Goal: Task Accomplishment & Management: Manage account settings

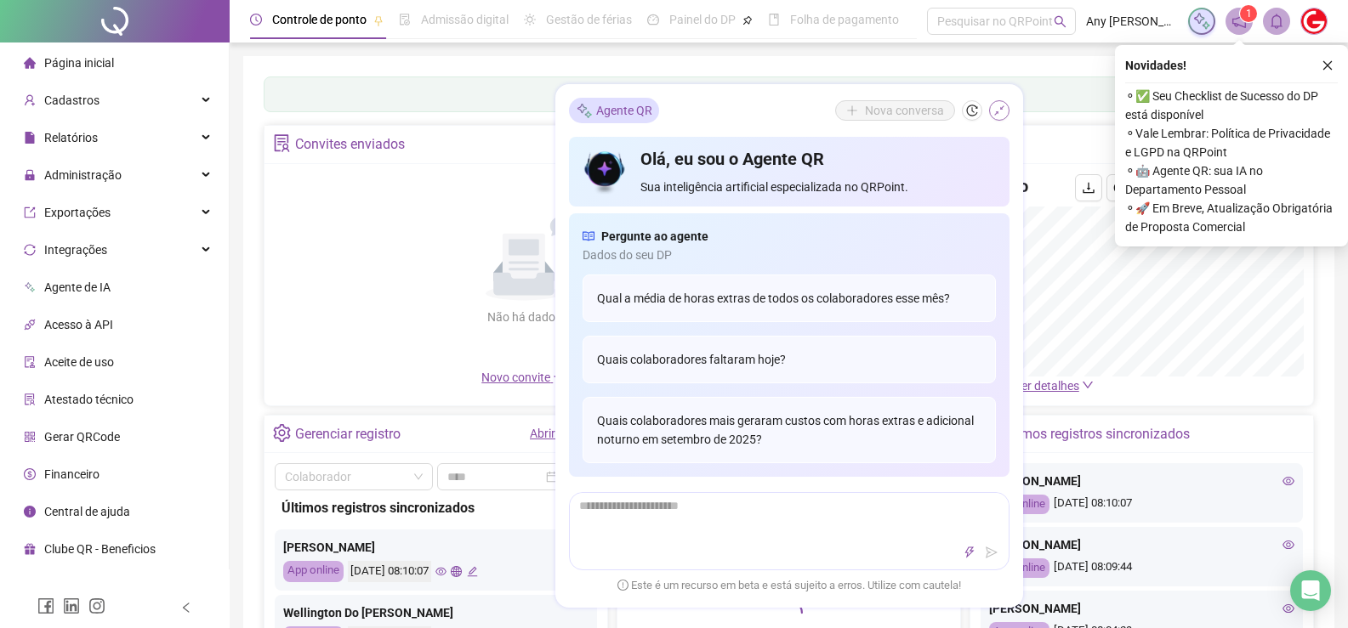
click at [1001, 106] on icon "shrink" at bounding box center [999, 111] width 12 height 12
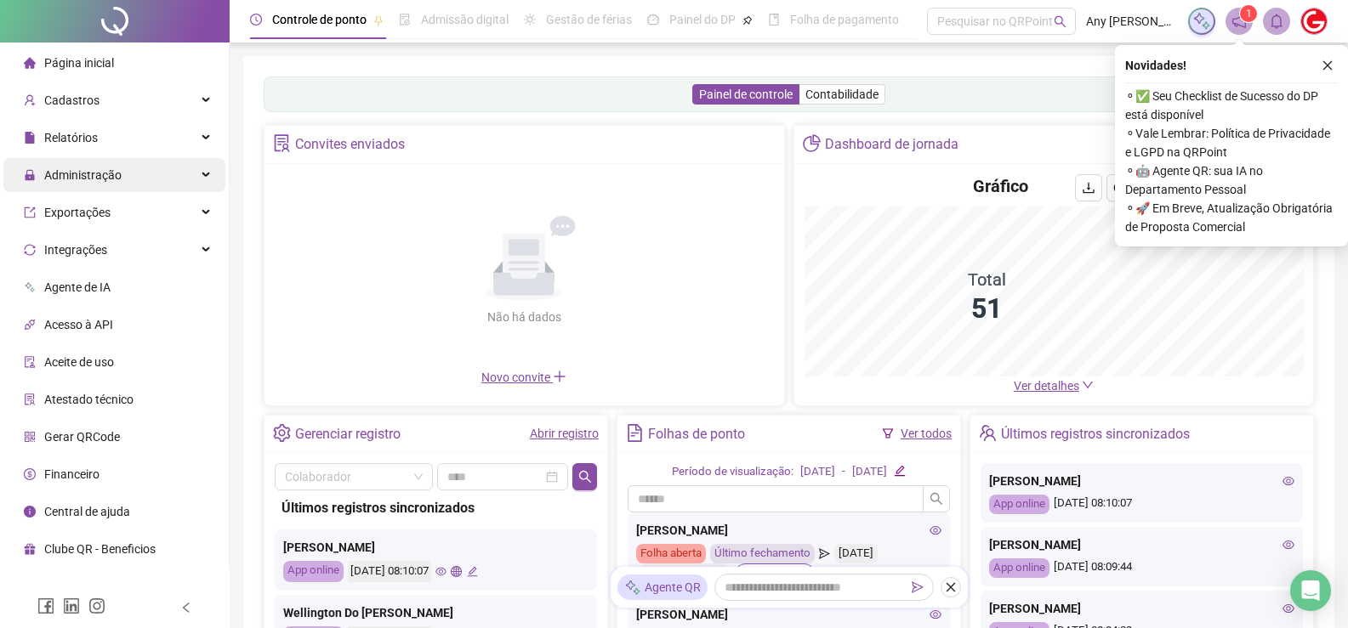
click at [77, 177] on span "Administração" at bounding box center [82, 175] width 77 height 14
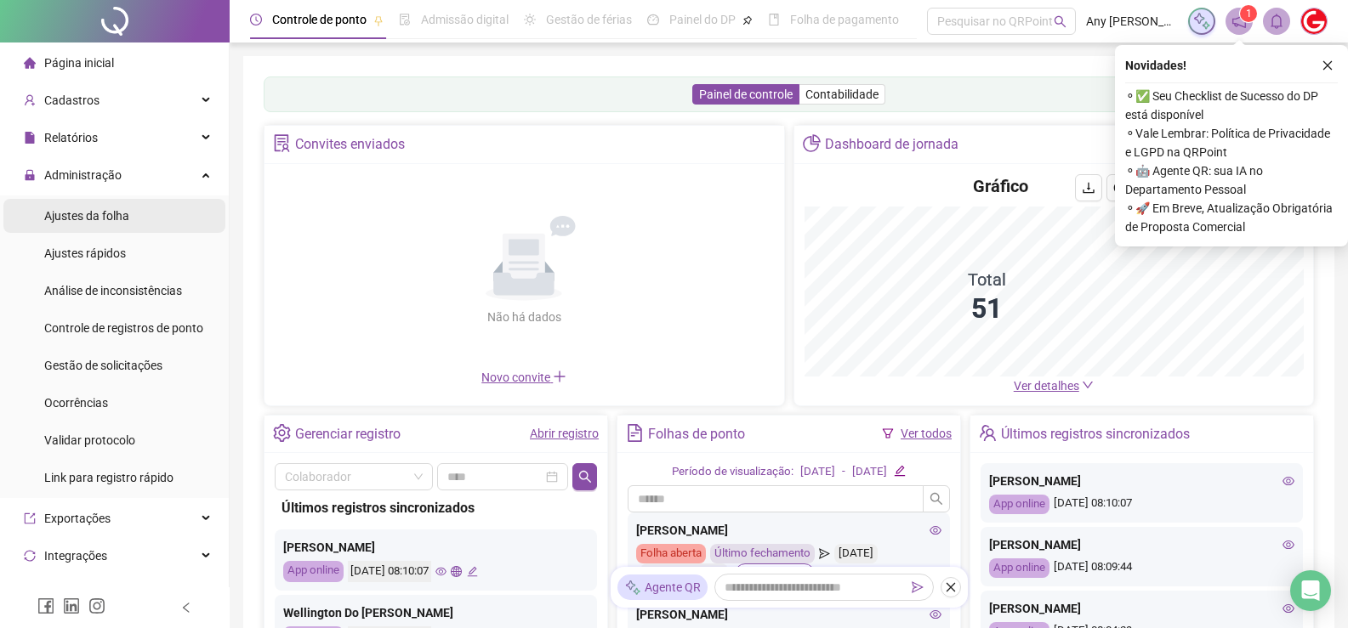
click at [93, 211] on span "Ajustes da folha" at bounding box center [86, 216] width 85 height 14
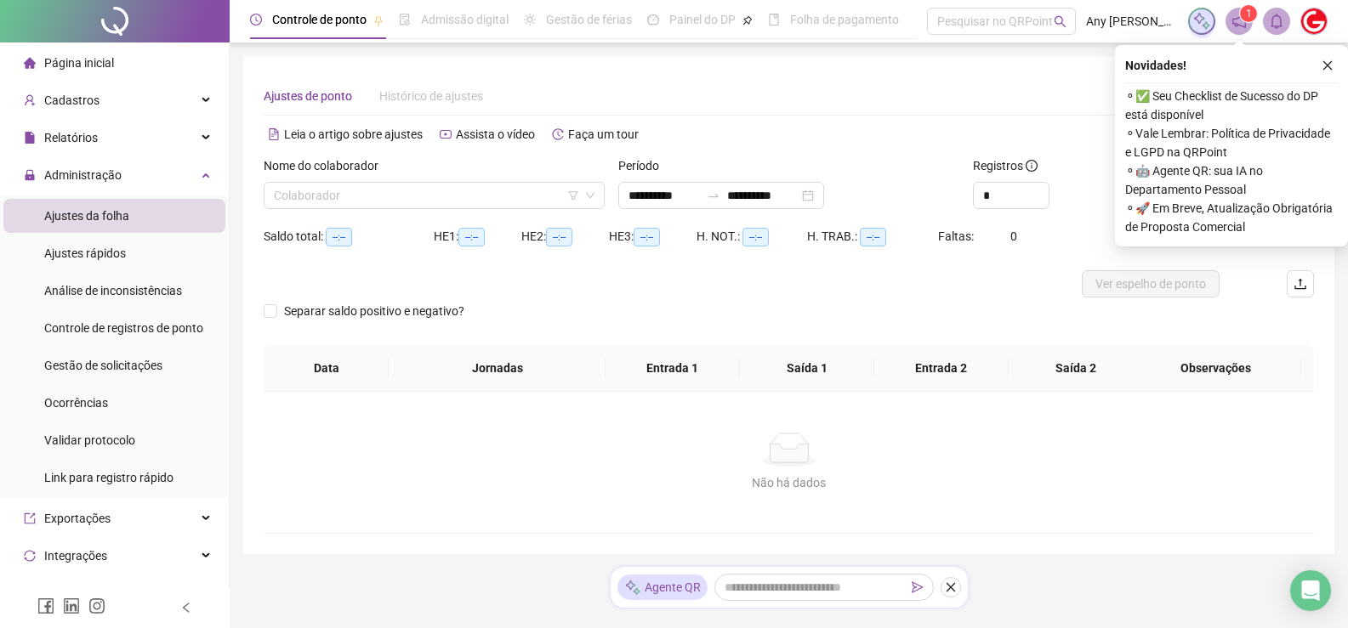
type input "**********"
click at [357, 201] on input "search" at bounding box center [426, 196] width 305 height 26
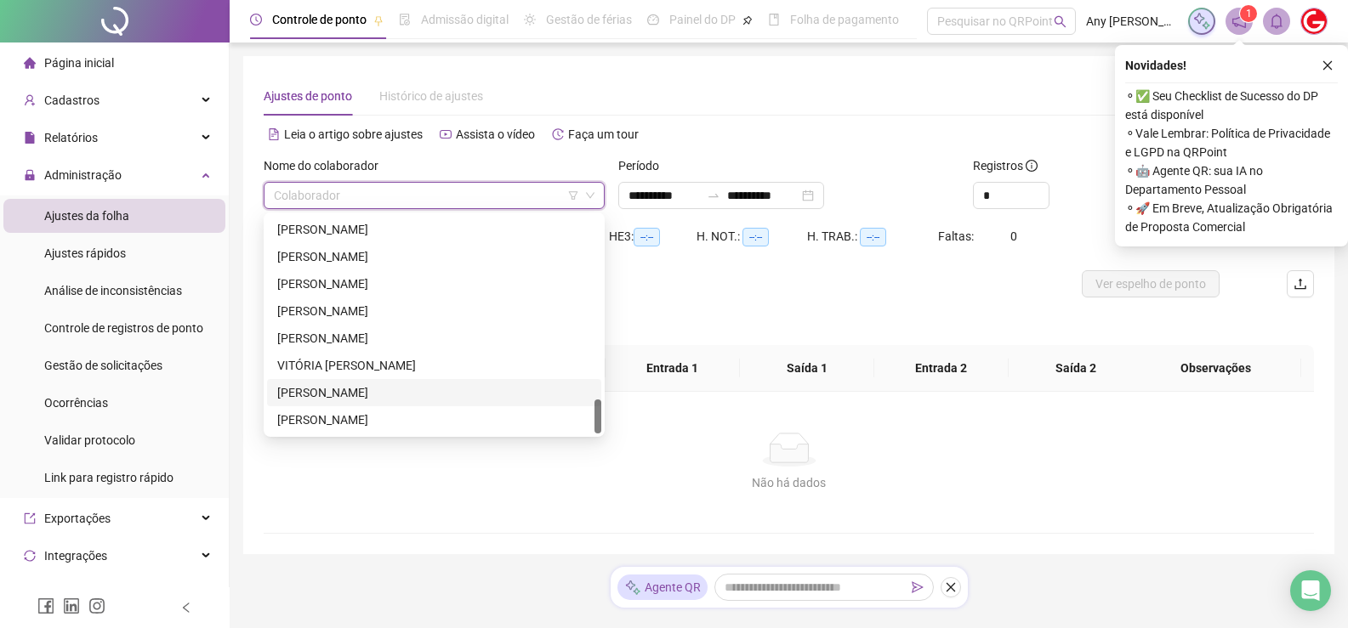
scroll to position [40, 0]
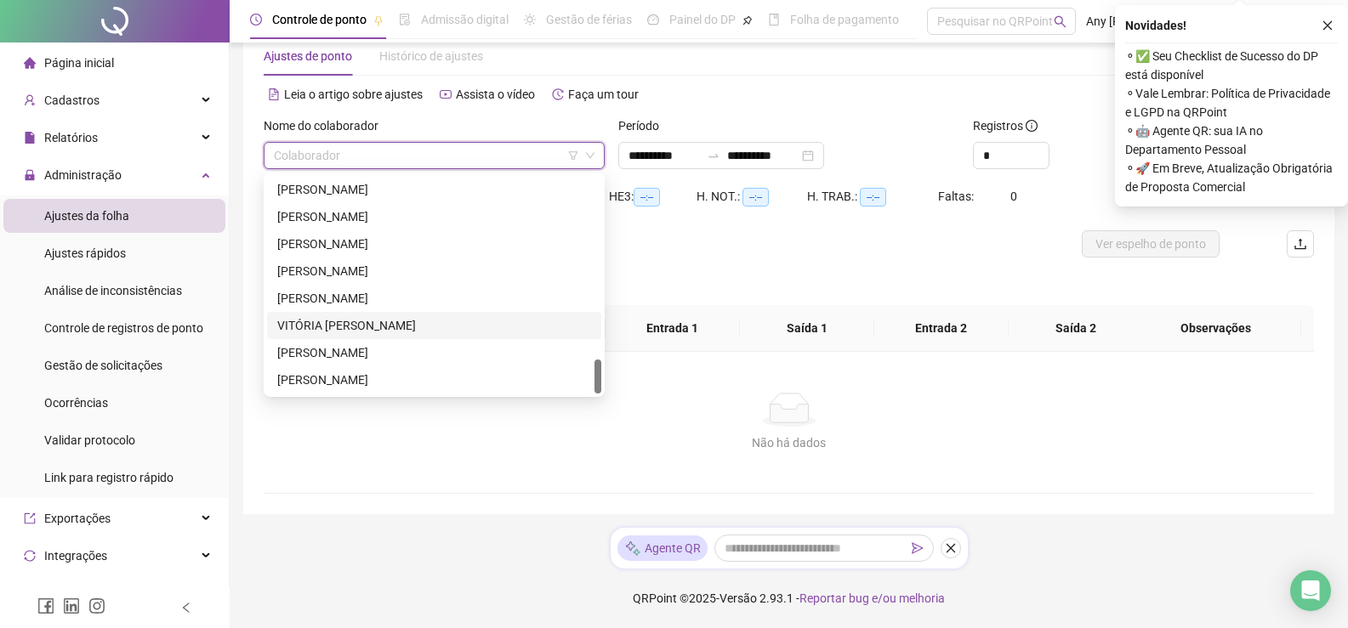
click at [310, 321] on div "VITÓRIA [PERSON_NAME]" at bounding box center [434, 325] width 314 height 19
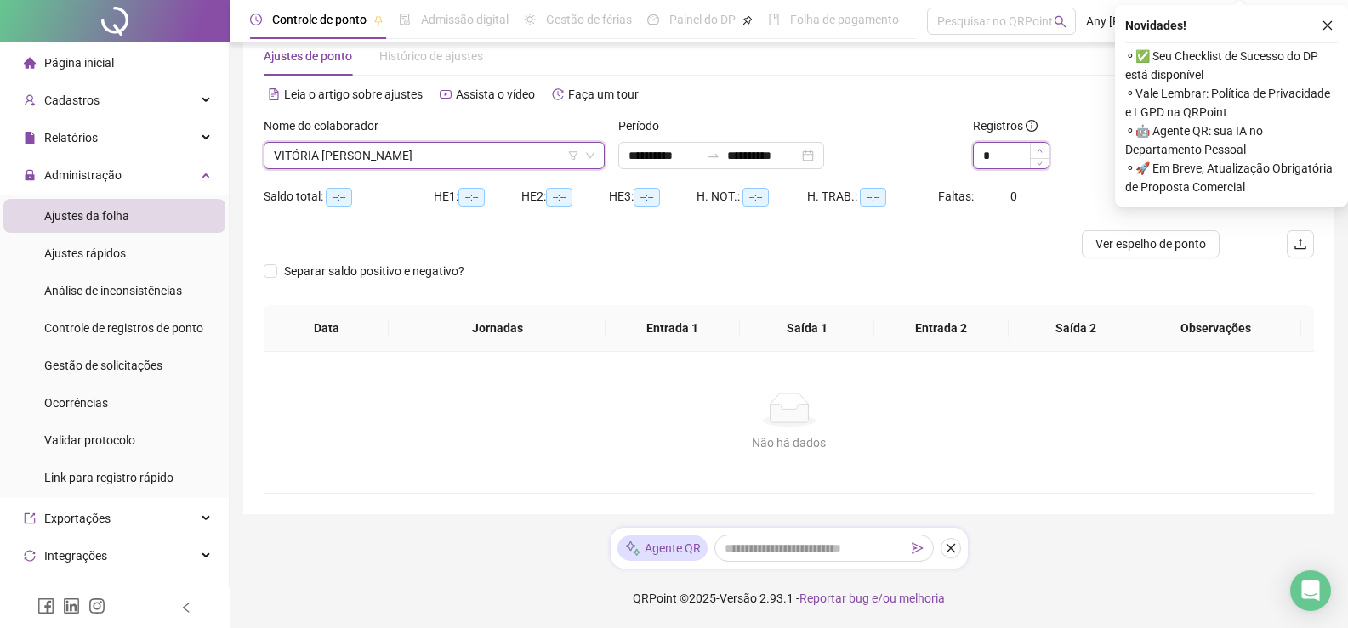
type input "*"
click at [1039, 152] on icon "up" at bounding box center [1040, 151] width 6 height 6
click at [1322, 22] on icon "close" at bounding box center [1327, 26] width 12 height 12
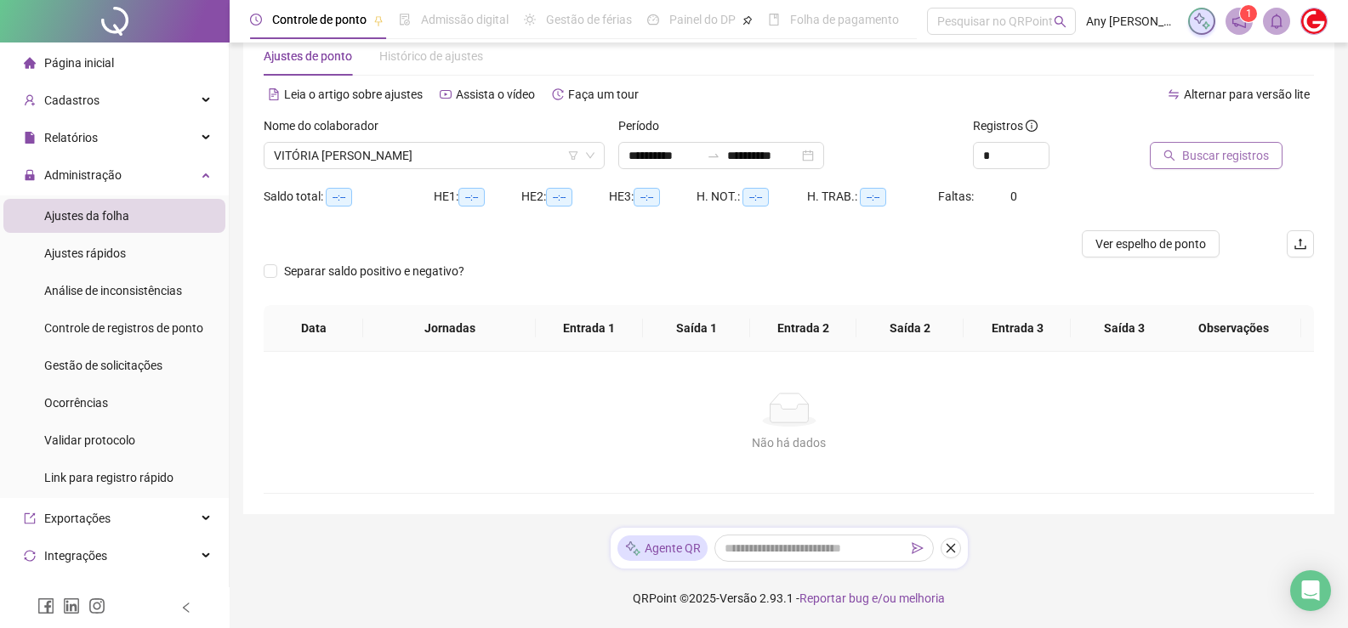
click at [1231, 151] on span "Buscar registros" at bounding box center [1225, 155] width 87 height 19
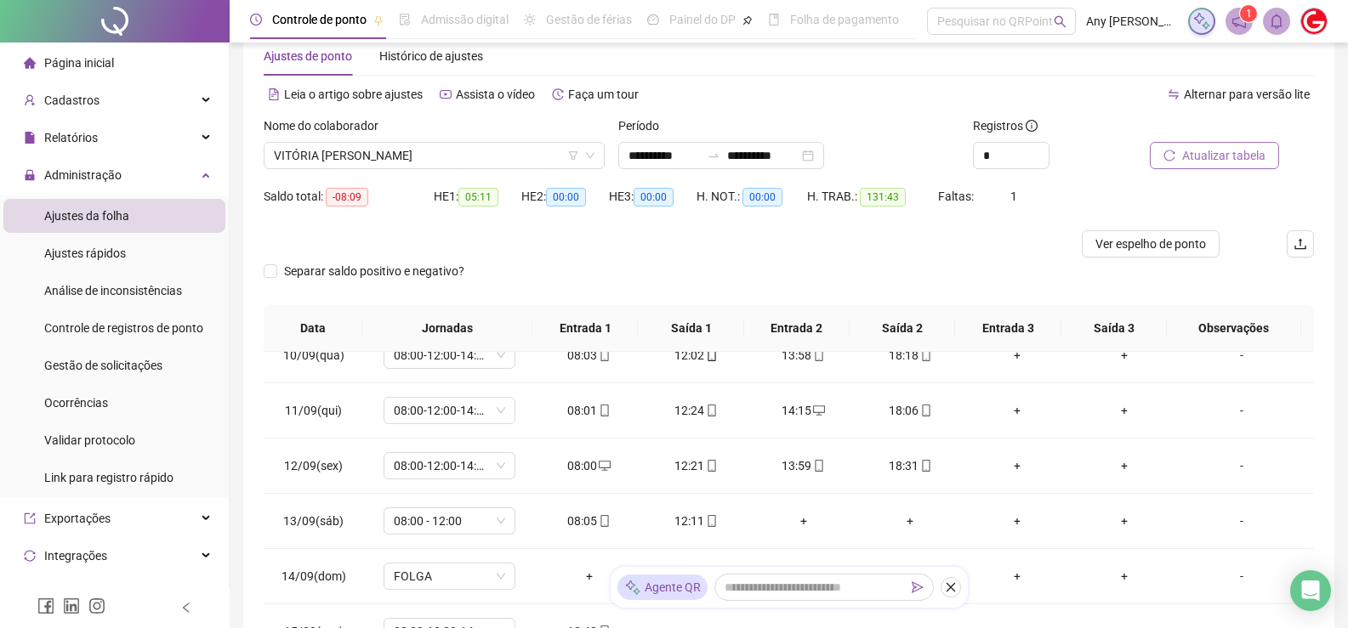
scroll to position [261, 0]
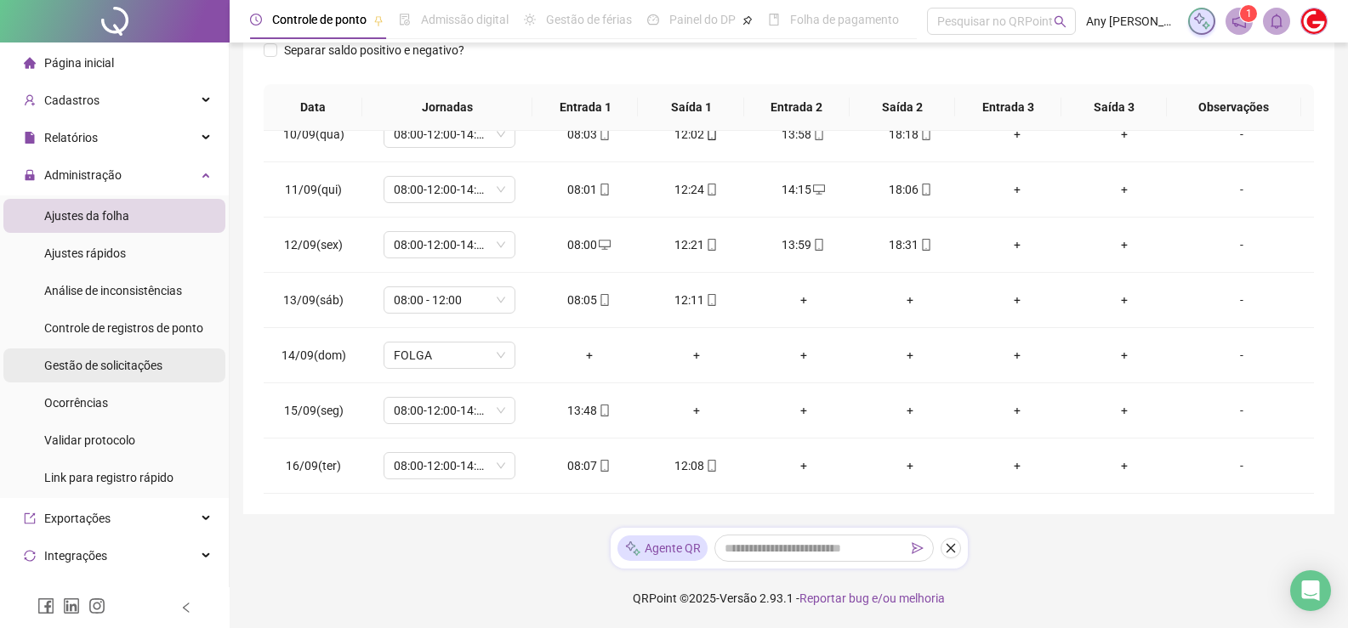
click at [109, 362] on span "Gestão de solicitações" at bounding box center [103, 366] width 118 height 14
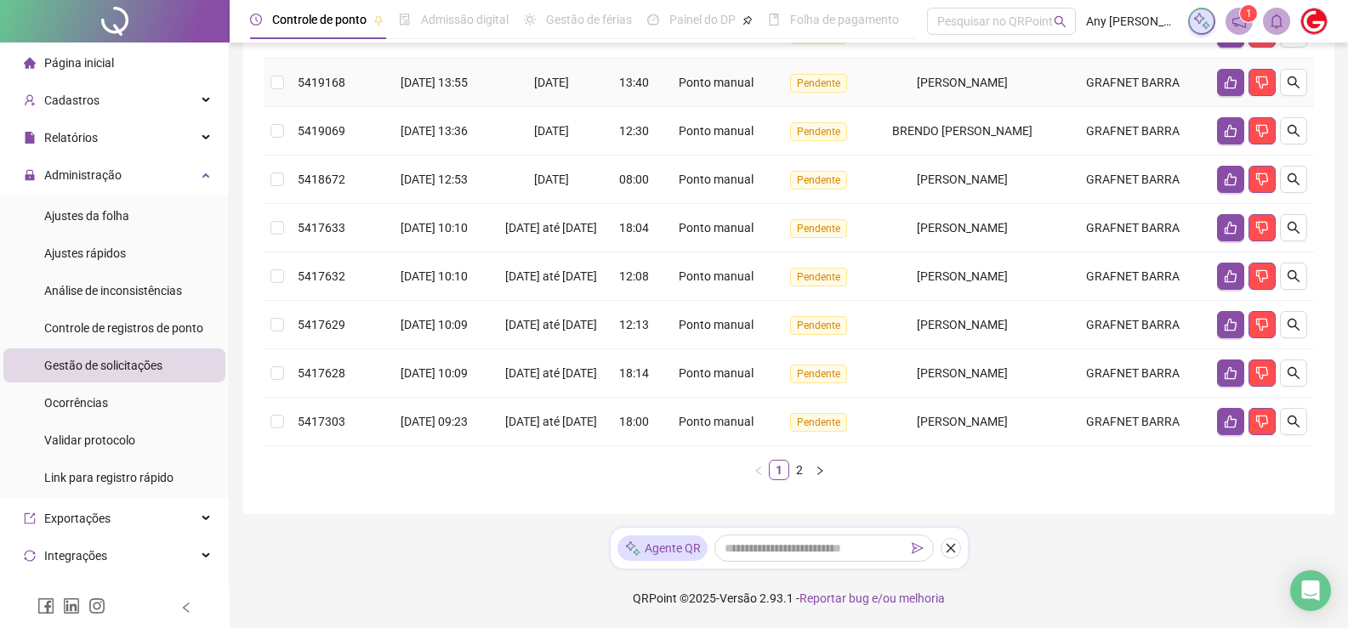
scroll to position [469, 0]
click at [792, 474] on link "2" at bounding box center [799, 470] width 19 height 19
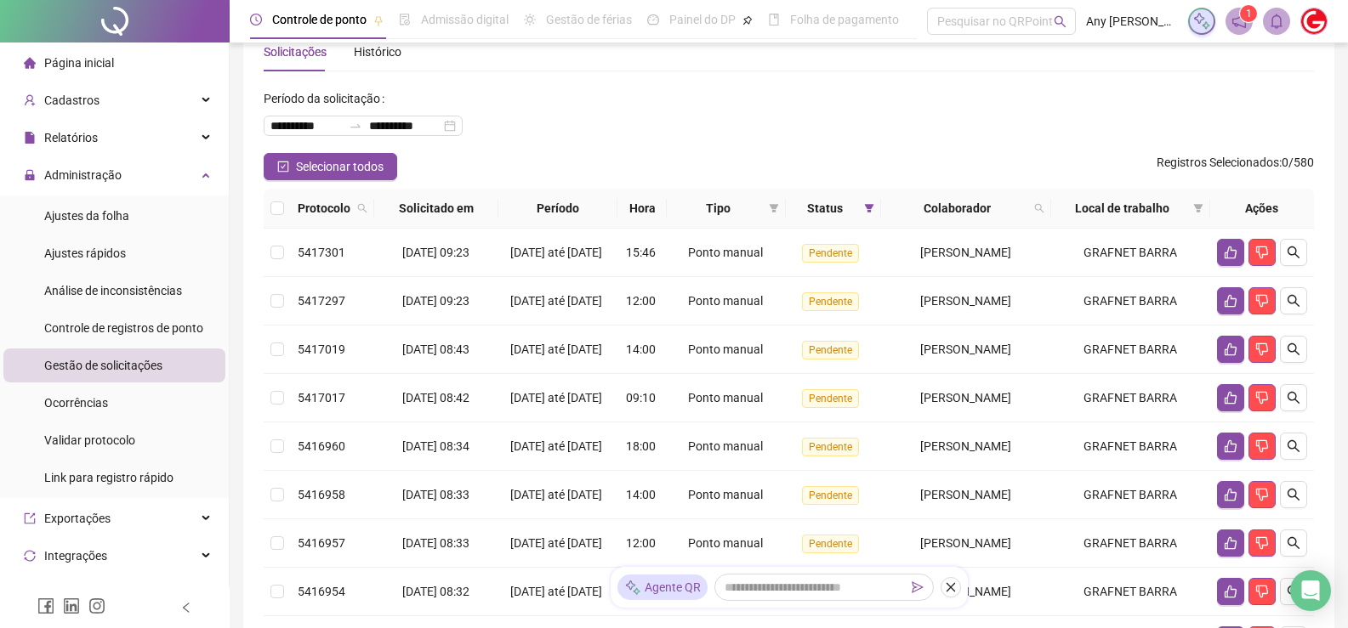
scroll to position [472, 0]
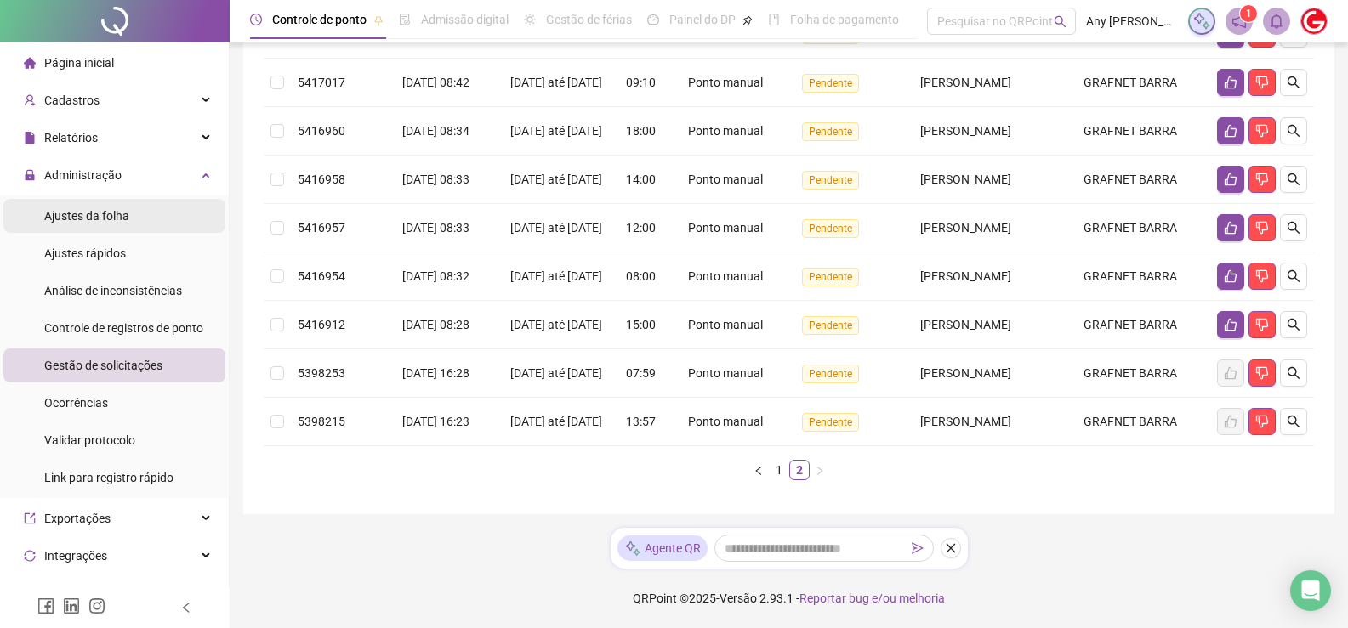
click at [64, 219] on span "Ajustes da folha" at bounding box center [86, 216] width 85 height 14
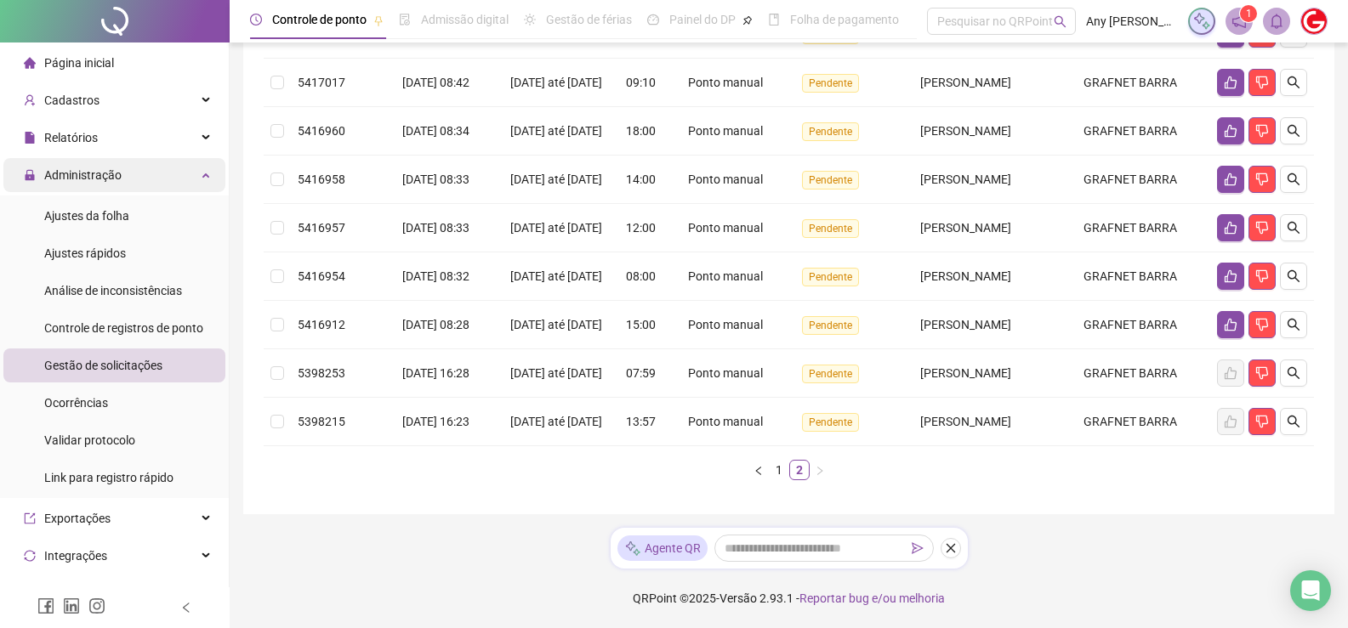
scroll to position [40, 0]
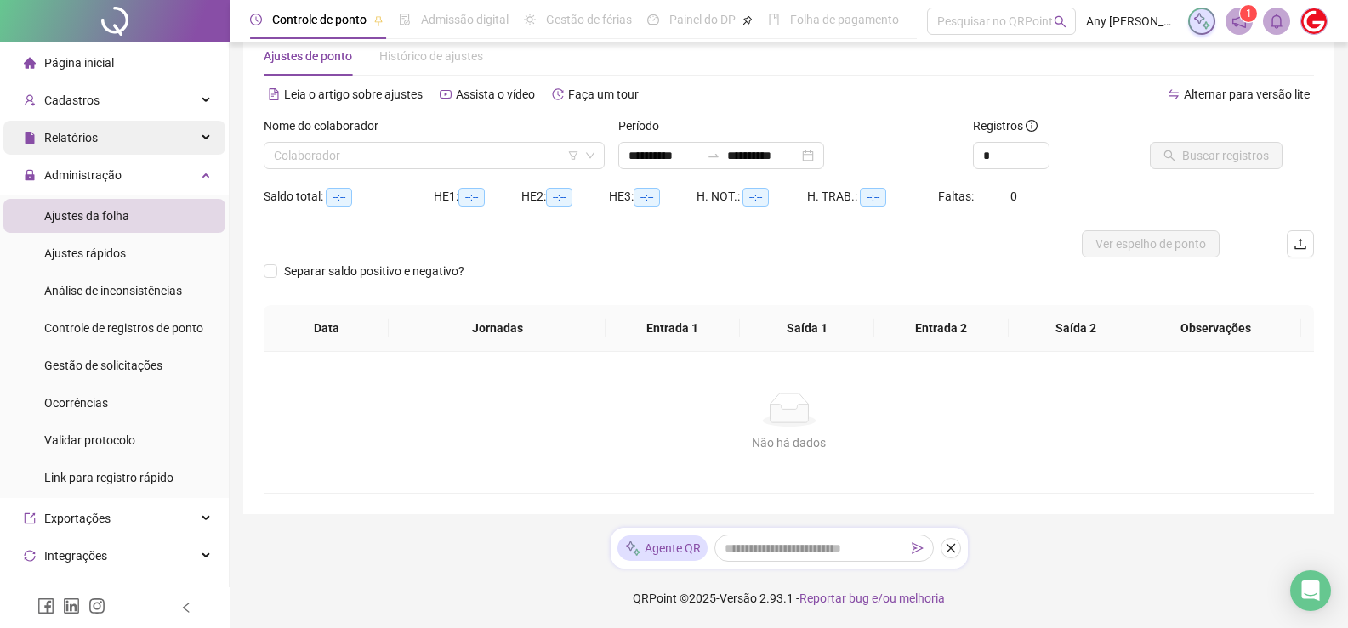
type input "**********"
click at [313, 151] on input "search" at bounding box center [426, 156] width 305 height 26
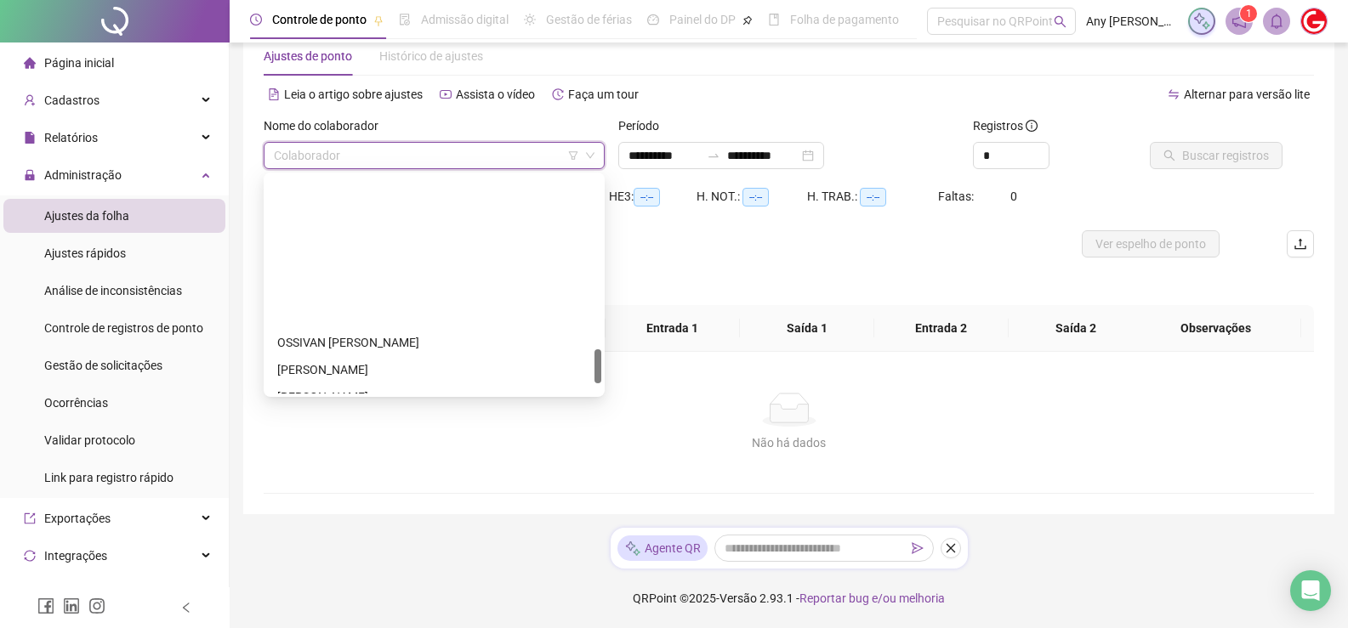
scroll to position [1170, 0]
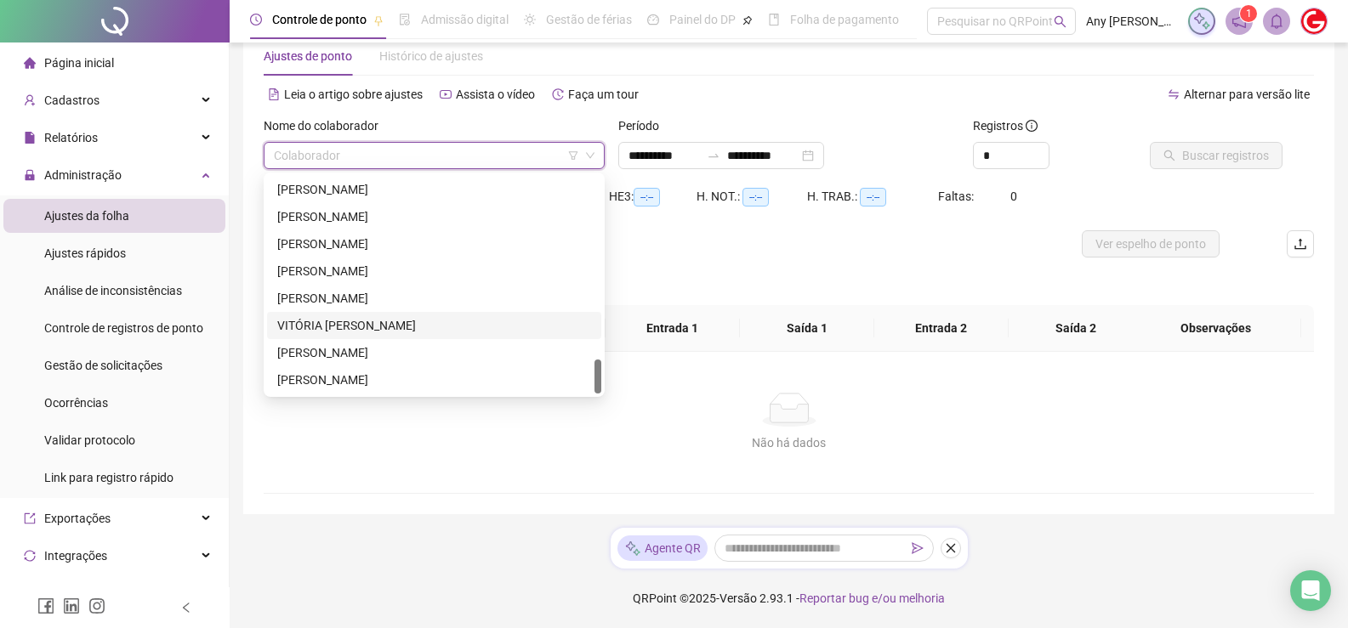
click at [334, 334] on div "VITÓRIA [PERSON_NAME]" at bounding box center [434, 325] width 314 height 19
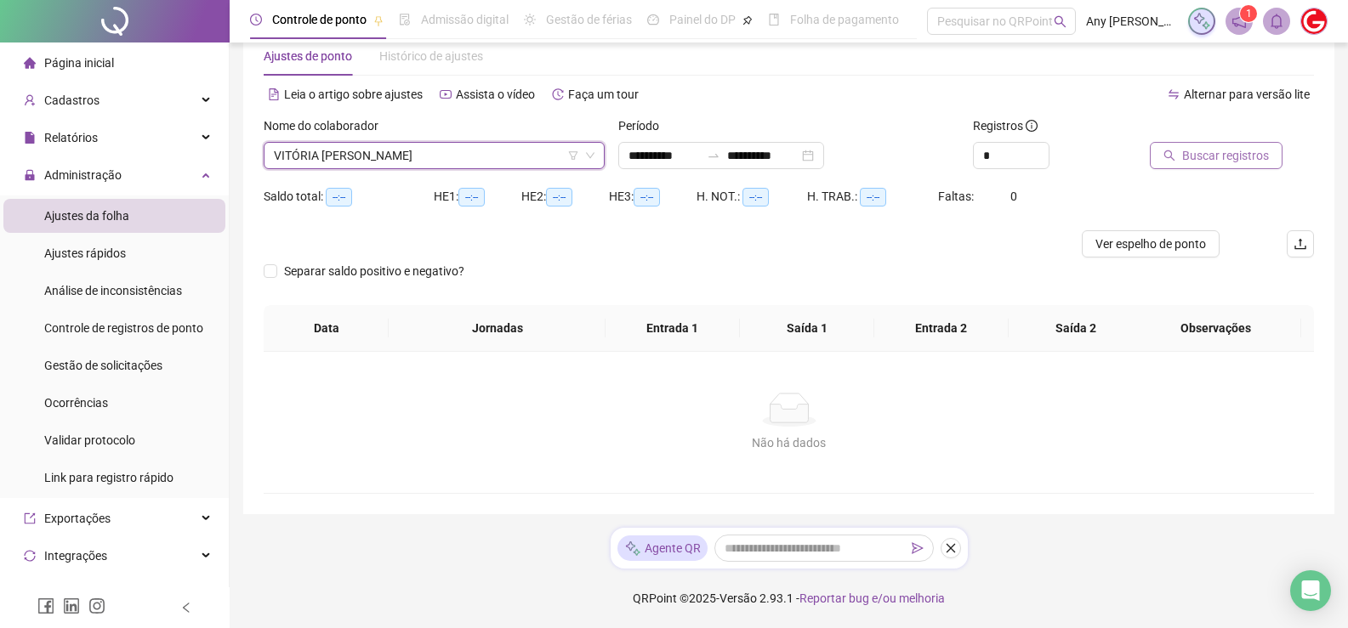
click at [1171, 159] on icon "search" at bounding box center [1169, 156] width 12 height 12
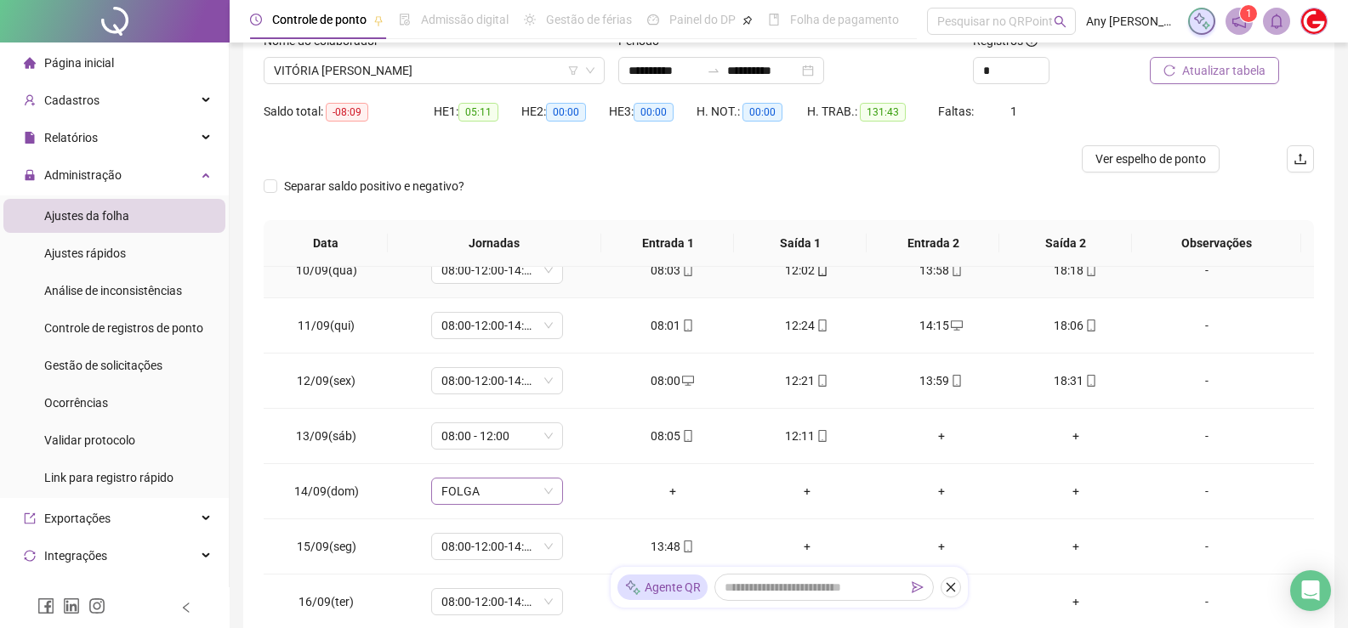
scroll to position [261, 0]
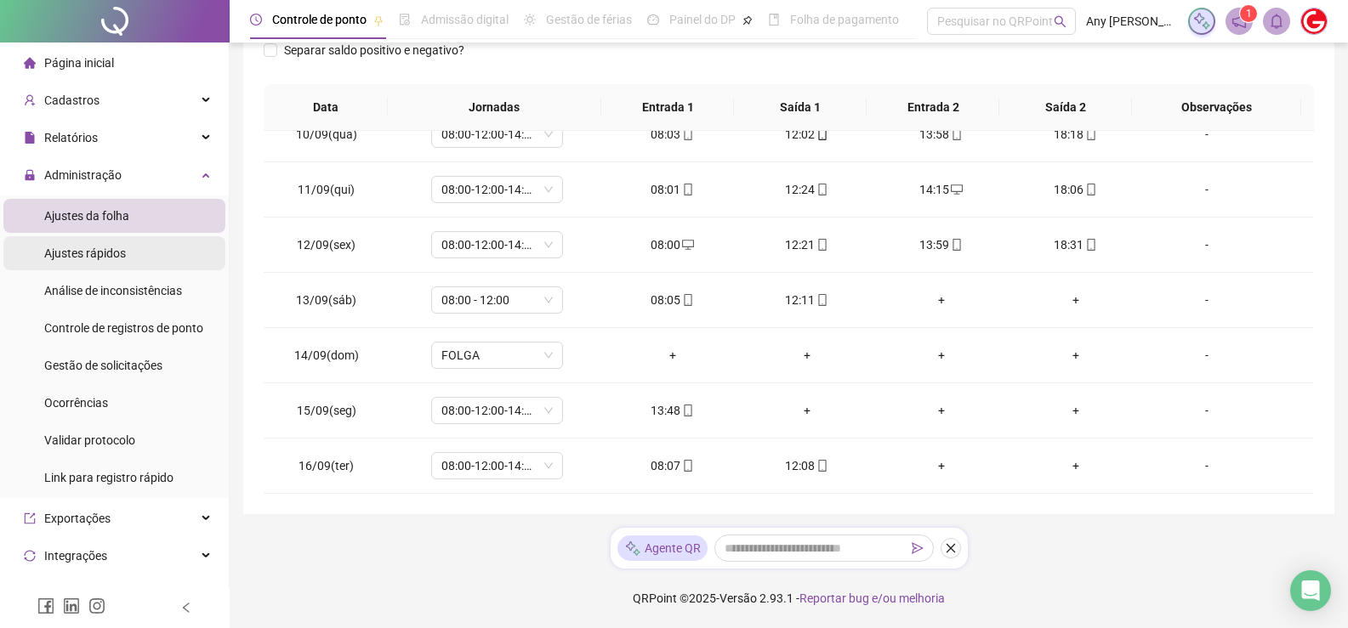
click at [66, 258] on span "Ajustes rápidos" at bounding box center [85, 254] width 82 height 14
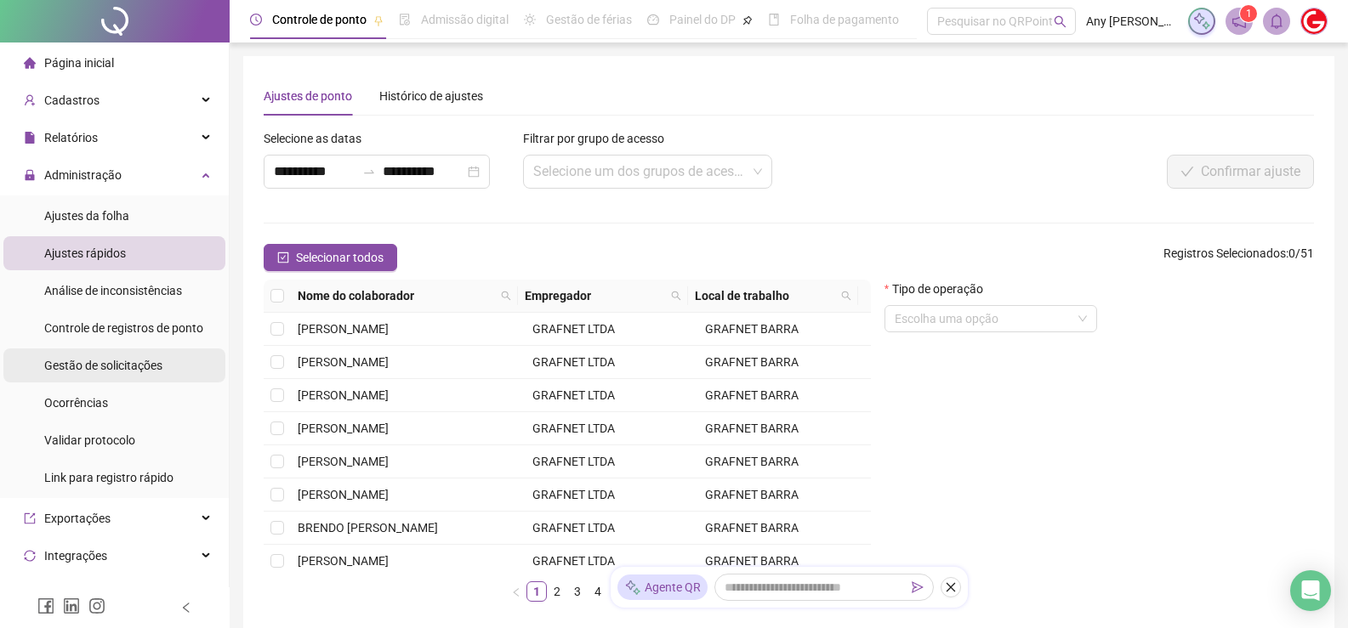
click at [88, 368] on span "Gestão de solicitações" at bounding box center [103, 366] width 118 height 14
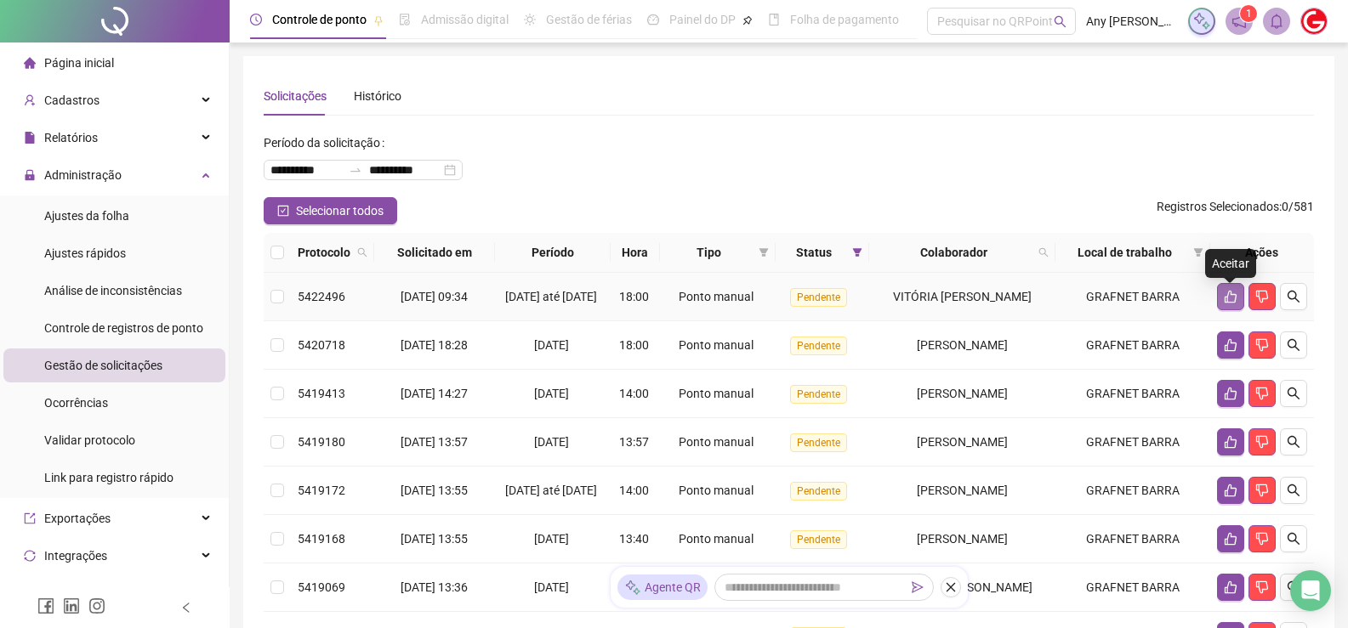
click at [1224, 302] on icon "like" at bounding box center [1230, 297] width 12 height 13
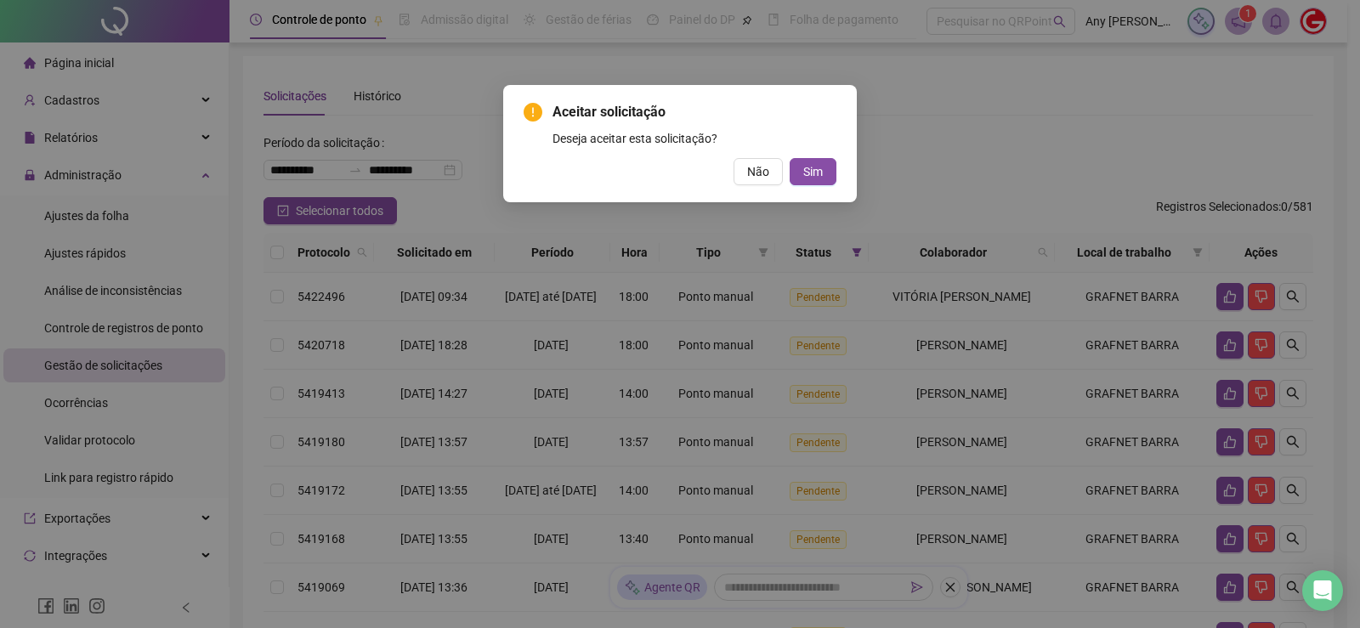
click at [789, 173] on div "Não Sim" at bounding box center [680, 171] width 313 height 27
click at [799, 173] on button "Sim" at bounding box center [813, 171] width 47 height 27
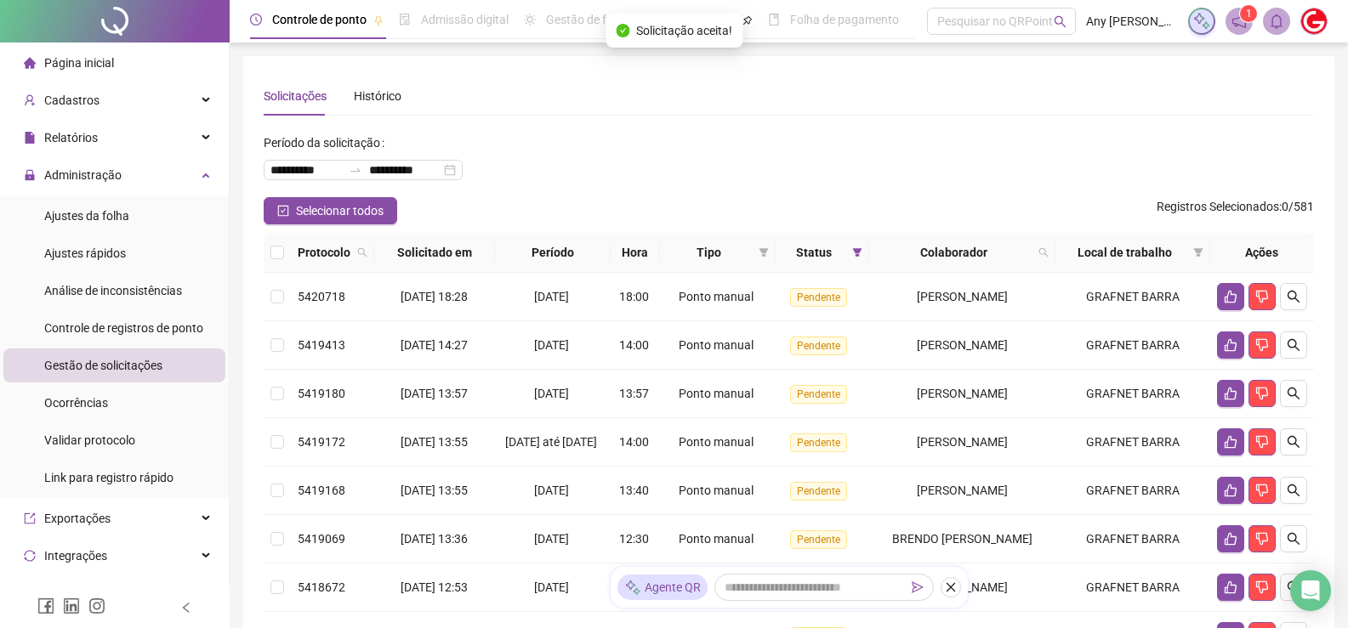
click at [798, 173] on div "**********" at bounding box center [789, 163] width 1050 height 68
click at [86, 224] on div "Ajustes da folha" at bounding box center [86, 216] width 85 height 34
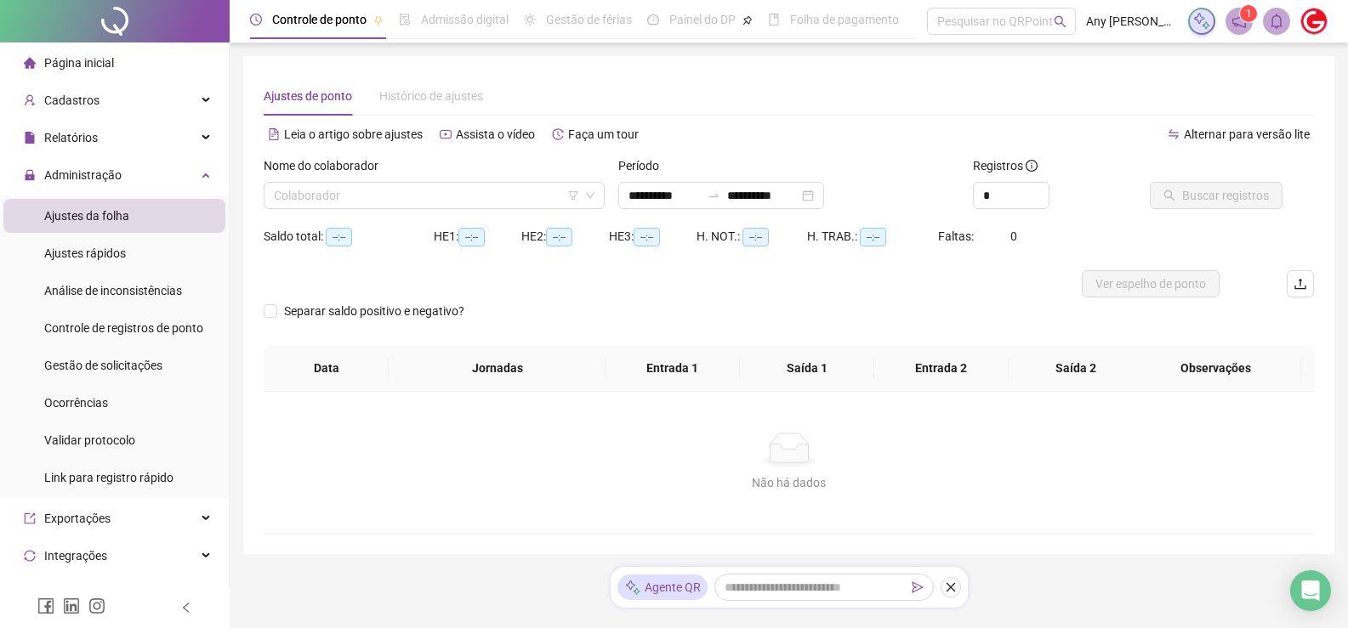
type input "**********"
click at [515, 188] on input "search" at bounding box center [426, 196] width 305 height 26
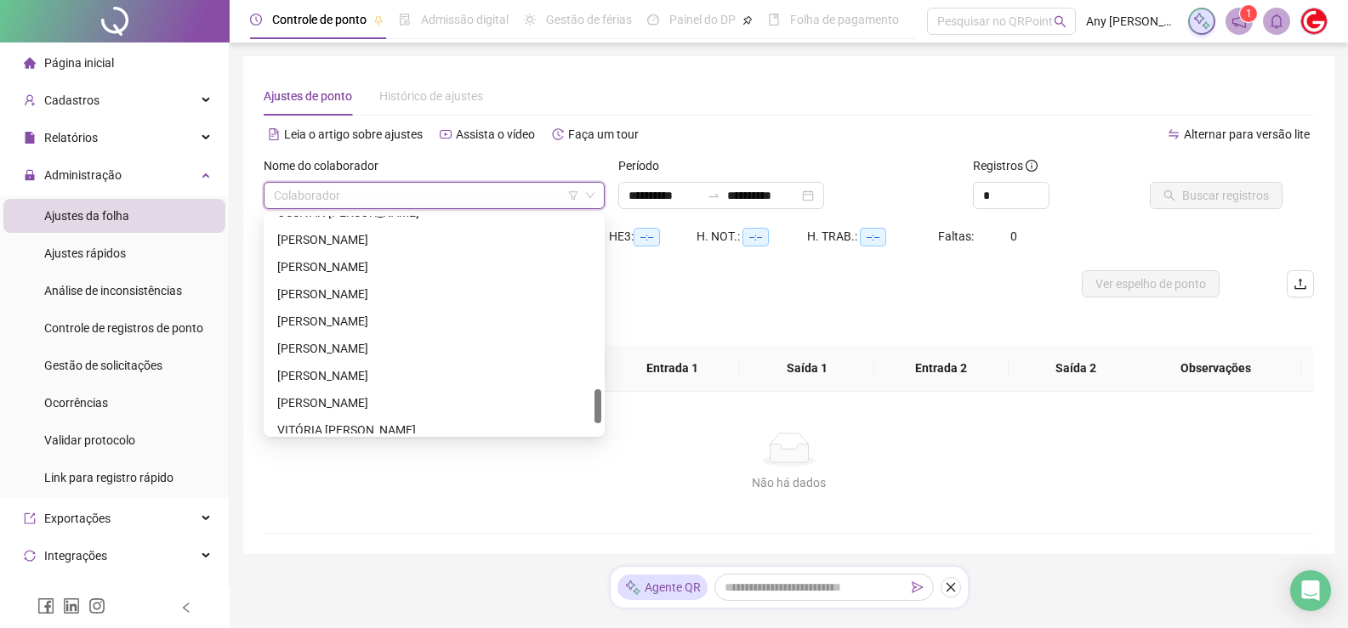
scroll to position [1170, 0]
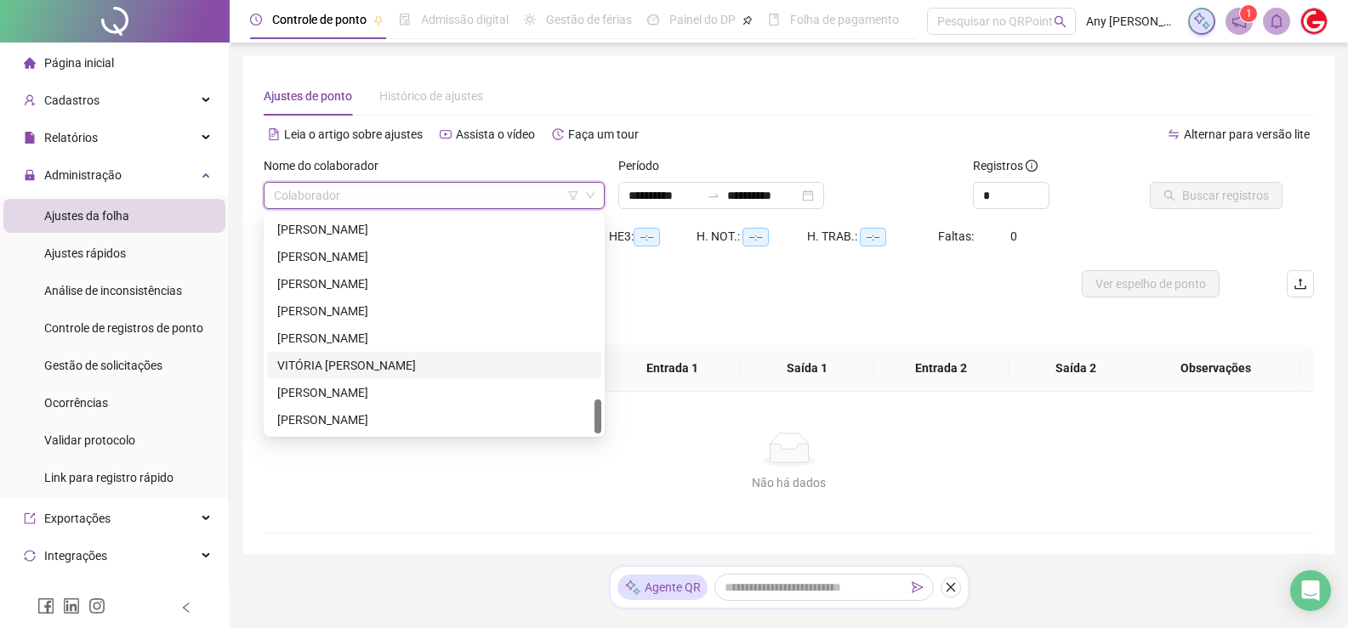
click at [311, 368] on div "VITÓRIA [PERSON_NAME]" at bounding box center [434, 365] width 314 height 19
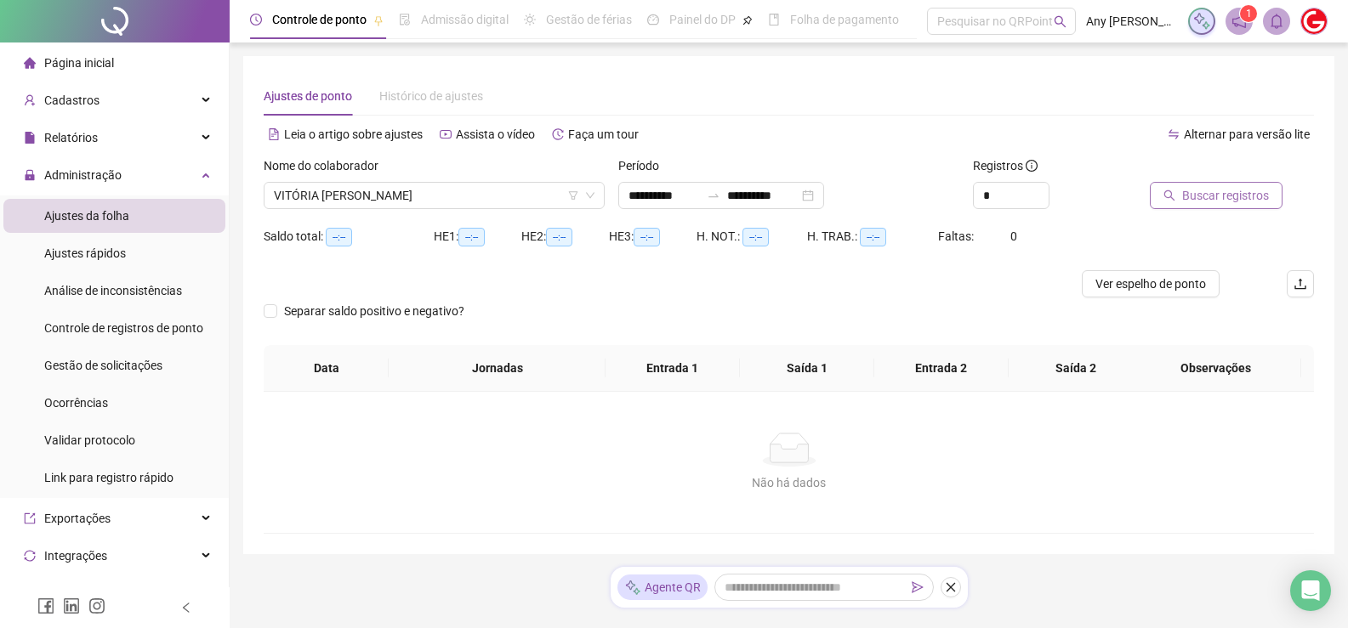
click at [1212, 197] on span "Buscar registros" at bounding box center [1225, 195] width 87 height 19
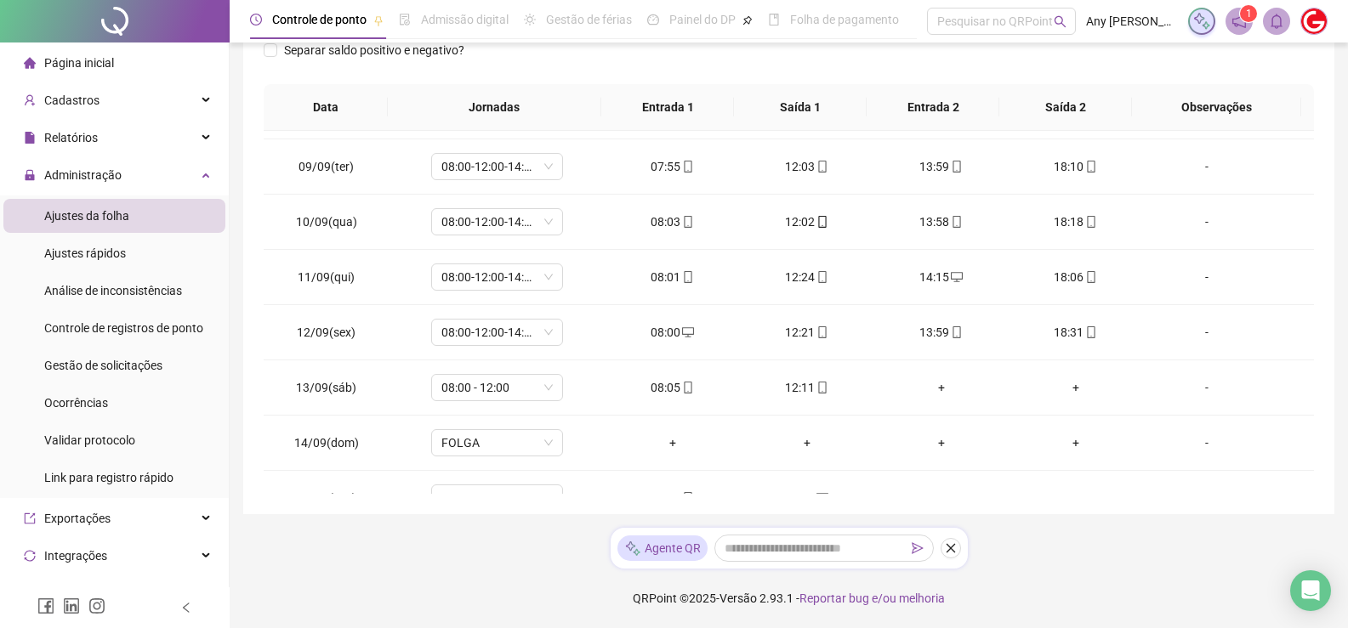
scroll to position [853, 0]
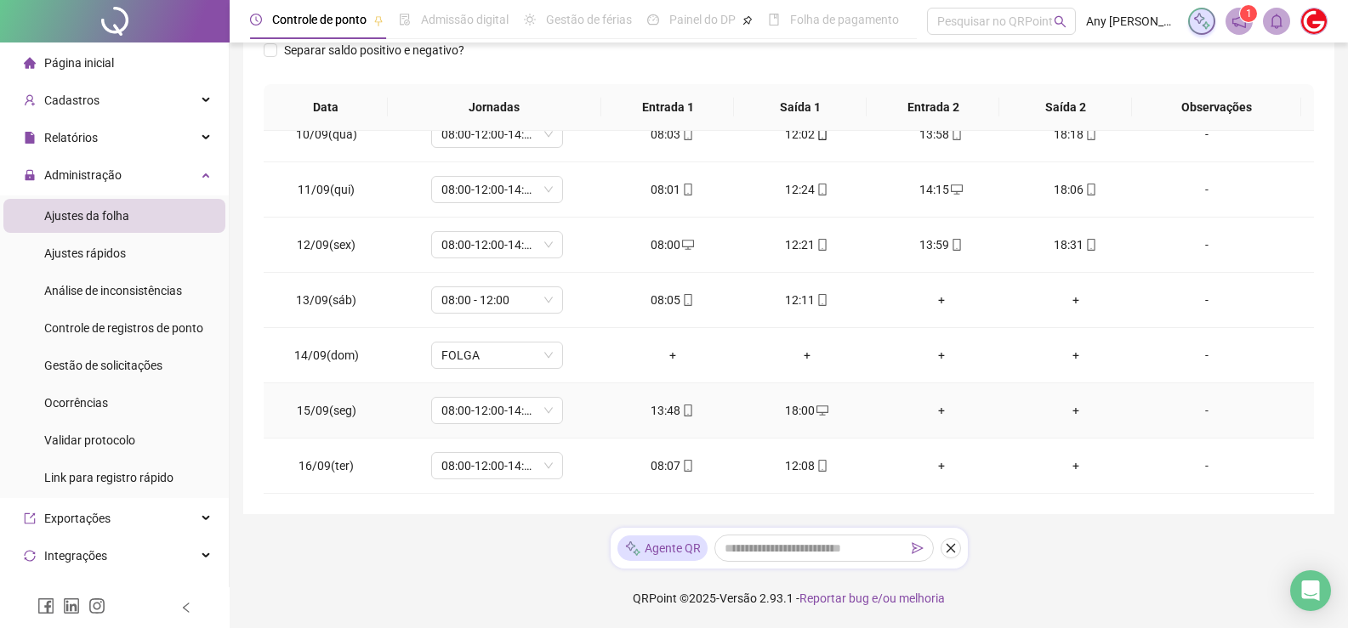
click at [1201, 413] on div "-" at bounding box center [1206, 410] width 100 height 19
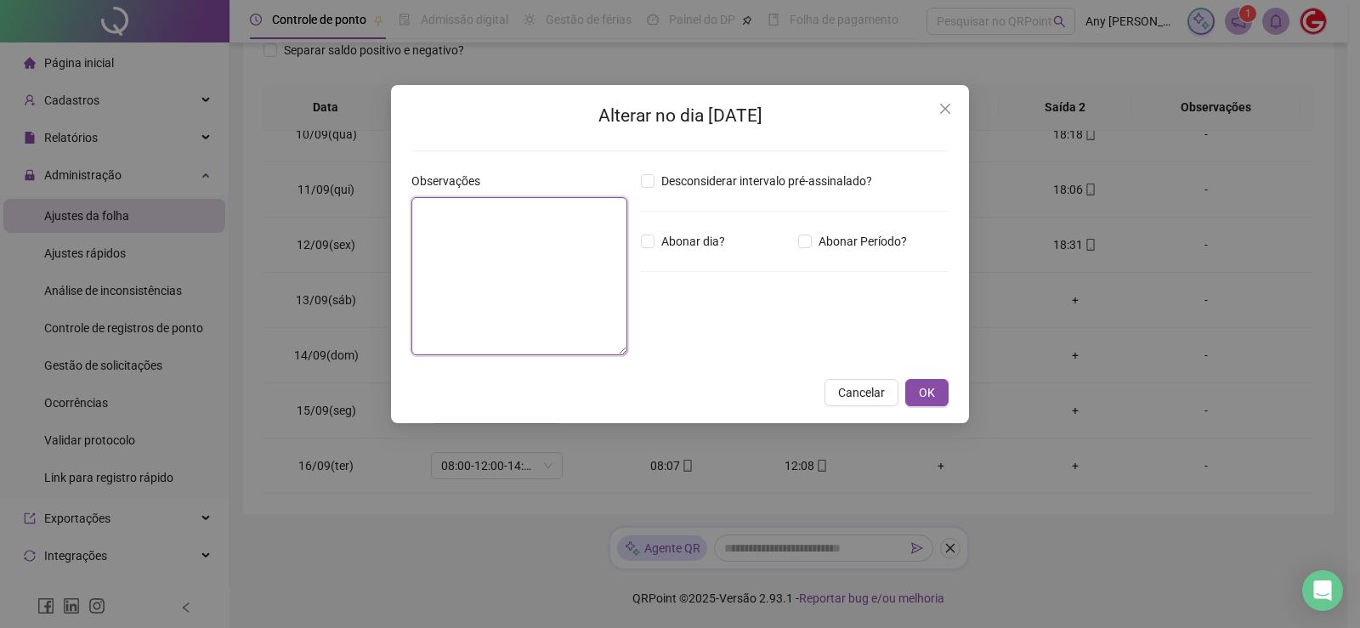
click at [480, 301] on textarea at bounding box center [520, 276] width 216 height 158
type textarea "**********"
click at [923, 398] on span "OK" at bounding box center [927, 392] width 16 height 19
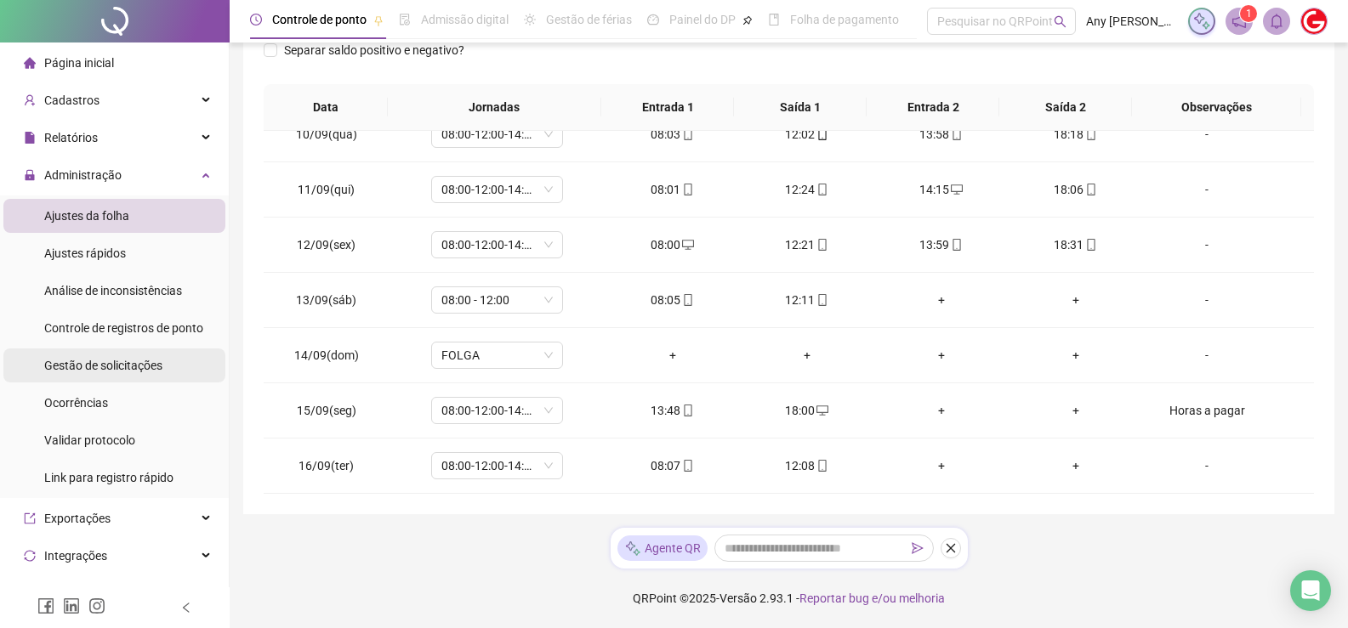
click at [82, 372] on span "Gestão de solicitações" at bounding box center [103, 366] width 118 height 14
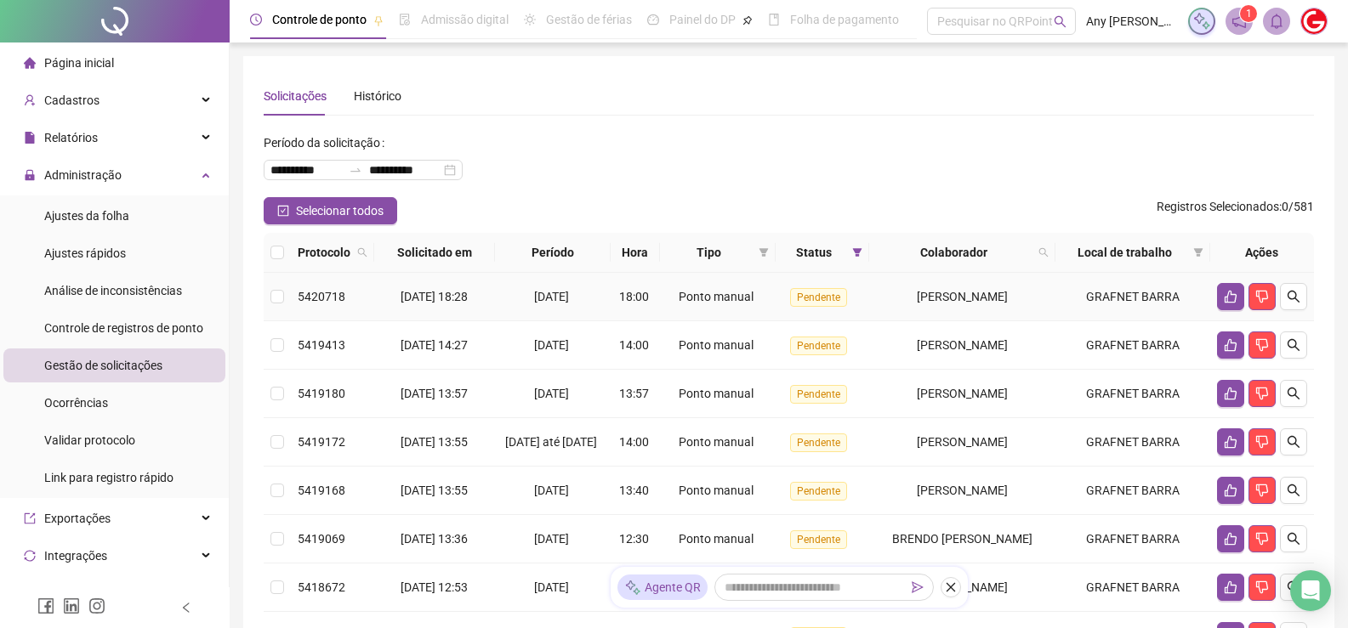
scroll to position [425, 0]
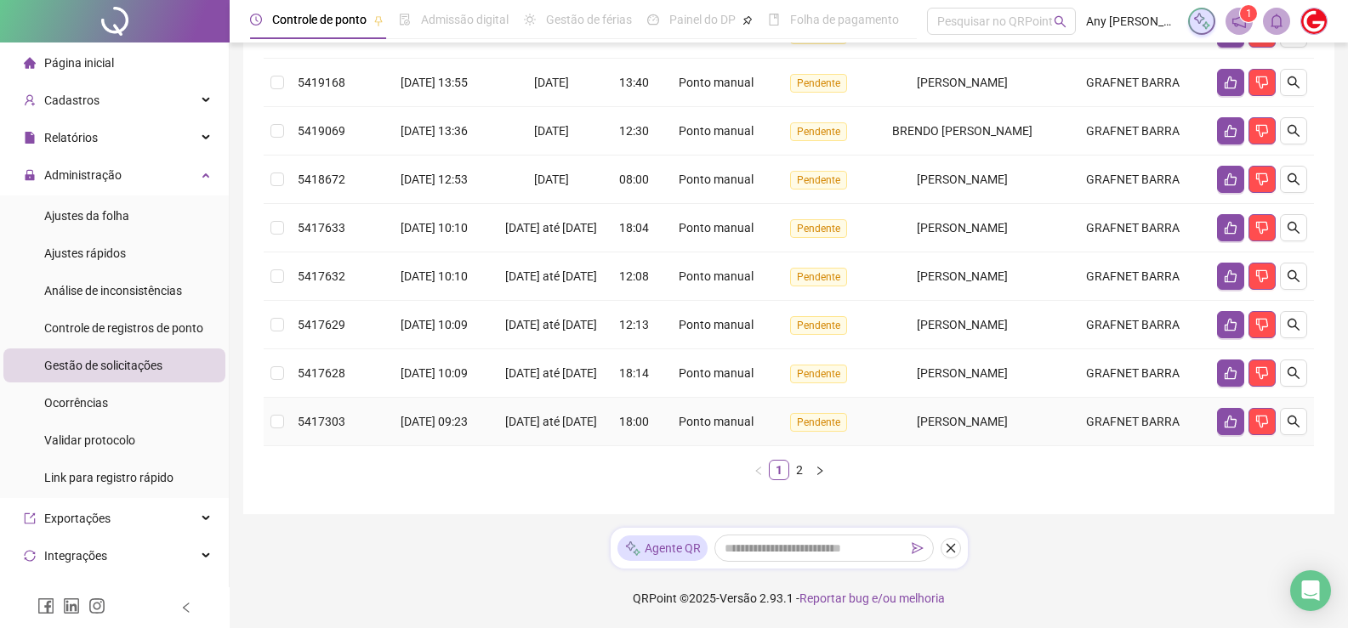
click at [277, 439] on td at bounding box center [277, 422] width 27 height 48
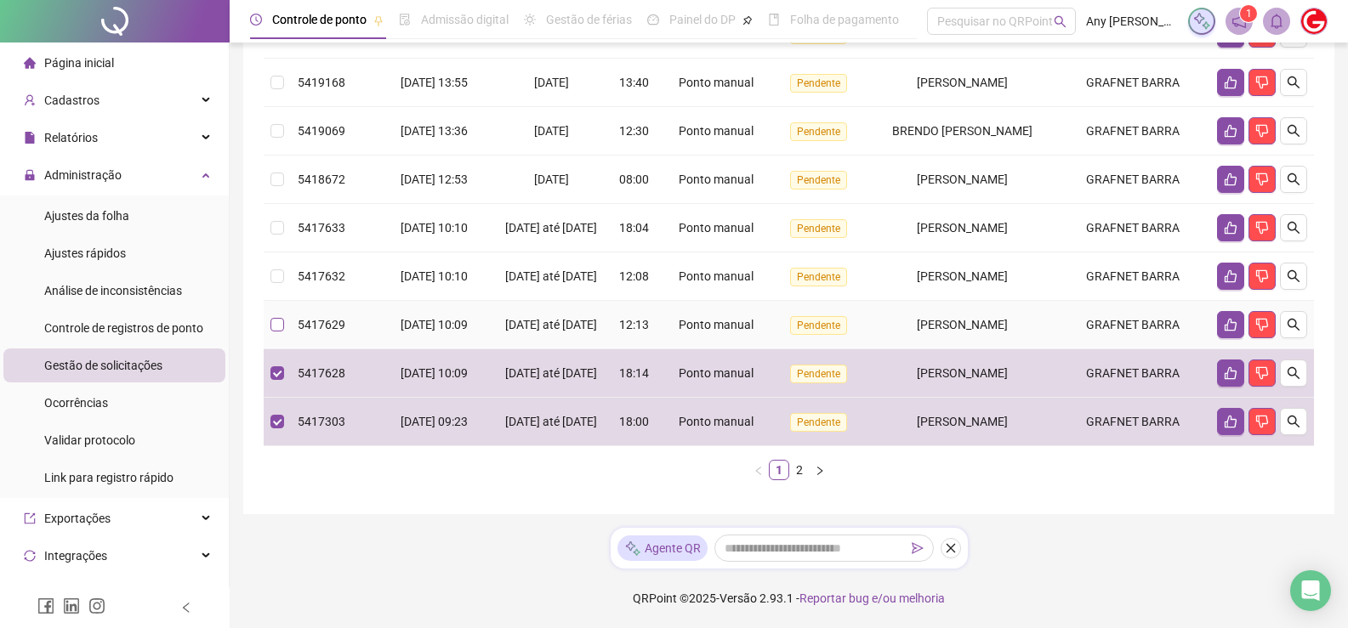
click at [278, 334] on label at bounding box center [277, 324] width 14 height 19
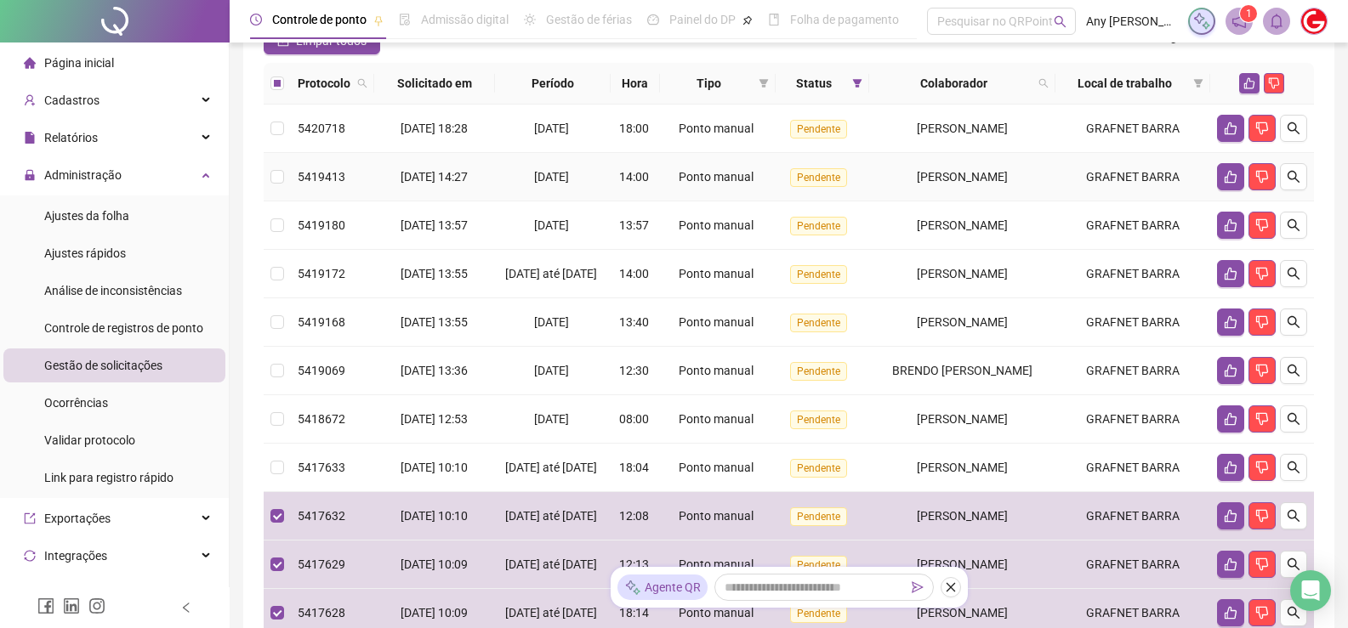
scroll to position [85, 0]
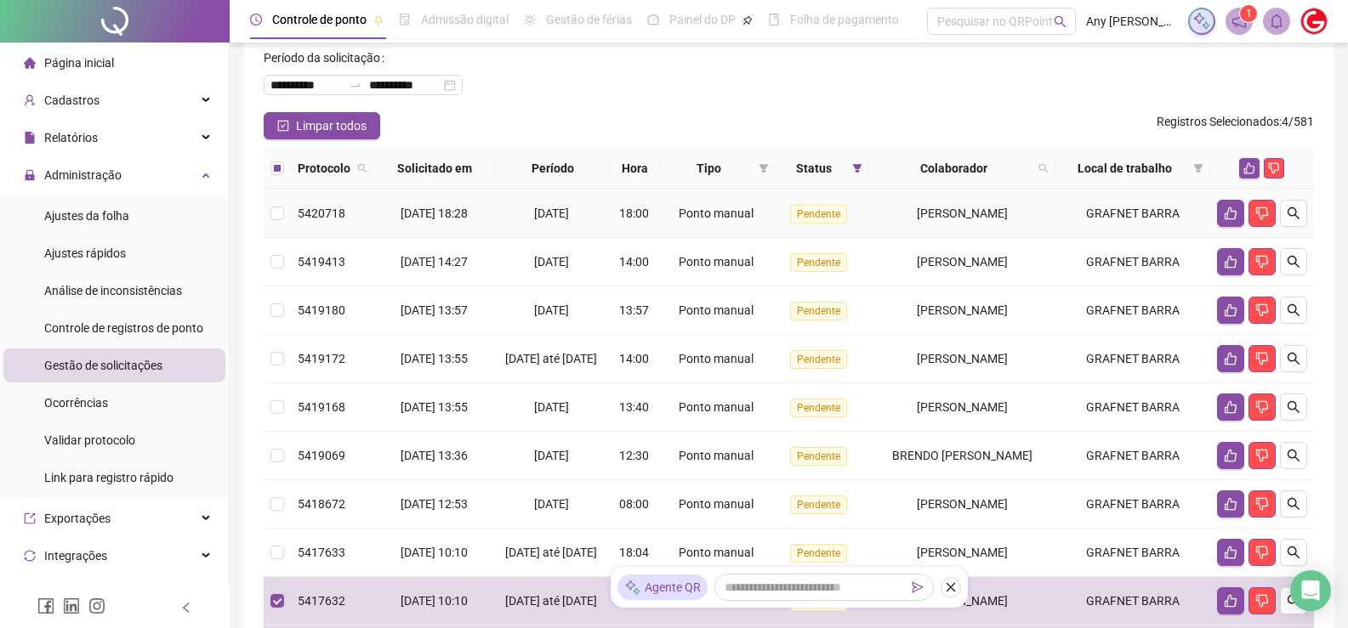
click at [278, 203] on td at bounding box center [277, 214] width 27 height 48
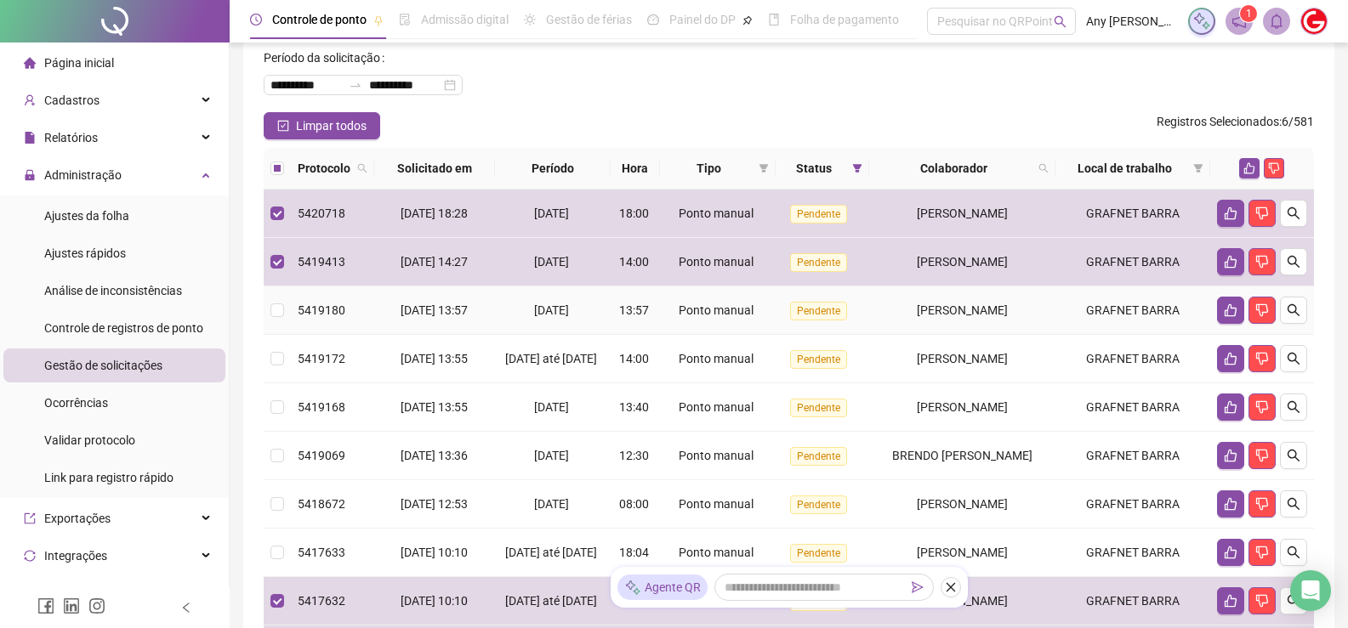
click at [276, 324] on td at bounding box center [277, 311] width 27 height 48
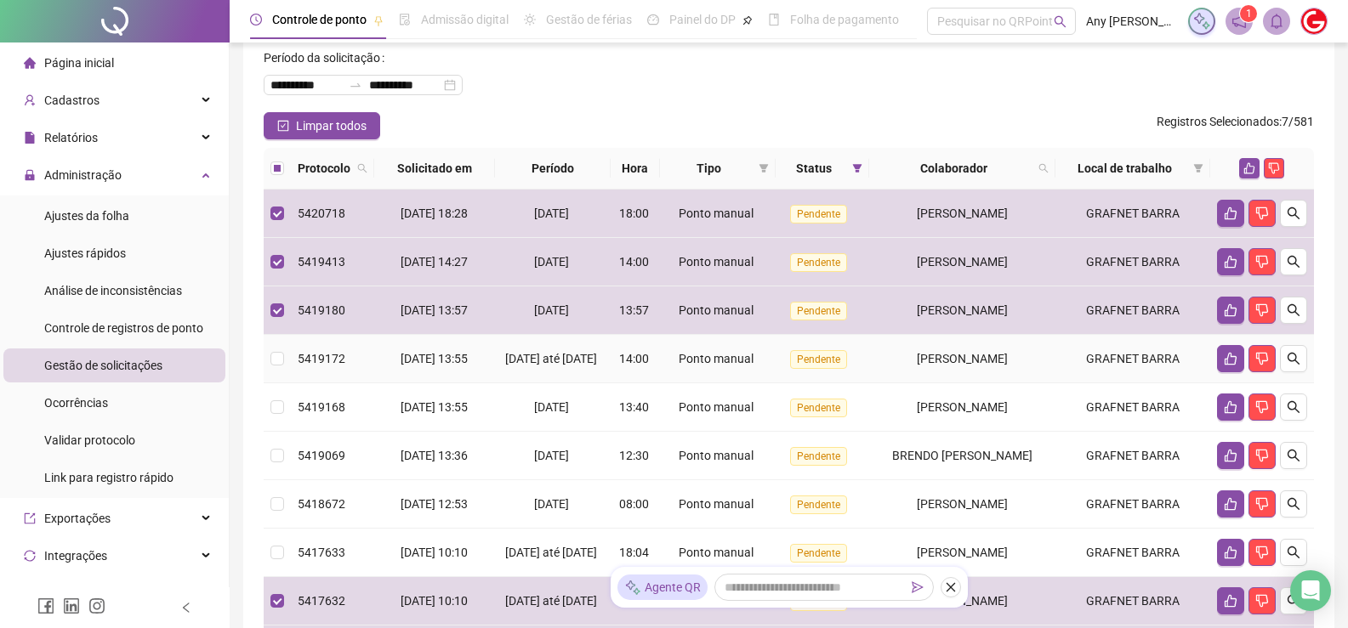
click at [281, 351] on td at bounding box center [277, 359] width 27 height 48
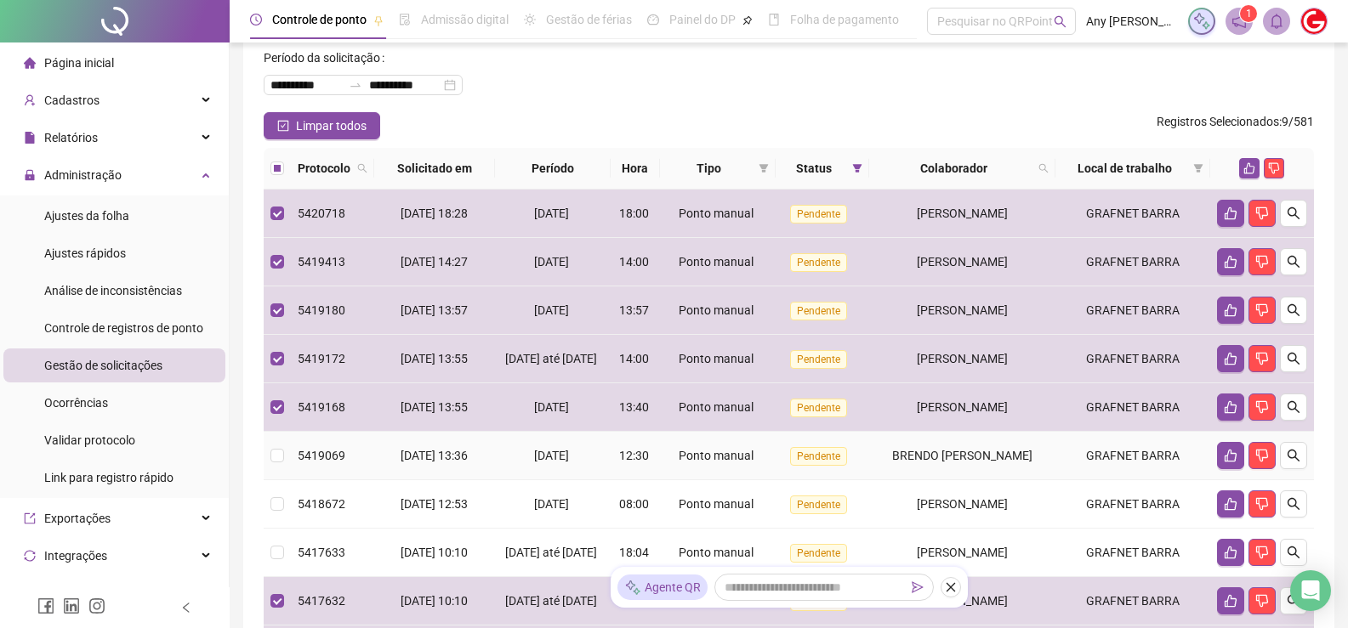
click at [270, 471] on td at bounding box center [277, 456] width 27 height 48
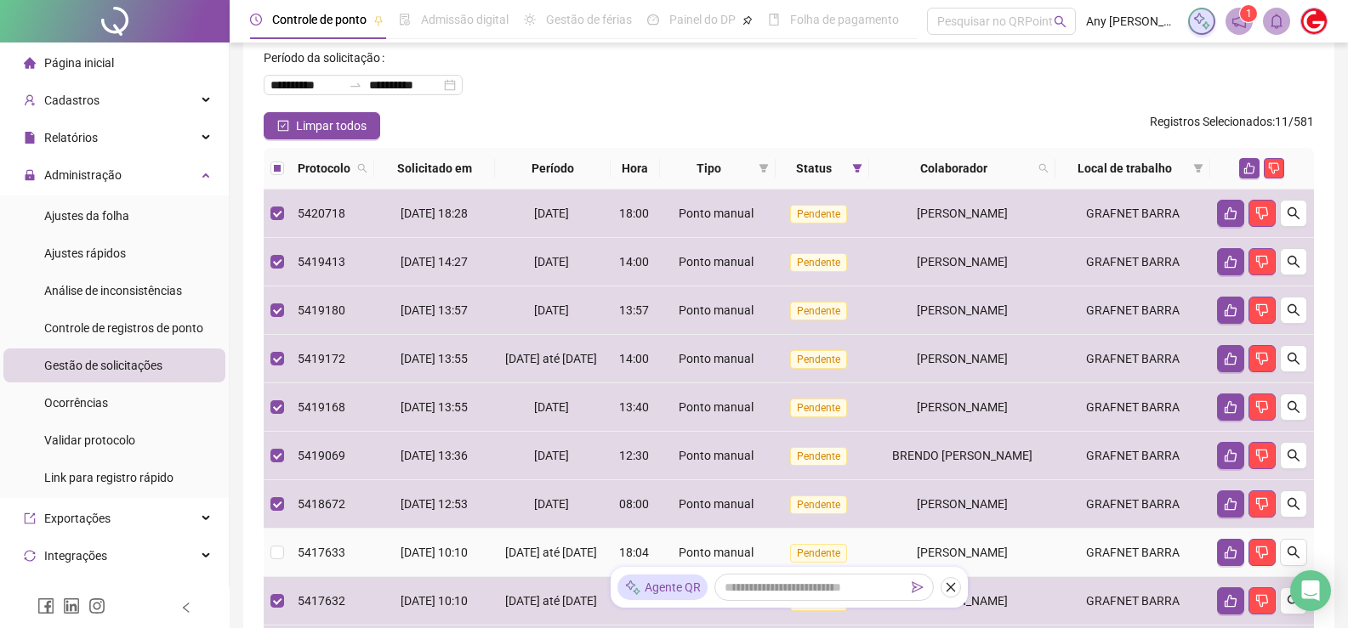
click at [282, 562] on td at bounding box center [277, 553] width 27 height 48
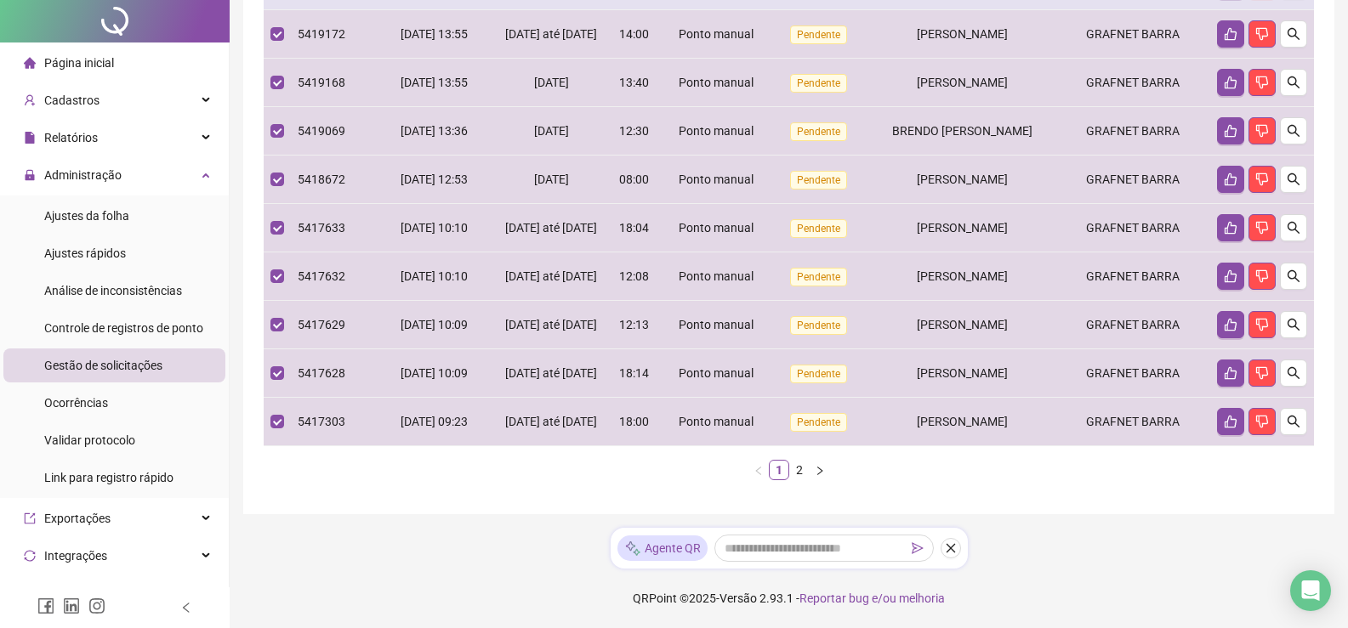
scroll to position [0, 0]
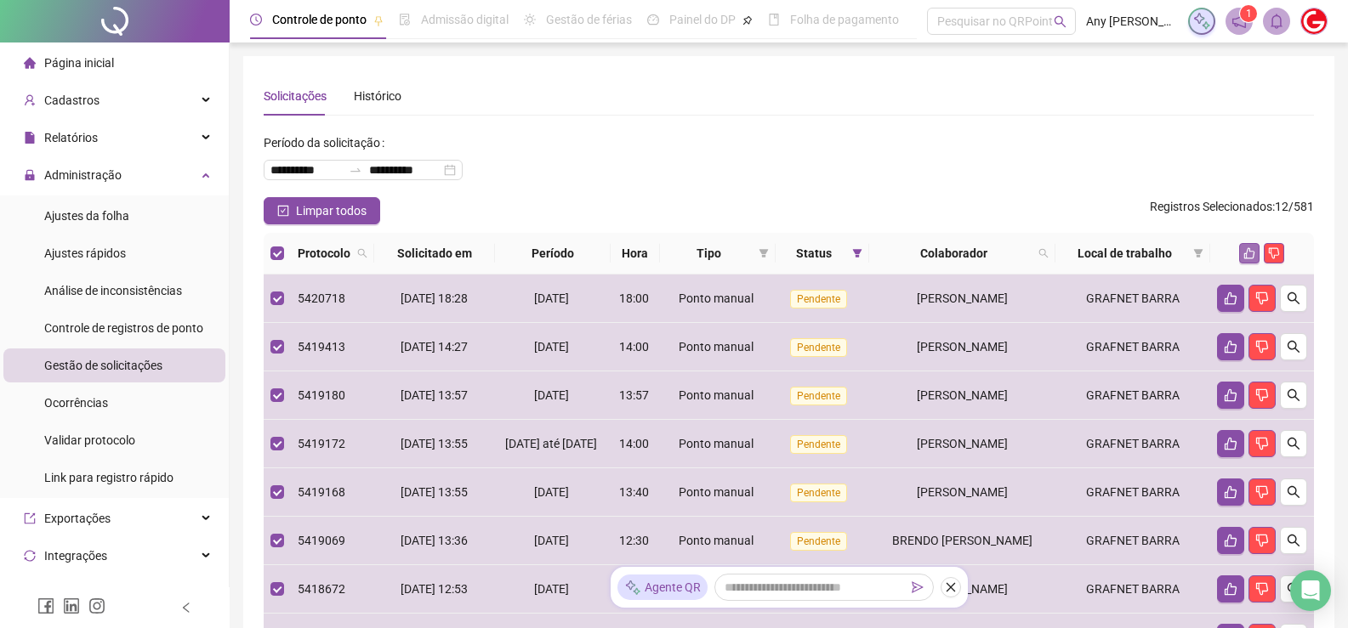
click at [1248, 253] on icon "like" at bounding box center [1249, 253] width 12 height 12
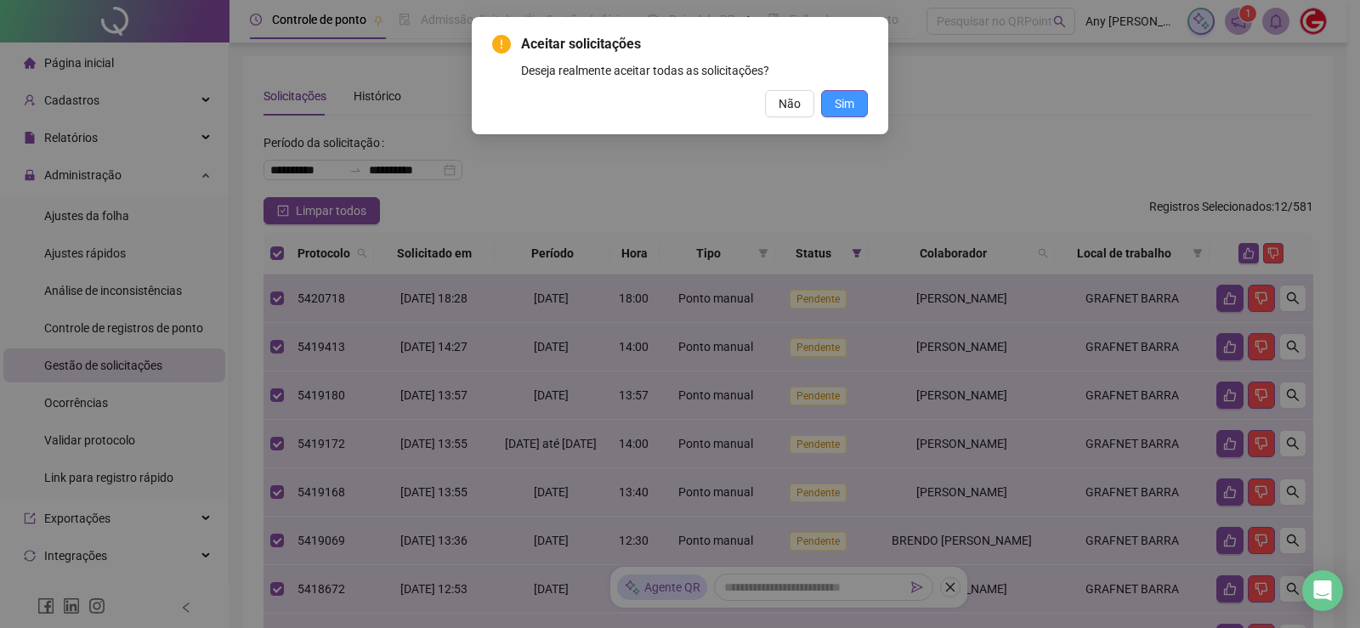
click at [848, 105] on span "Sim" at bounding box center [845, 103] width 20 height 19
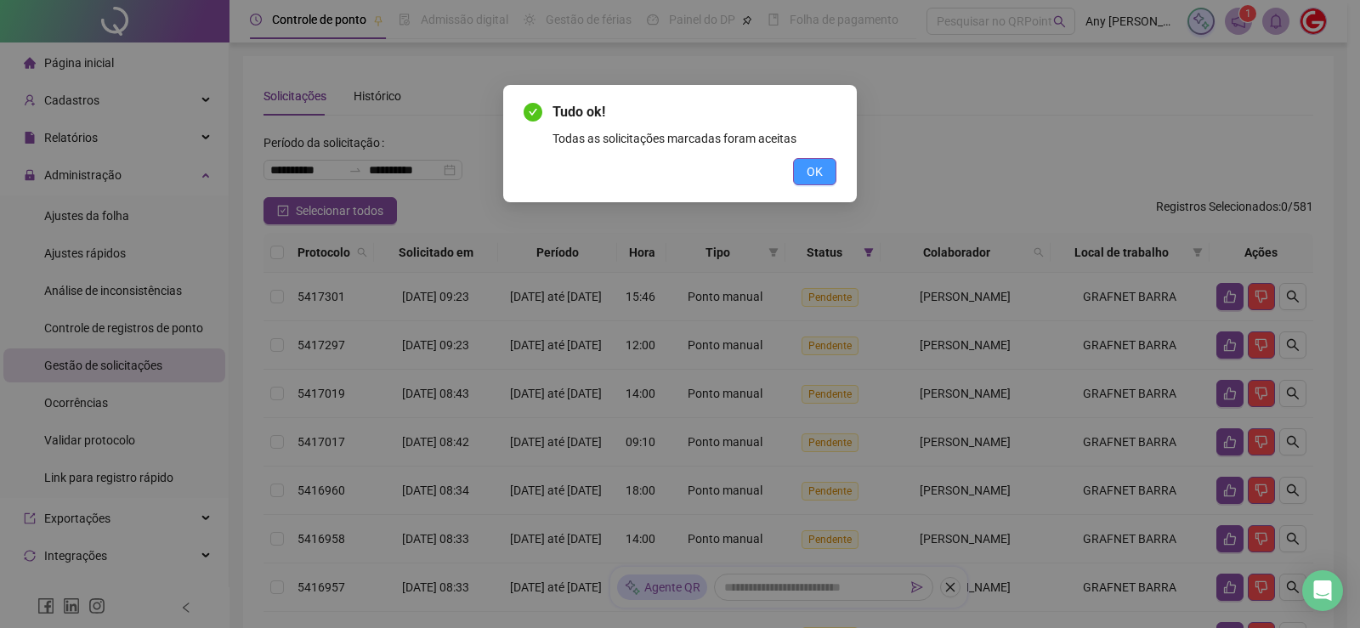
click at [809, 175] on span "OK" at bounding box center [815, 171] width 16 height 19
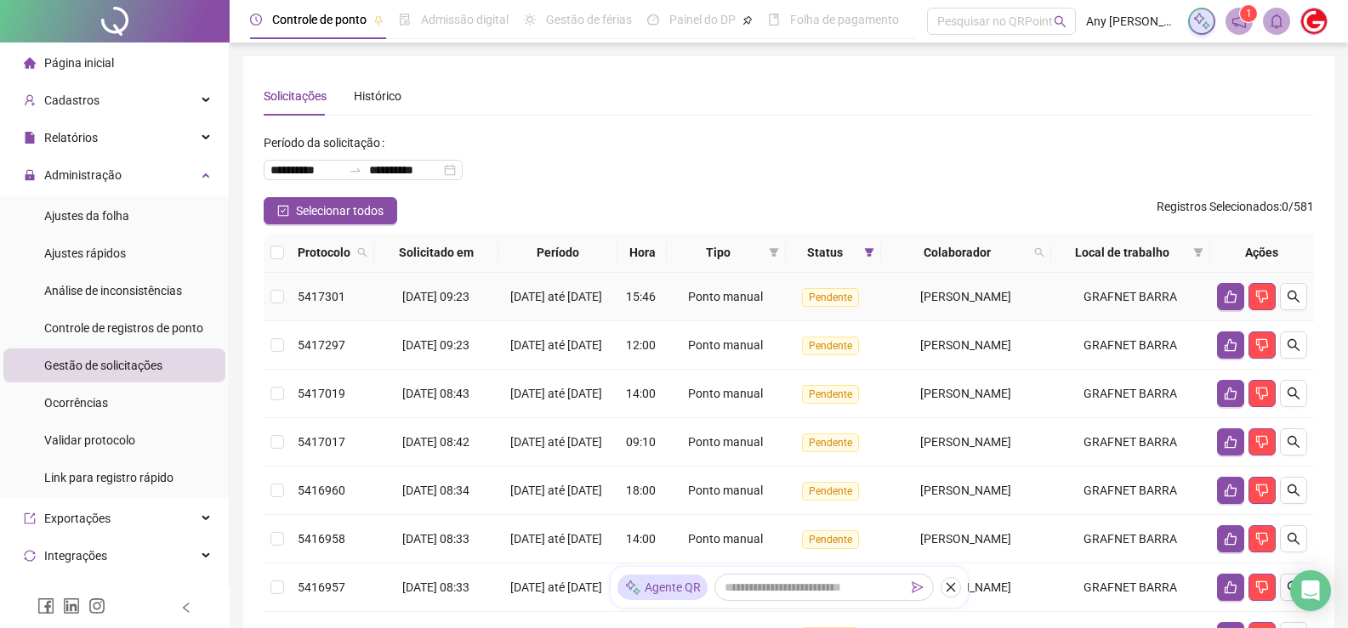
click at [269, 305] on td at bounding box center [277, 297] width 27 height 48
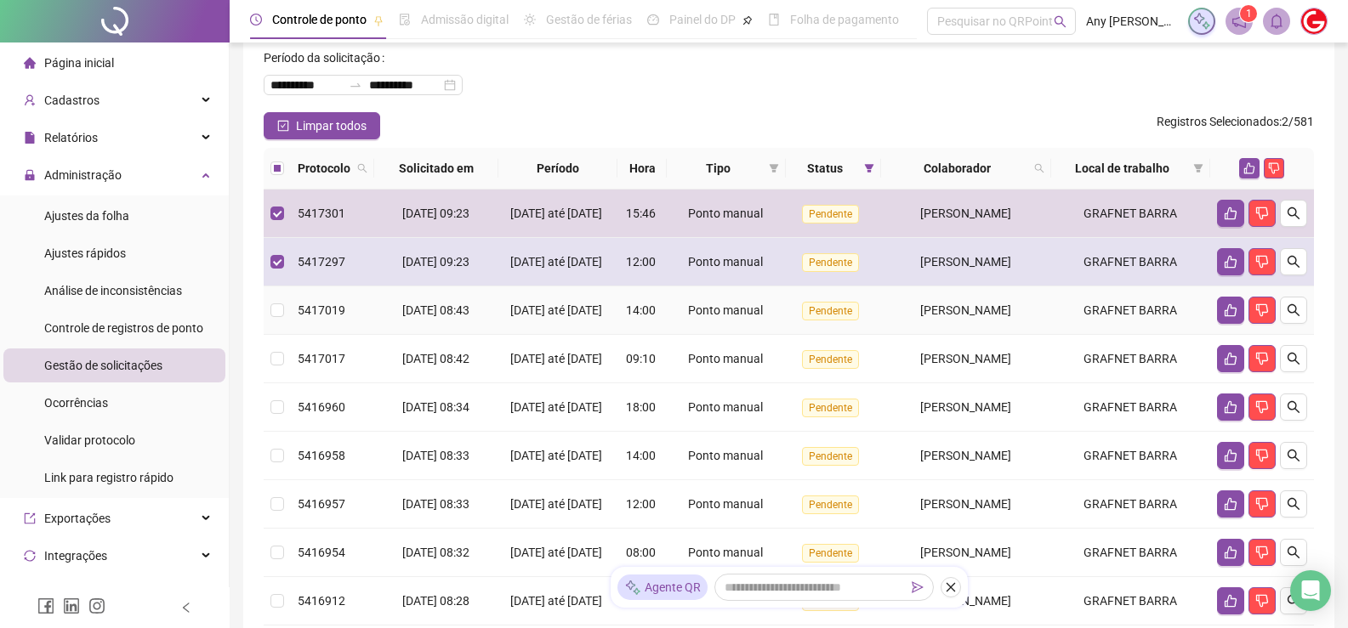
scroll to position [170, 0]
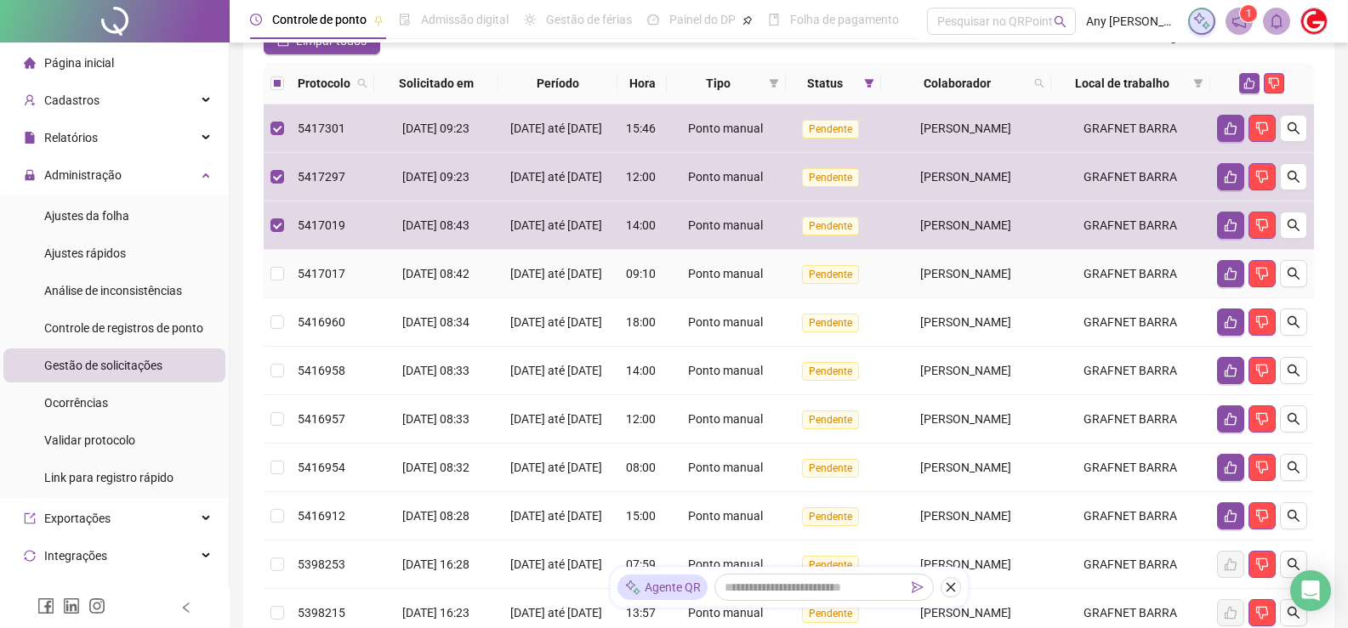
click at [281, 298] on td at bounding box center [277, 274] width 27 height 48
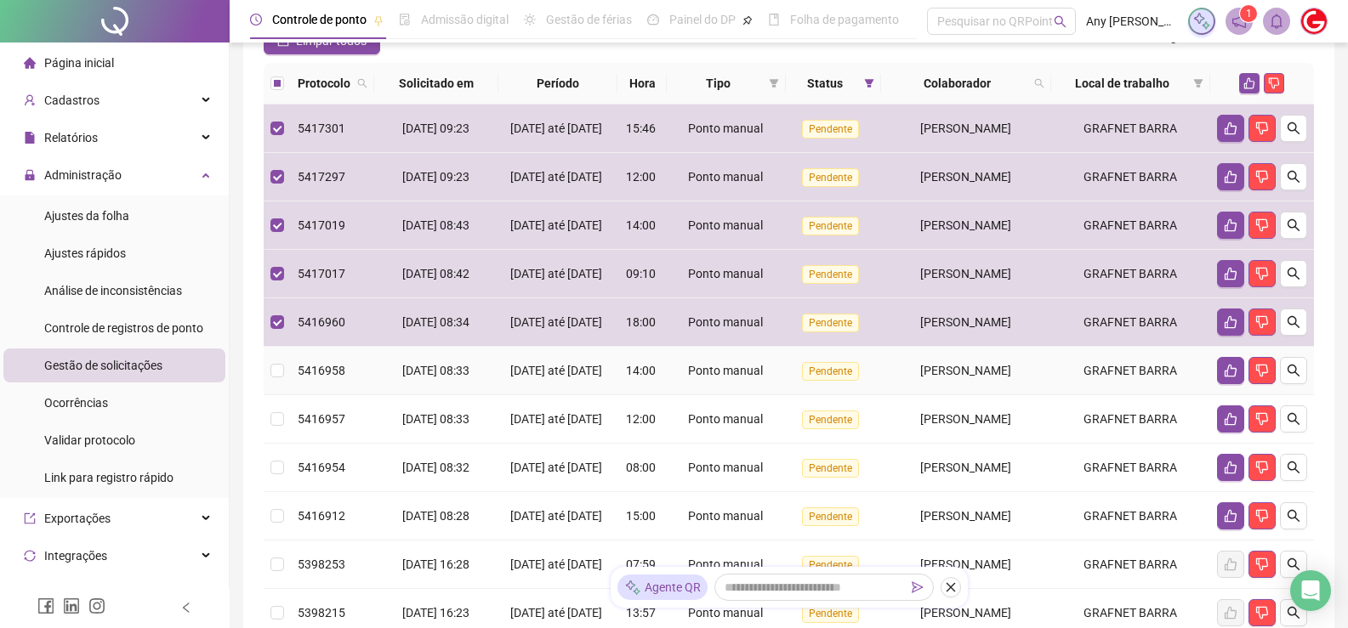
click at [282, 395] on td at bounding box center [277, 371] width 27 height 48
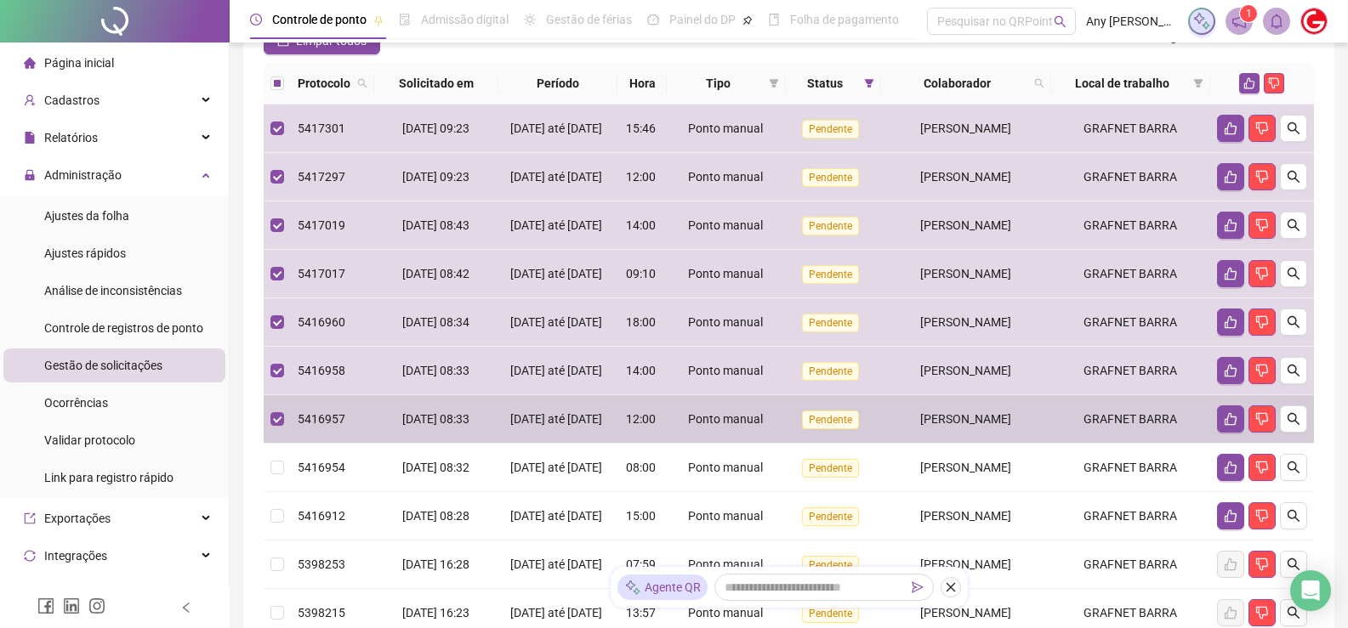
scroll to position [340, 0]
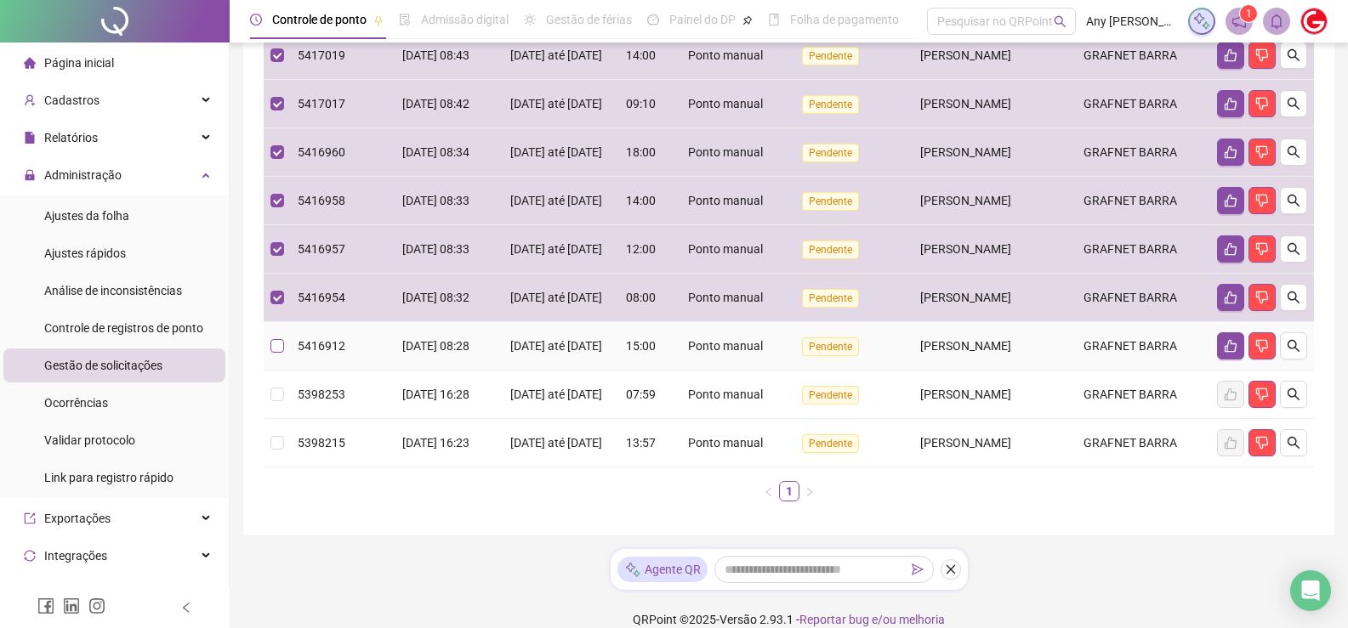
click at [273, 355] on label at bounding box center [277, 346] width 14 height 19
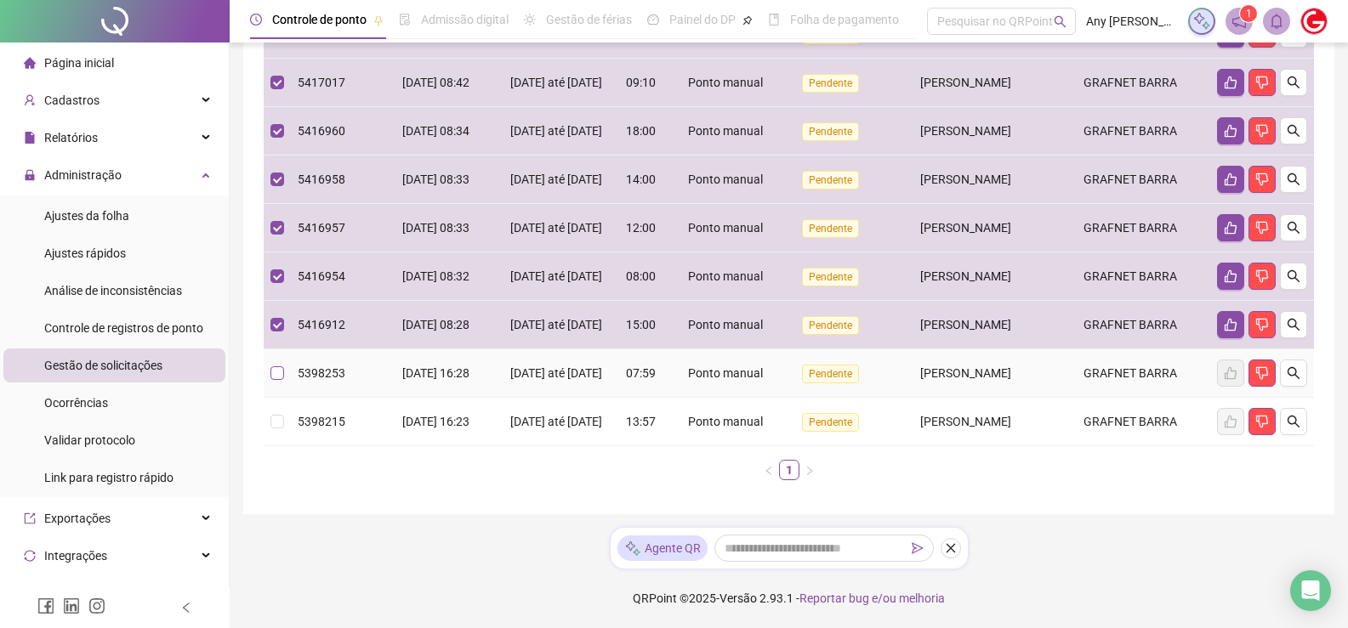
click at [281, 383] on label at bounding box center [277, 373] width 14 height 19
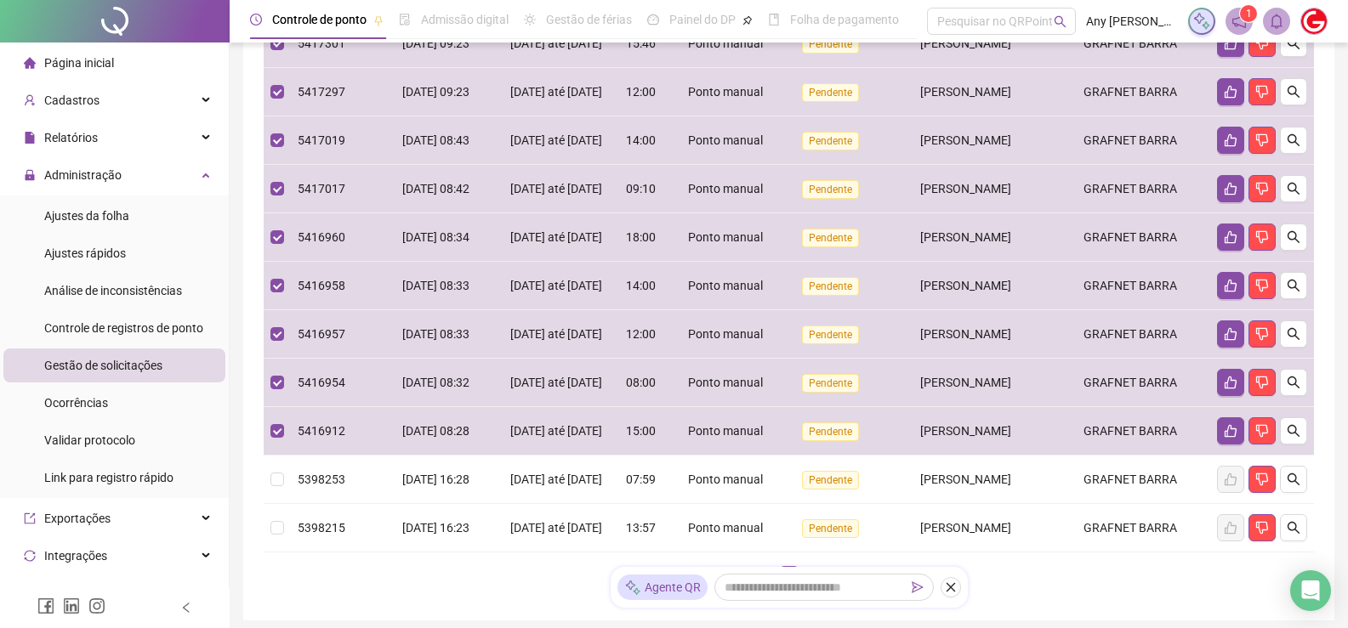
scroll to position [0, 0]
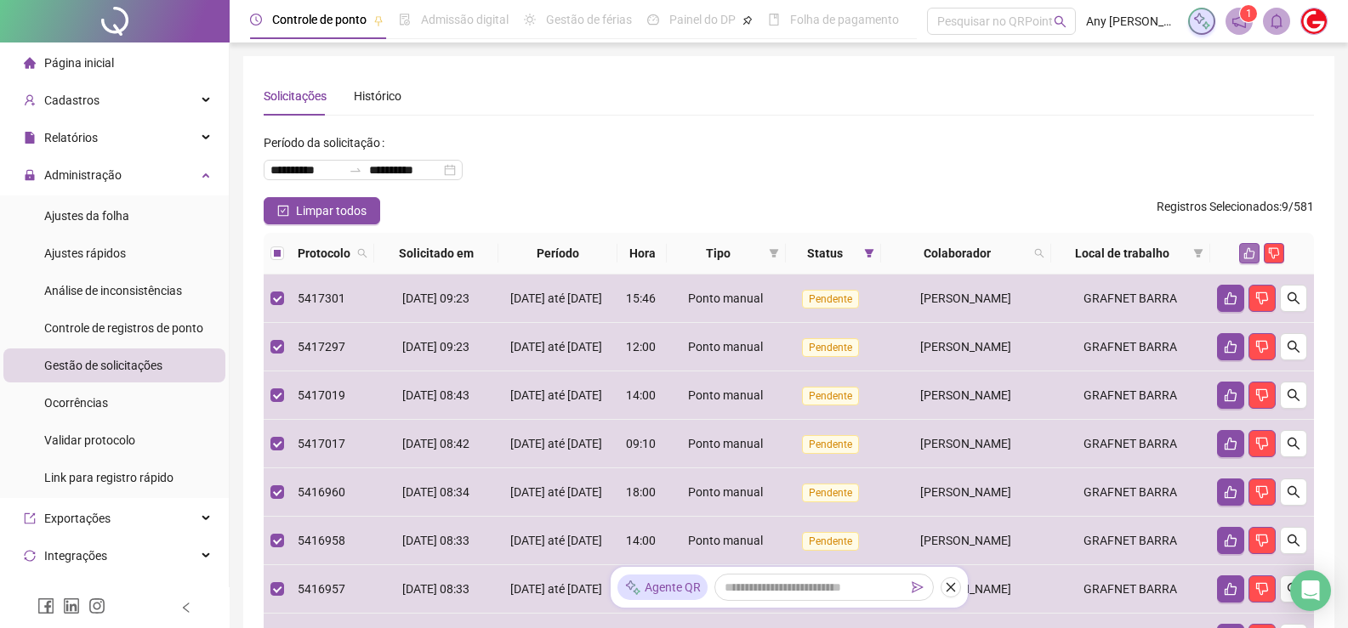
click at [1247, 250] on icon "like" at bounding box center [1249, 253] width 12 height 12
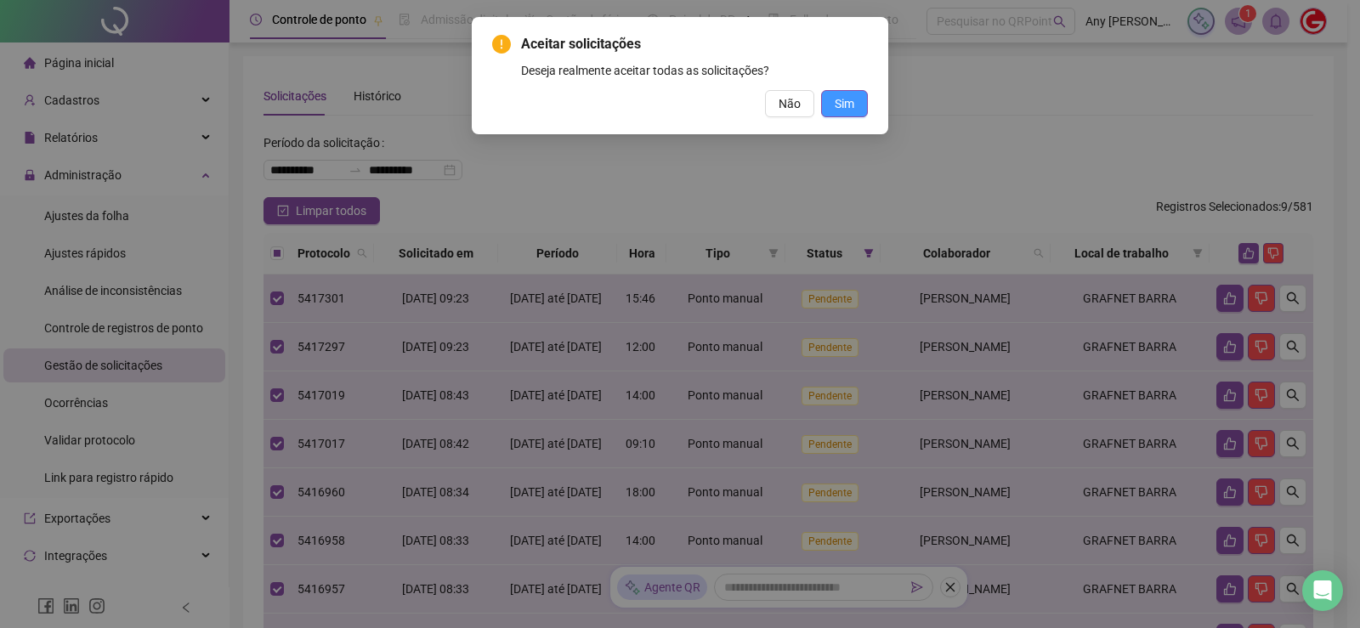
click at [839, 95] on span "Sim" at bounding box center [845, 103] width 20 height 19
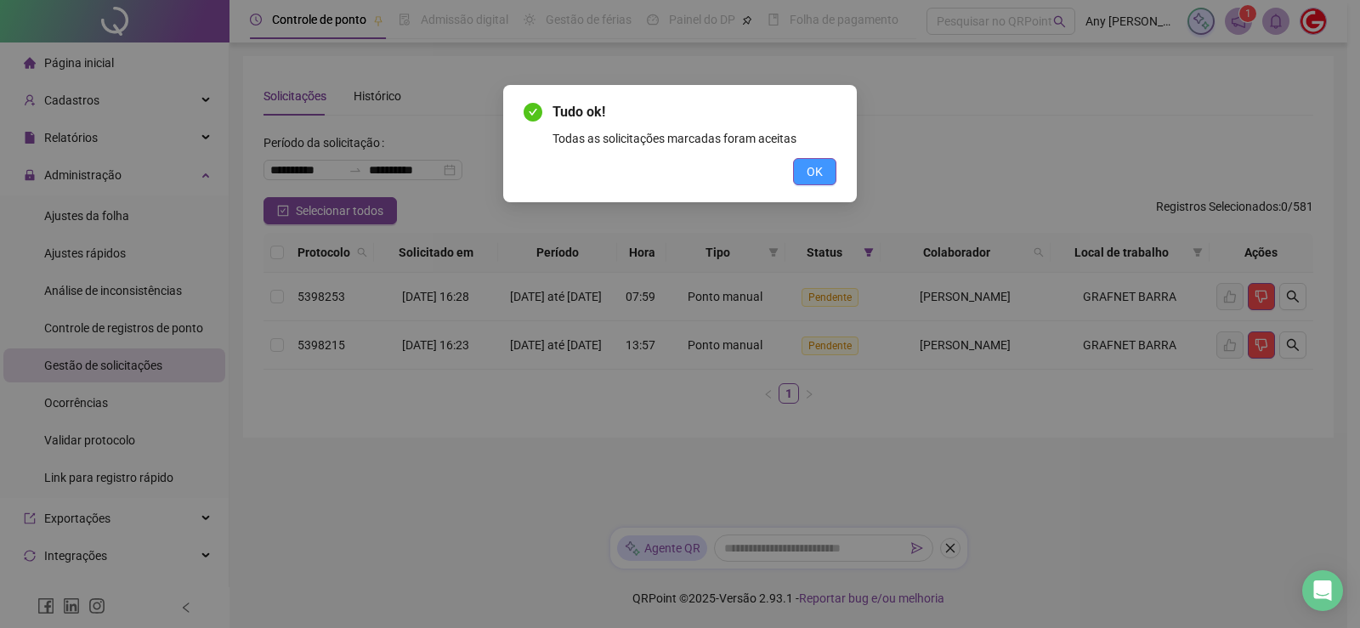
click at [802, 179] on button "OK" at bounding box center [814, 171] width 43 height 27
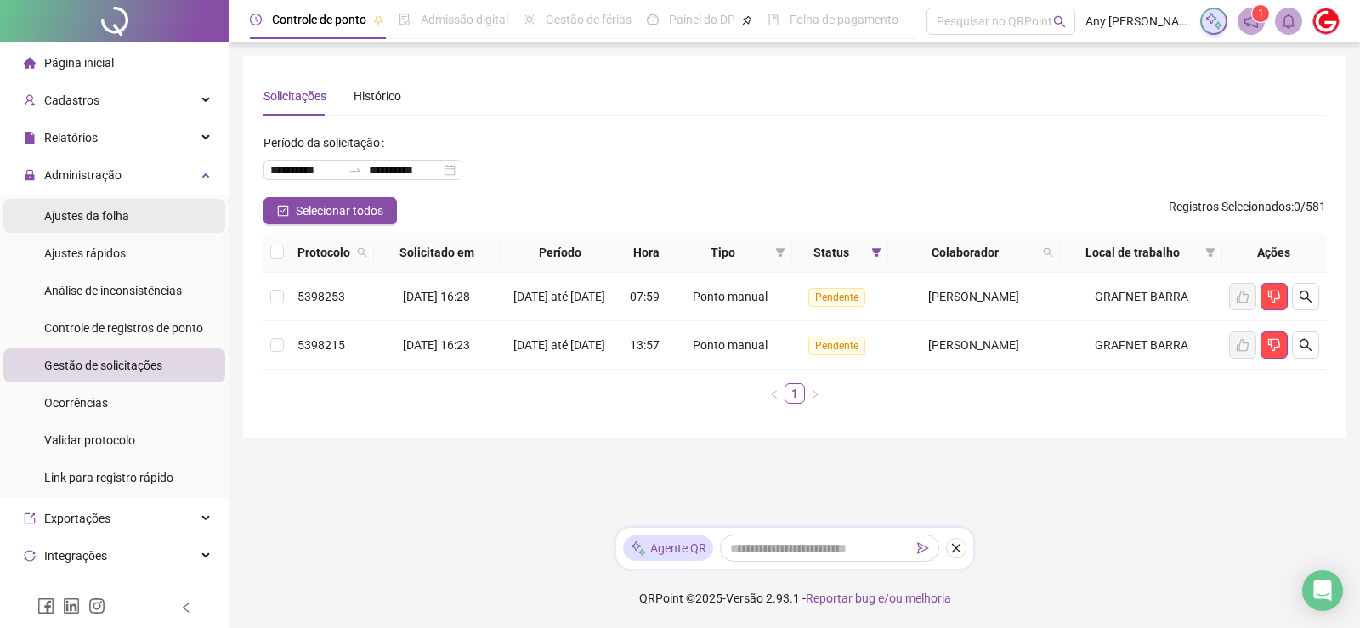
click at [70, 209] on span "Ajustes da folha" at bounding box center [86, 216] width 85 height 14
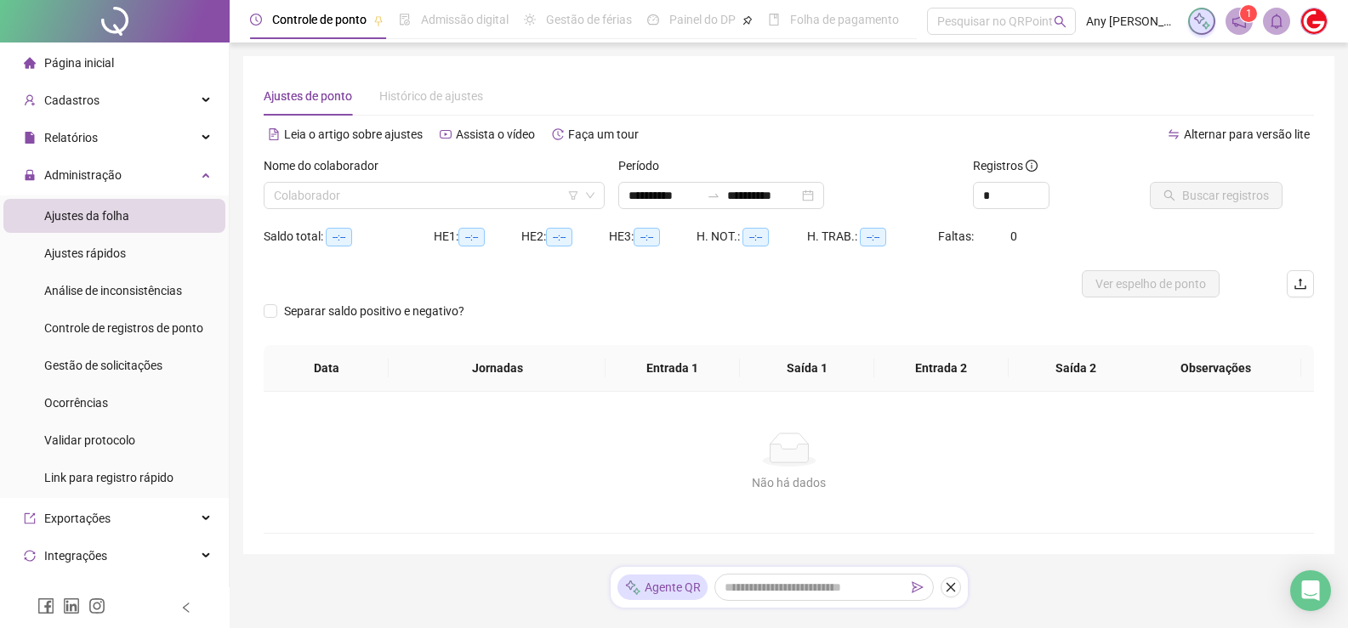
type input "**********"
type input "*"
click at [1036, 191] on span "Increase Value" at bounding box center [1039, 190] width 19 height 15
click at [414, 205] on input "search" at bounding box center [426, 196] width 305 height 26
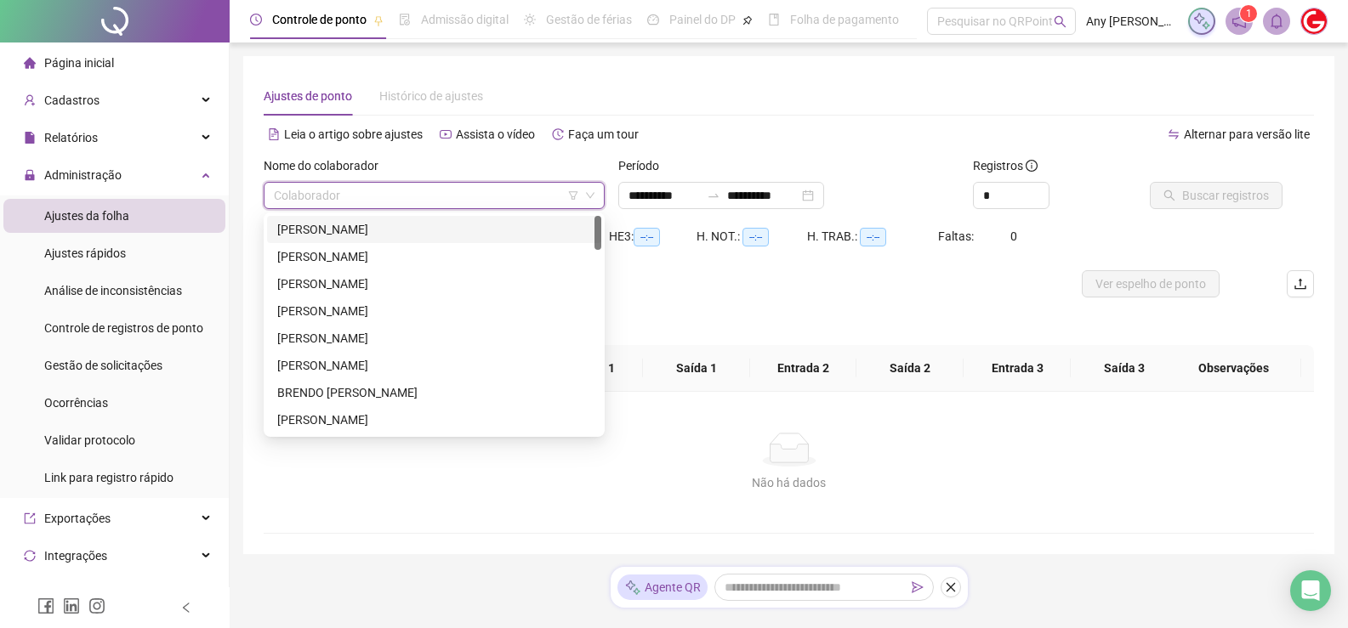
click at [372, 241] on div "[PERSON_NAME]" at bounding box center [434, 229] width 334 height 27
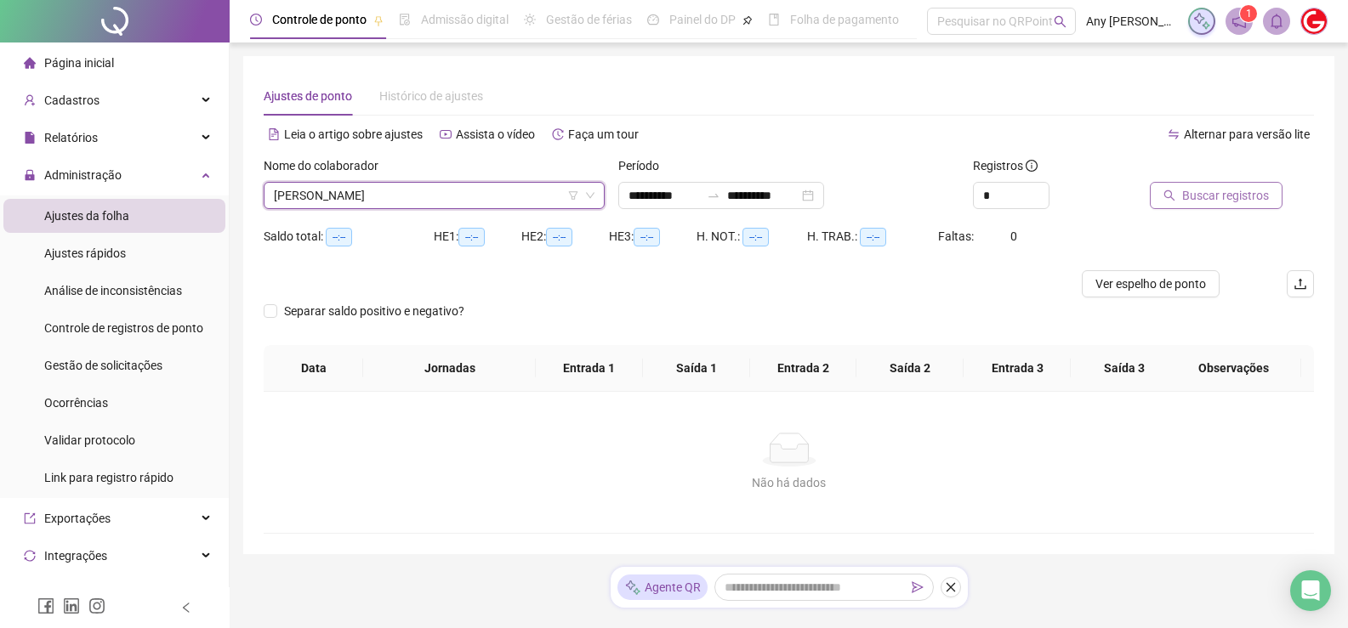
click at [1193, 194] on span "Buscar registros" at bounding box center [1225, 195] width 87 height 19
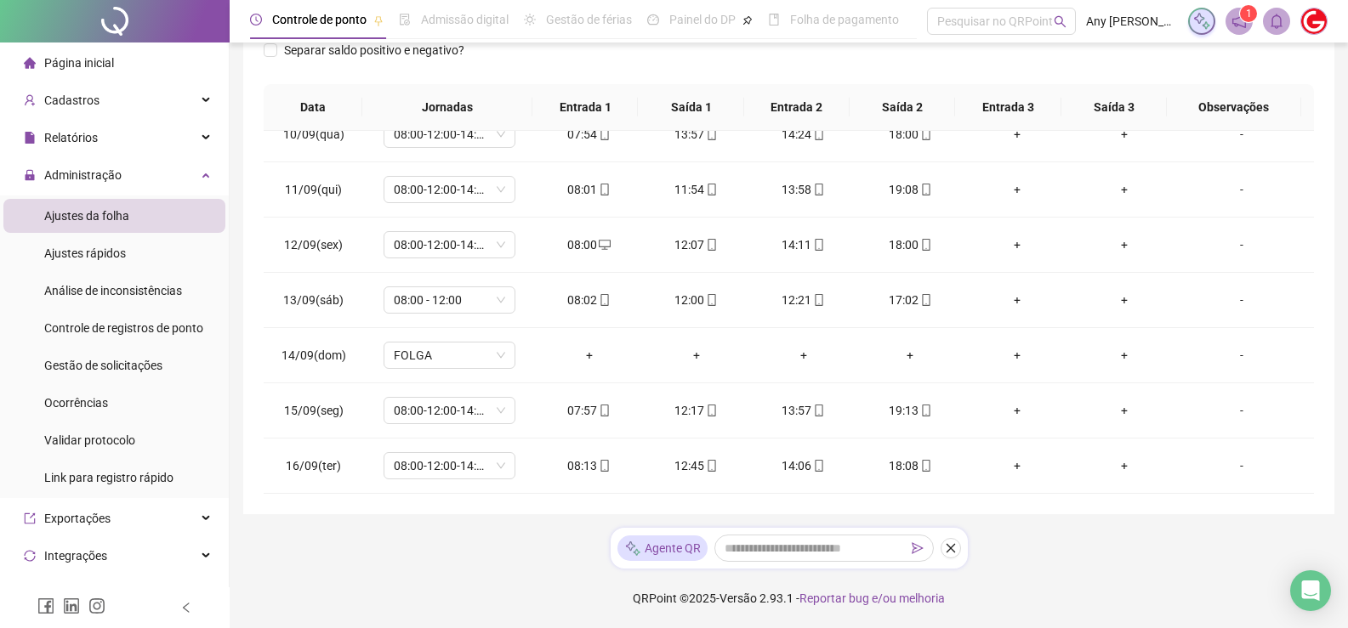
scroll to position [91, 0]
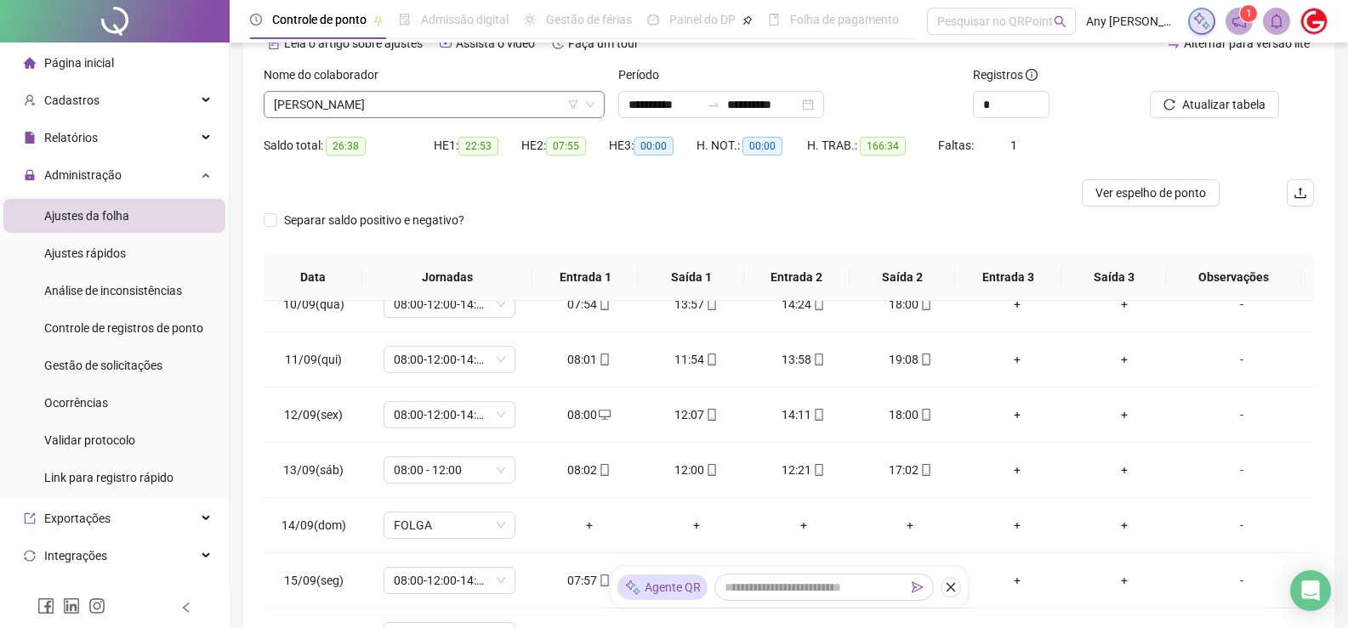
click at [321, 114] on span "[PERSON_NAME]" at bounding box center [434, 105] width 321 height 26
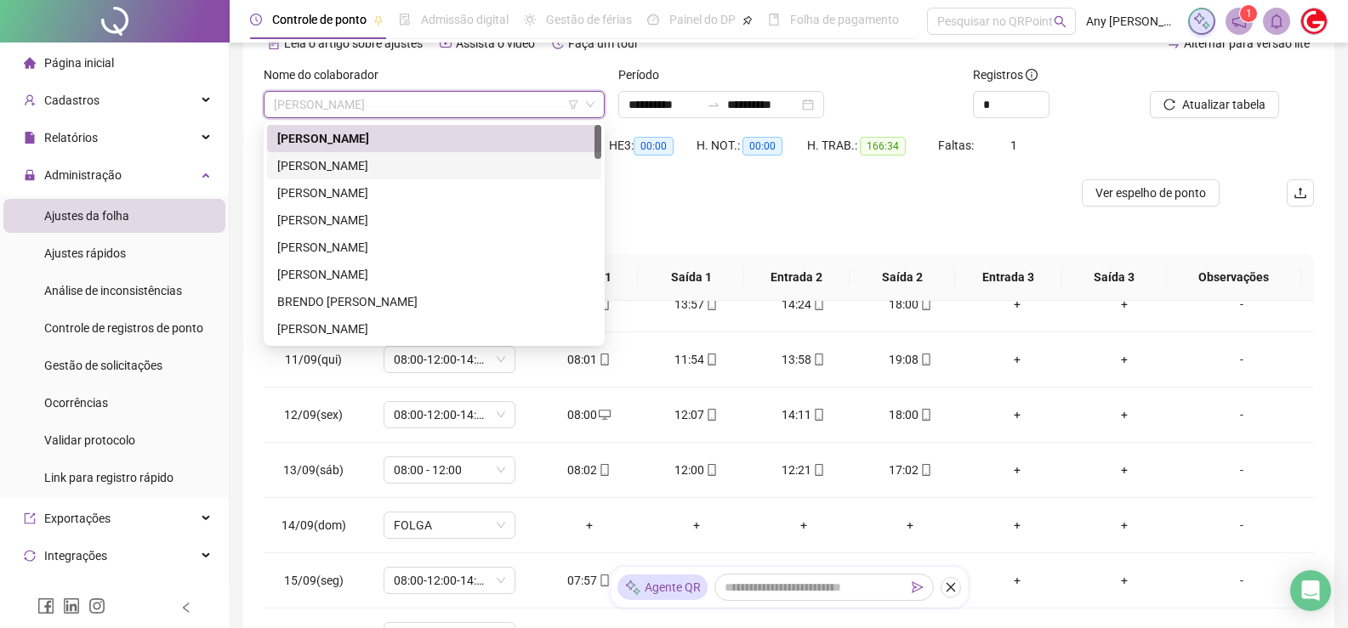
click at [327, 173] on div "[PERSON_NAME]" at bounding box center [434, 165] width 314 height 19
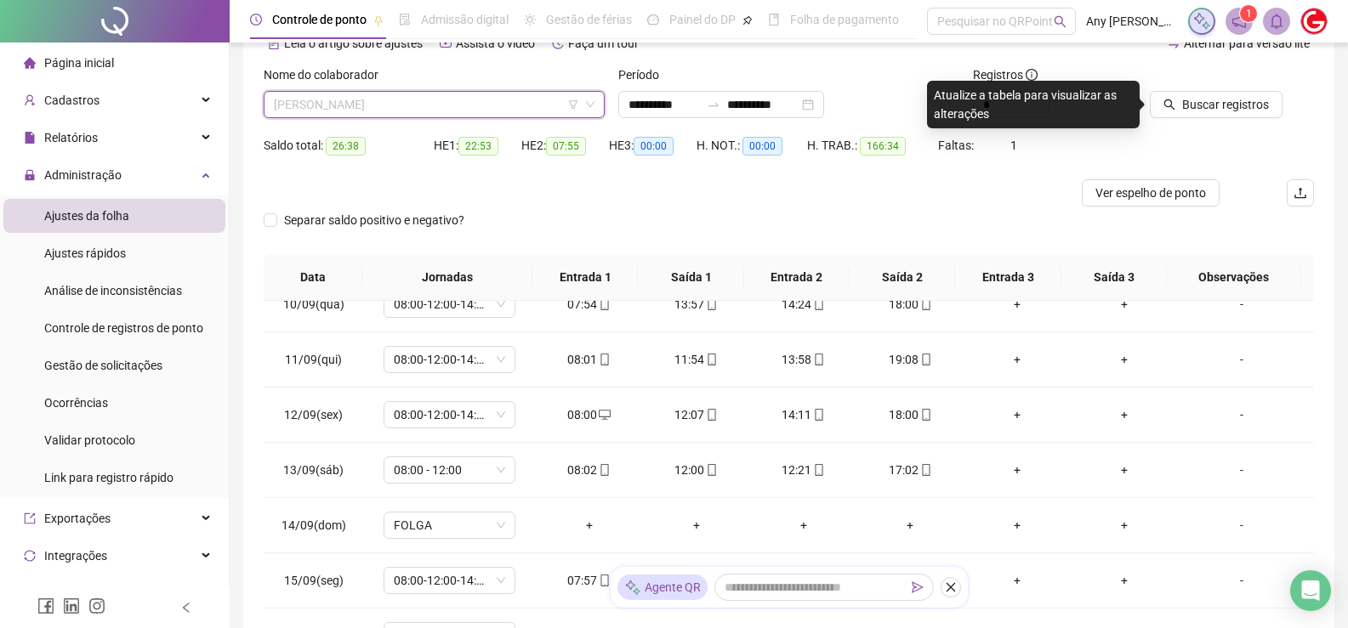
click at [431, 111] on span "[PERSON_NAME]" at bounding box center [434, 105] width 321 height 26
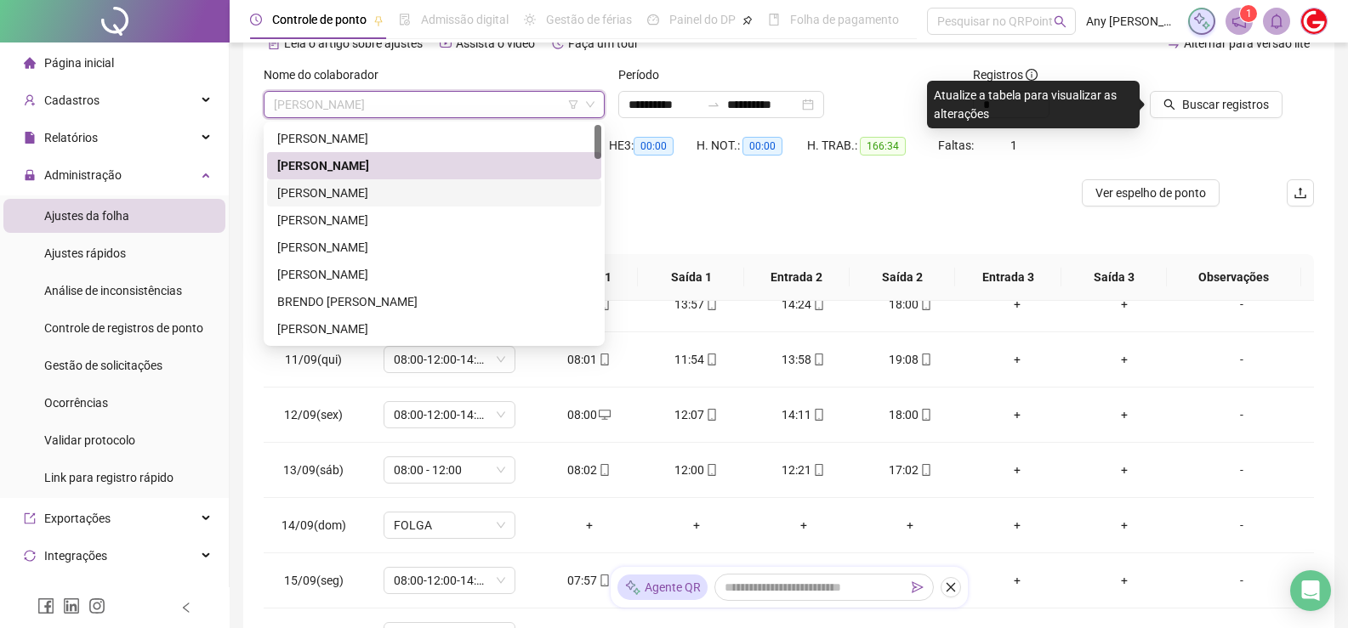
click at [320, 186] on div "[PERSON_NAME]" at bounding box center [434, 193] width 314 height 19
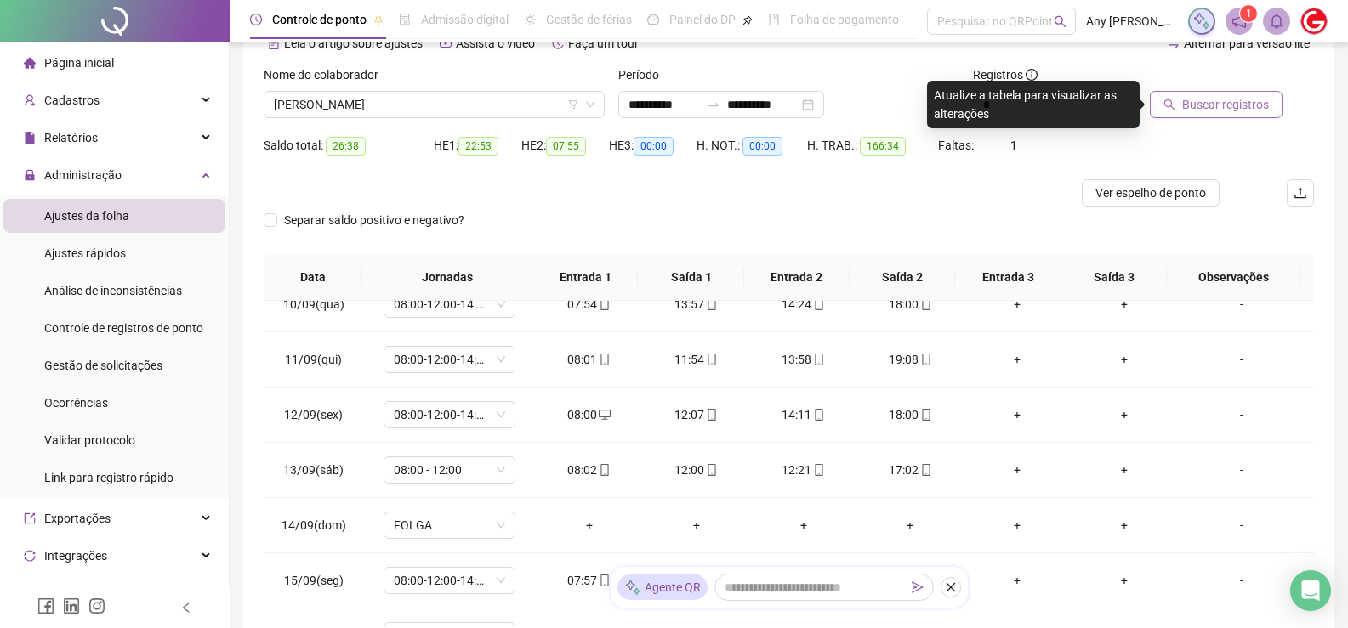
click at [1168, 96] on button "Buscar registros" at bounding box center [1216, 104] width 133 height 27
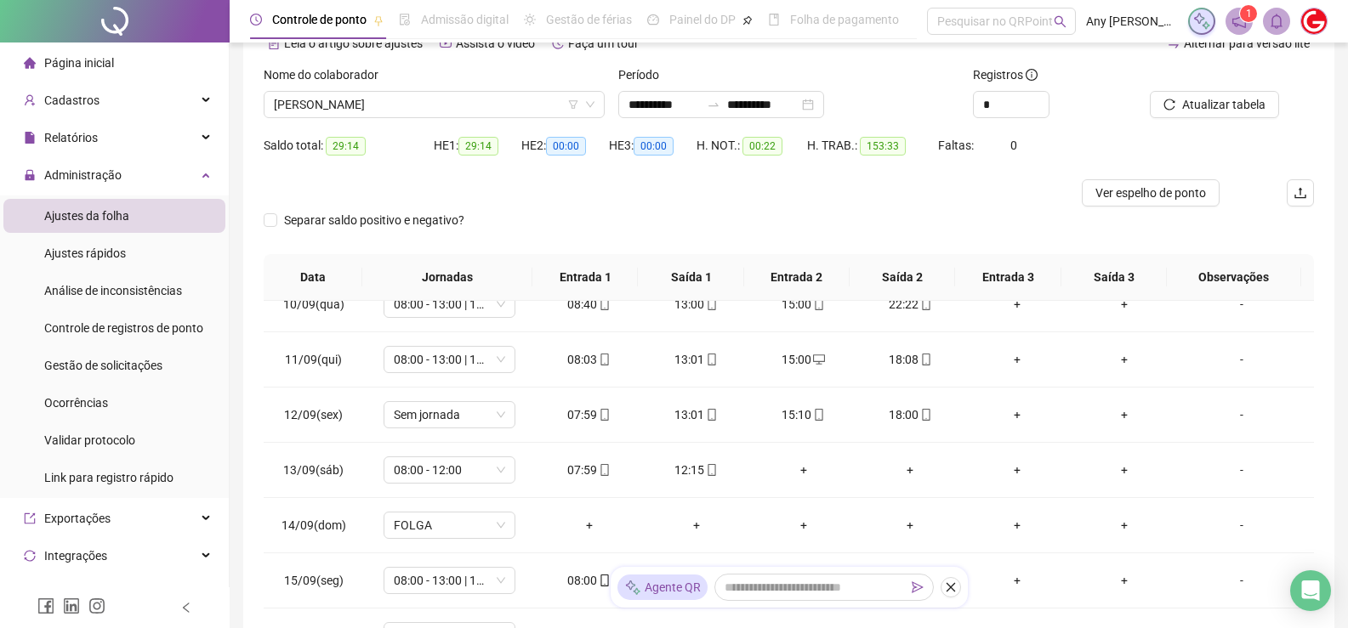
scroll to position [6, 0]
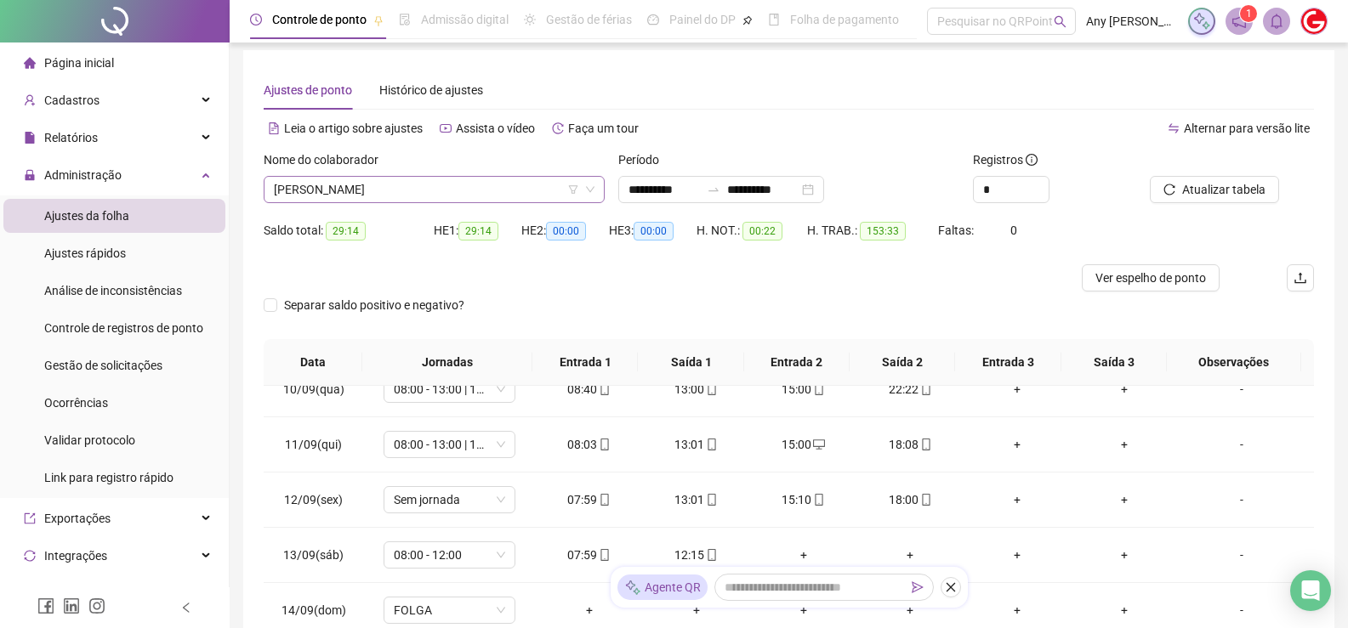
click at [356, 192] on span "[PERSON_NAME]" at bounding box center [434, 190] width 321 height 26
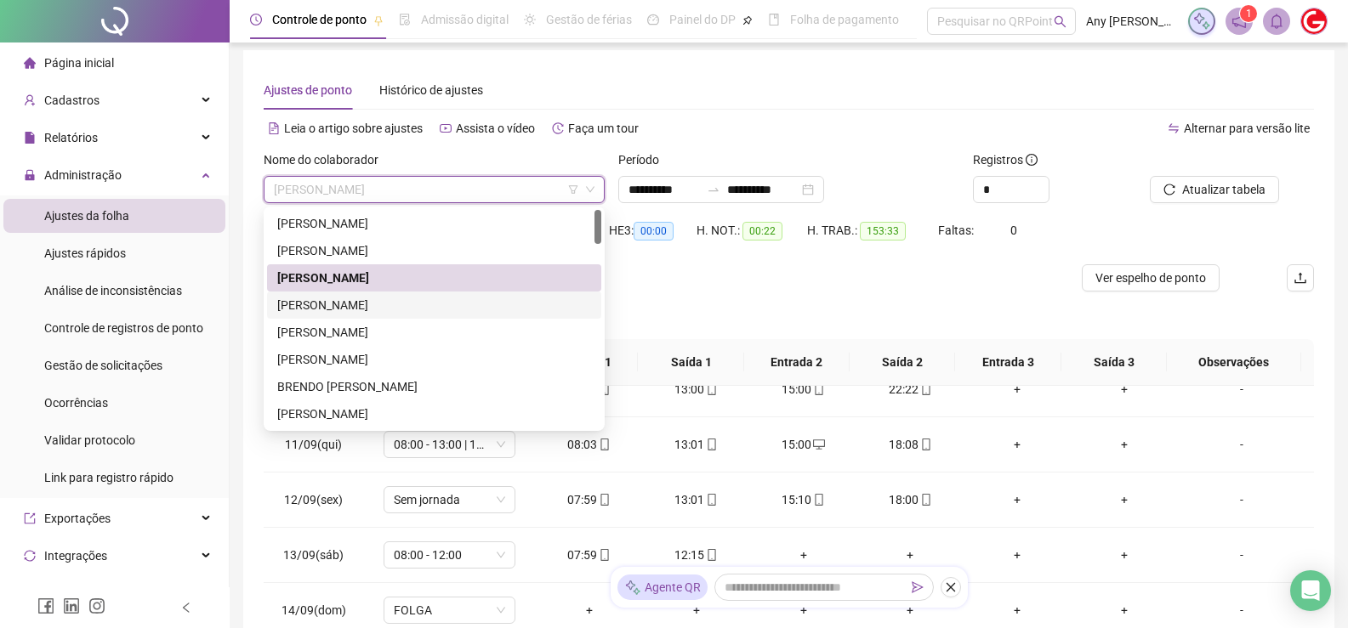
click at [336, 299] on div "[PERSON_NAME]" at bounding box center [434, 305] width 314 height 19
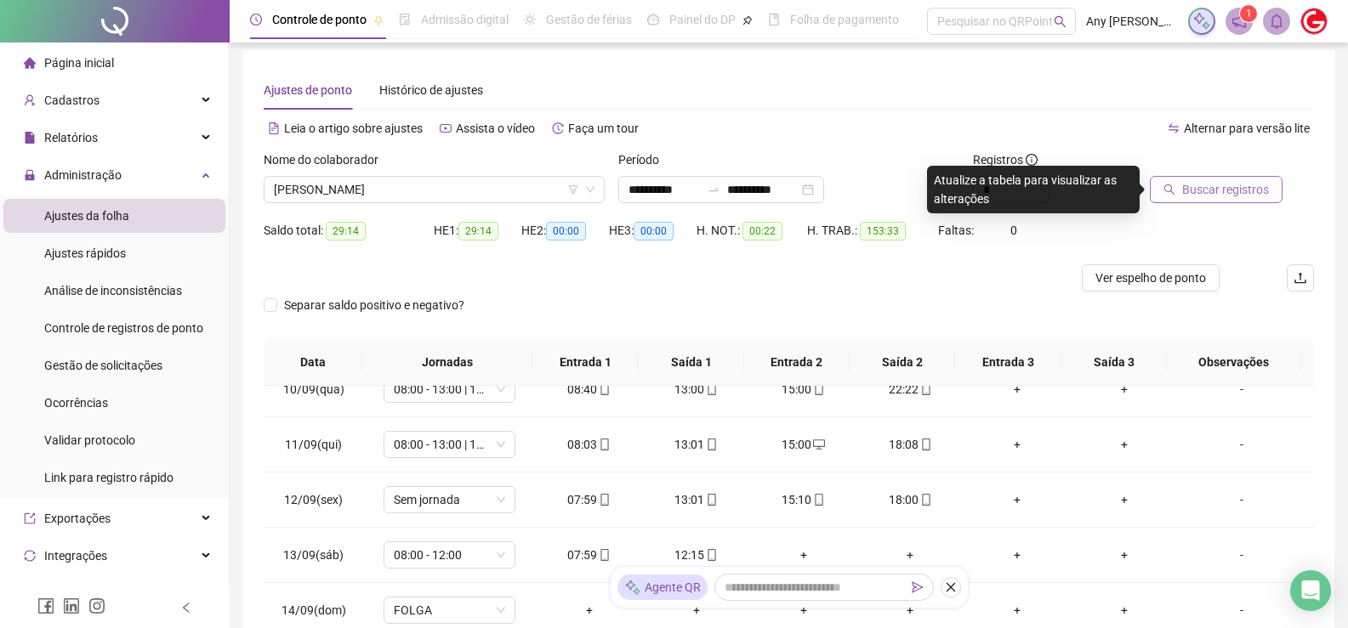
click at [1184, 187] on span "Buscar registros" at bounding box center [1225, 189] width 87 height 19
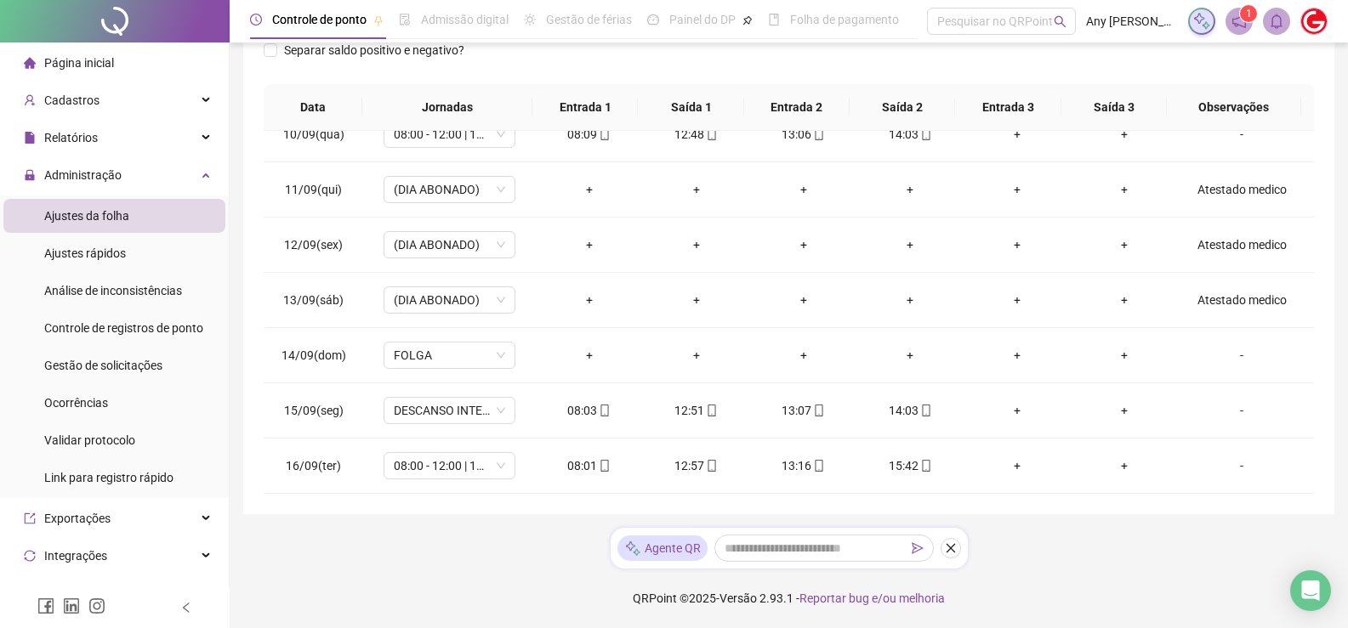
scroll to position [0, 0]
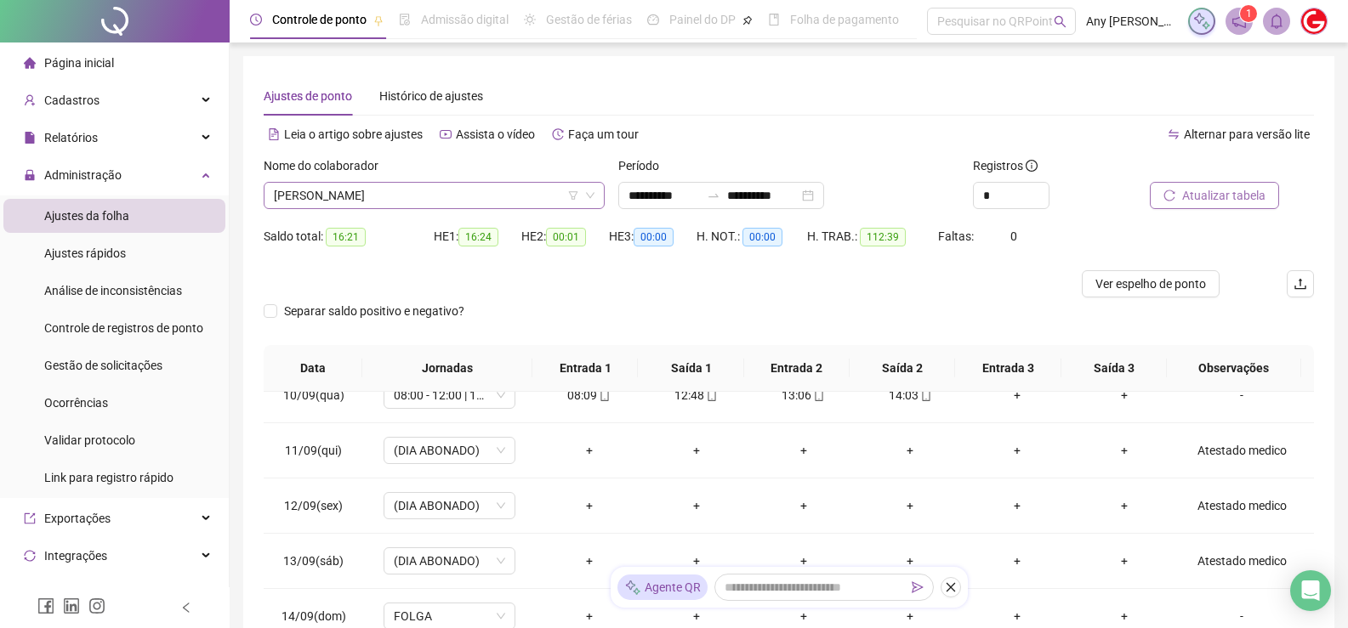
click at [372, 201] on span "[PERSON_NAME]" at bounding box center [434, 196] width 321 height 26
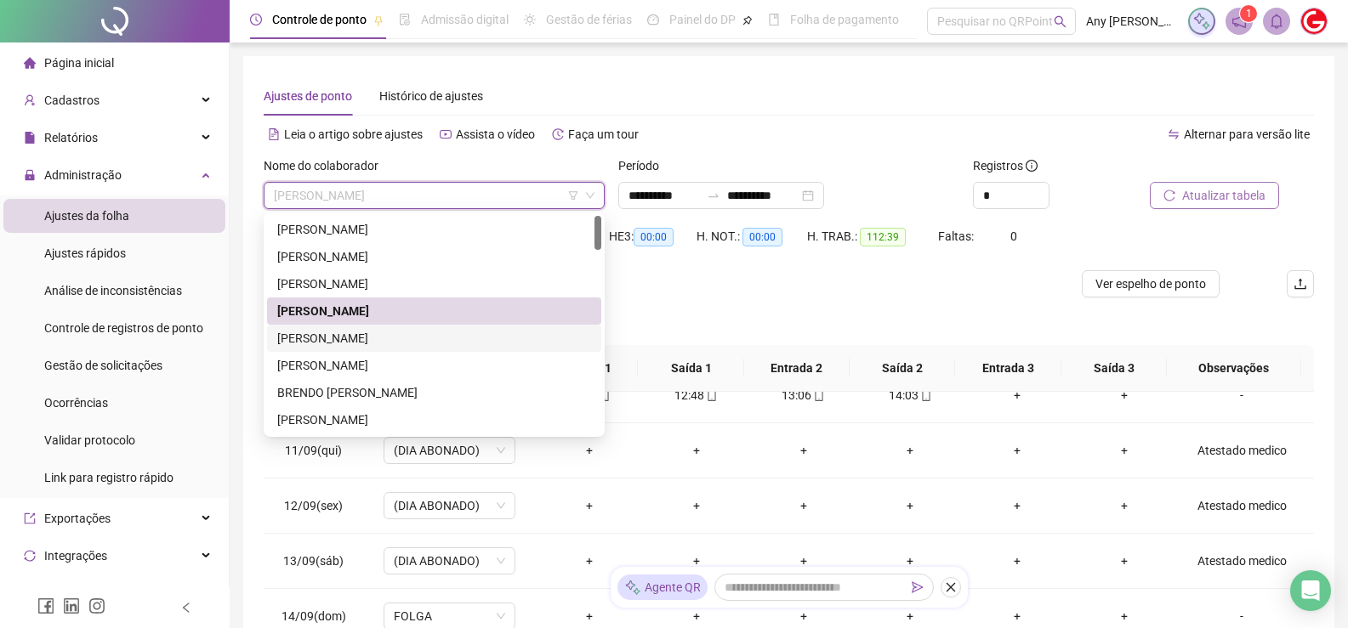
click at [347, 333] on div "[PERSON_NAME]" at bounding box center [434, 338] width 314 height 19
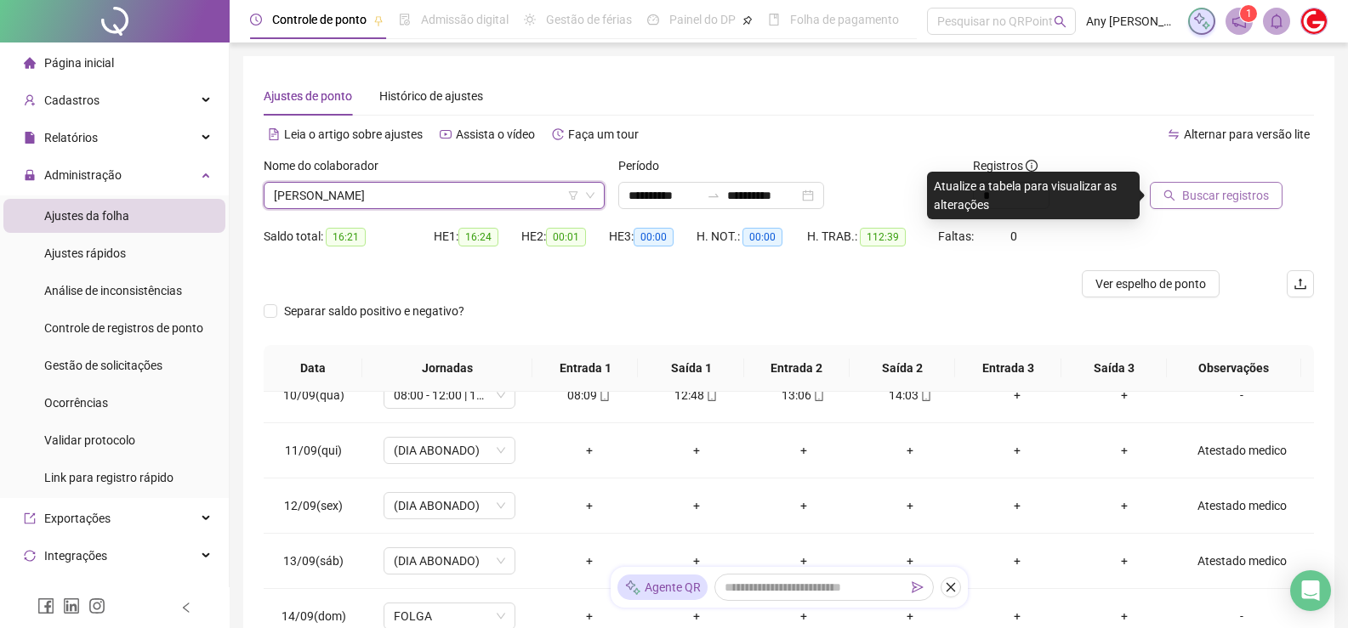
click at [1238, 190] on span "Buscar registros" at bounding box center [1225, 195] width 87 height 19
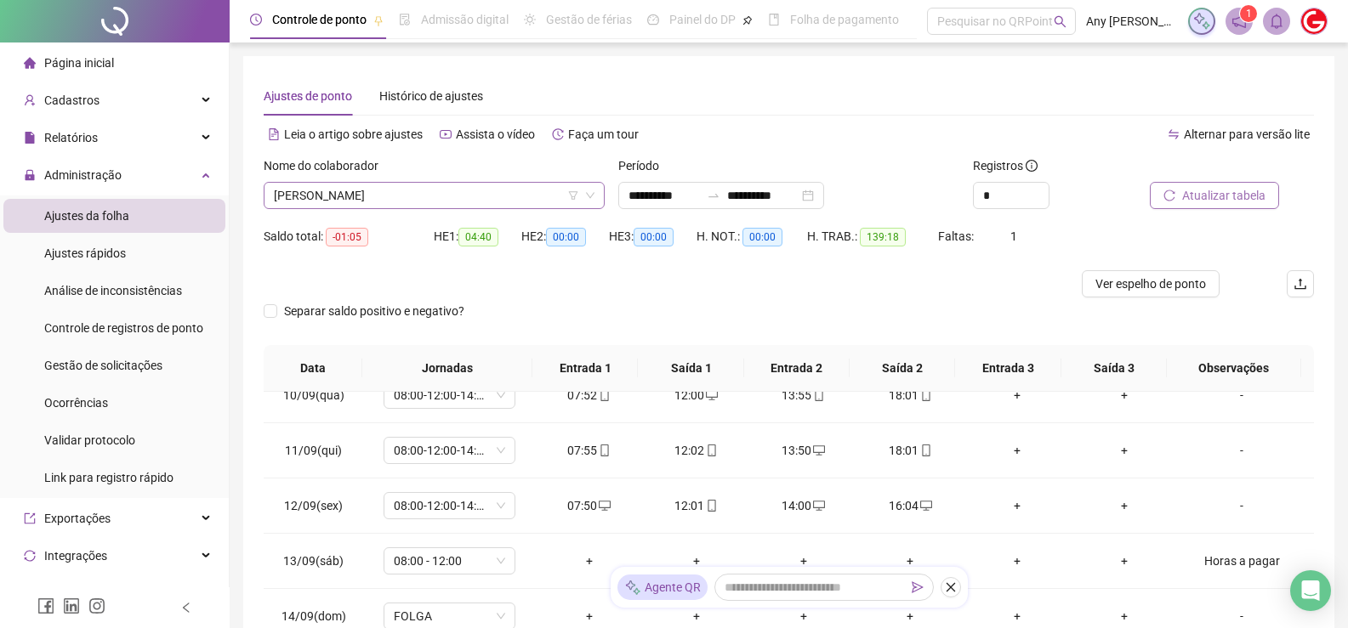
click at [362, 201] on span "[PERSON_NAME]" at bounding box center [434, 196] width 321 height 26
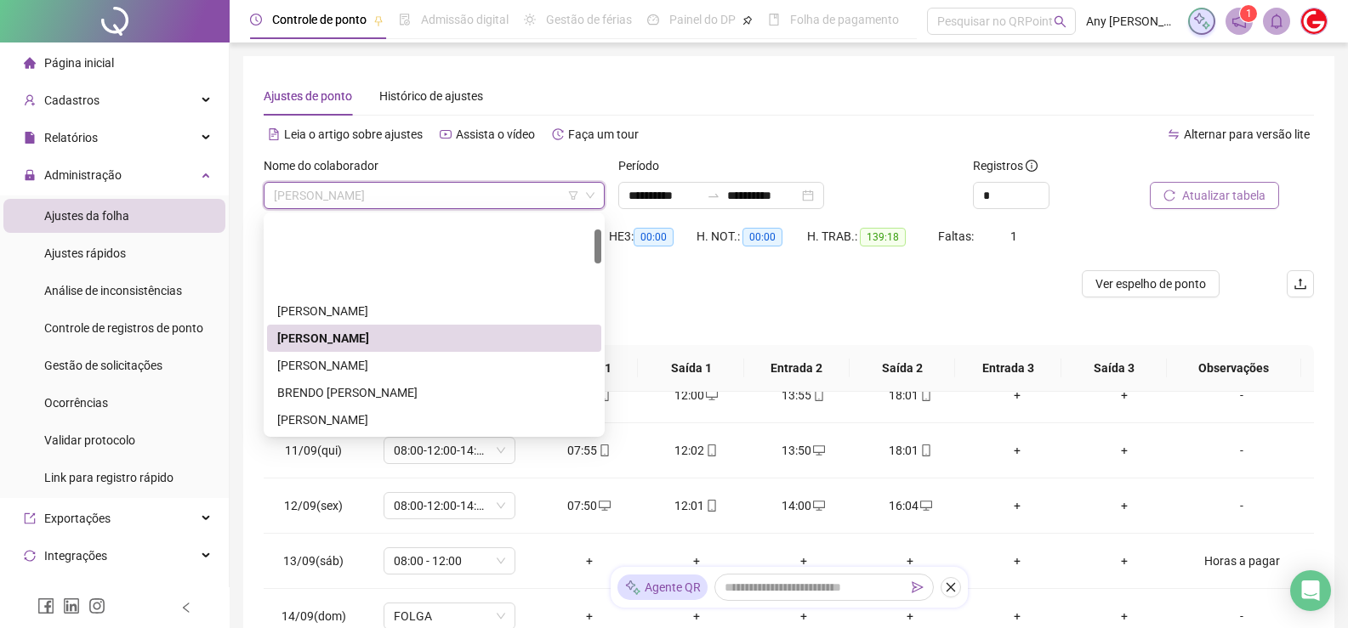
scroll to position [85, 0]
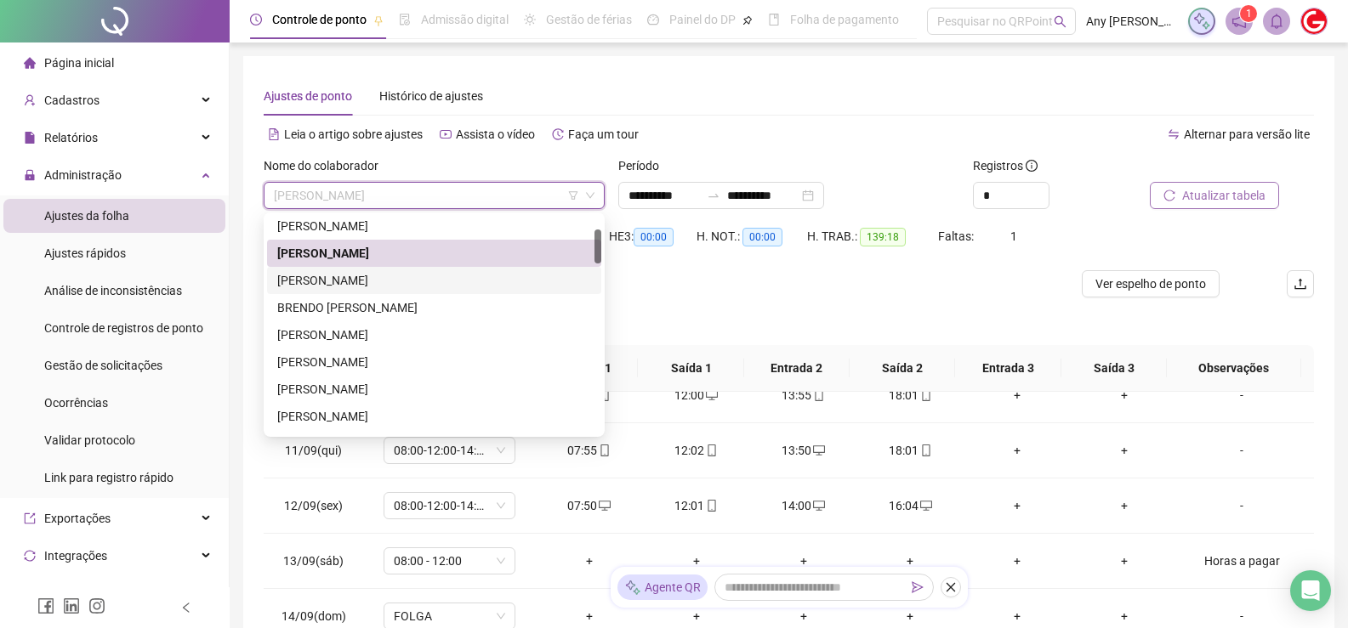
drag, startPoint x: 369, startPoint y: 283, endPoint x: 478, endPoint y: 281, distance: 108.9
click at [368, 282] on div "[PERSON_NAME]" at bounding box center [434, 280] width 314 height 19
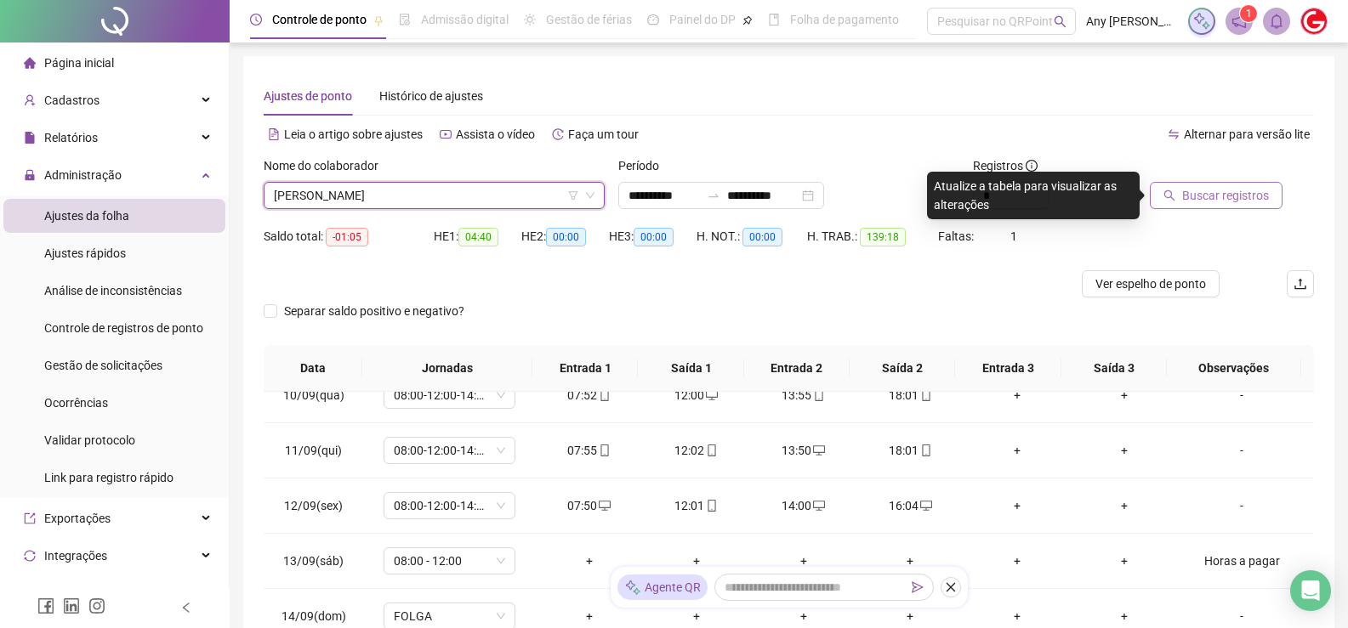
click at [1258, 201] on span "Buscar registros" at bounding box center [1225, 195] width 87 height 19
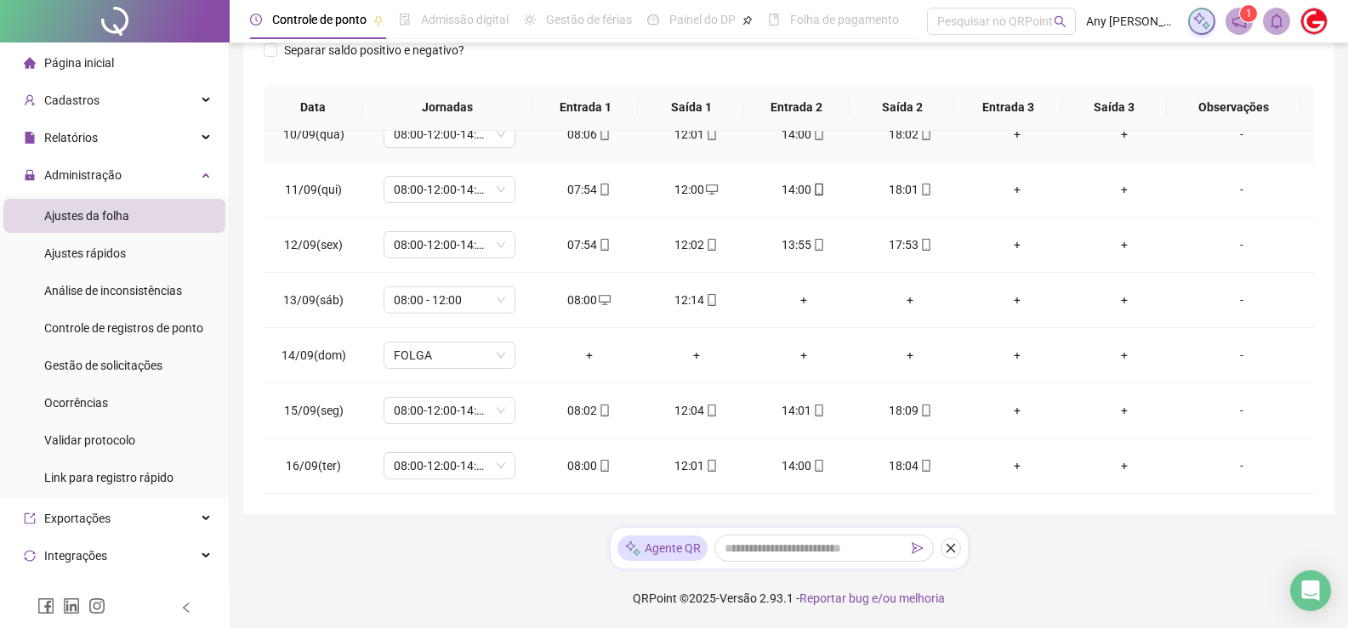
scroll to position [6, 0]
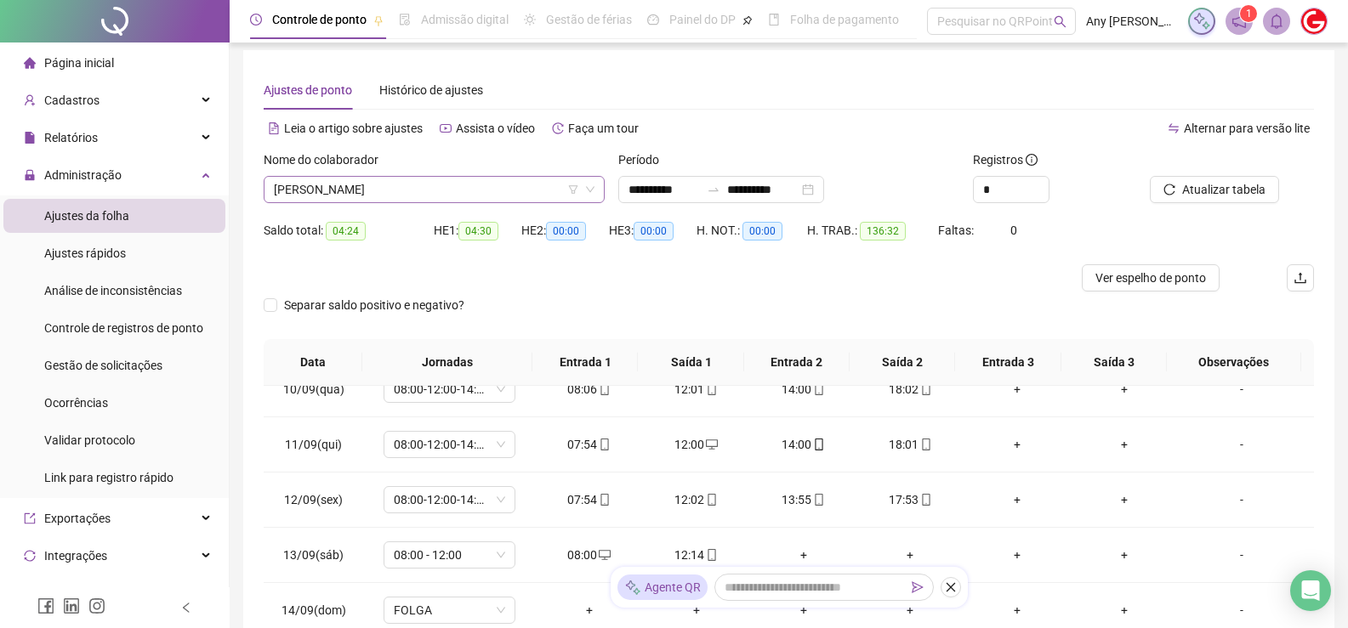
click at [331, 182] on span "[PERSON_NAME]" at bounding box center [434, 190] width 321 height 26
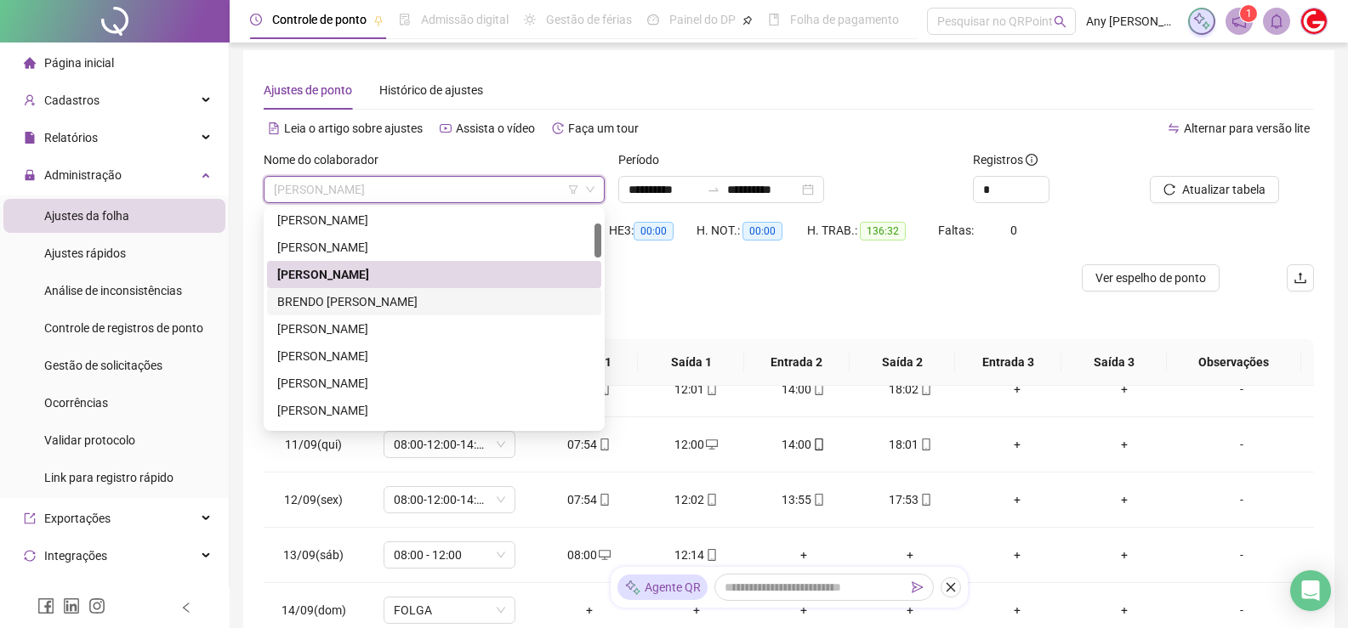
click at [293, 310] on div "BRENDO [PERSON_NAME]" at bounding box center [434, 302] width 314 height 19
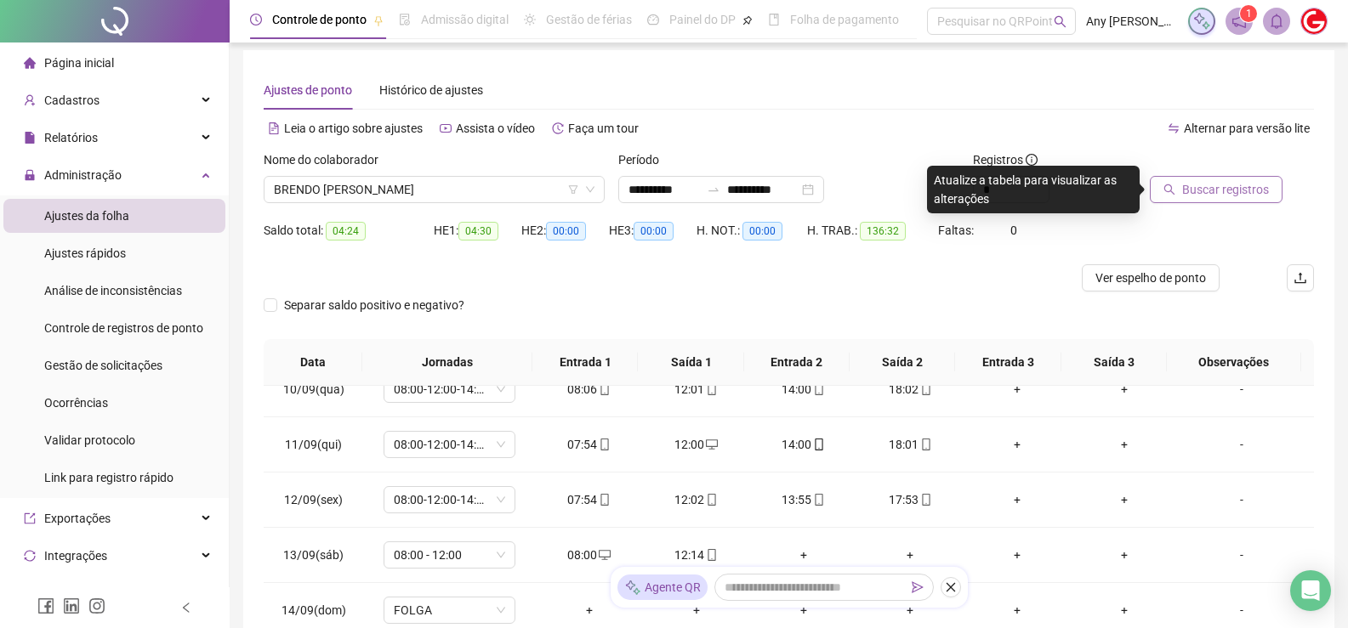
click at [1184, 197] on span "Buscar registros" at bounding box center [1225, 189] width 87 height 19
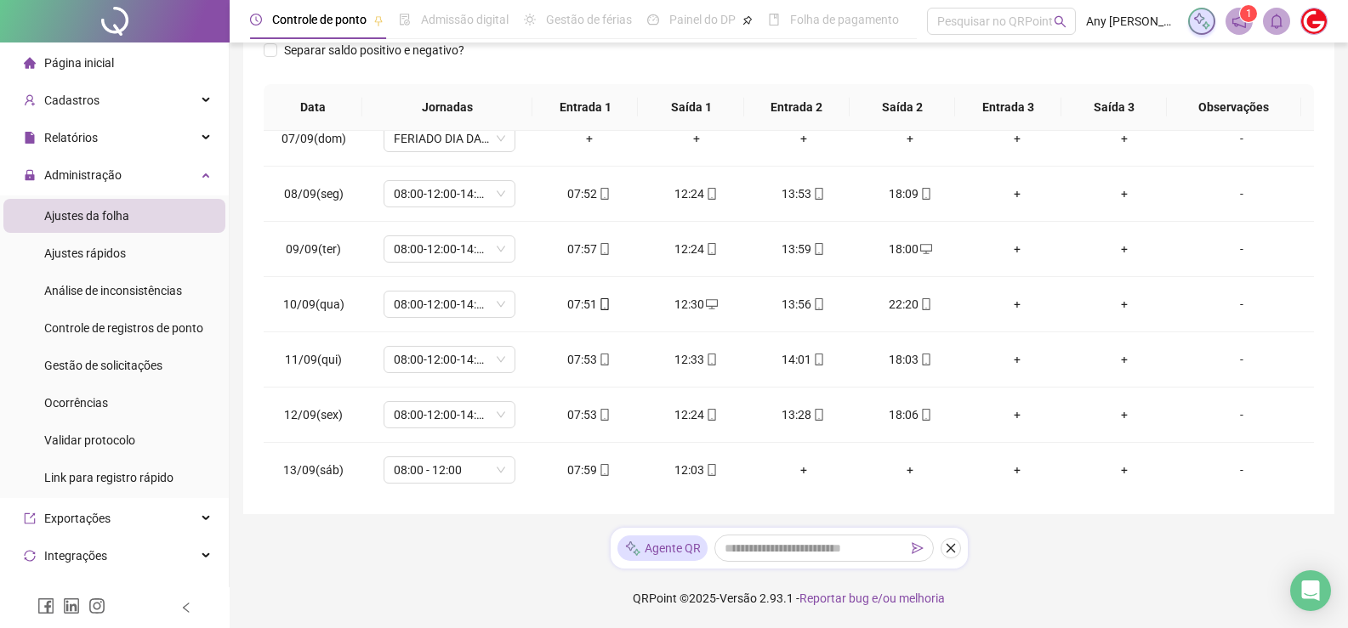
scroll to position [91, 0]
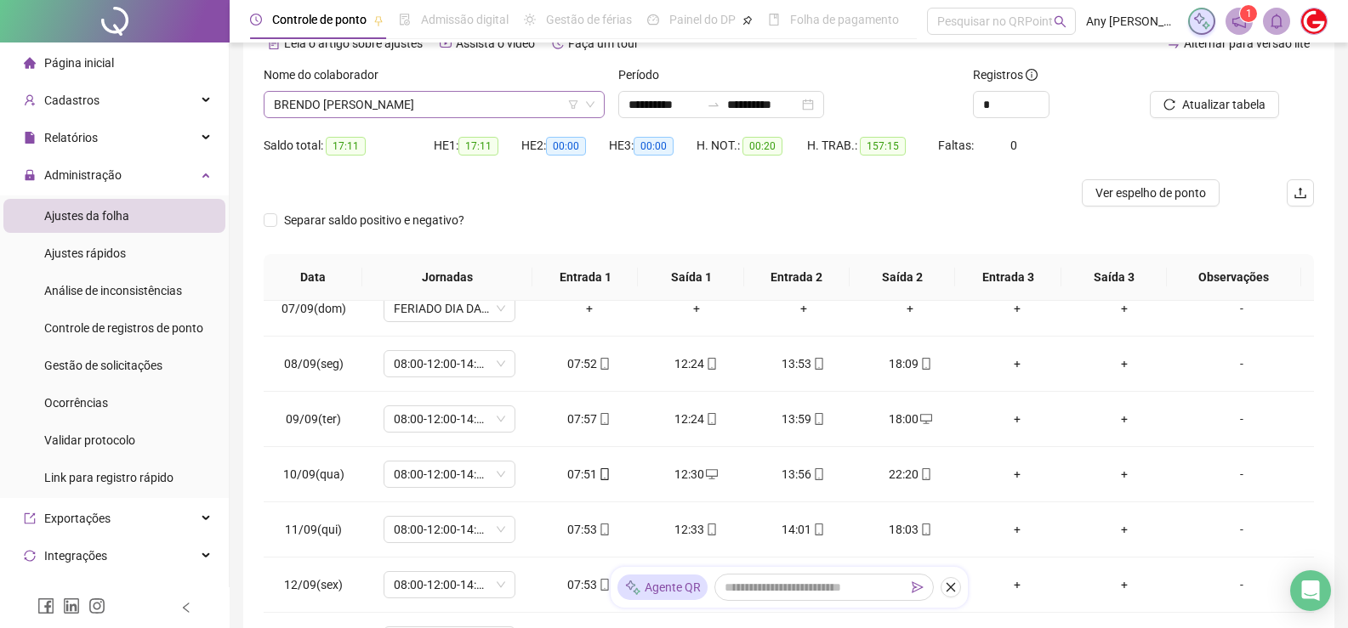
click at [308, 103] on span "BRENDO [PERSON_NAME]" at bounding box center [434, 105] width 321 height 26
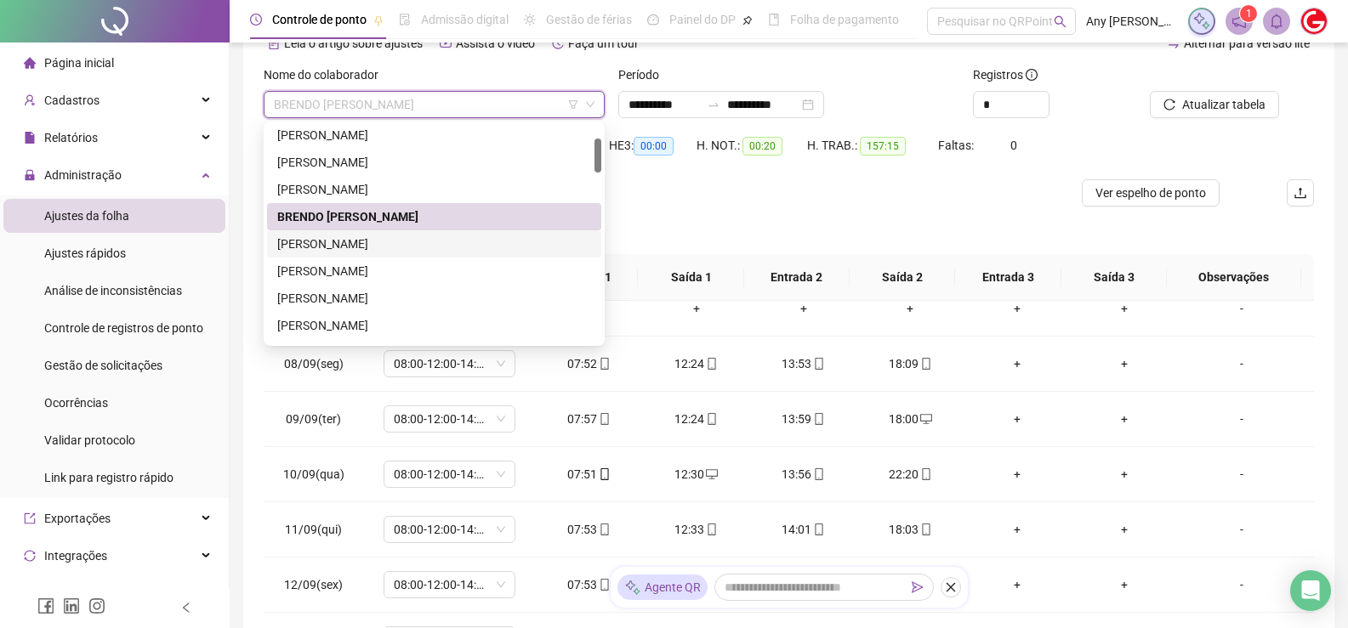
click at [328, 239] on div "[PERSON_NAME]" at bounding box center [434, 244] width 314 height 19
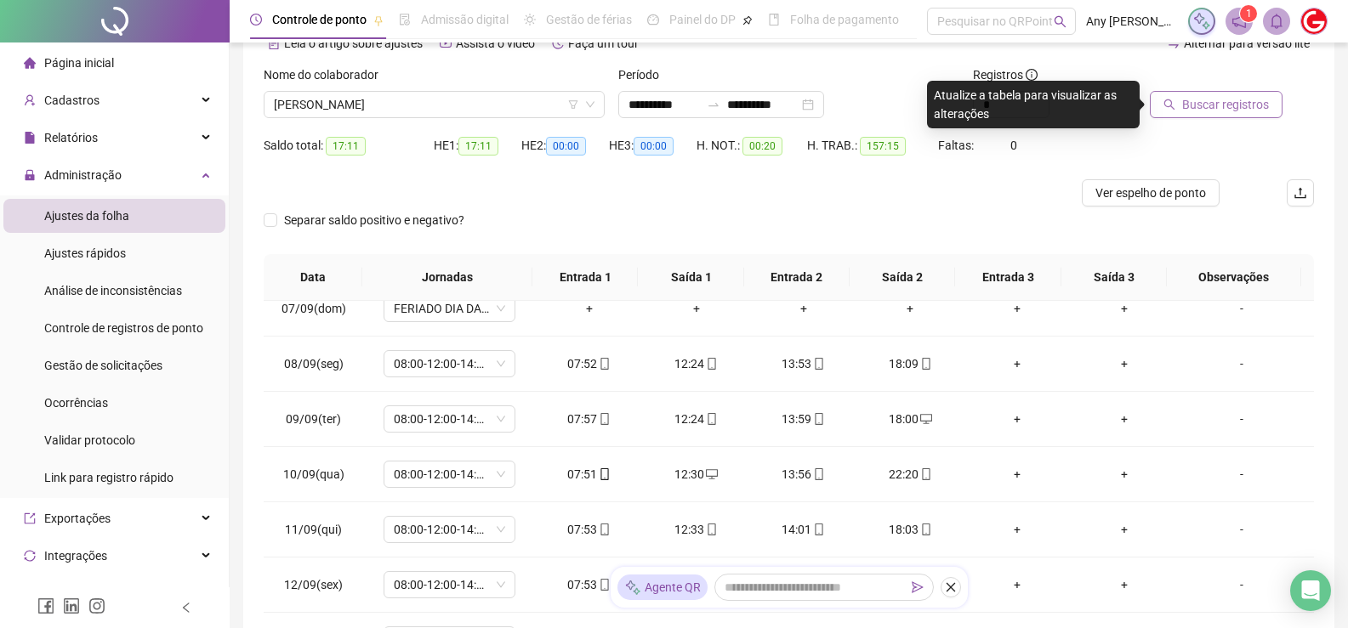
click at [1208, 99] on span "Buscar registros" at bounding box center [1225, 104] width 87 height 19
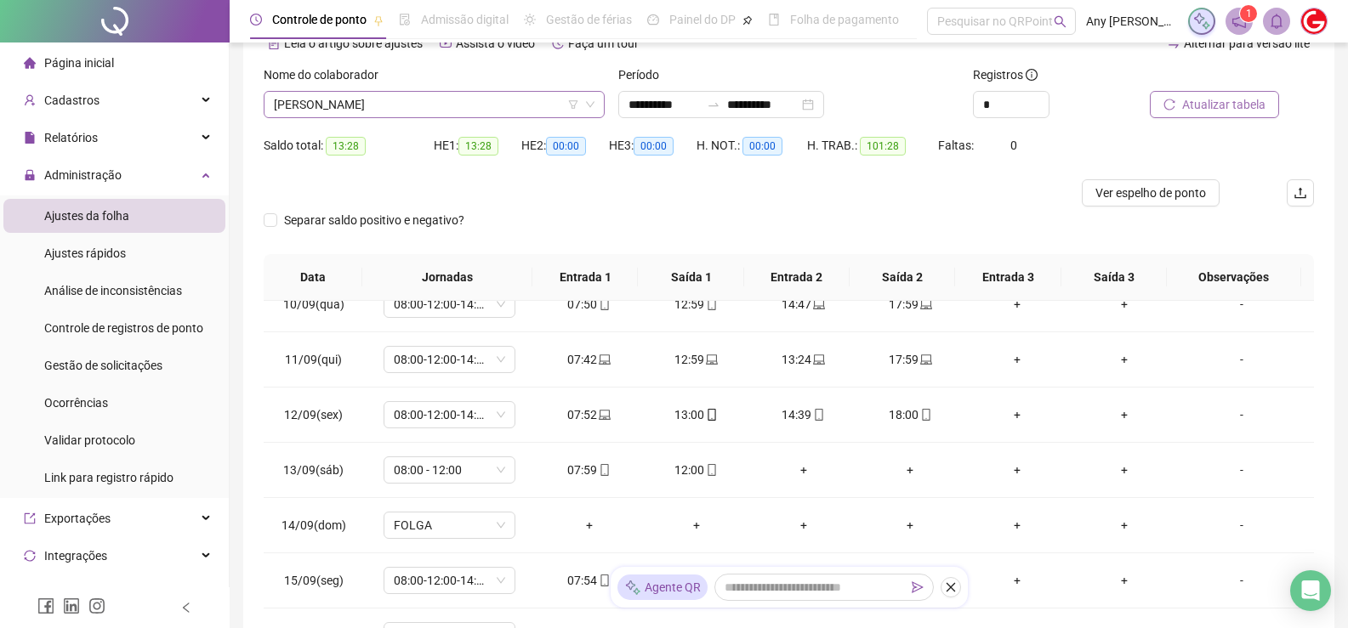
click at [314, 107] on span "[PERSON_NAME]" at bounding box center [434, 105] width 321 height 26
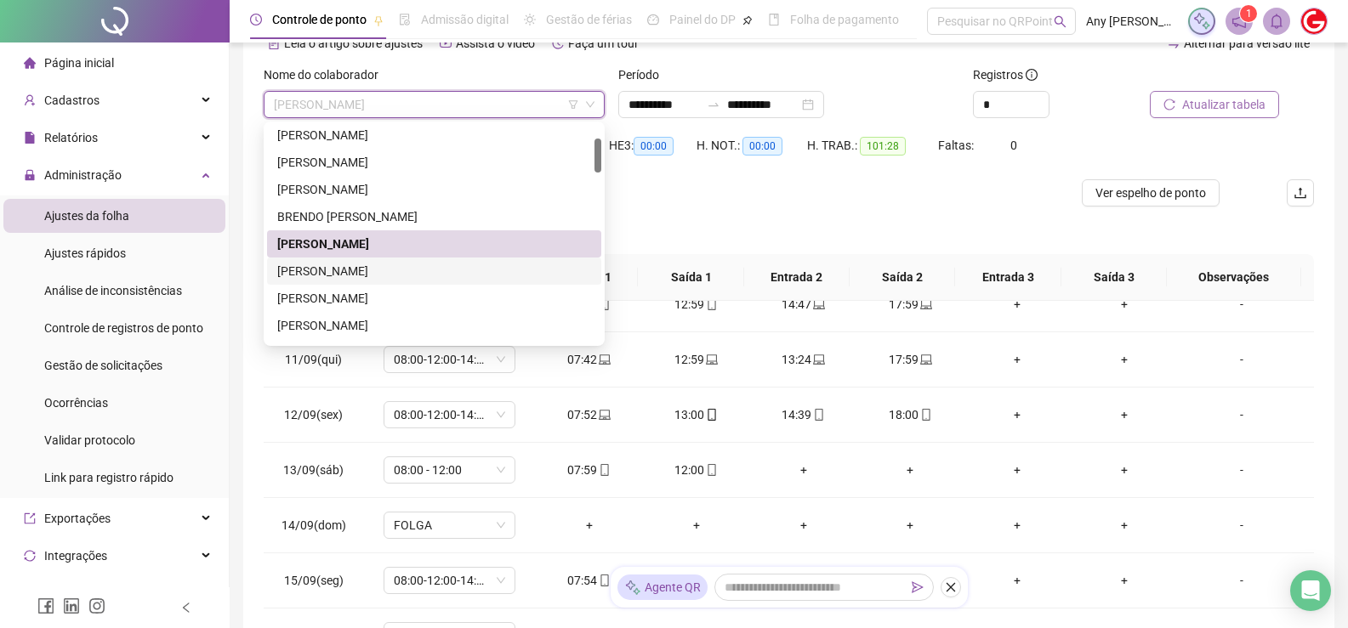
click at [349, 277] on div "[PERSON_NAME]" at bounding box center [434, 271] width 314 height 19
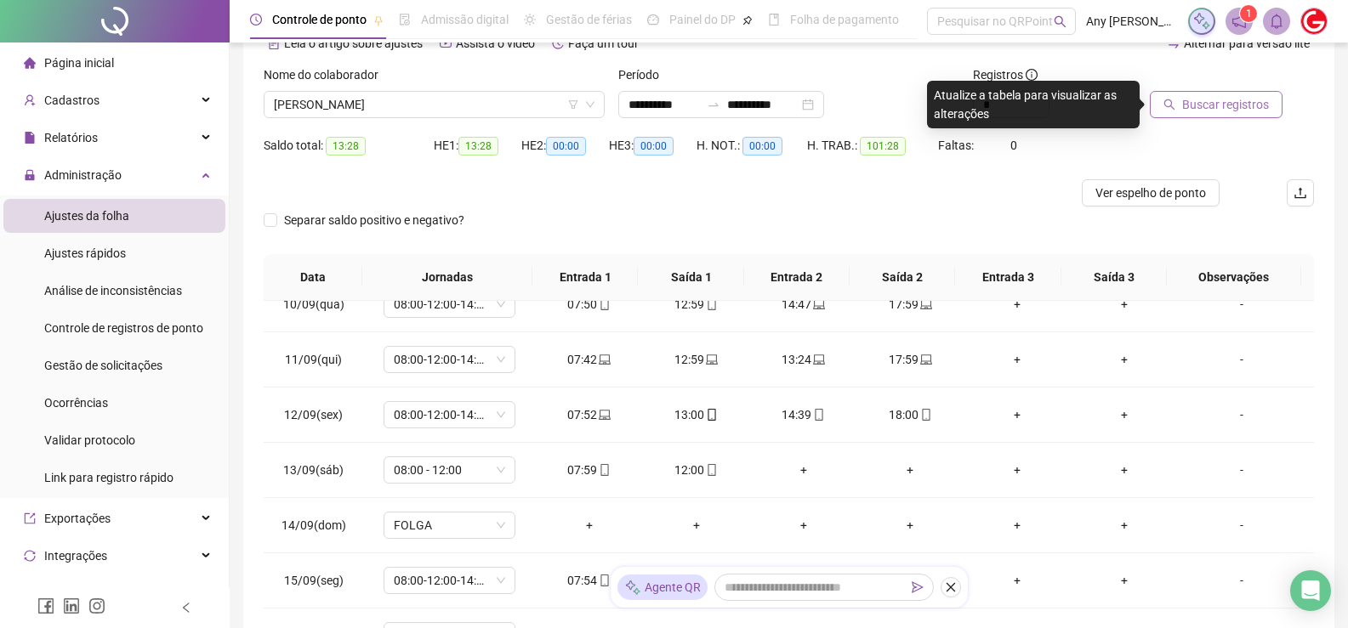
click at [1208, 118] on div "Buscar registros" at bounding box center [1232, 98] width 178 height 66
click at [1199, 110] on span "Buscar registros" at bounding box center [1225, 104] width 87 height 19
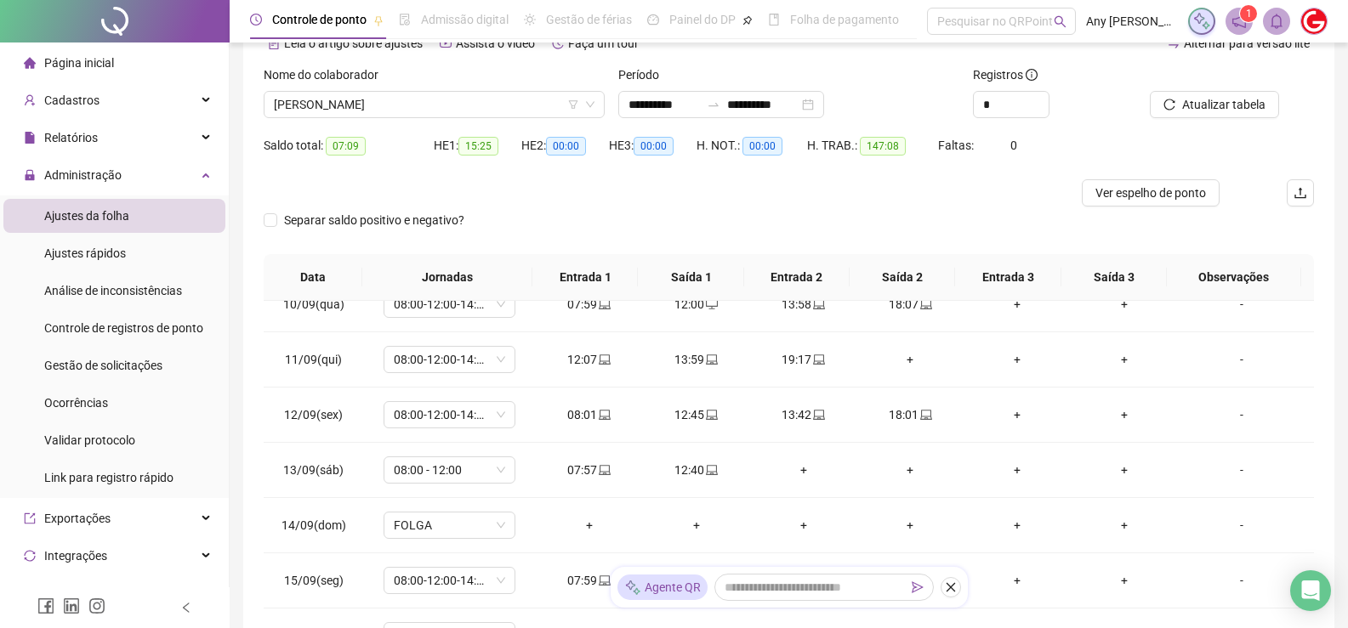
scroll to position [261, 0]
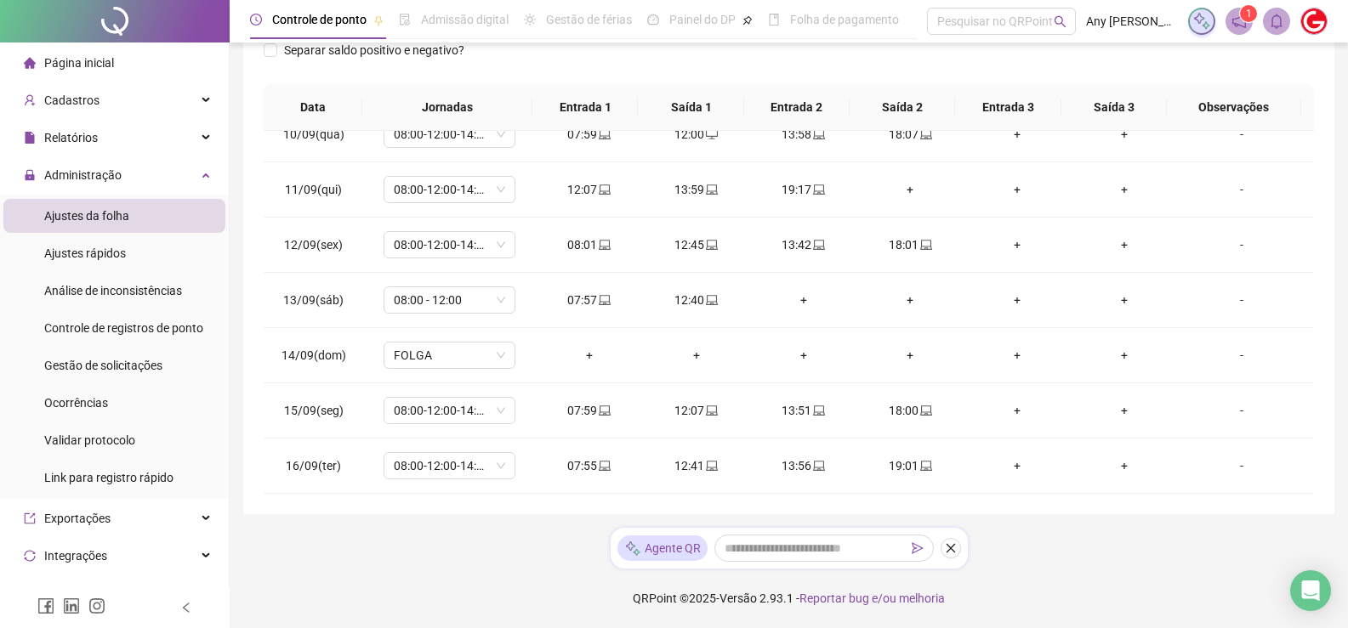
click at [494, 548] on div "**********" at bounding box center [789, 183] width 1118 height 889
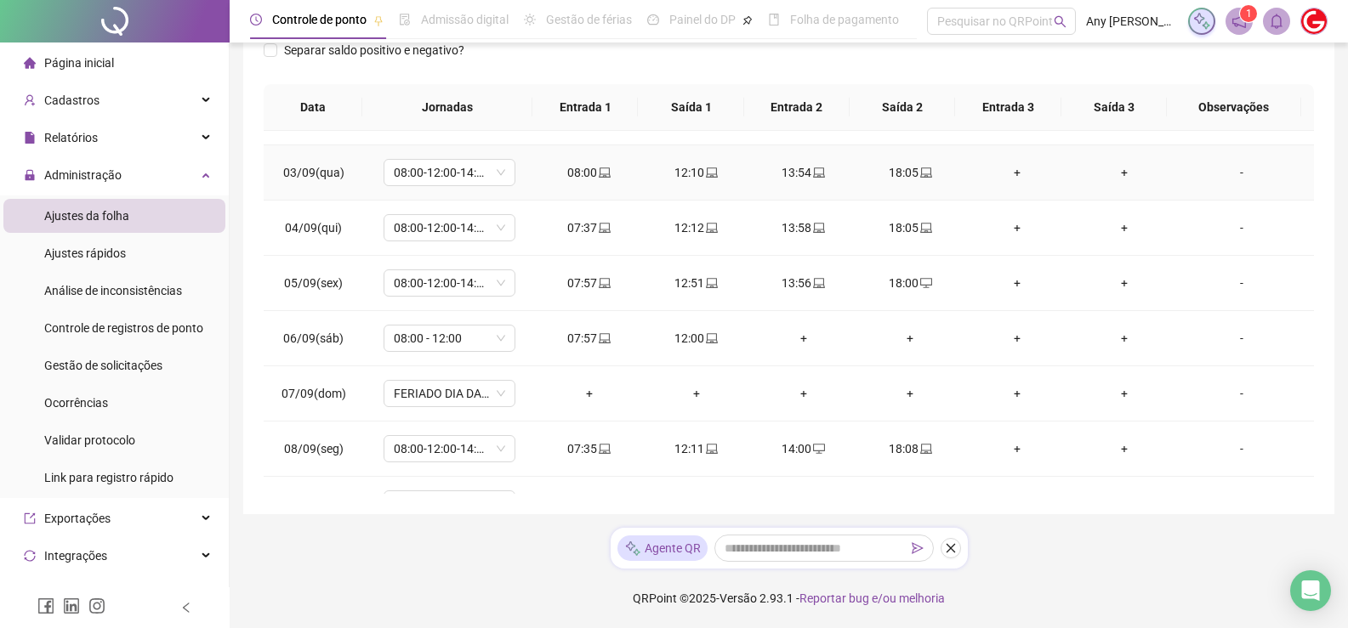
scroll to position [91, 0]
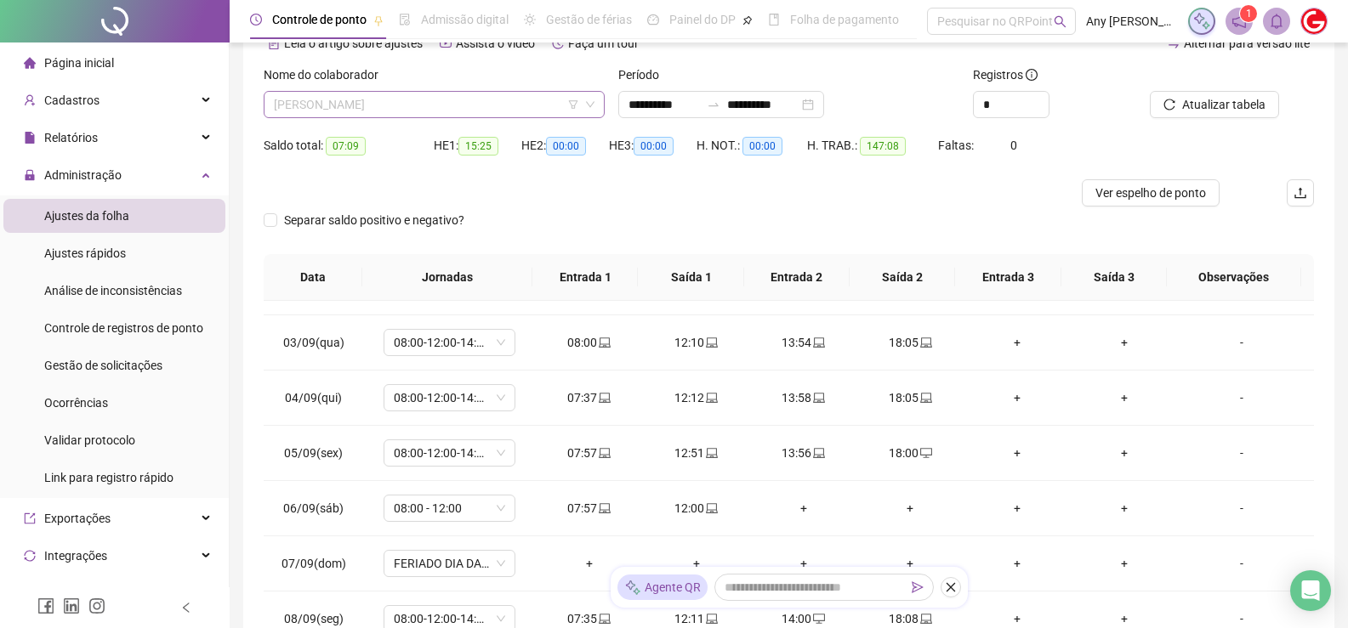
click at [346, 102] on span "[PERSON_NAME]" at bounding box center [434, 105] width 321 height 26
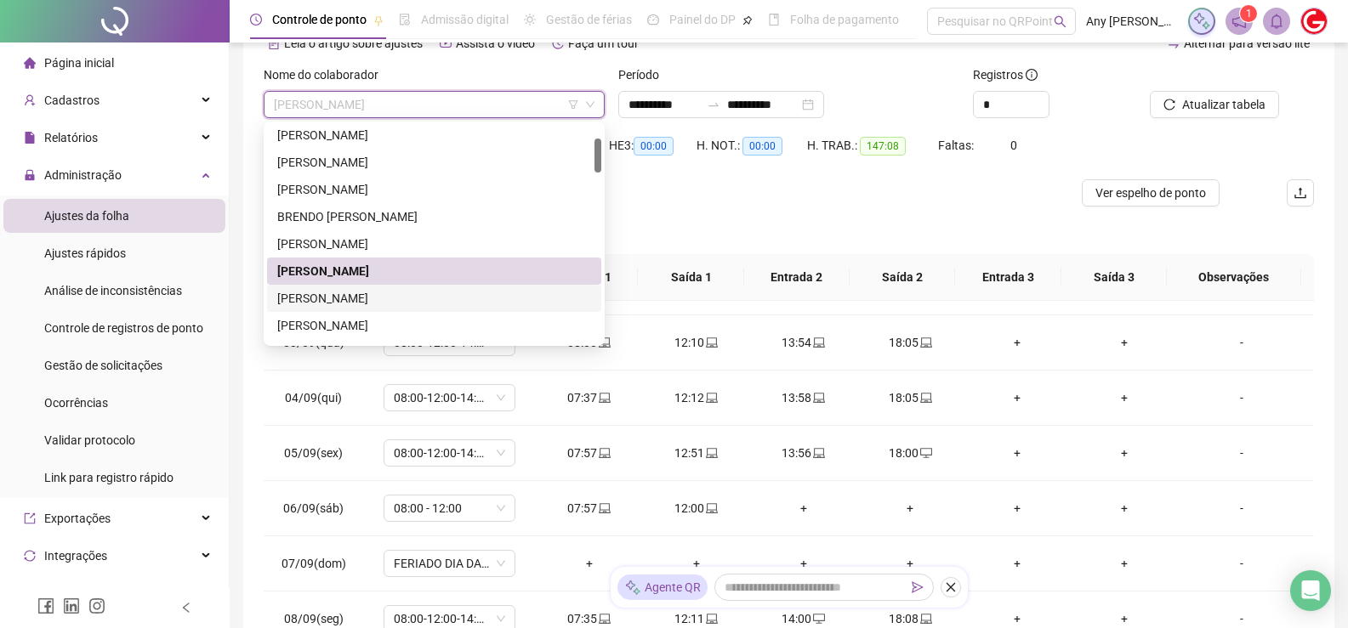
click at [364, 283] on div "[PERSON_NAME]" at bounding box center [434, 271] width 334 height 27
click at [390, 114] on span "[PERSON_NAME]" at bounding box center [434, 105] width 321 height 26
click at [328, 303] on div "[PERSON_NAME]" at bounding box center [434, 298] width 314 height 19
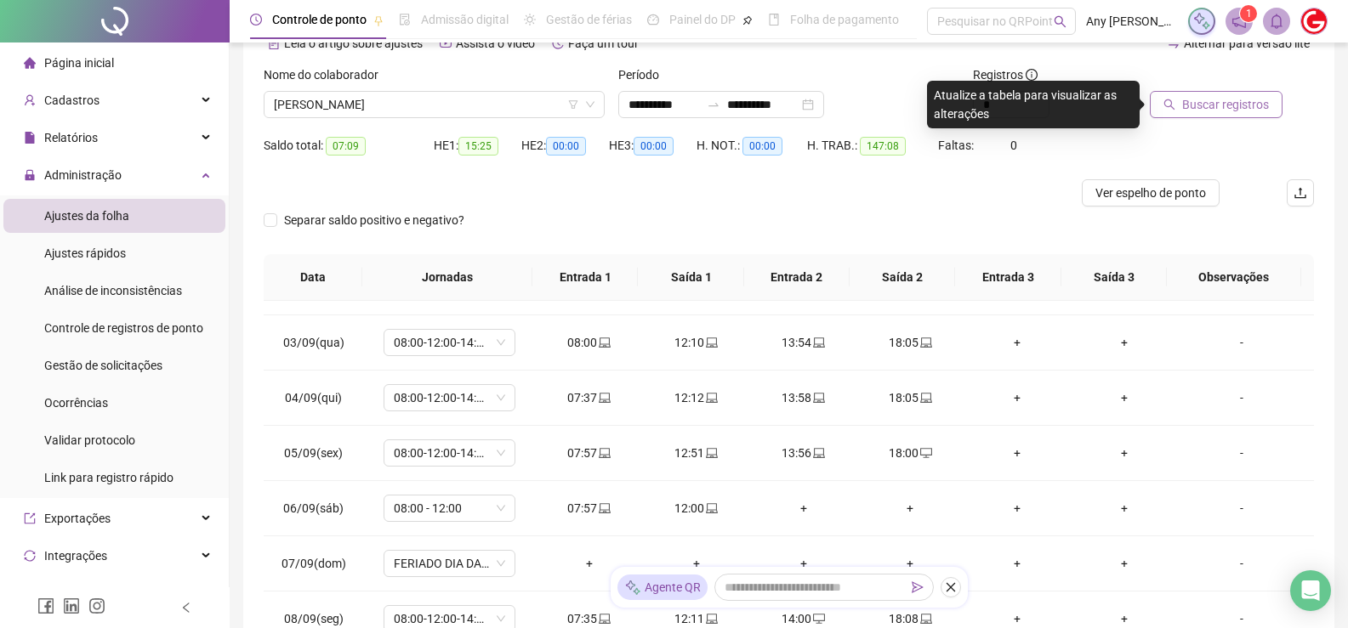
click at [1161, 100] on button "Buscar registros" at bounding box center [1216, 104] width 133 height 27
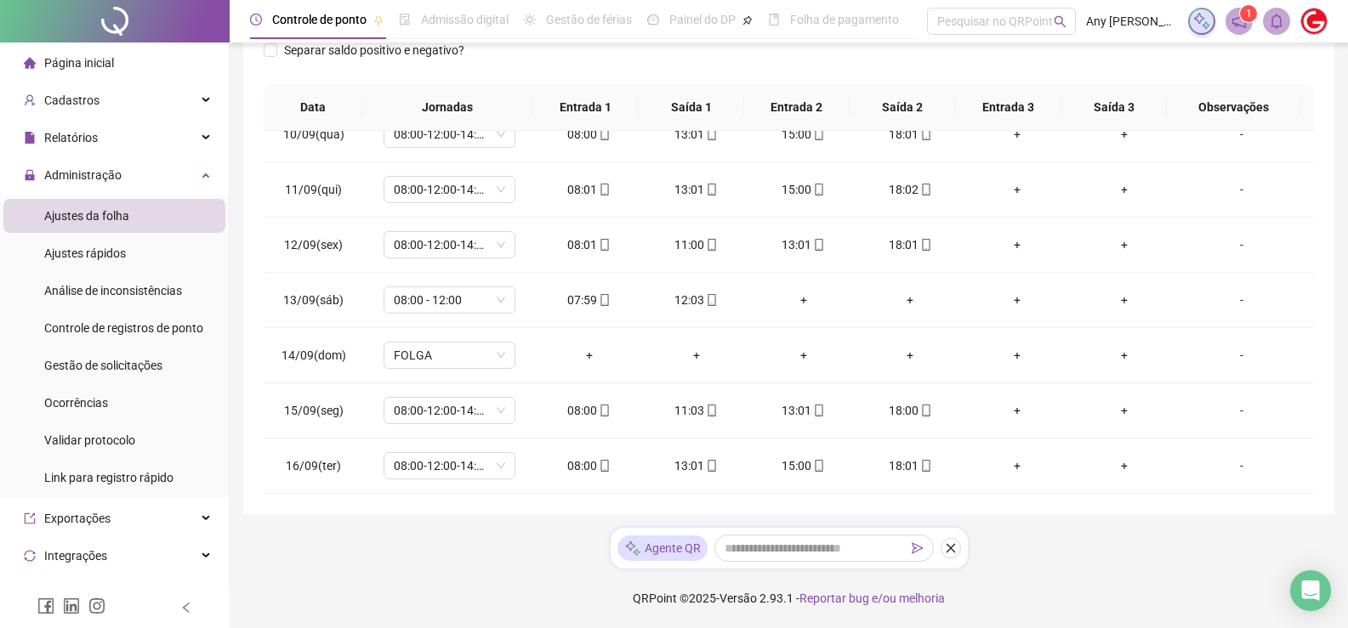
scroll to position [6, 0]
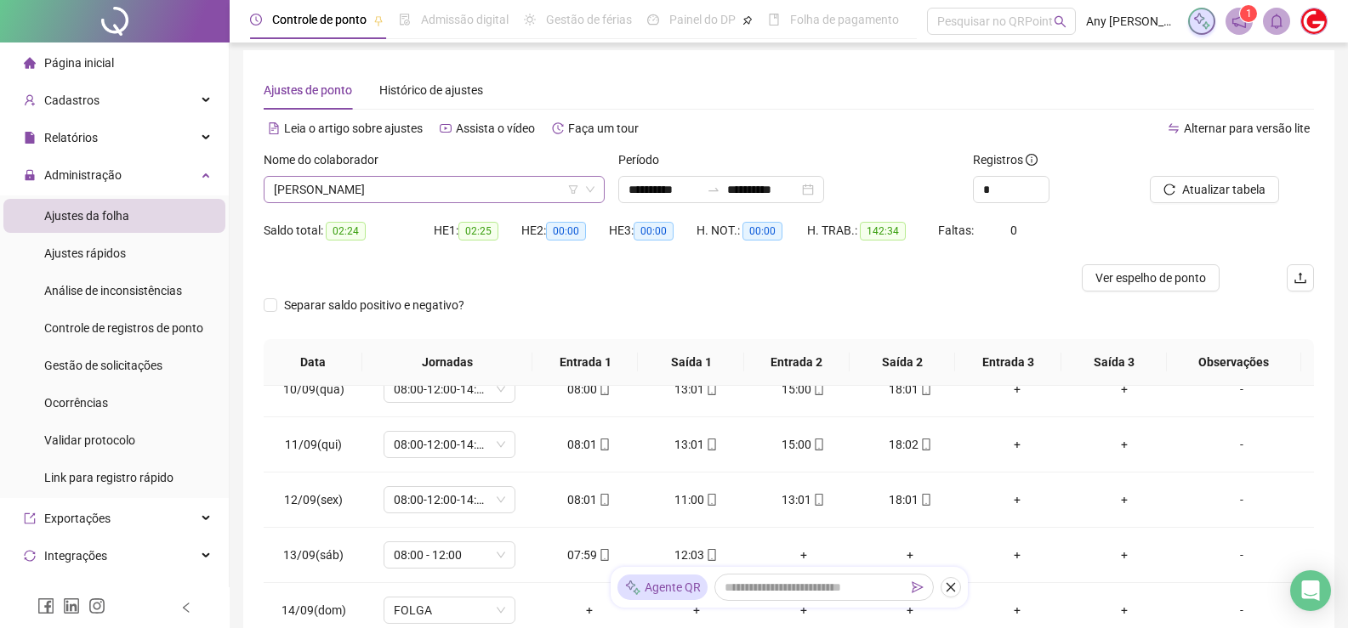
click at [336, 188] on span "[PERSON_NAME]" at bounding box center [434, 190] width 321 height 26
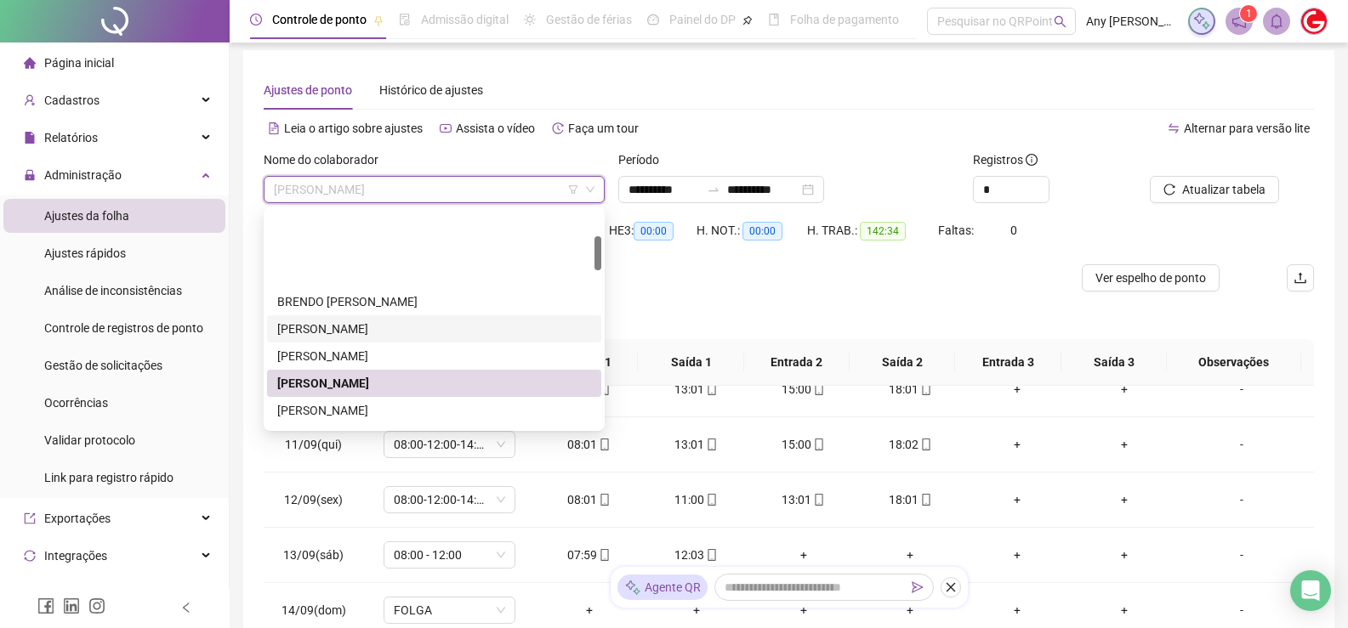
scroll to position [170, 0]
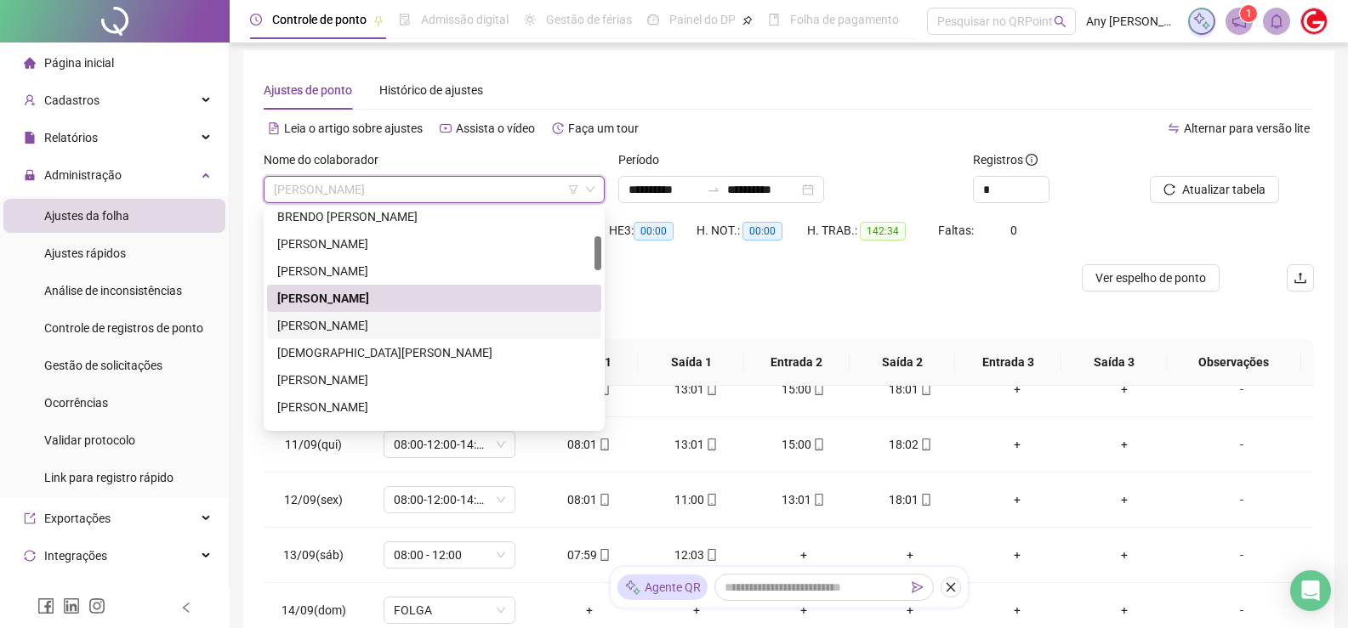
click at [327, 329] on div "[PERSON_NAME]" at bounding box center [434, 325] width 314 height 19
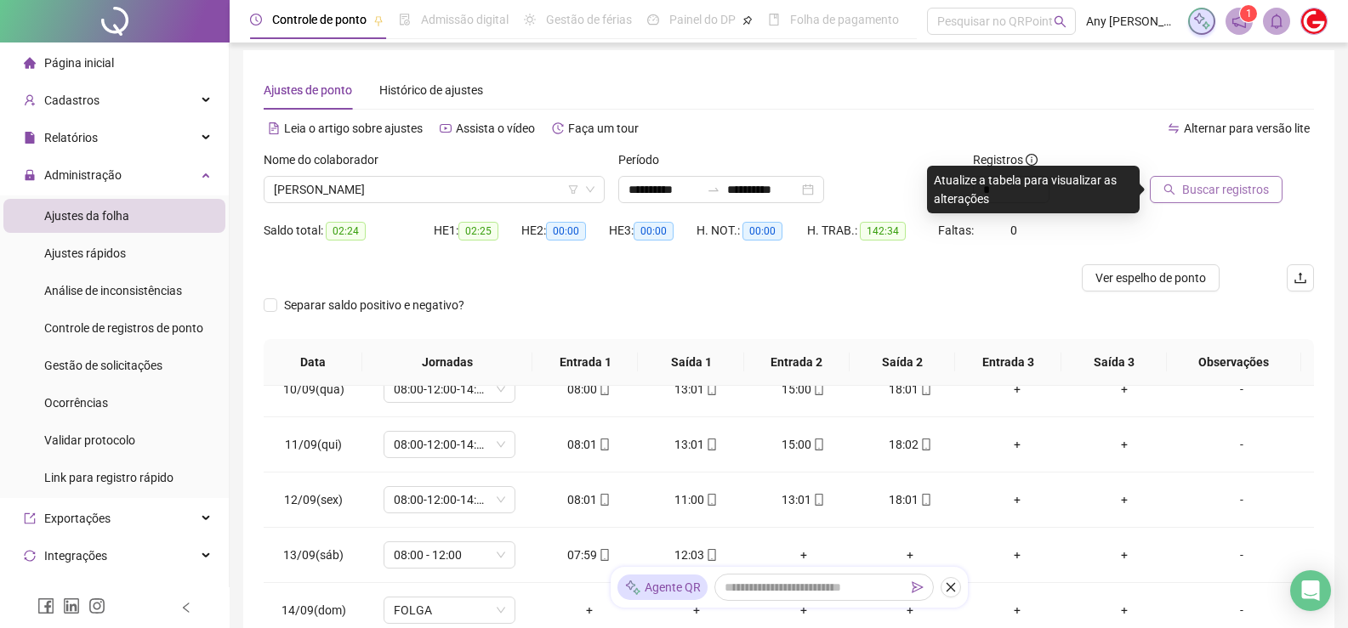
click at [1183, 195] on span "Buscar registros" at bounding box center [1225, 189] width 87 height 19
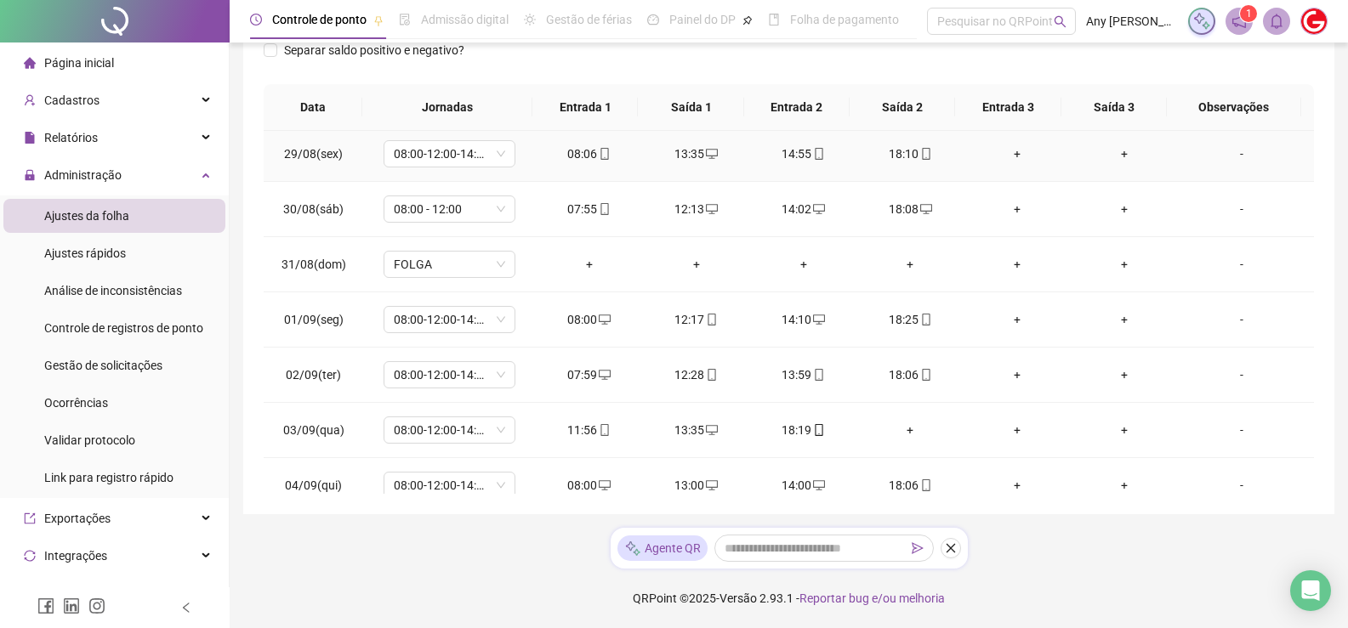
scroll to position [0, 0]
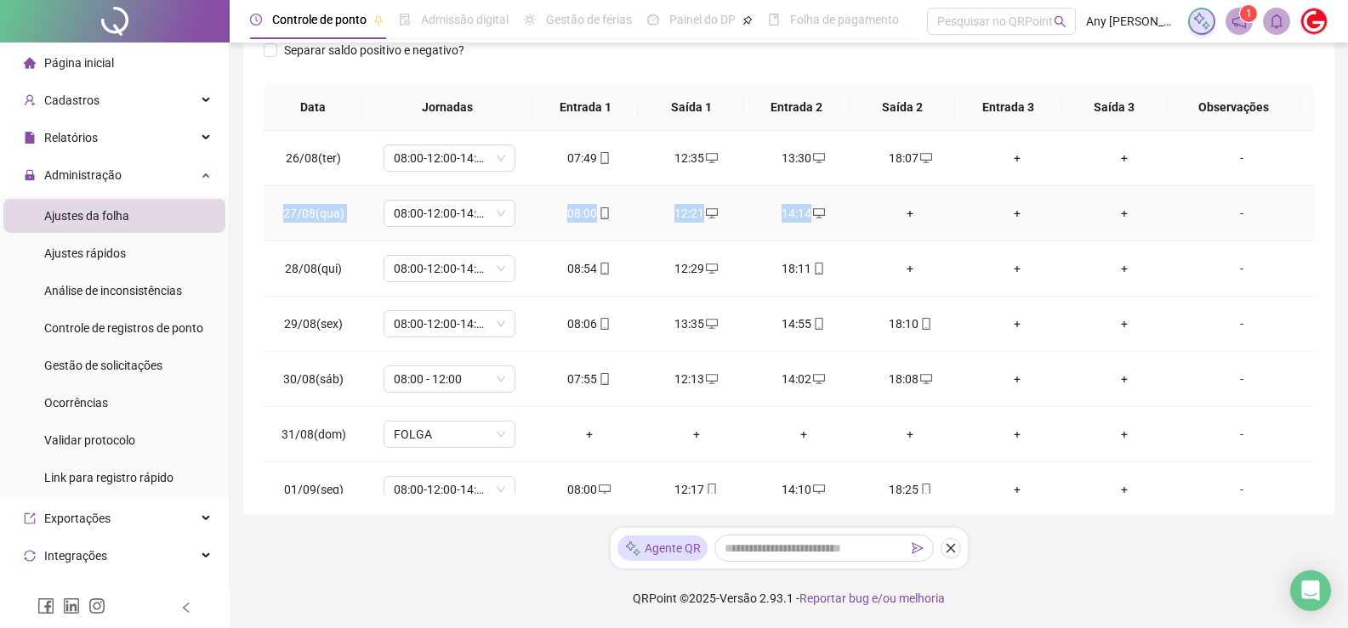
copy tr "27/08(qua) 08:00-12:00-14:00-18:00 08:00 12:21 14:14"
drag, startPoint x: 271, startPoint y: 214, endPoint x: 863, endPoint y: 217, distance: 591.8
click at [863, 217] on tr "27/08(qua) 08:00-12:00-14:00-18:00 08:00 12:21 14:14 + + + -" at bounding box center [789, 213] width 1050 height 55
copy tr "27/08(qua) 08:00-12:00-14:00-18:00 08:00 12:21 14:14"
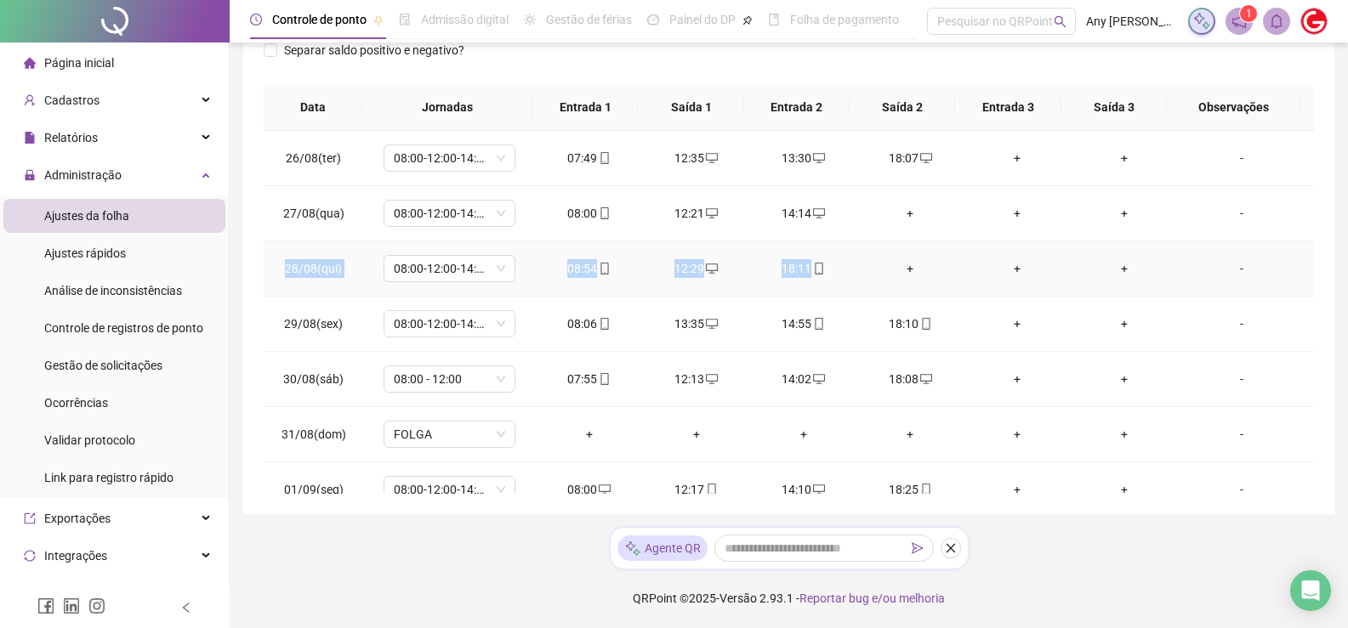
copy tr "28/08(qui) 08:00-12:00-14:00-18:00 08:54 12:29 18:11"
drag, startPoint x: 279, startPoint y: 270, endPoint x: 833, endPoint y: 266, distance: 554.4
click at [833, 266] on tr "28/08(qui) 08:00-12:00-14:00-18:00 08:54 12:29 18:11 + + + -" at bounding box center [789, 268] width 1050 height 55
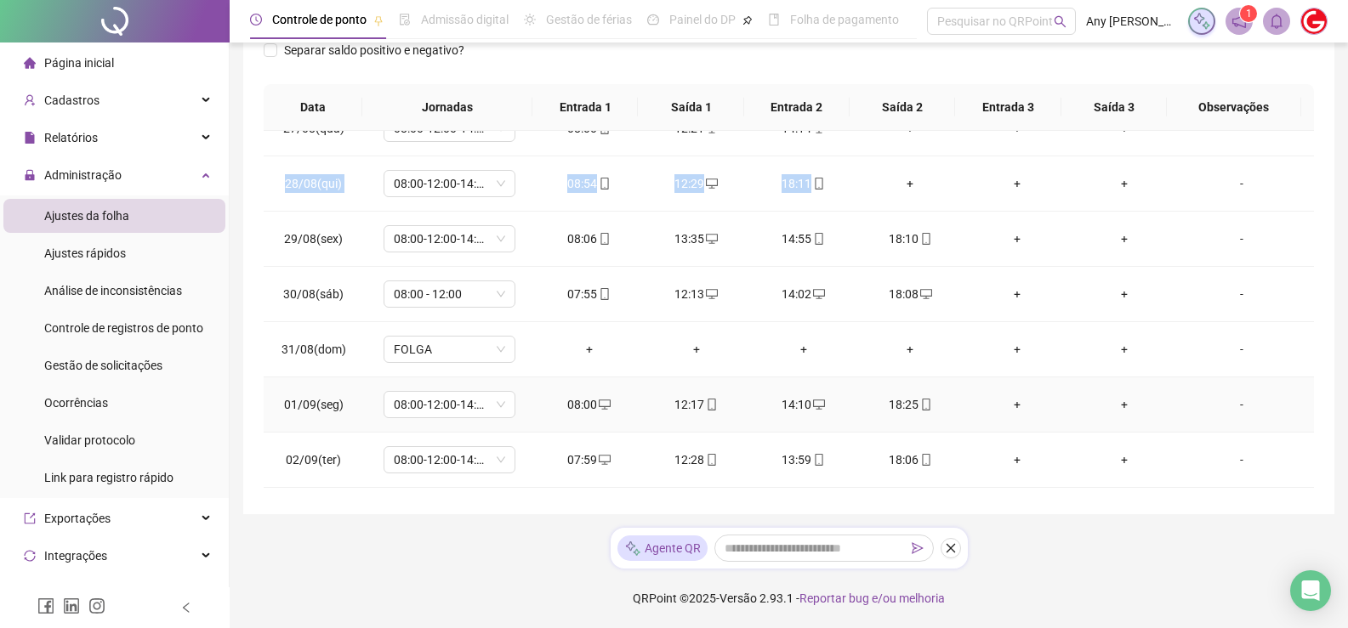
scroll to position [255, 0]
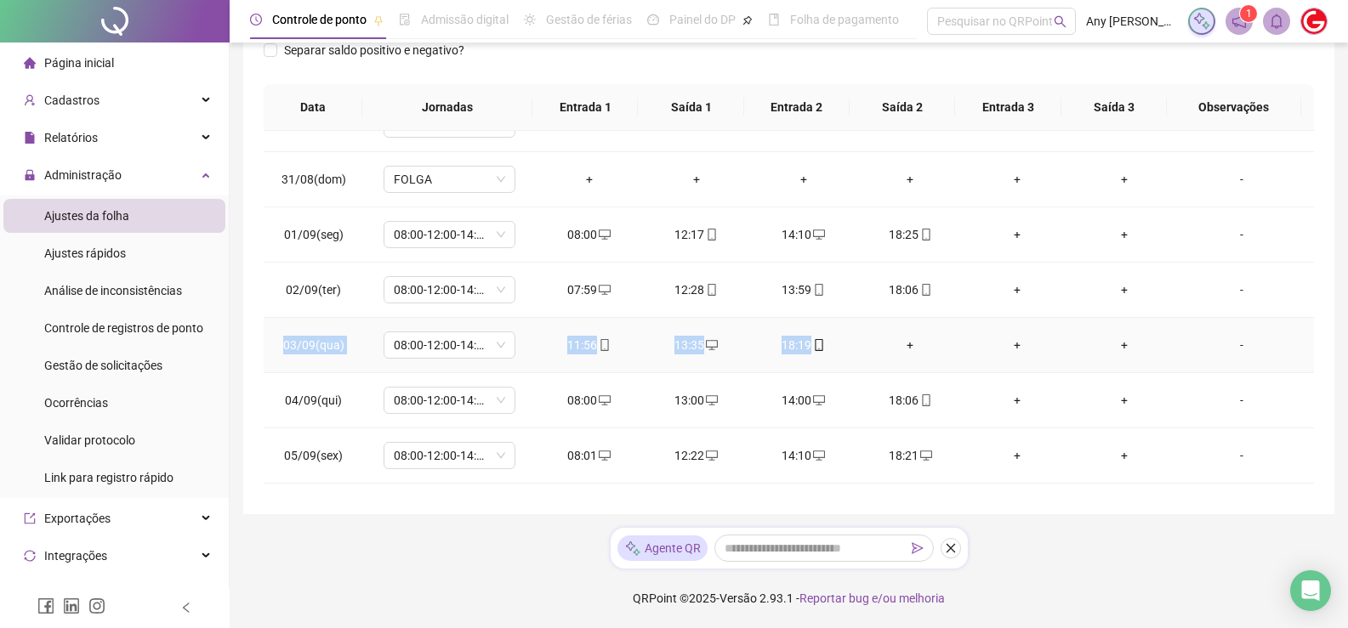
copy tr "03/09(qua) 08:00-12:00-14:00-18:00 11:56 13:35 18:19"
drag, startPoint x: 278, startPoint y: 350, endPoint x: 848, endPoint y: 337, distance: 569.9
click at [848, 337] on tr "03/09(qua) 08:00-12:00-14:00-18:00 11:56 13:35 18:19 + + + -" at bounding box center [789, 345] width 1050 height 55
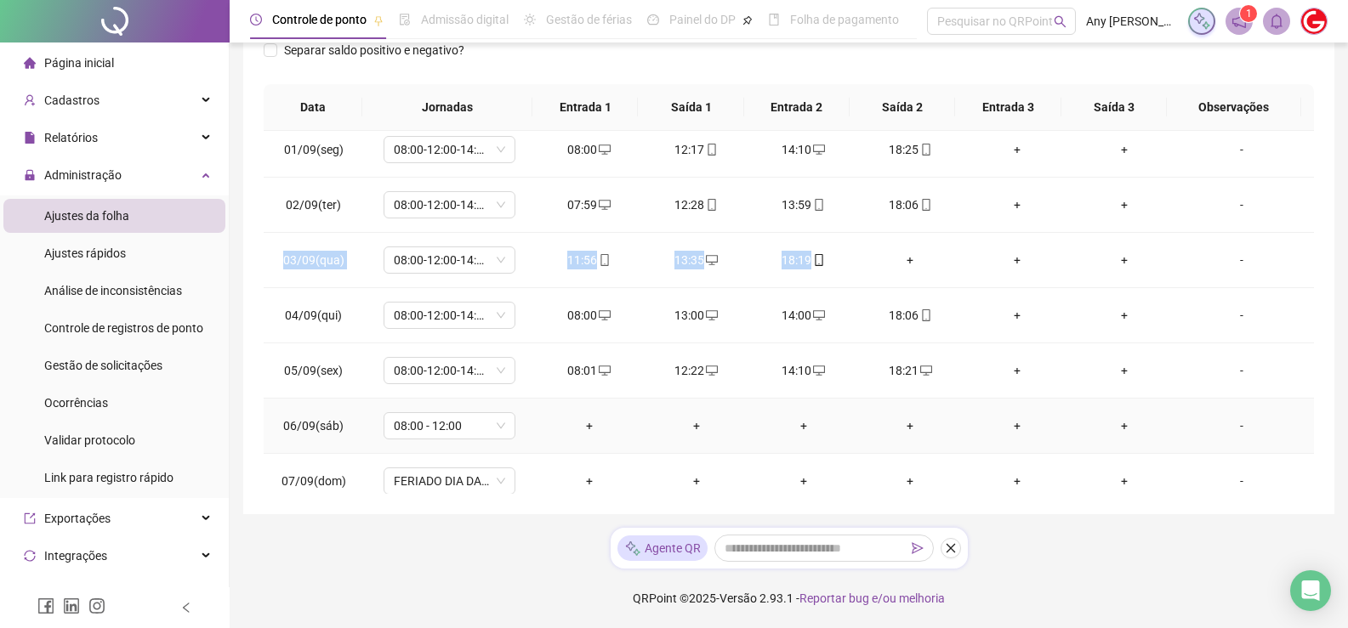
scroll to position [425, 0]
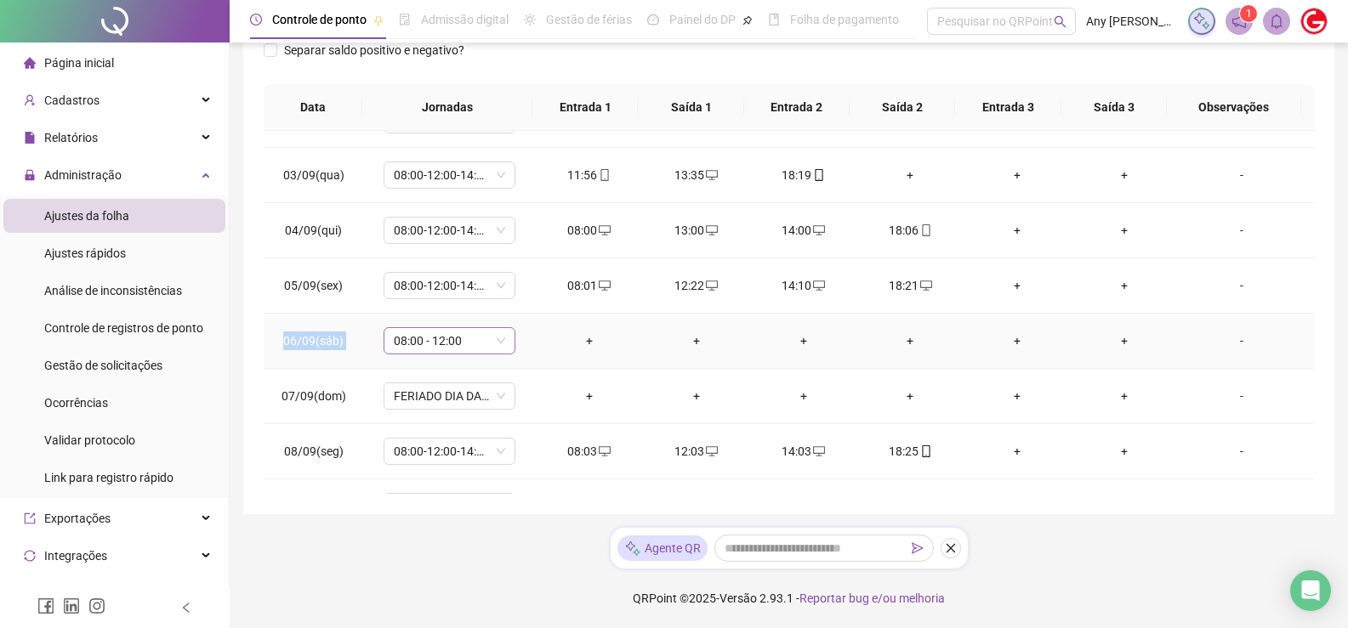
copy tr "06/09(sáb) 08:00 - 12:00"
drag, startPoint x: 275, startPoint y: 340, endPoint x: 486, endPoint y: 338, distance: 211.7
click at [486, 338] on tr "06/09(sáb) 08:00 - 12:00 + + + + + + -" at bounding box center [789, 341] width 1050 height 55
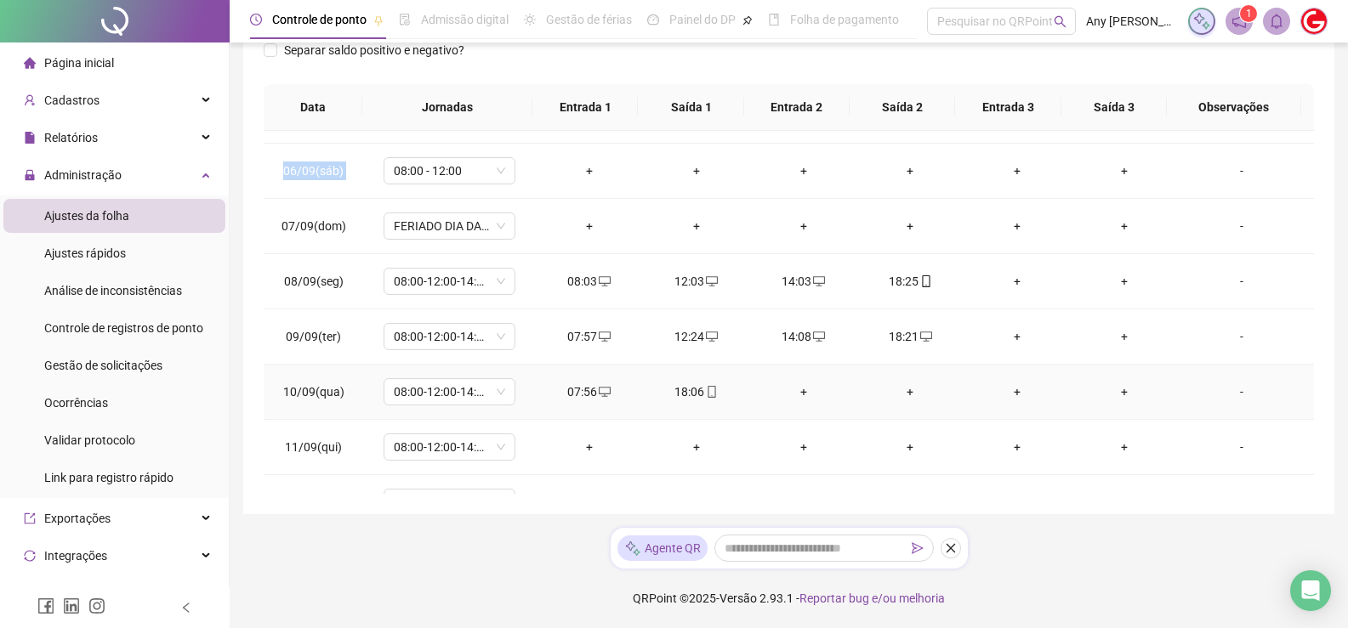
scroll to position [680, 0]
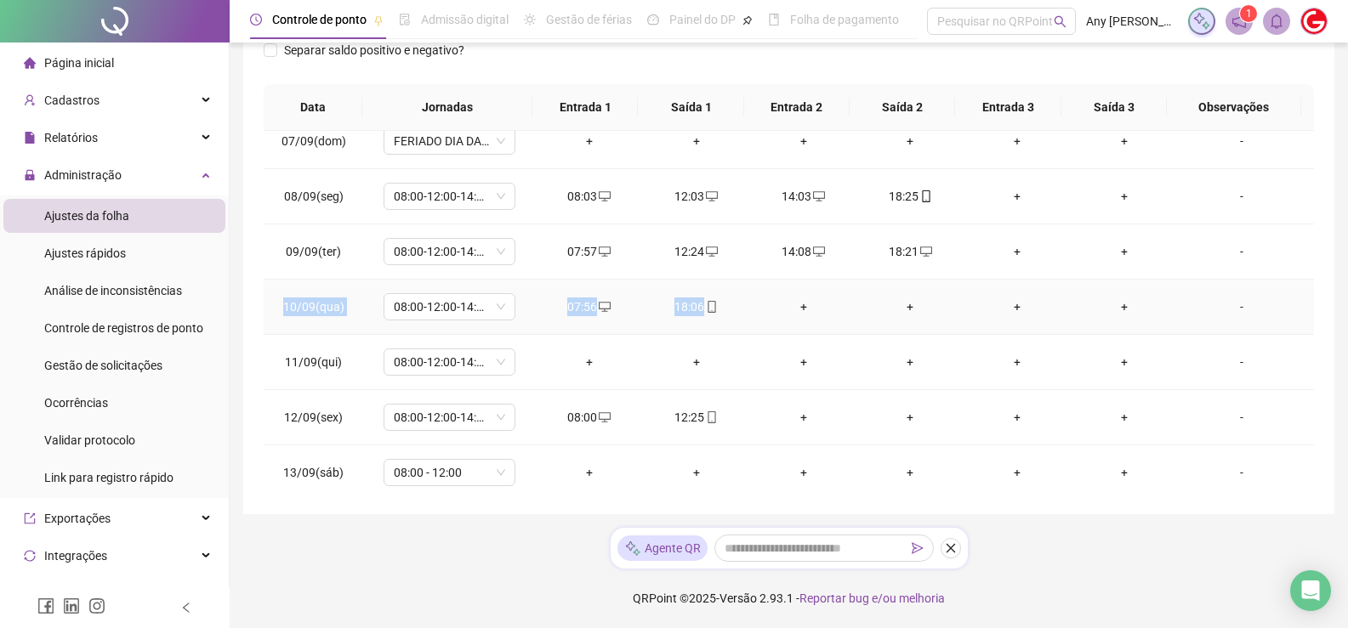
copy tr "10/09(qua) 08:00-12:00-14:00-18:00 07:56 18:06"
drag, startPoint x: 285, startPoint y: 305, endPoint x: 721, endPoint y: 298, distance: 436.3
click at [721, 298] on tr "10/09(qua) 08:00-12:00-14:00-18:00 07:56 18:06 + + + + -" at bounding box center [789, 307] width 1050 height 55
copy span "11/09(qui)"
drag, startPoint x: 287, startPoint y: 365, endPoint x: 202, endPoint y: 72, distance: 304.6
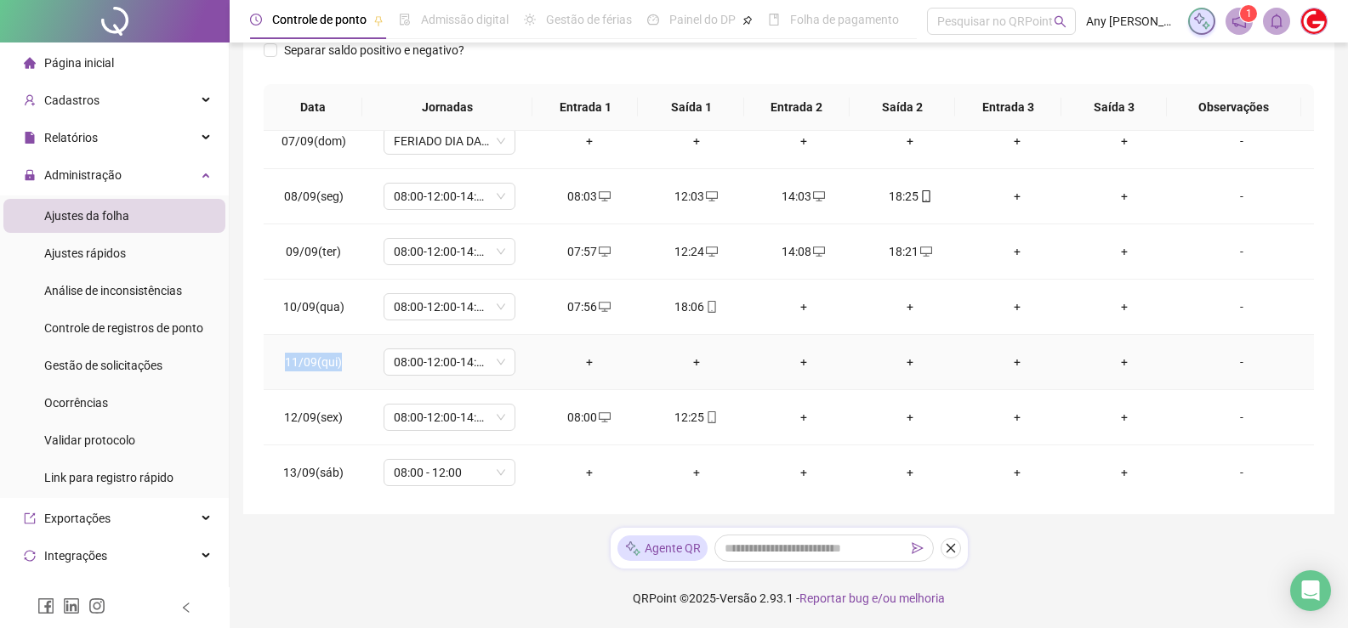
click at [542, 349] on tr "11/09(qui) 08:00-12:00-14:00-18:00 + + + + + + -" at bounding box center [789, 362] width 1050 height 55
copy tr "12/09(sex) 08:00-12:00-14:00-18:00 08:00 12:25"
drag, startPoint x: 278, startPoint y: 423, endPoint x: 747, endPoint y: 435, distance: 468.7
click at [747, 435] on tr "12/09(sex) 08:00-12:00-14:00-18:00 08:00 12:25 + + + + -" at bounding box center [789, 417] width 1050 height 55
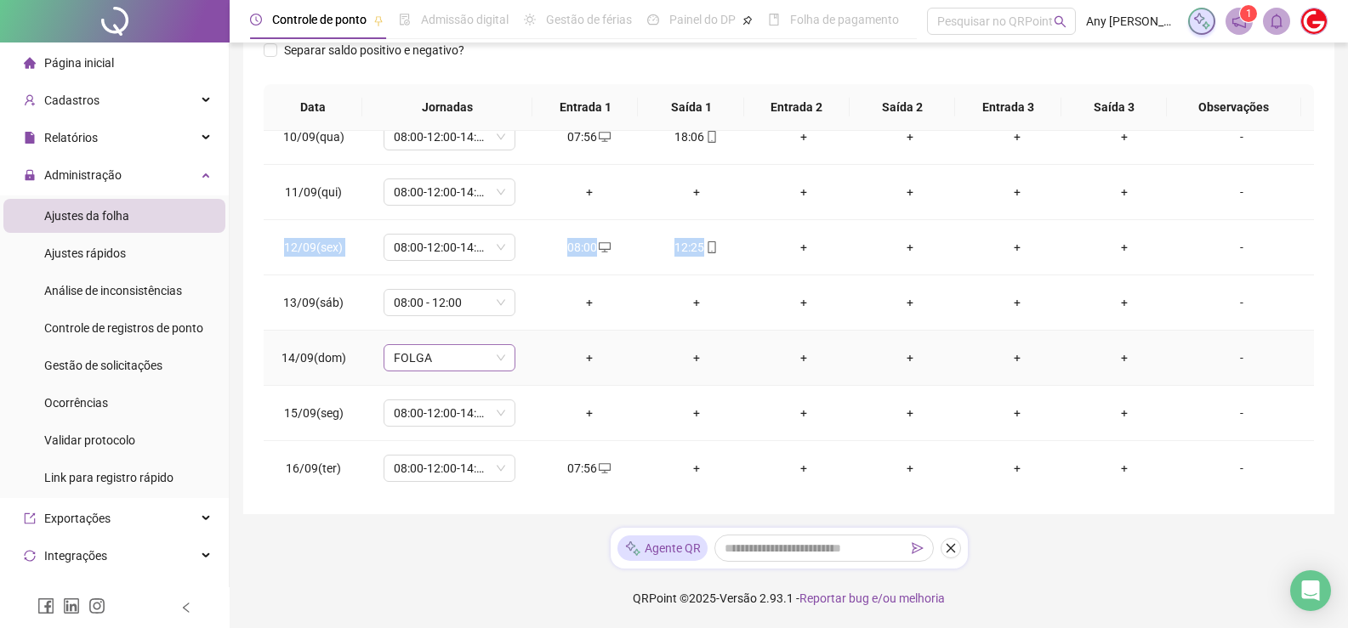
scroll to position [853, 0]
copy span "13/09(sáb)"
drag, startPoint x: 282, startPoint y: 301, endPoint x: 349, endPoint y: 297, distance: 66.5
click at [349, 297] on td "13/09(sáb)" at bounding box center [313, 300] width 99 height 55
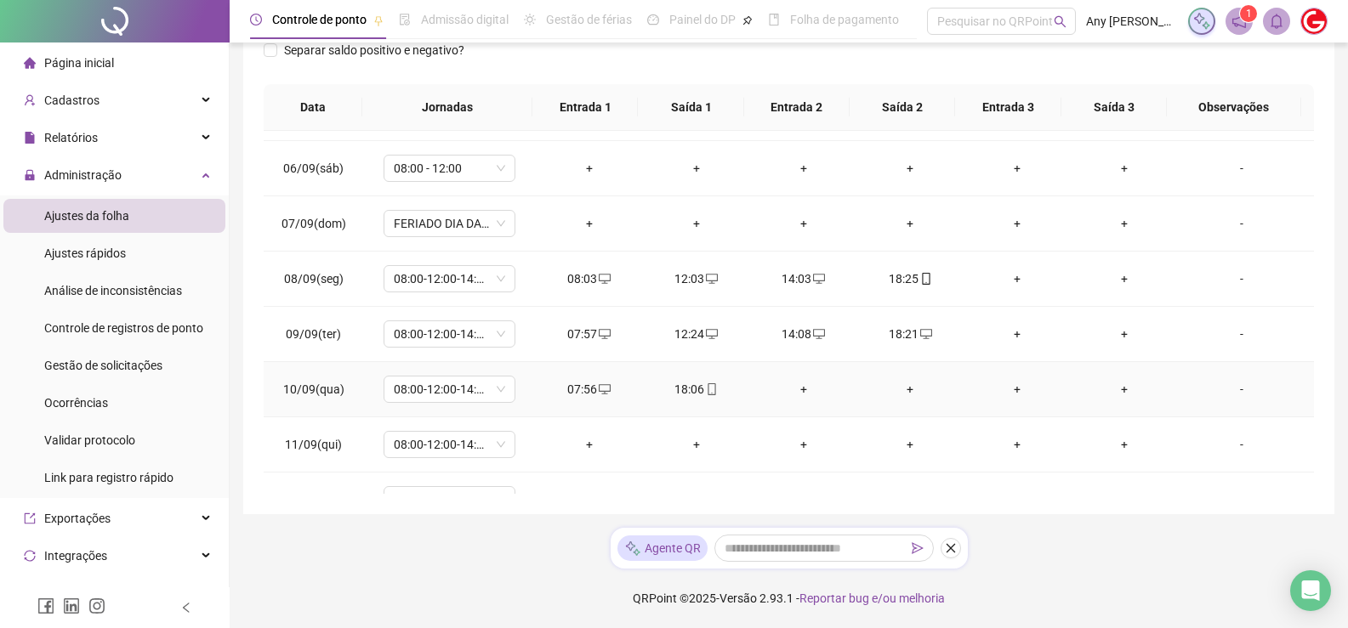
scroll to position [513, 0]
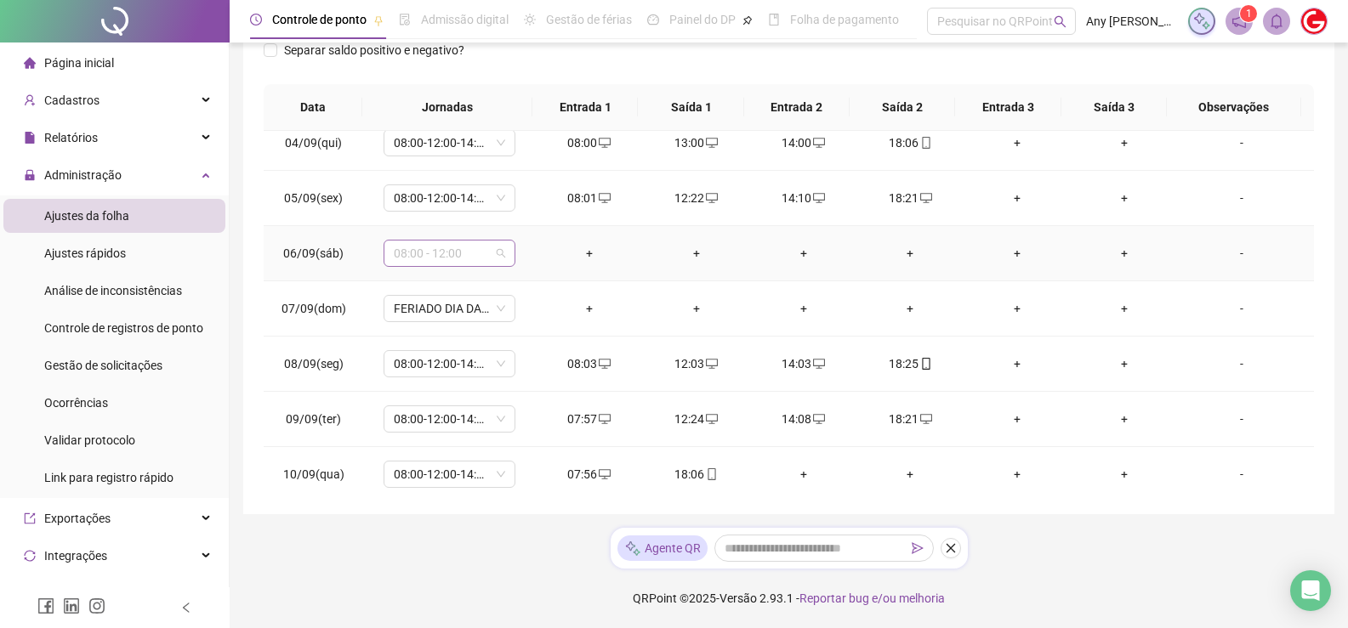
click at [413, 258] on span "08:00 - 12:00" at bounding box center [449, 254] width 111 height 26
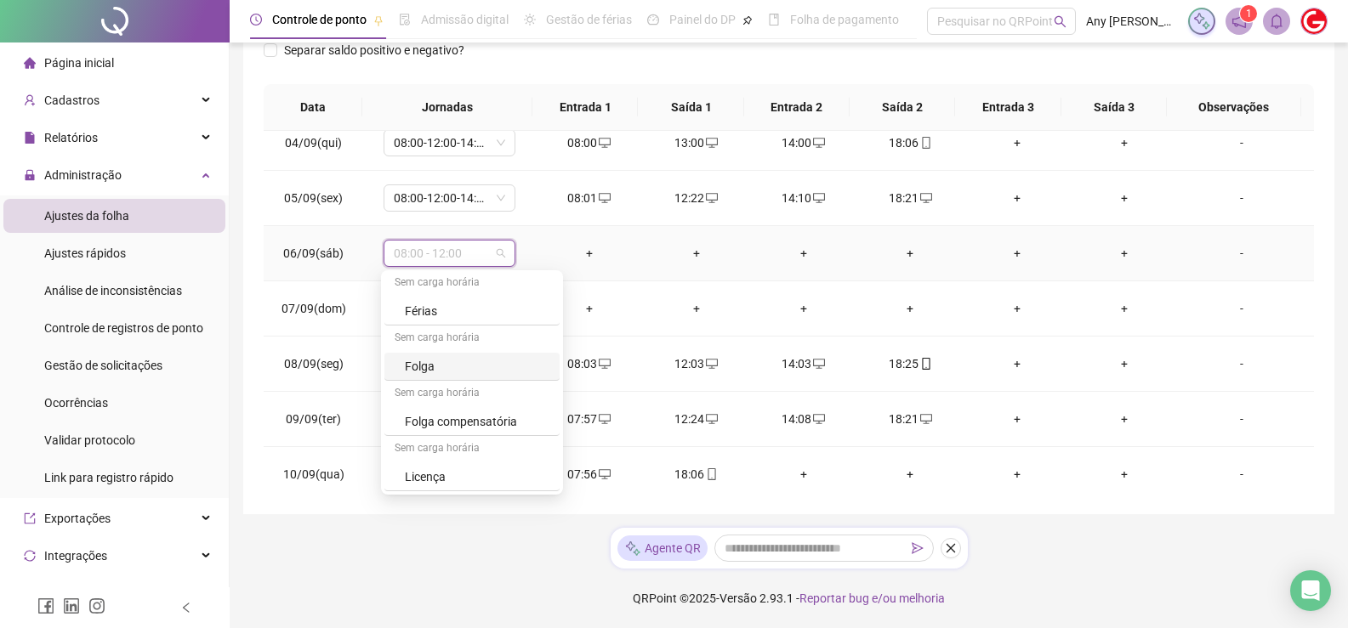
click at [445, 363] on div "Folga" at bounding box center [477, 366] width 145 height 19
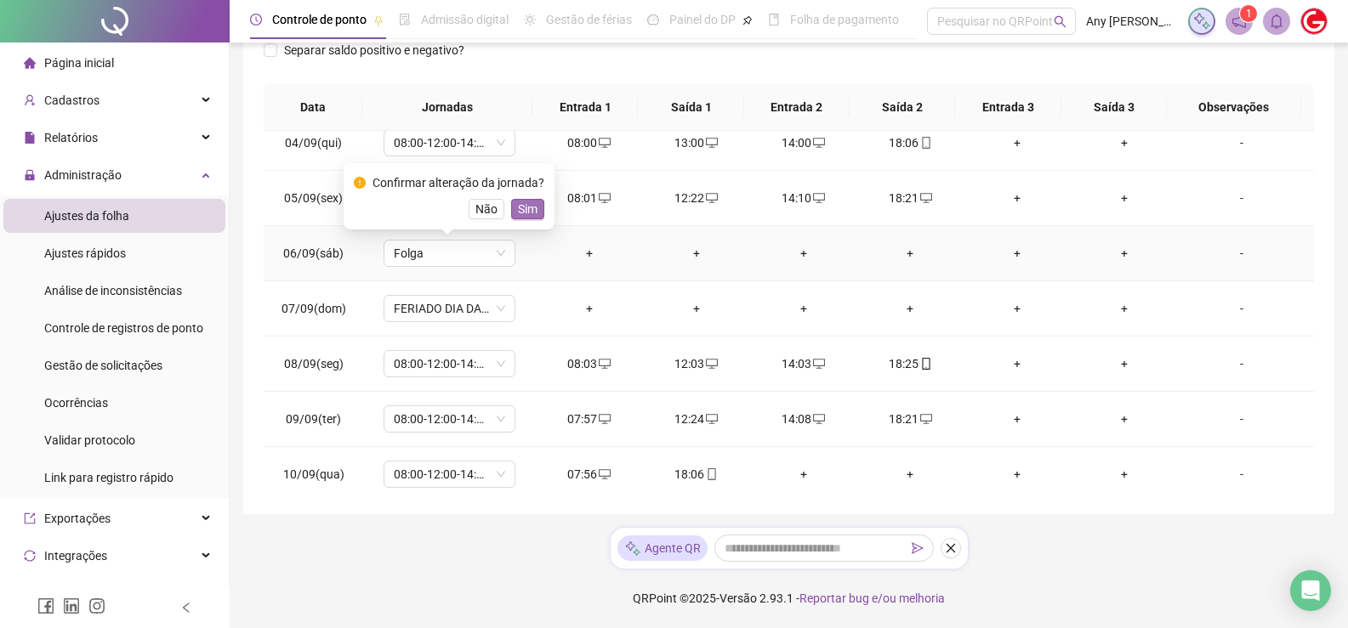
click at [520, 200] on span "Sim" at bounding box center [528, 209] width 20 height 19
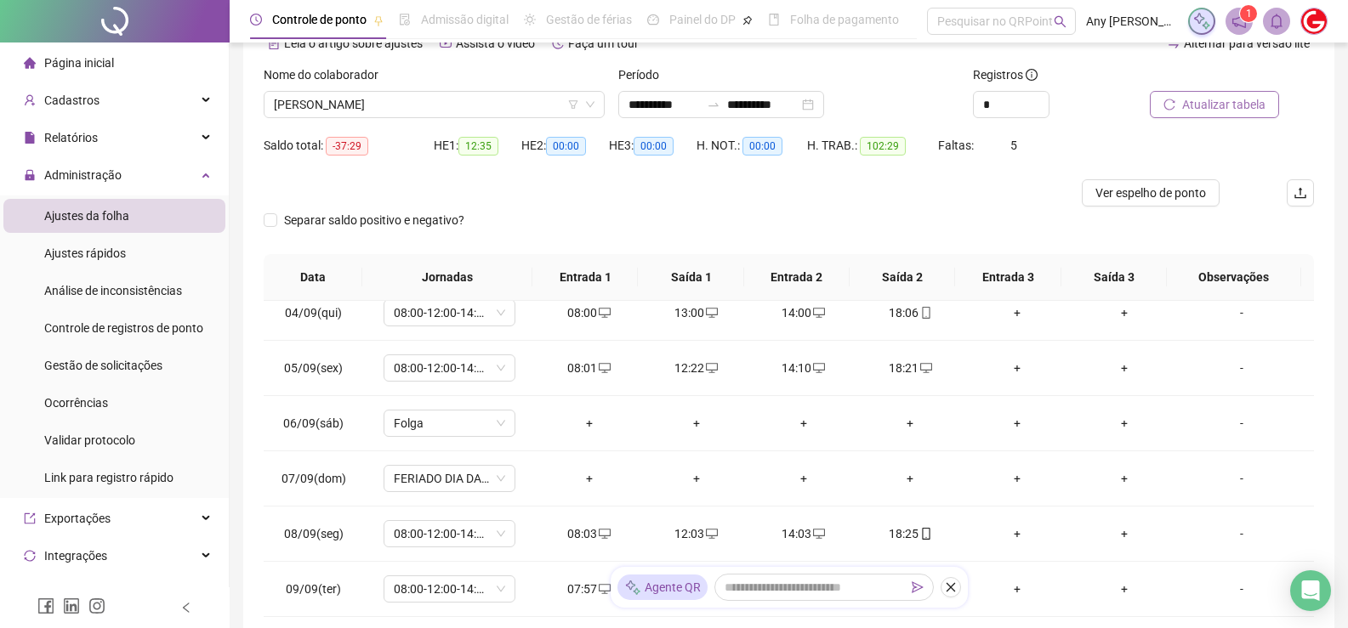
scroll to position [6, 0]
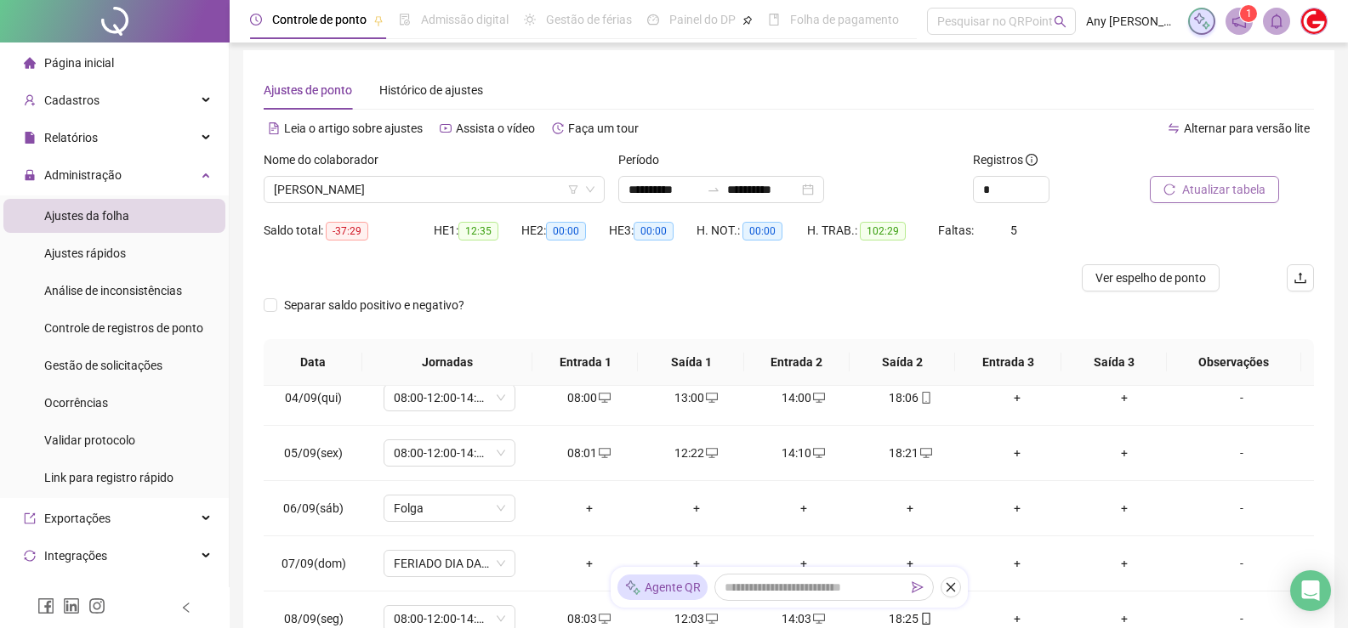
click at [1196, 187] on span "Atualizar tabela" at bounding box center [1223, 189] width 83 height 19
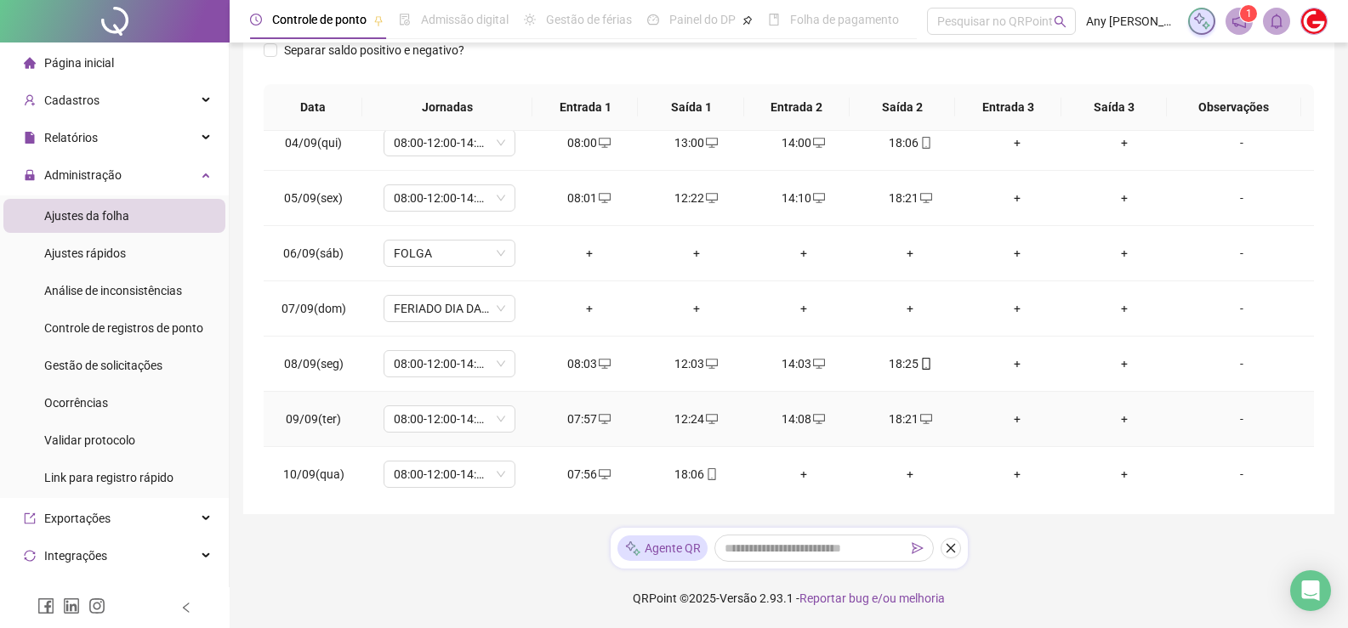
scroll to position [853, 0]
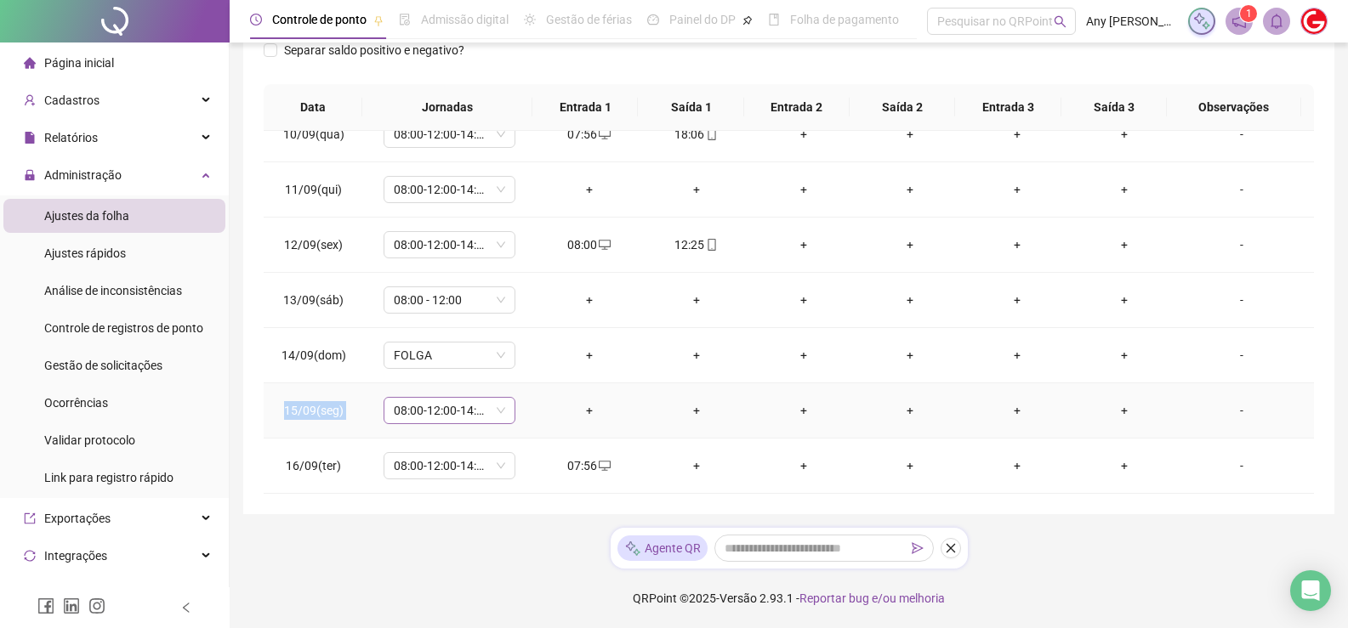
copy tr "15/09(seg) 08:00-12:00-14:00-18:00"
drag, startPoint x: 281, startPoint y: 400, endPoint x: 452, endPoint y: 401, distance: 170.9
click at [452, 401] on tr "15/09(seg) 08:00-12:00-14:00-18:00 + + + + + + -" at bounding box center [789, 410] width 1050 height 55
drag, startPoint x: 278, startPoint y: 469, endPoint x: 457, endPoint y: 380, distance: 200.0
click at [608, 462] on tr "16/09(ter) 08:00-12:00-14:00-18:00 07:56 + + + + + -" at bounding box center [789, 466] width 1050 height 55
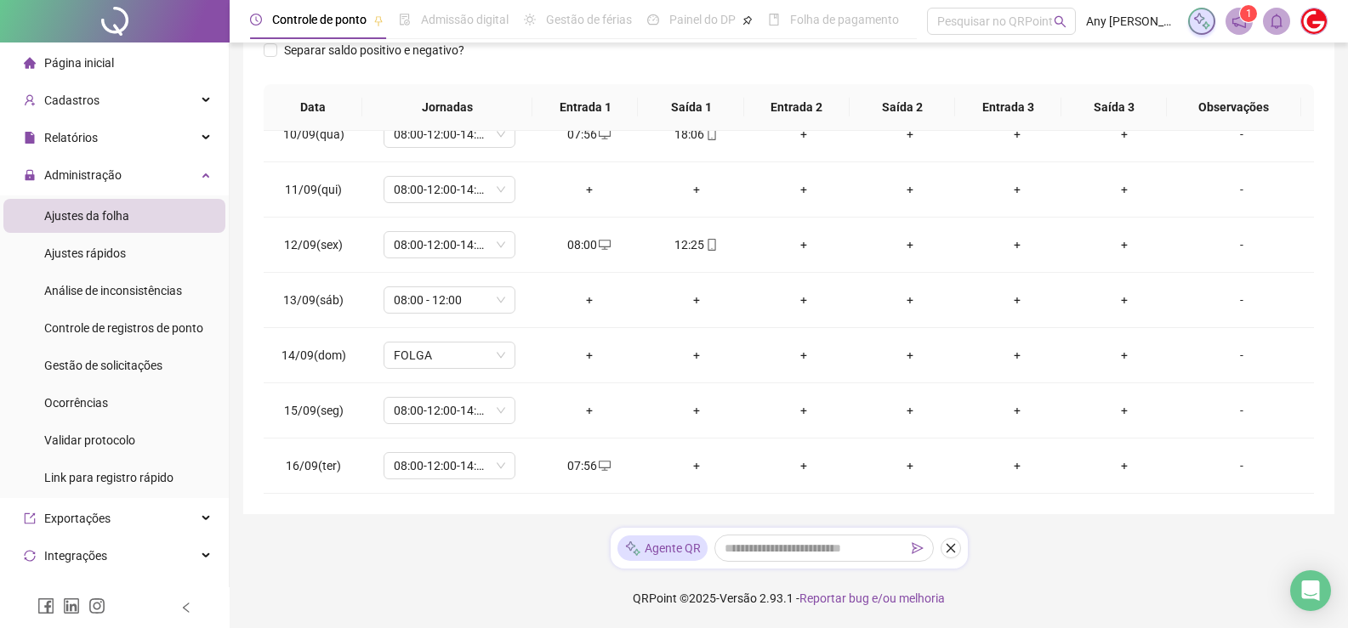
click at [513, 513] on div "**********" at bounding box center [788, 154] width 1091 height 719
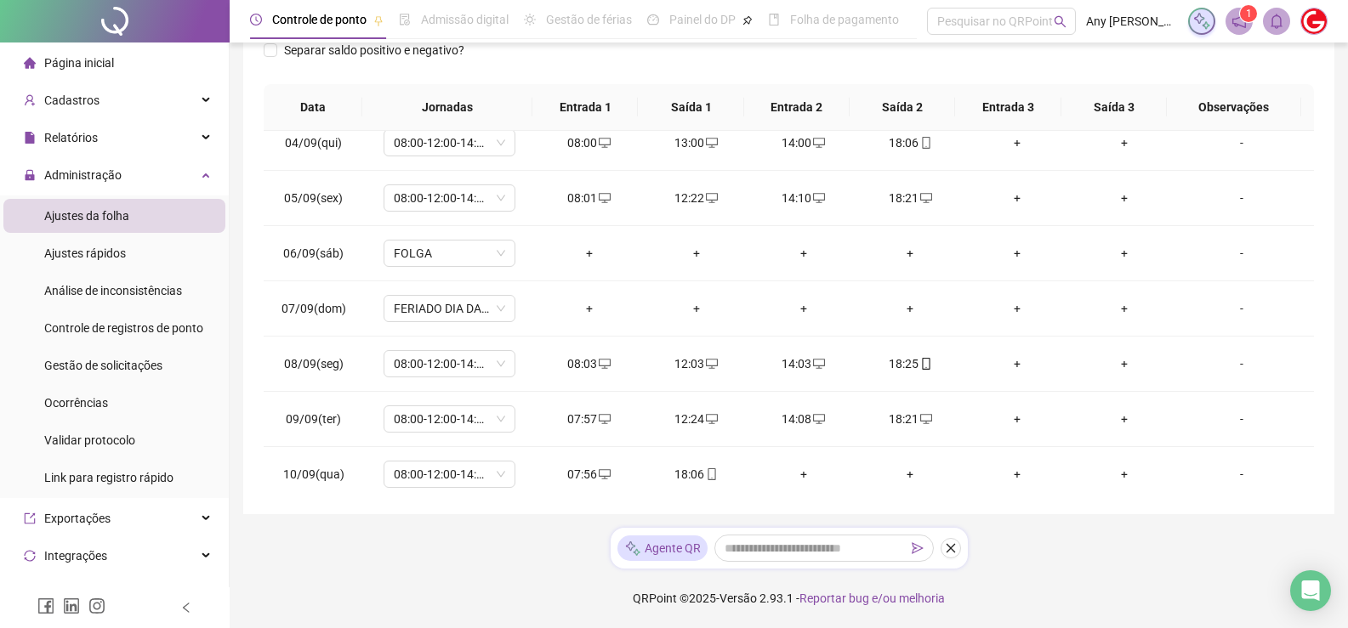
scroll to position [6, 0]
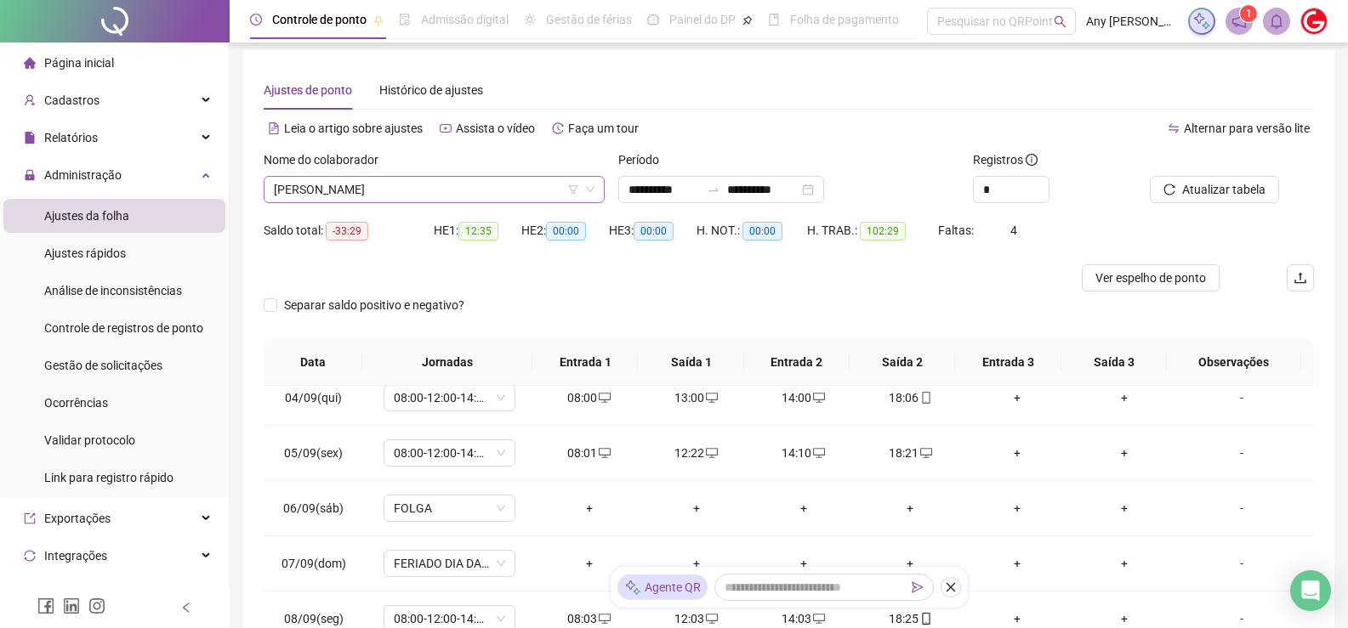
click at [372, 197] on span "[PERSON_NAME]" at bounding box center [434, 190] width 321 height 26
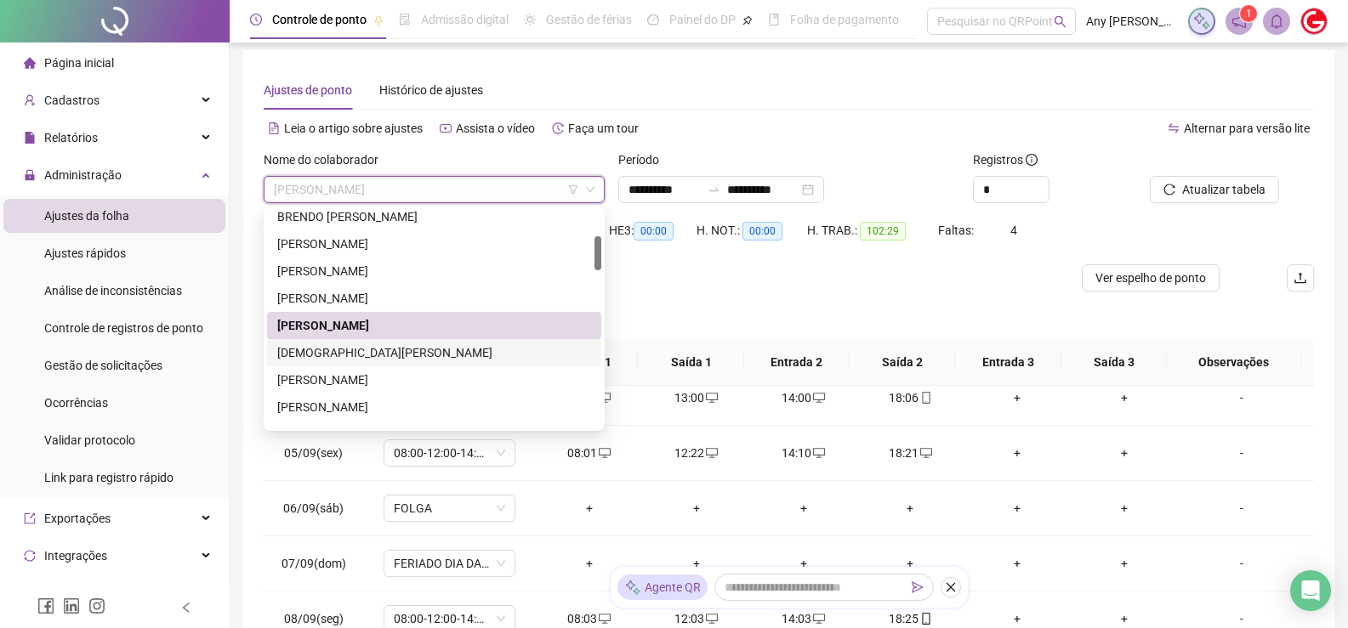
click at [359, 346] on div "[DEMOGRAPHIC_DATA][PERSON_NAME]" at bounding box center [434, 353] width 314 height 19
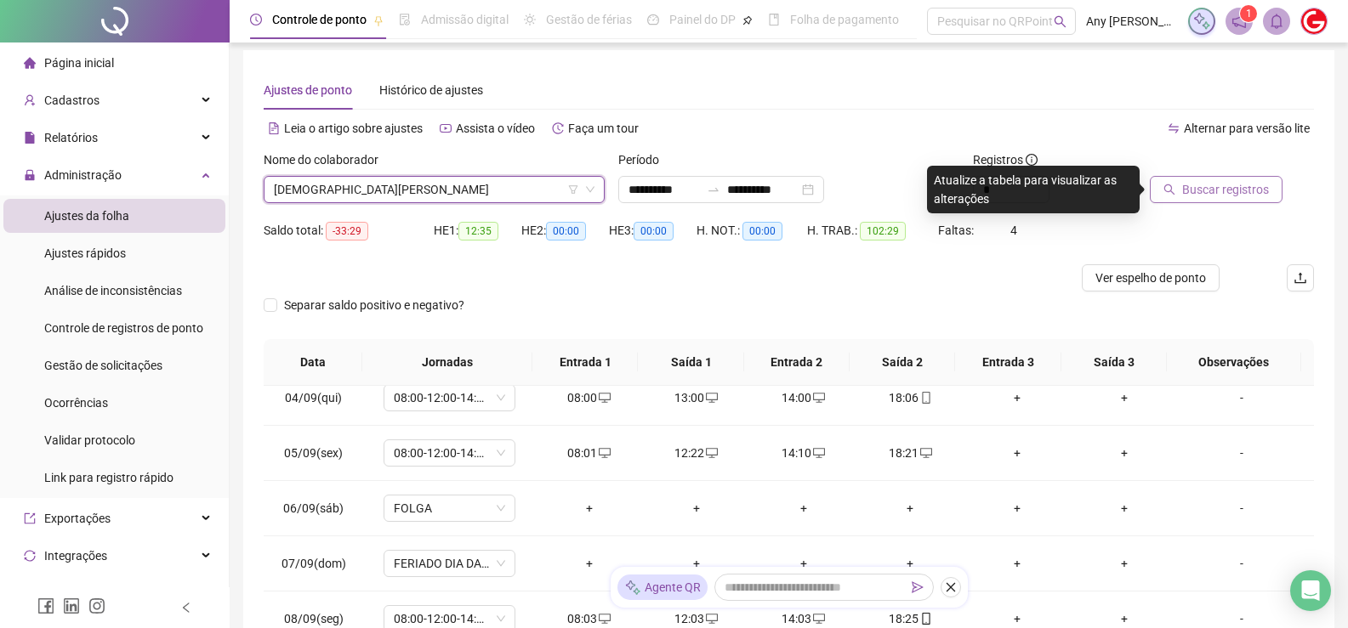
click at [1258, 197] on span "Buscar registros" at bounding box center [1225, 189] width 87 height 19
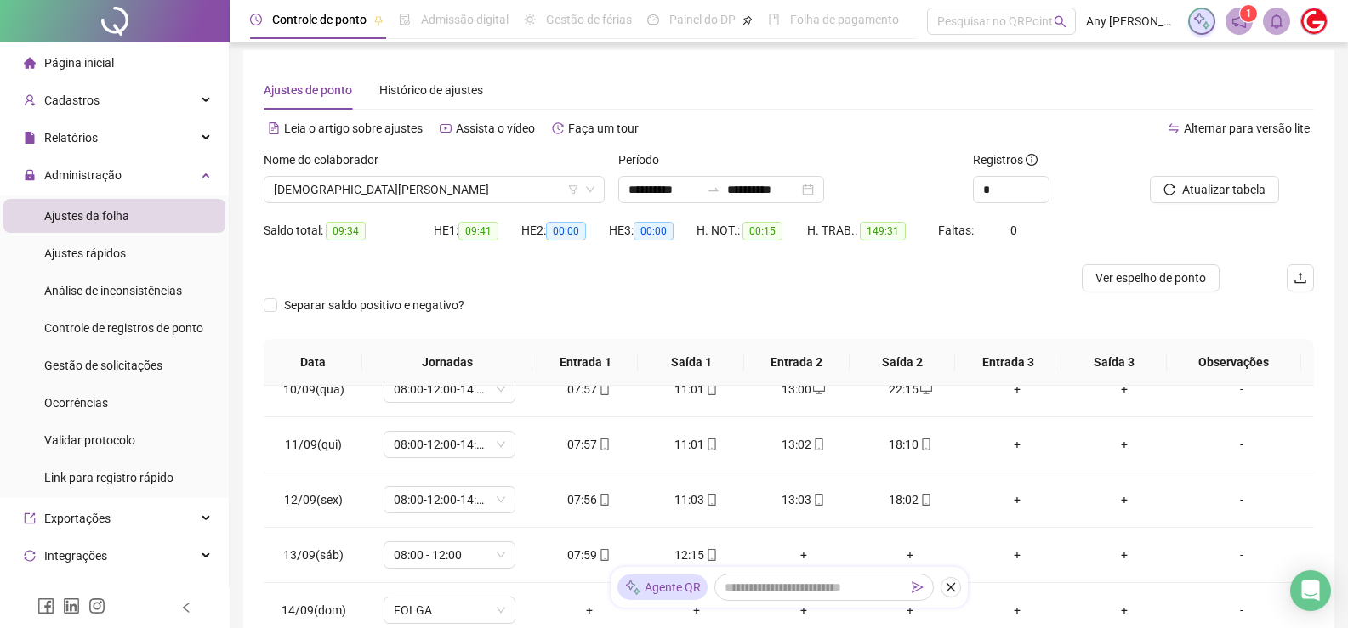
click at [809, 276] on div at bounding box center [657, 277] width 787 height 27
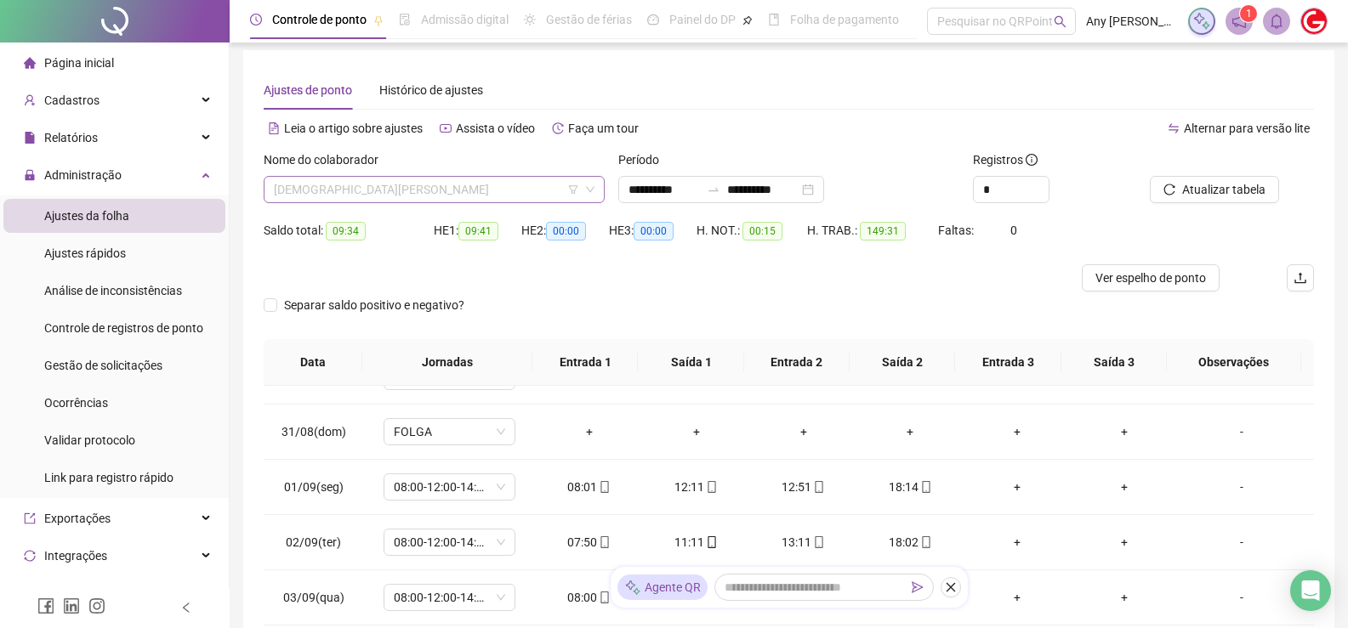
click at [342, 183] on span "[DEMOGRAPHIC_DATA][PERSON_NAME]" at bounding box center [434, 190] width 321 height 26
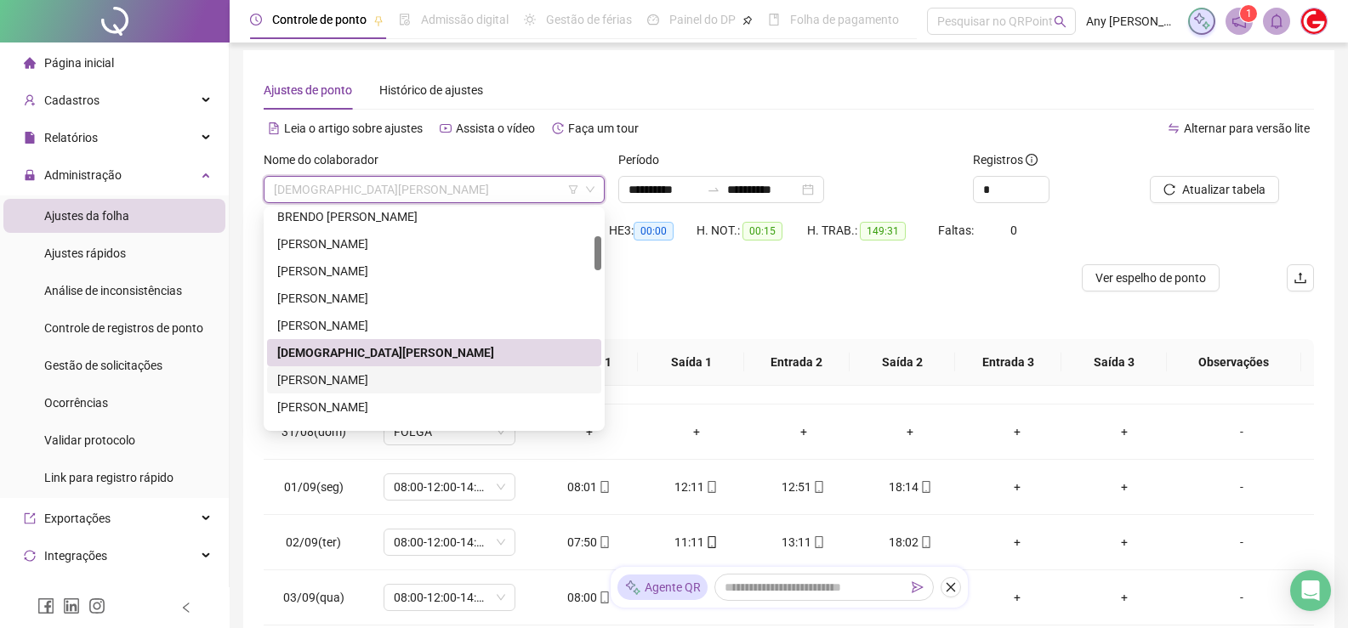
click at [361, 378] on div "[PERSON_NAME]" at bounding box center [434, 380] width 314 height 19
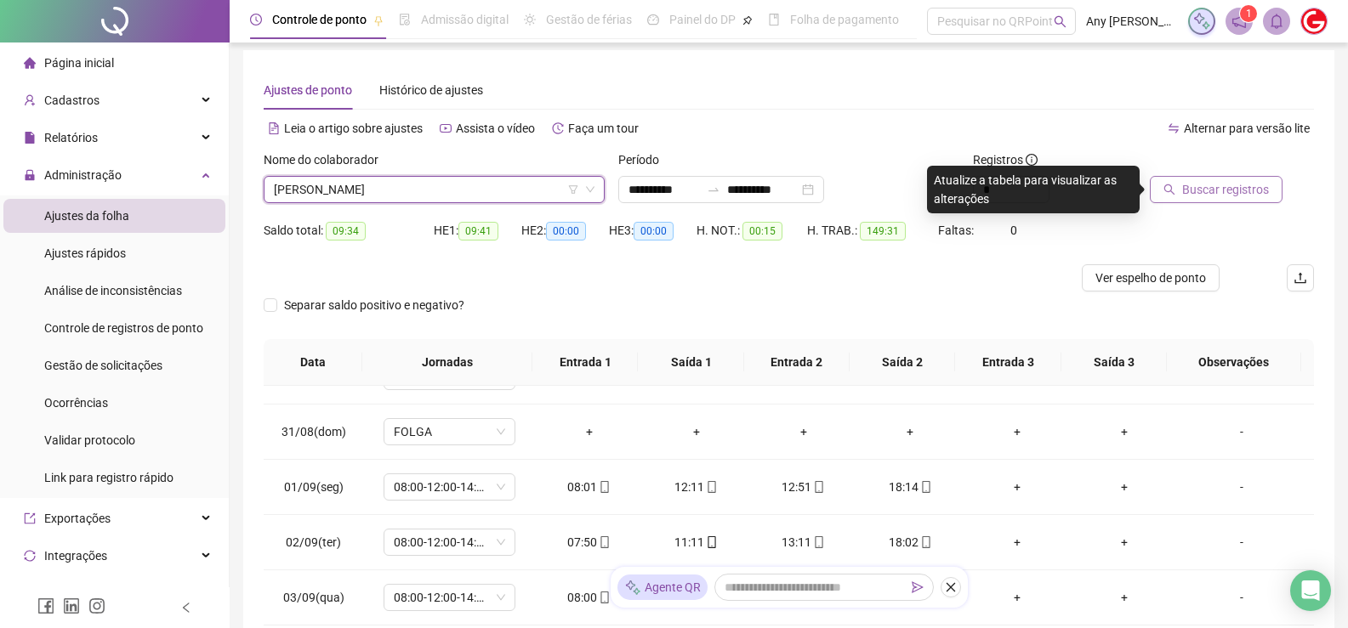
click at [1183, 188] on span "Buscar registros" at bounding box center [1225, 189] width 87 height 19
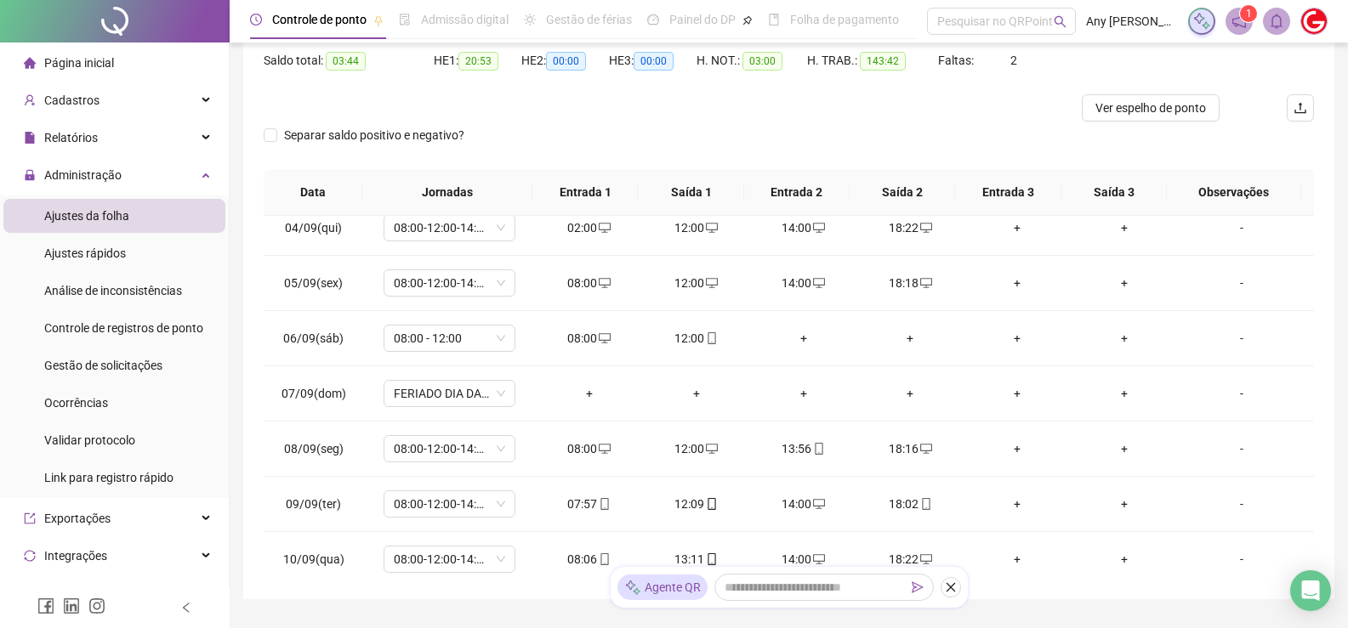
scroll to position [91, 0]
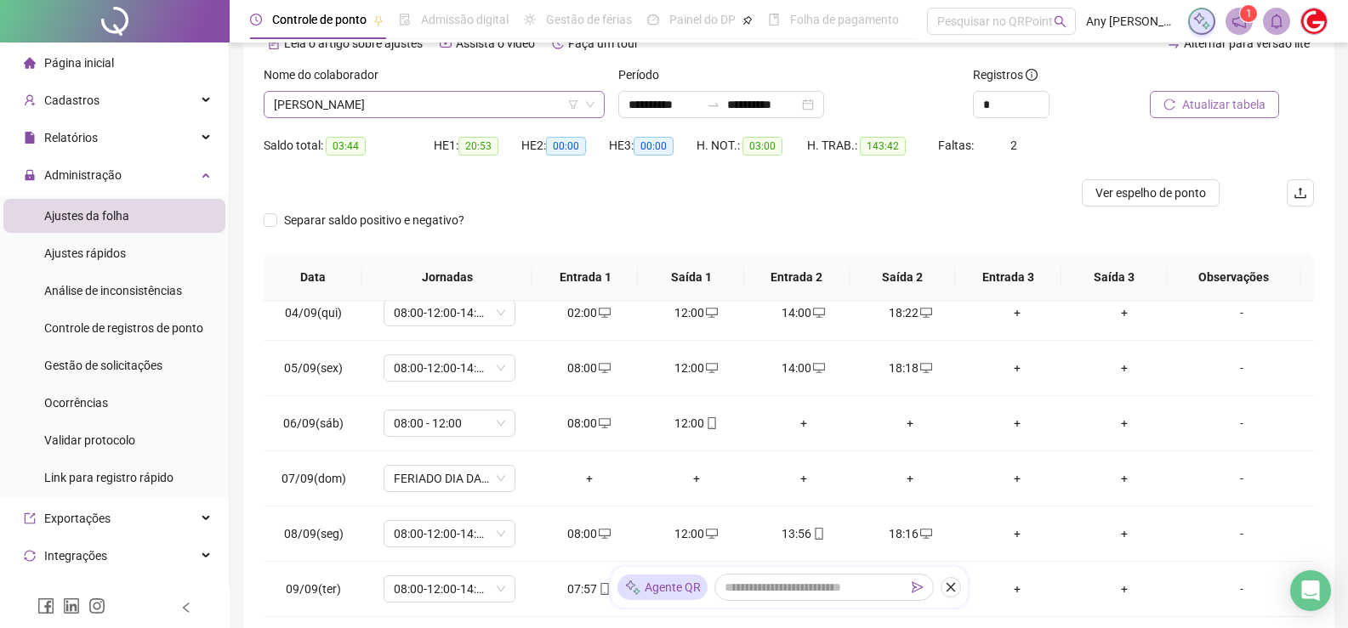
click at [338, 111] on span "[PERSON_NAME]" at bounding box center [434, 105] width 321 height 26
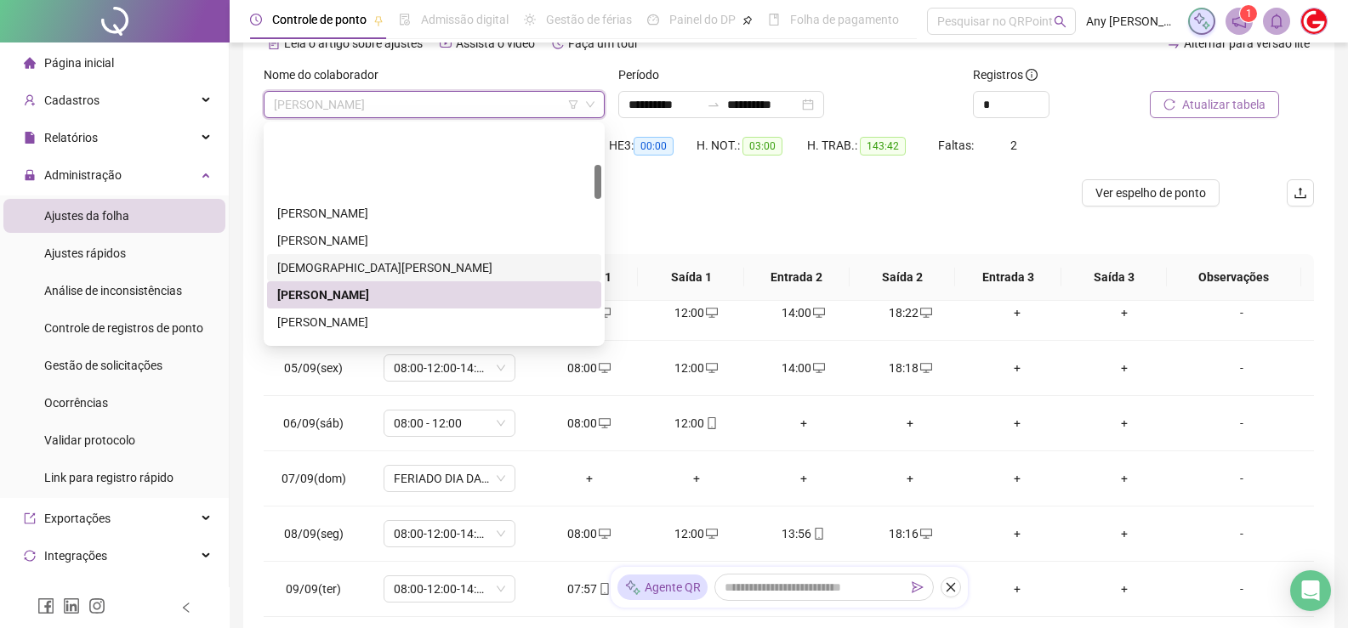
scroll to position [255, 0]
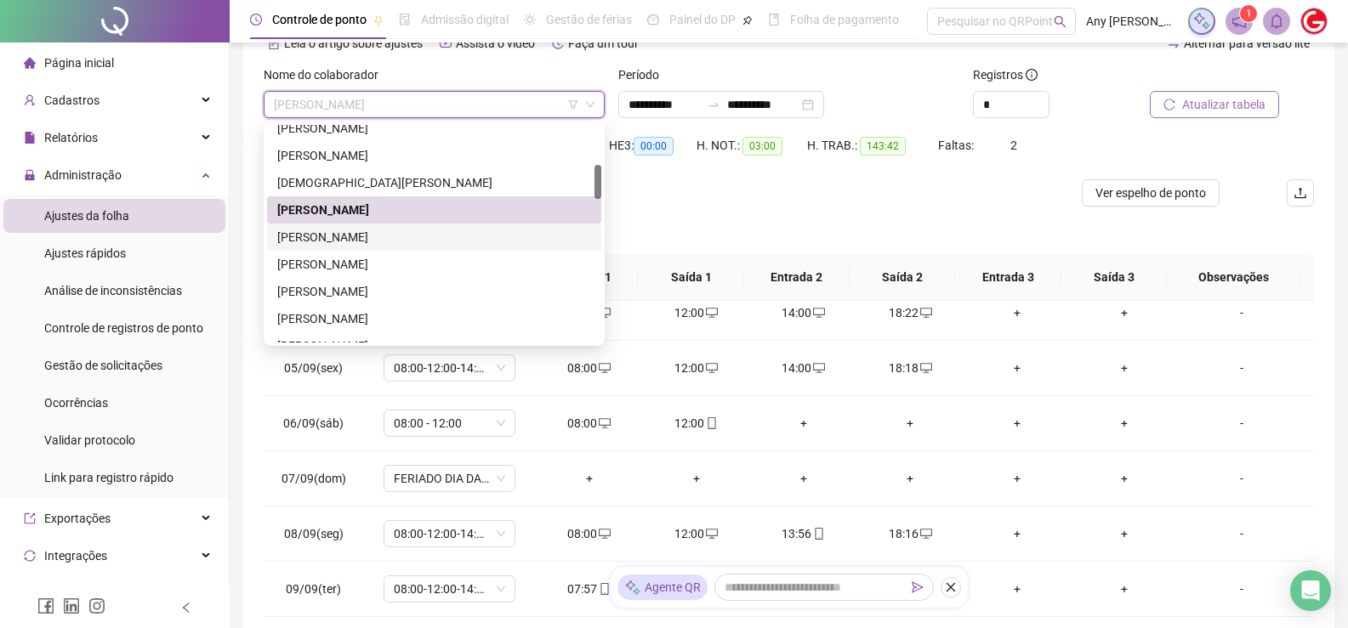
click at [320, 237] on div "[PERSON_NAME]" at bounding box center [434, 237] width 314 height 19
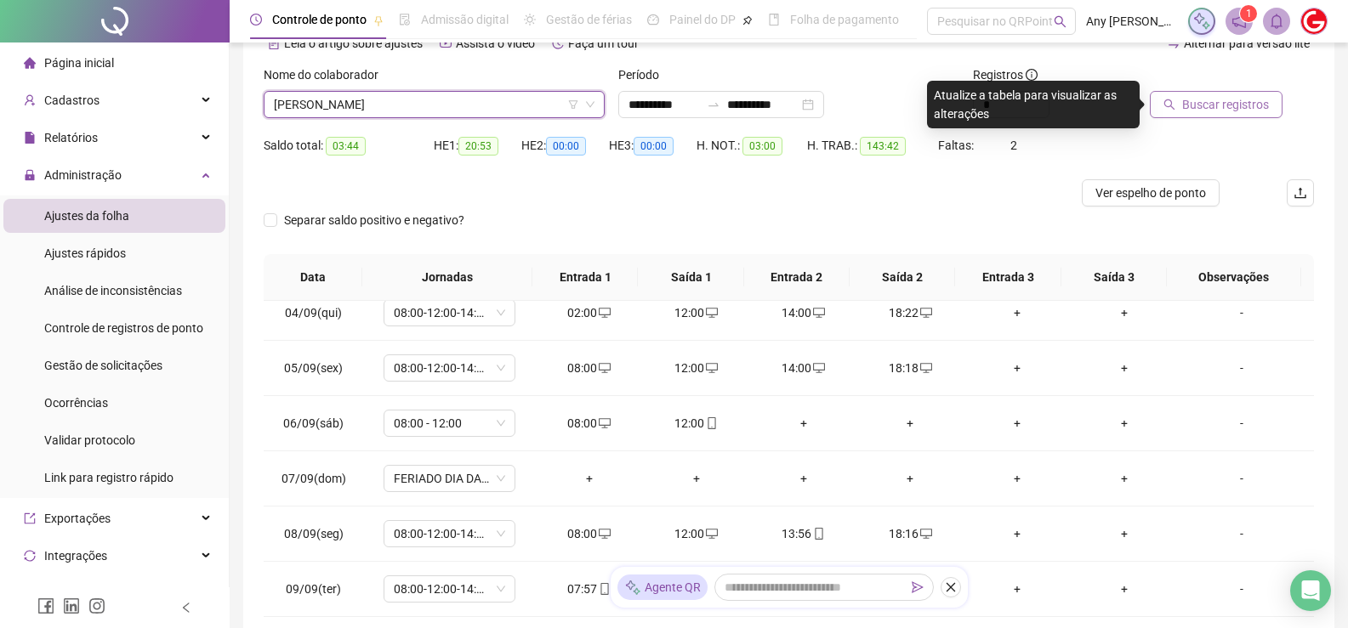
click at [1239, 98] on span "Buscar registros" at bounding box center [1225, 104] width 87 height 19
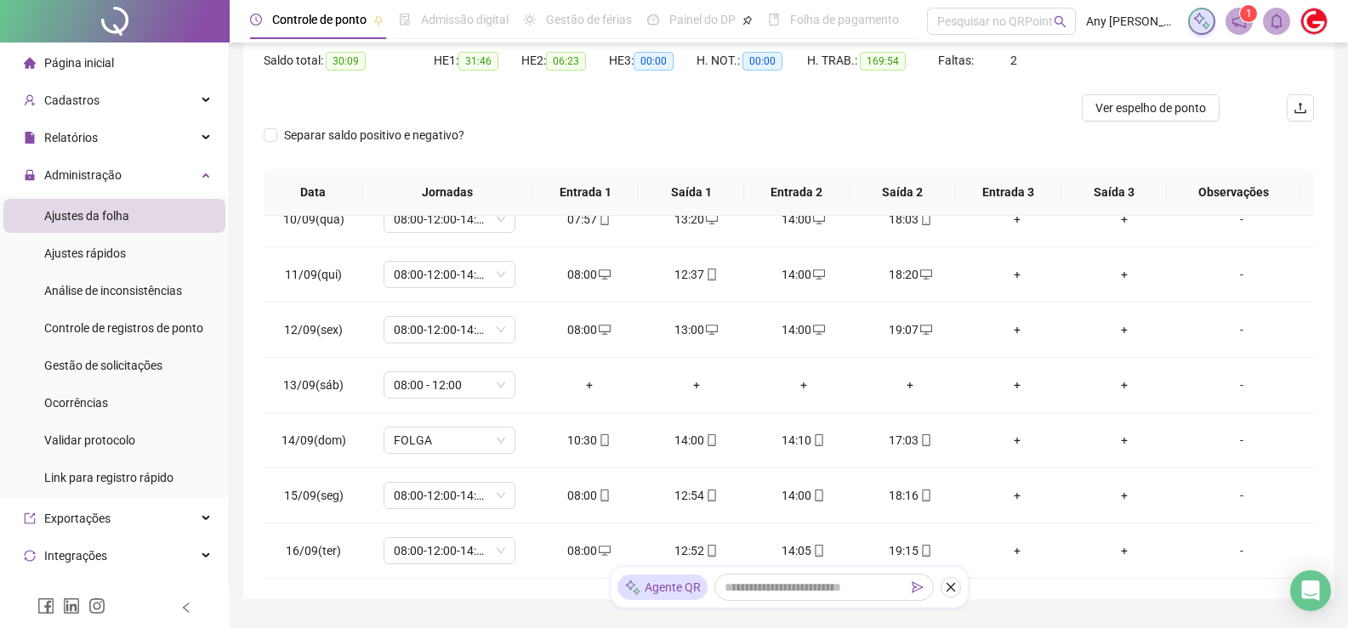
scroll to position [91, 0]
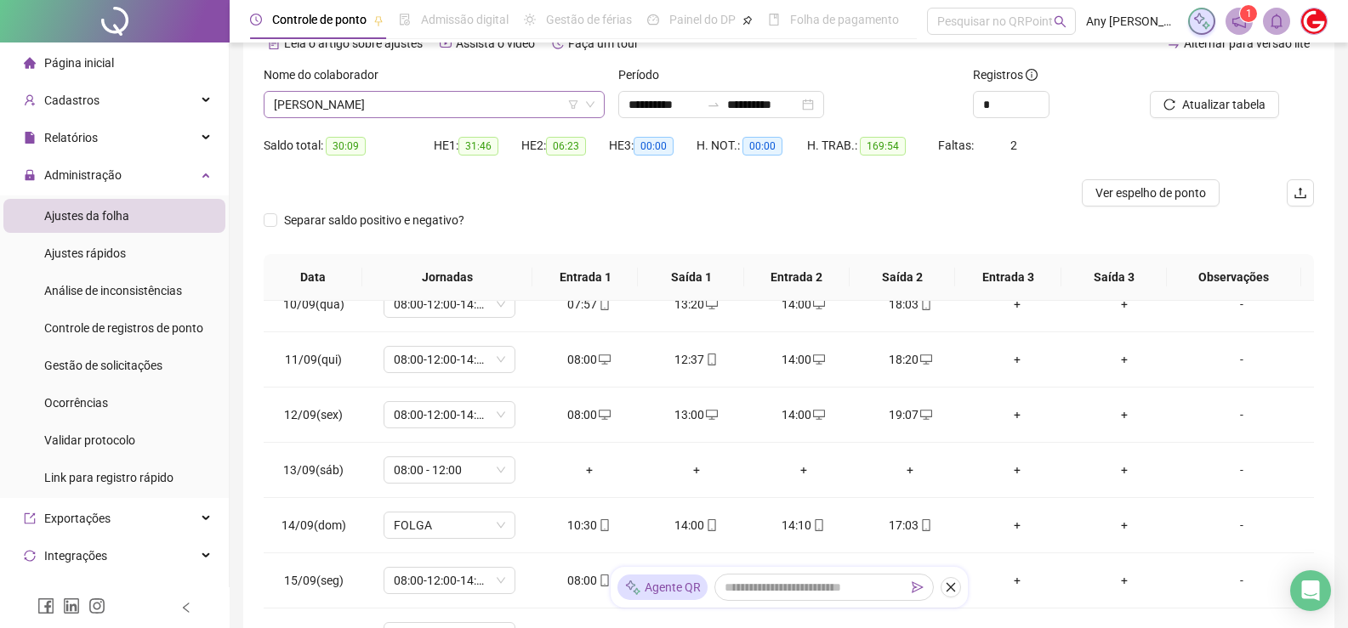
click at [354, 98] on span "[PERSON_NAME]" at bounding box center [434, 105] width 321 height 26
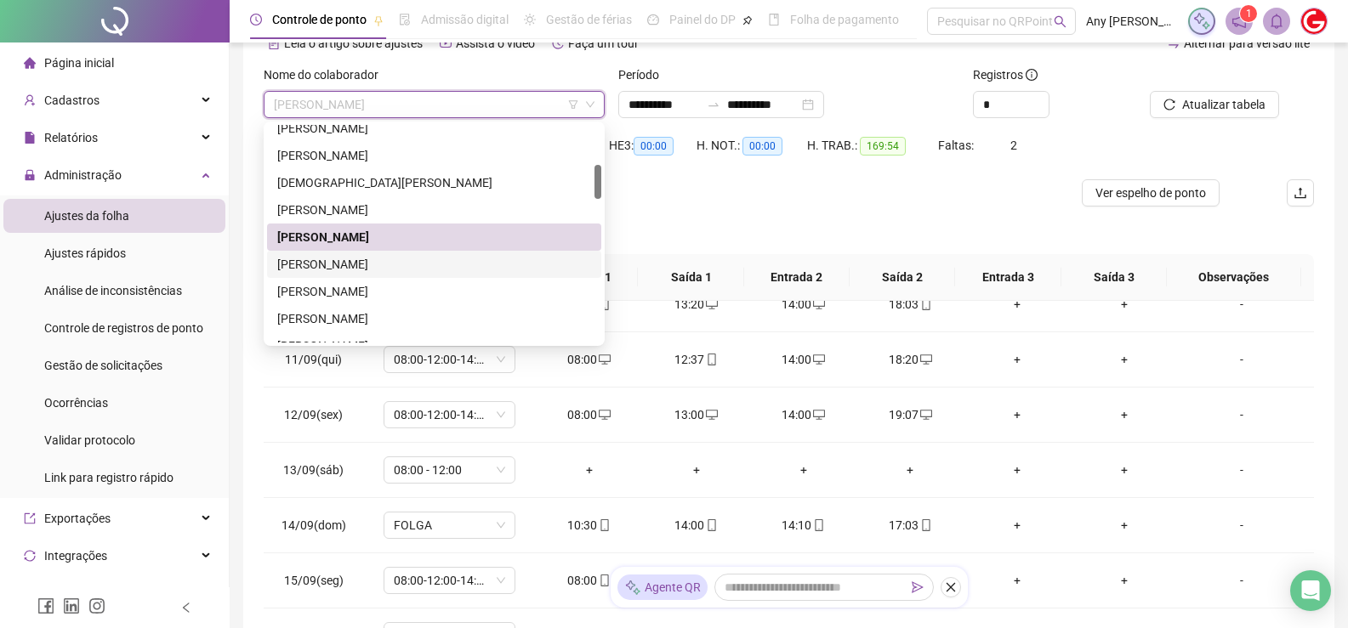
click at [337, 262] on div "[PERSON_NAME]" at bounding box center [434, 264] width 314 height 19
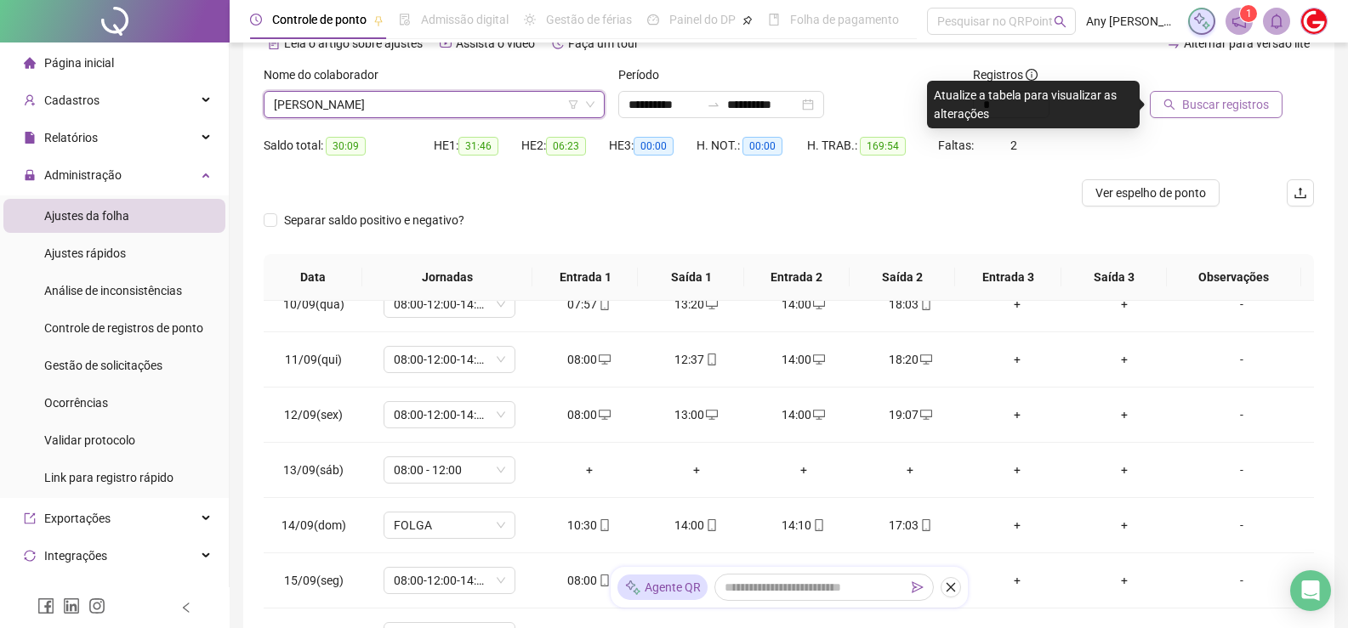
click at [1220, 105] on span "Buscar registros" at bounding box center [1225, 104] width 87 height 19
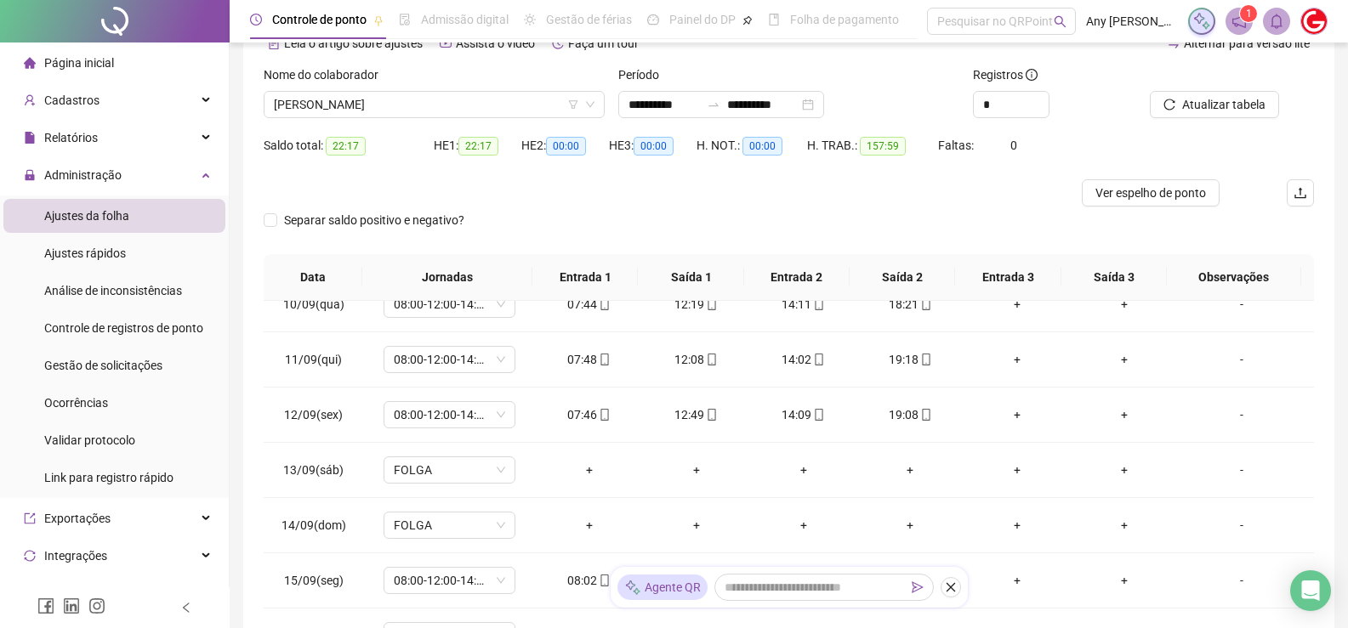
scroll to position [6, 0]
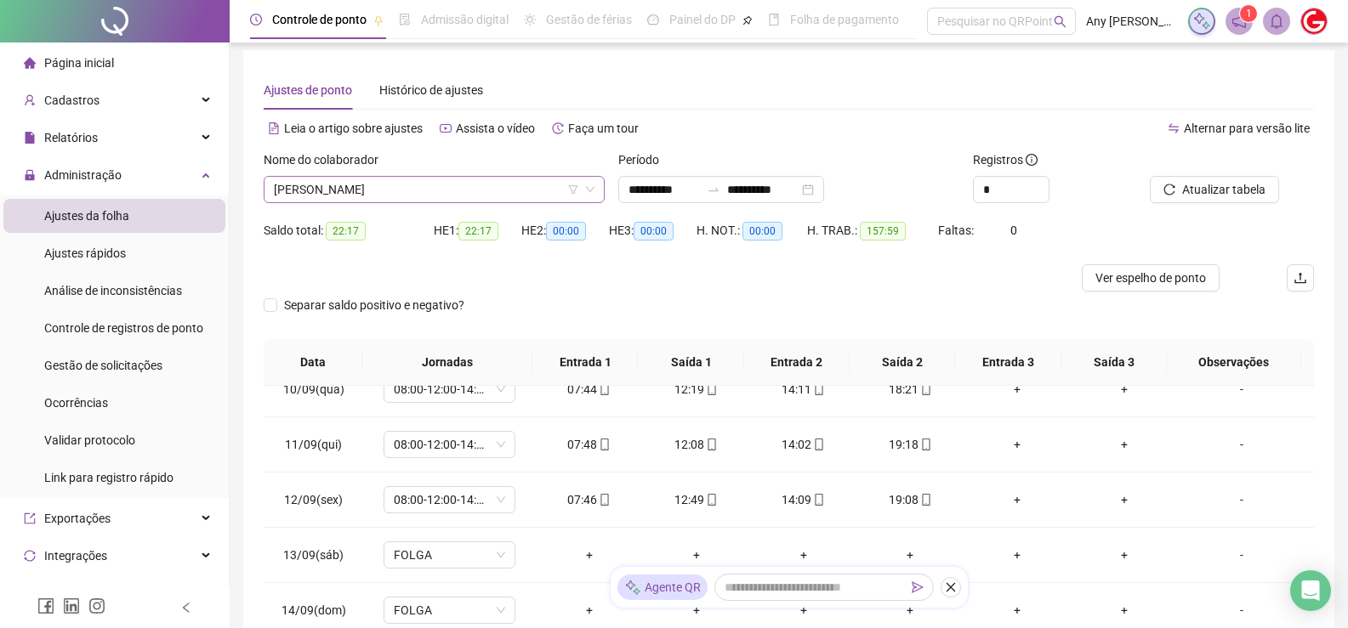
click at [336, 177] on span "[PERSON_NAME]" at bounding box center [434, 190] width 321 height 26
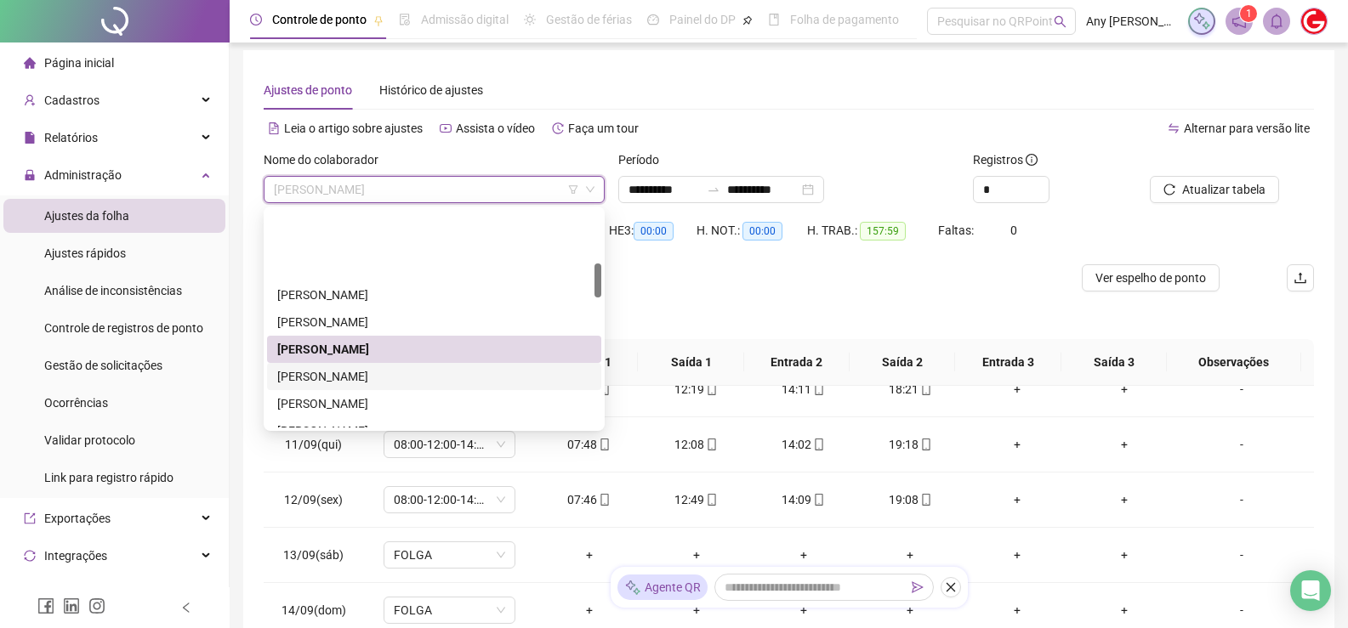
scroll to position [340, 0]
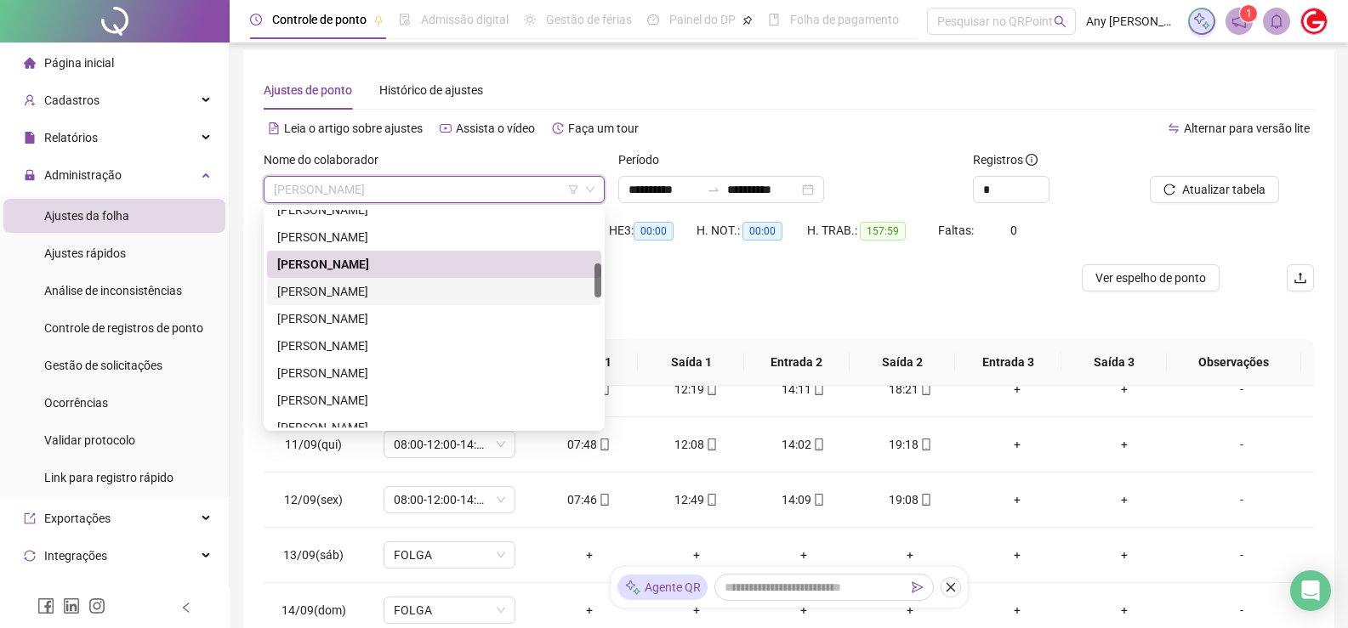
click at [349, 293] on div "[PERSON_NAME]" at bounding box center [434, 291] width 314 height 19
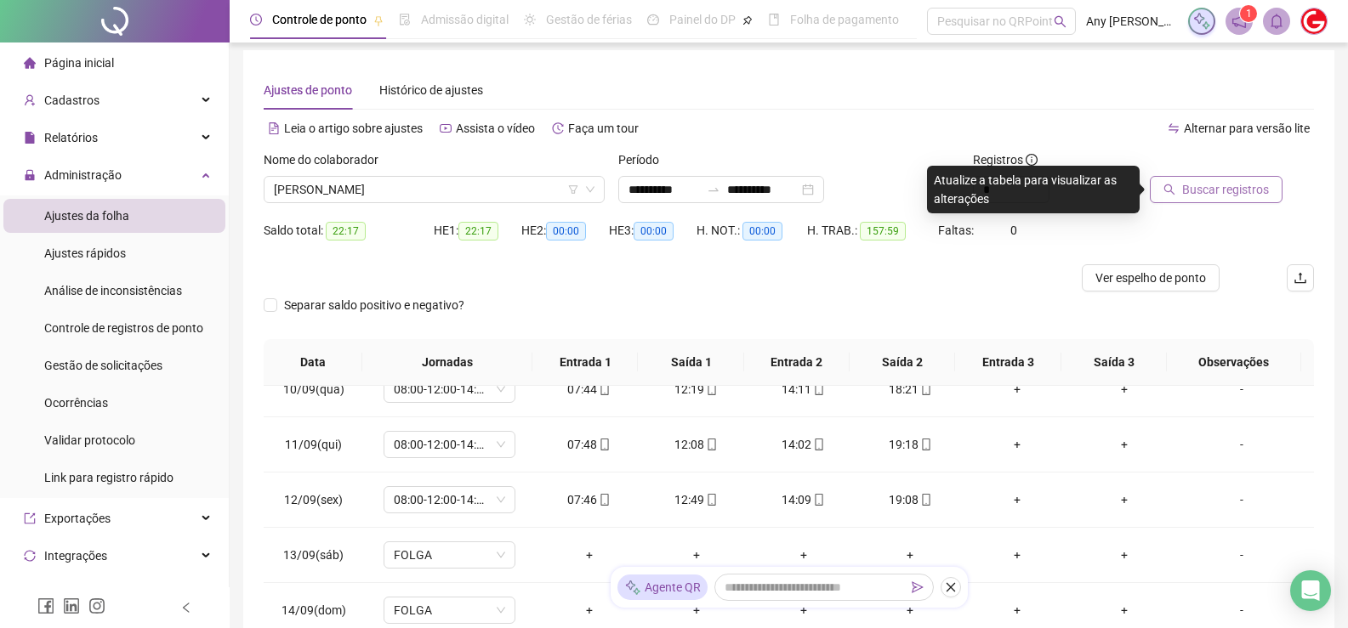
click at [1183, 199] on button "Buscar registros" at bounding box center [1216, 189] width 133 height 27
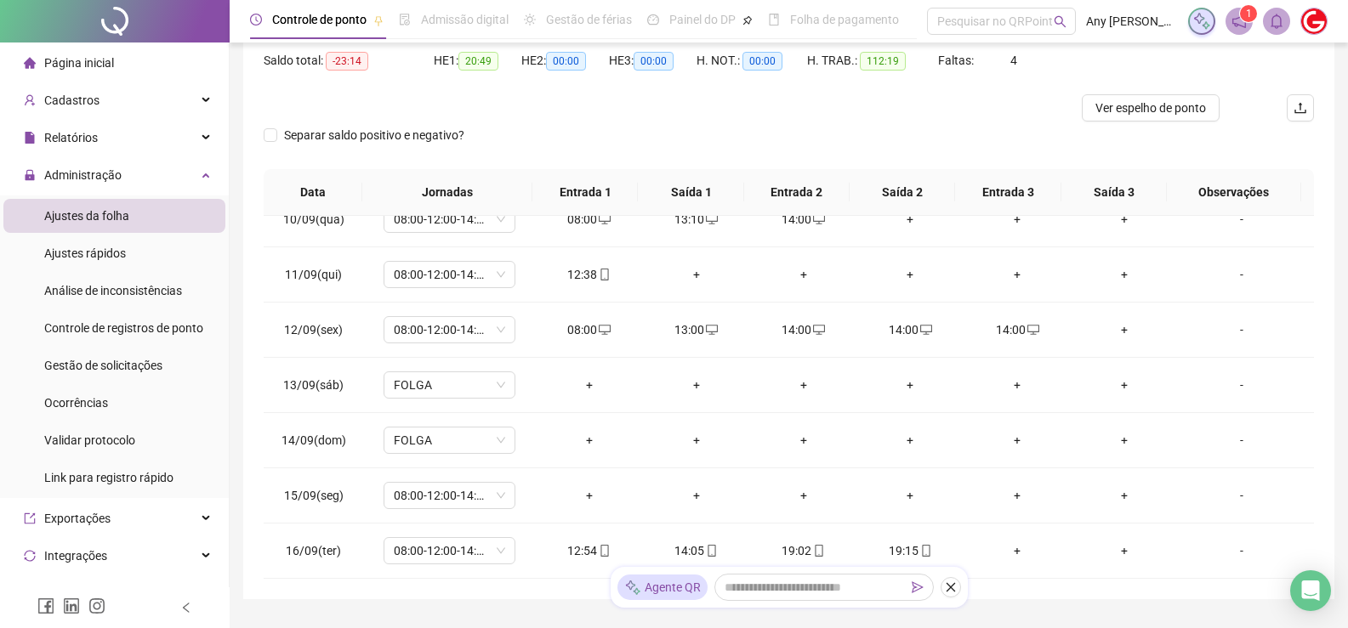
scroll to position [91, 0]
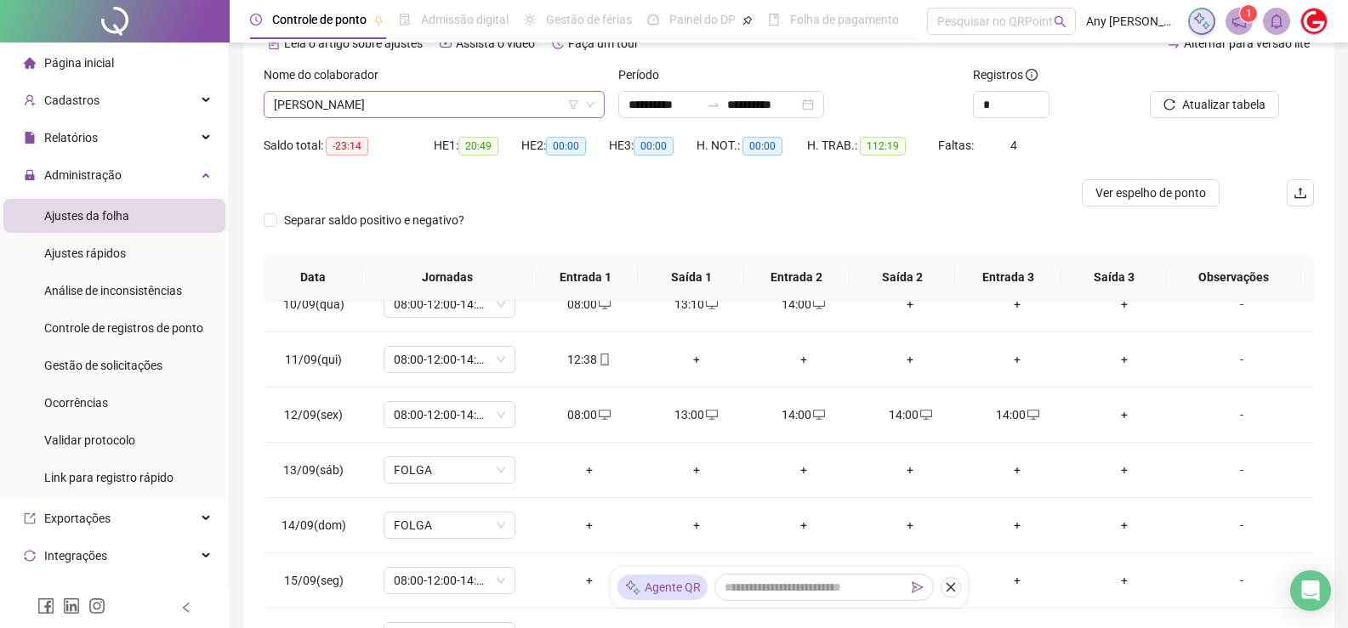
click at [359, 106] on span "[PERSON_NAME]" at bounding box center [434, 105] width 321 height 26
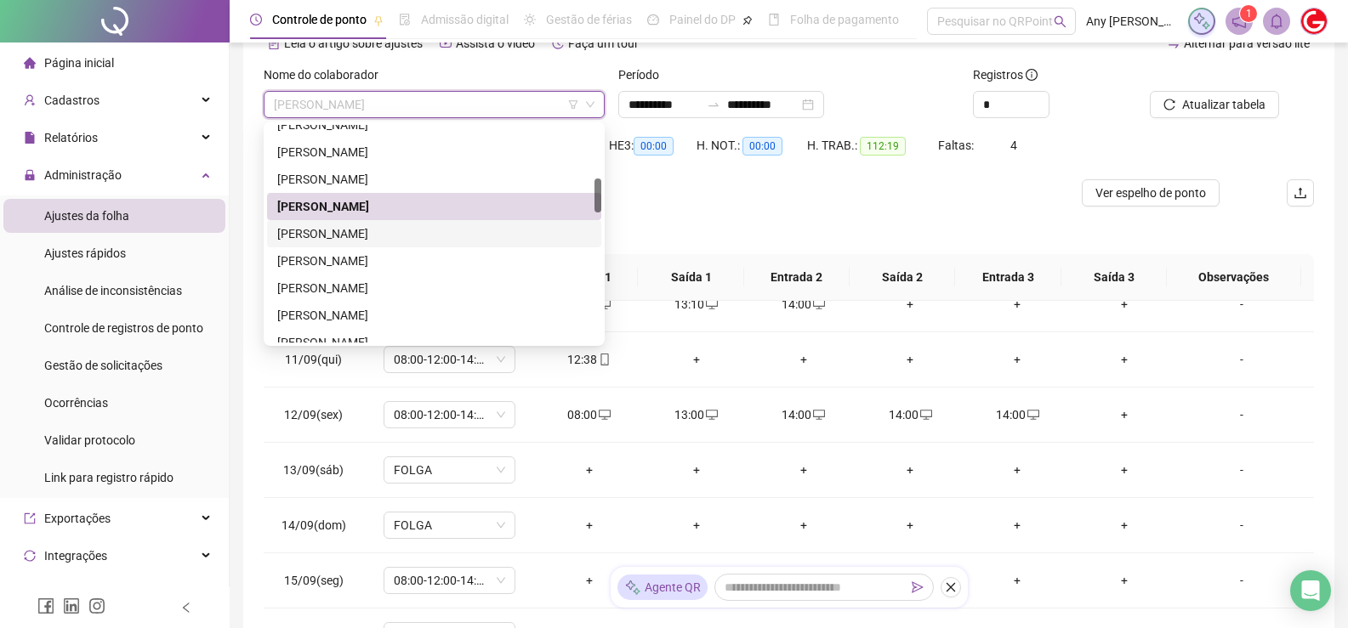
click at [321, 230] on div "[PERSON_NAME]" at bounding box center [434, 233] width 314 height 19
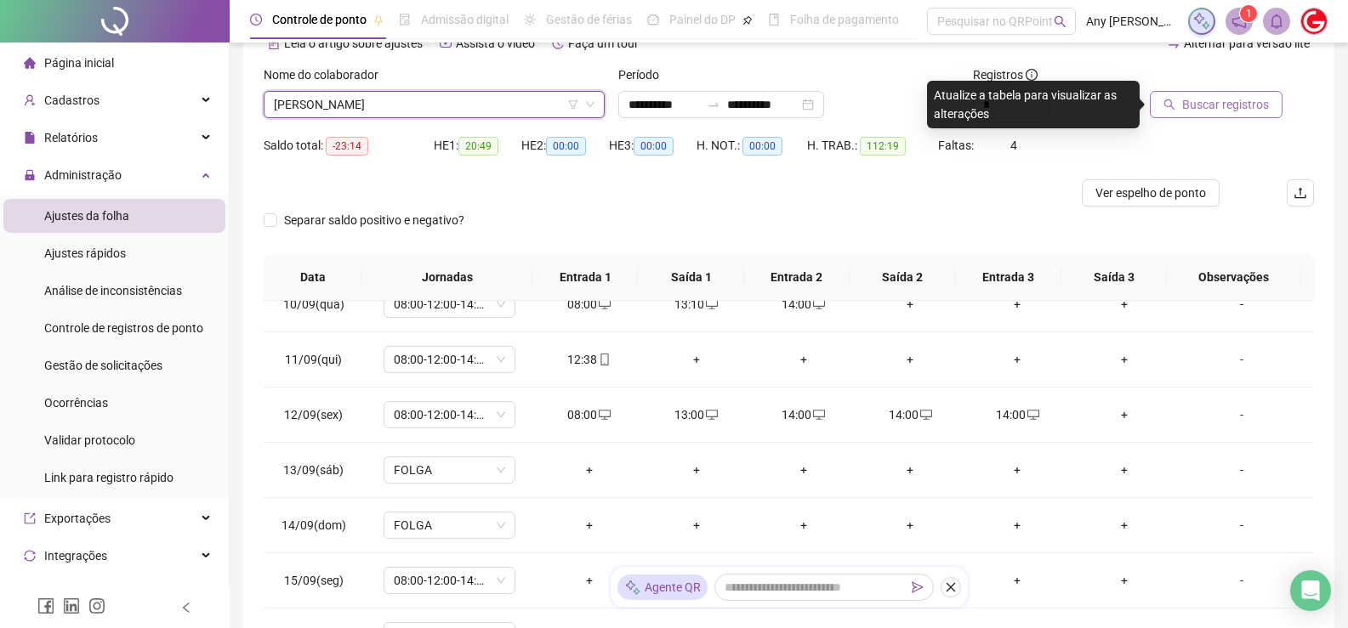
click at [1215, 113] on span "Buscar registros" at bounding box center [1225, 104] width 87 height 19
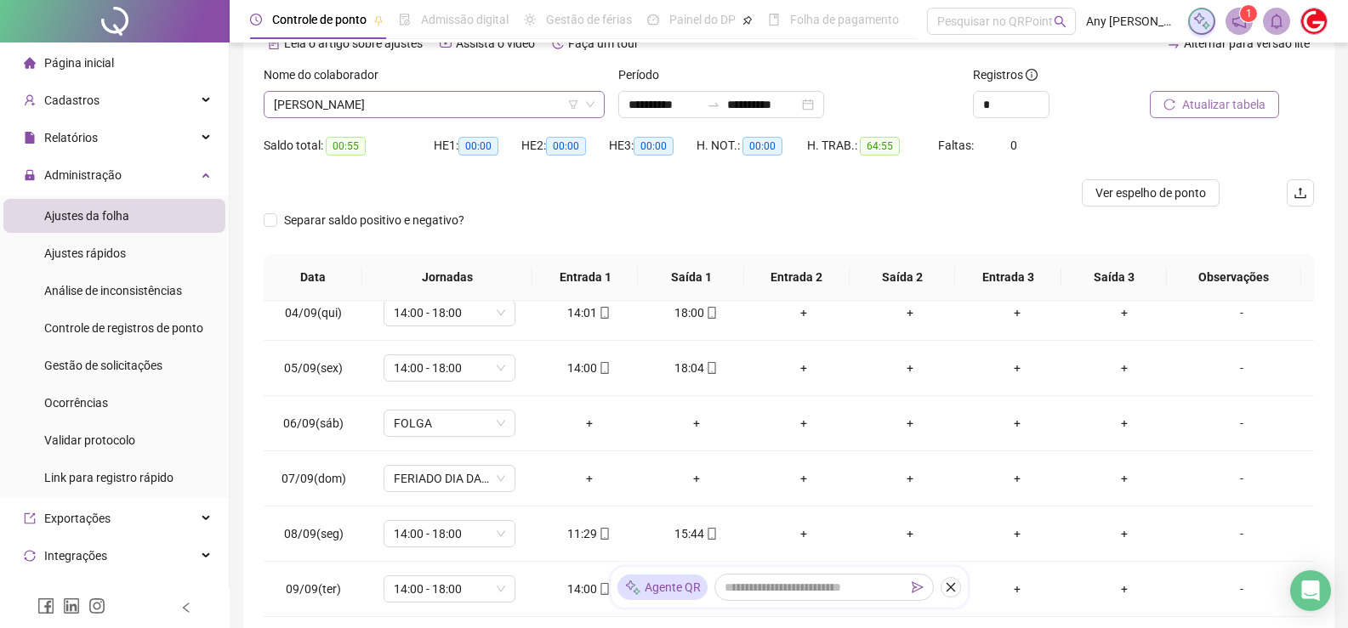
click at [290, 112] on span "[PERSON_NAME]" at bounding box center [434, 105] width 321 height 26
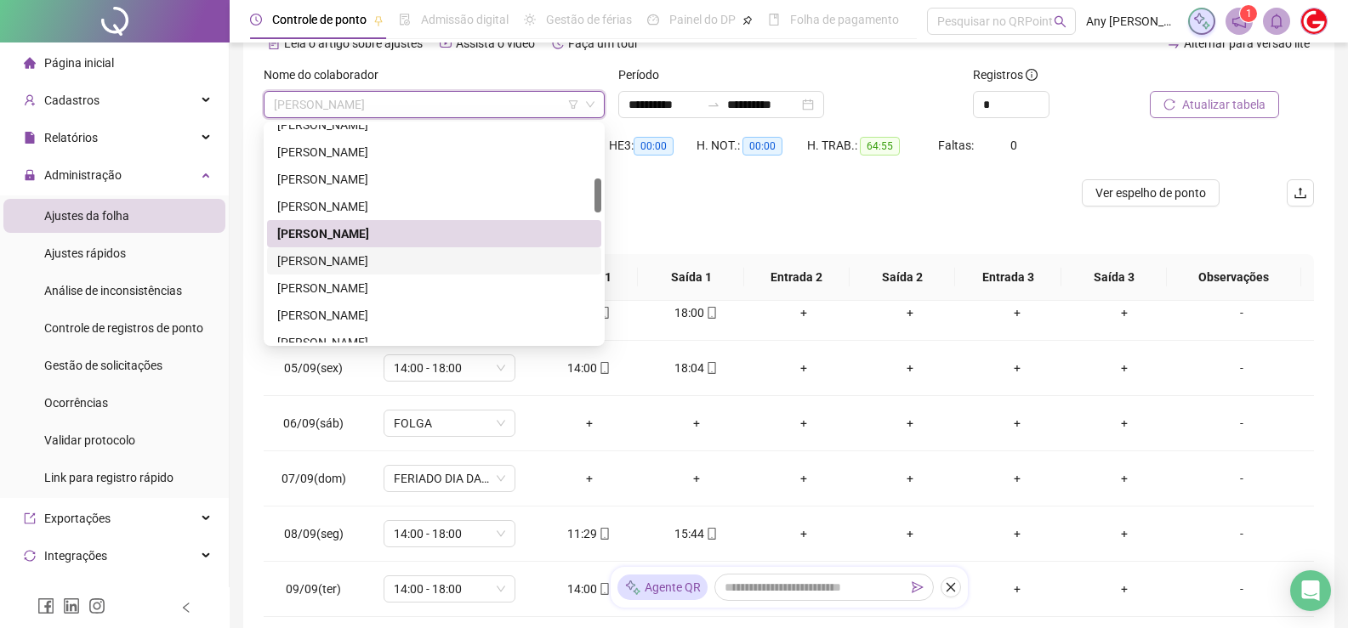
click at [321, 261] on div "[PERSON_NAME]" at bounding box center [434, 261] width 314 height 19
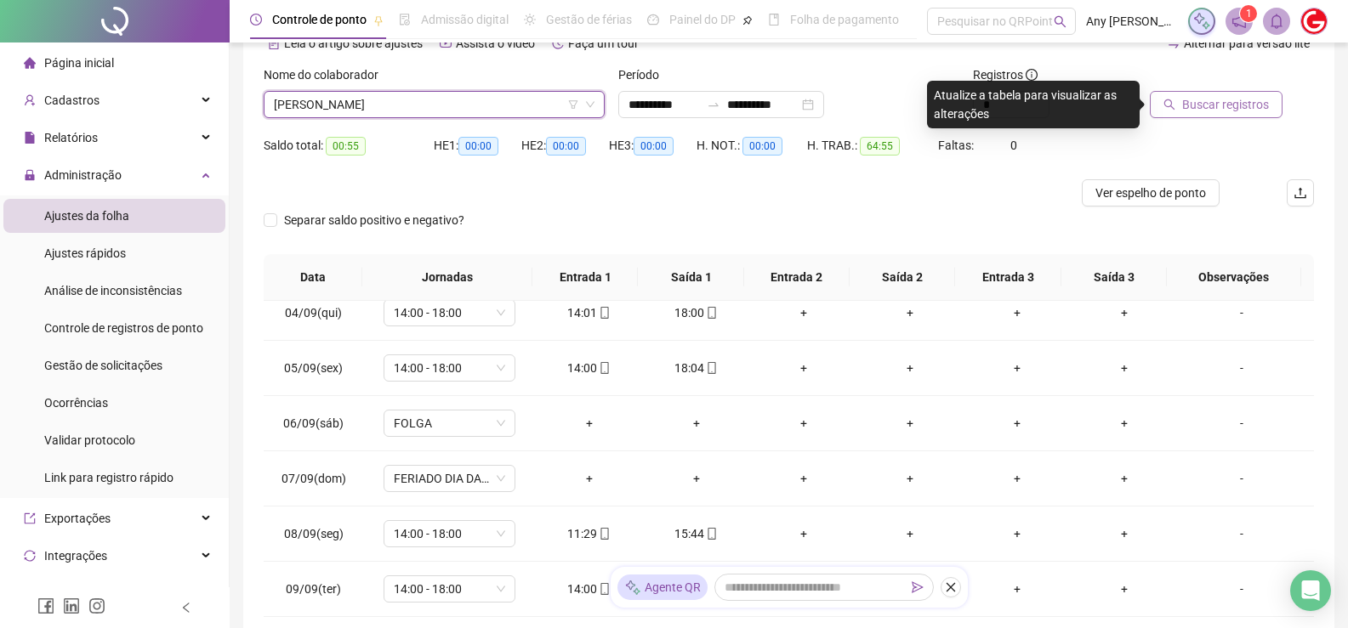
click at [1239, 110] on span "Buscar registros" at bounding box center [1225, 104] width 87 height 19
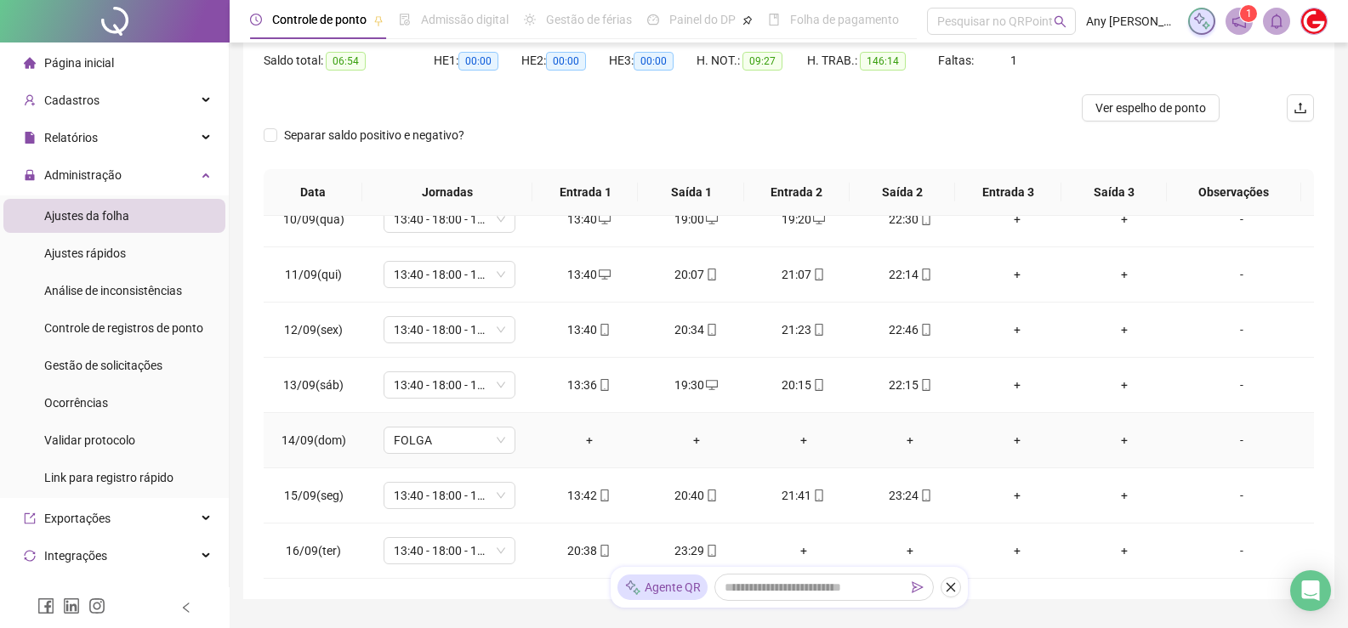
scroll to position [261, 0]
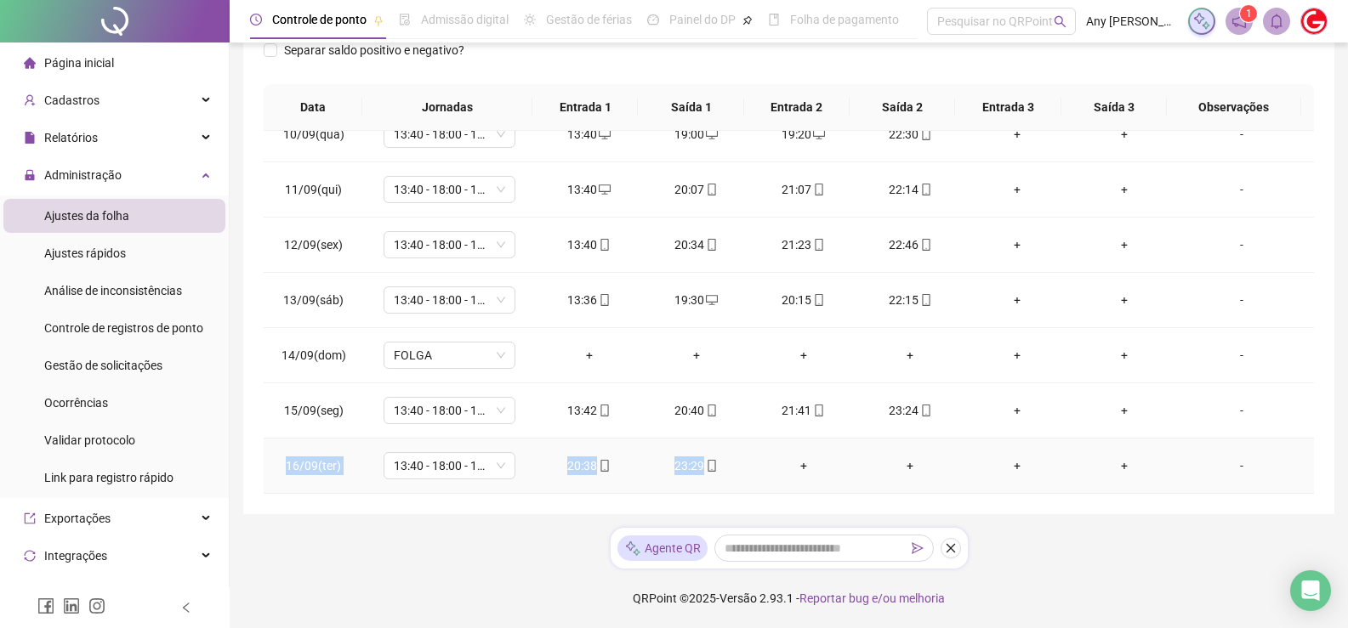
drag, startPoint x: 290, startPoint y: 465, endPoint x: 713, endPoint y: 480, distance: 422.9
click at [713, 480] on tr "16/09(ter) 13:40 - 18:00 - 19:00 - 22:00 20:38 23:29 + + + + -" at bounding box center [789, 466] width 1050 height 55
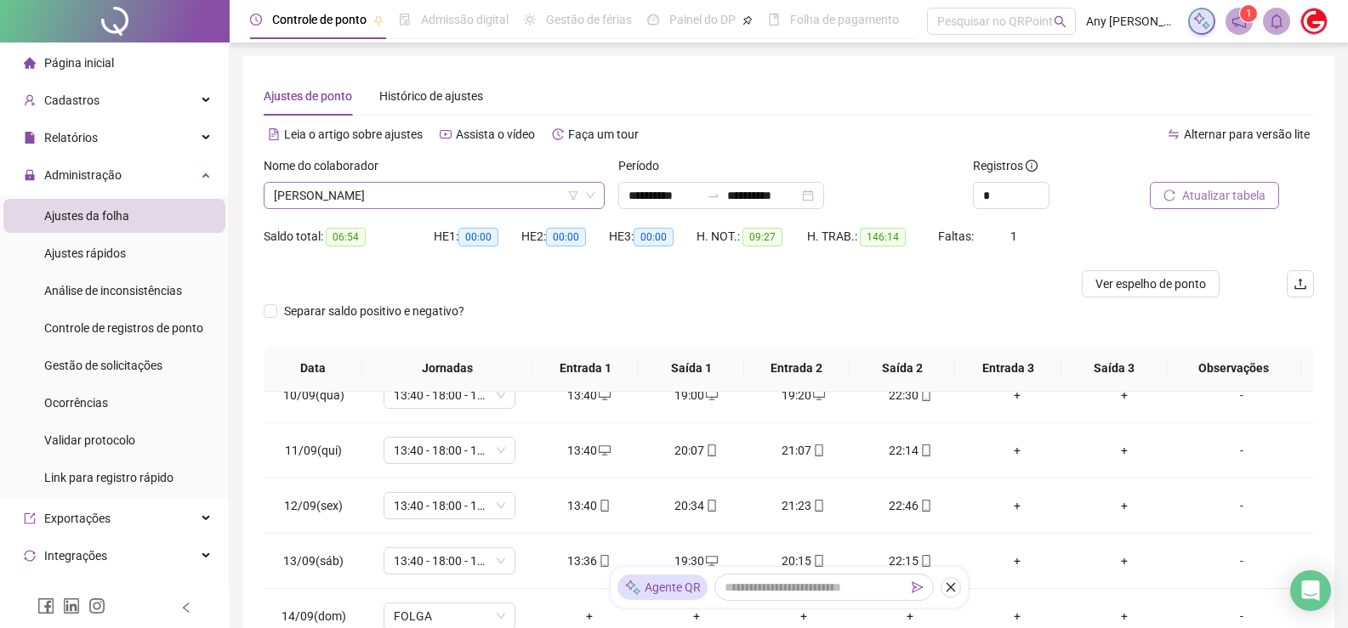
click at [402, 196] on span "[PERSON_NAME]" at bounding box center [434, 196] width 321 height 26
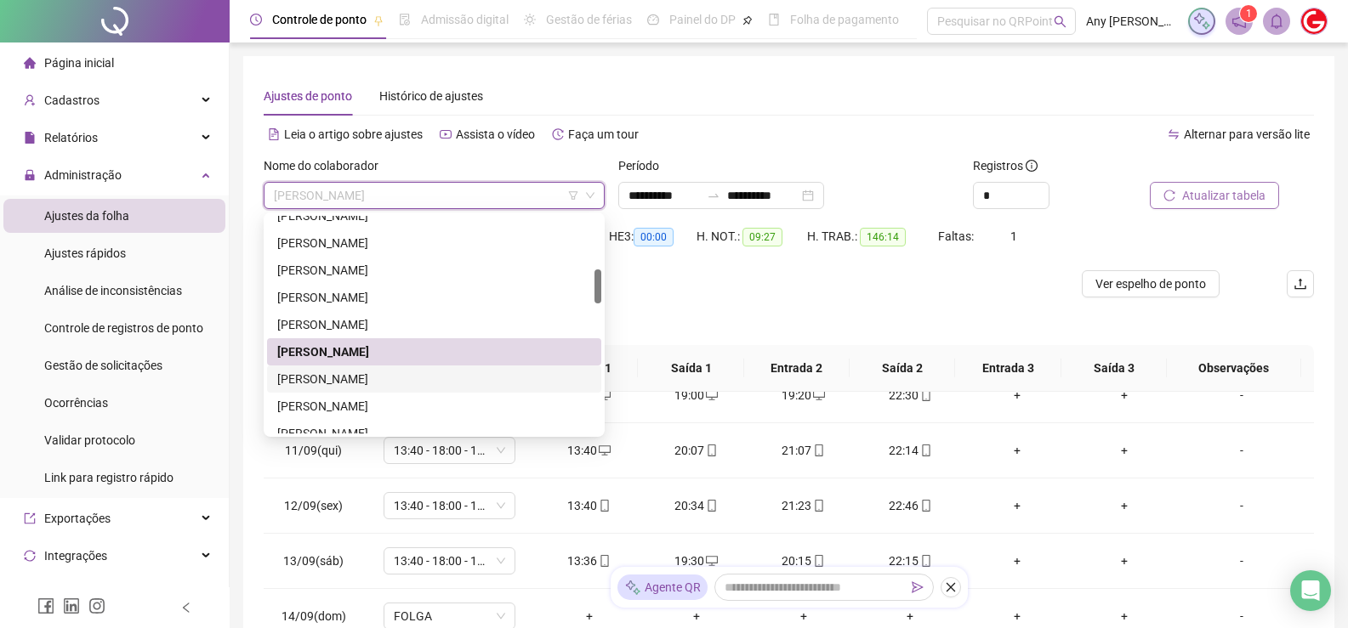
click at [337, 383] on div "[PERSON_NAME]" at bounding box center [434, 379] width 314 height 19
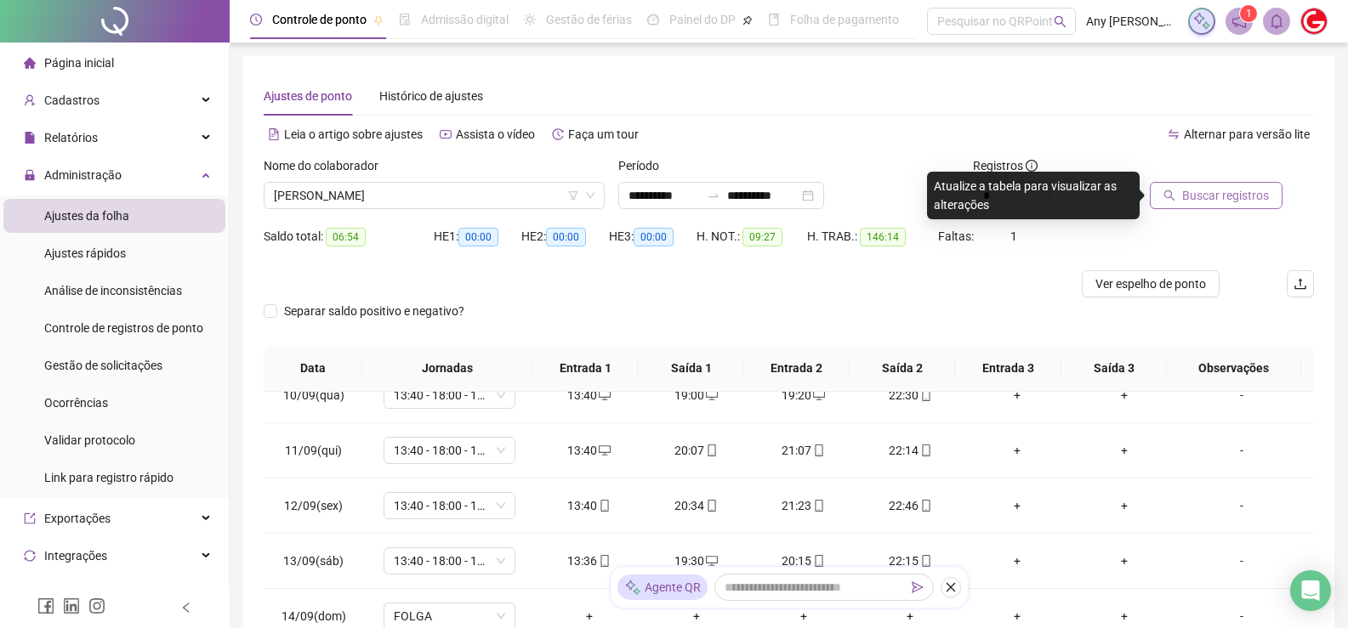
click at [1230, 192] on span "Buscar registros" at bounding box center [1225, 195] width 87 height 19
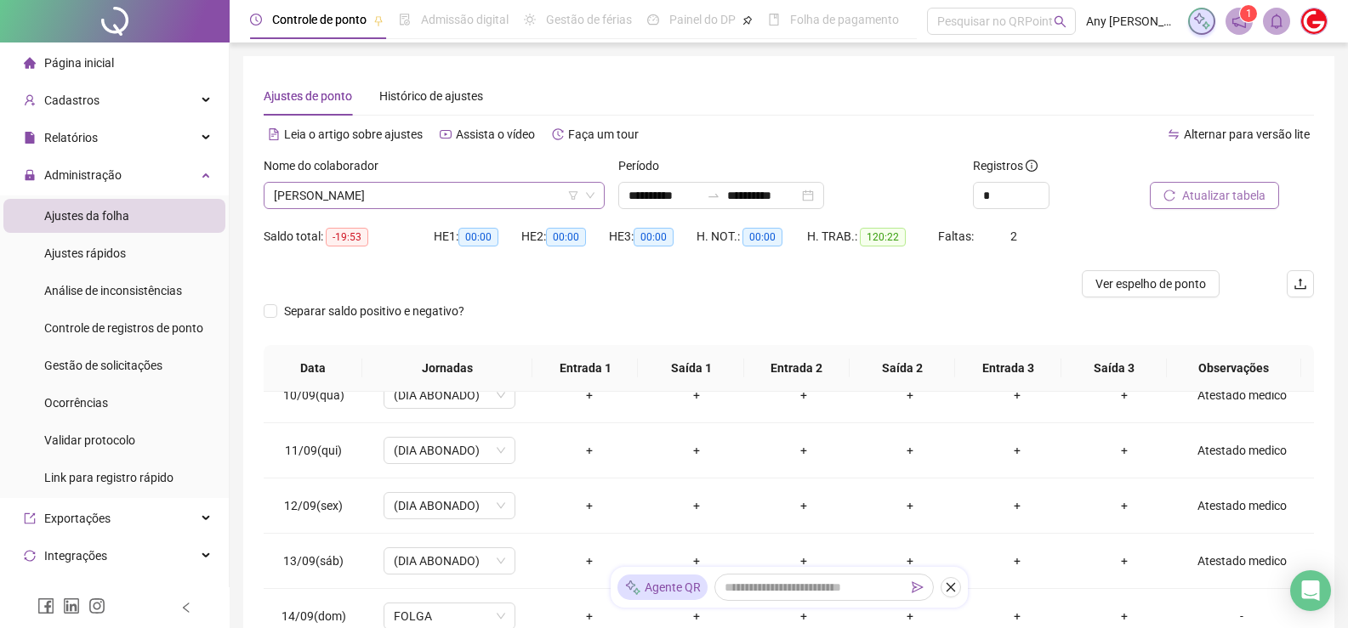
click at [337, 191] on span "[PERSON_NAME]" at bounding box center [434, 196] width 321 height 26
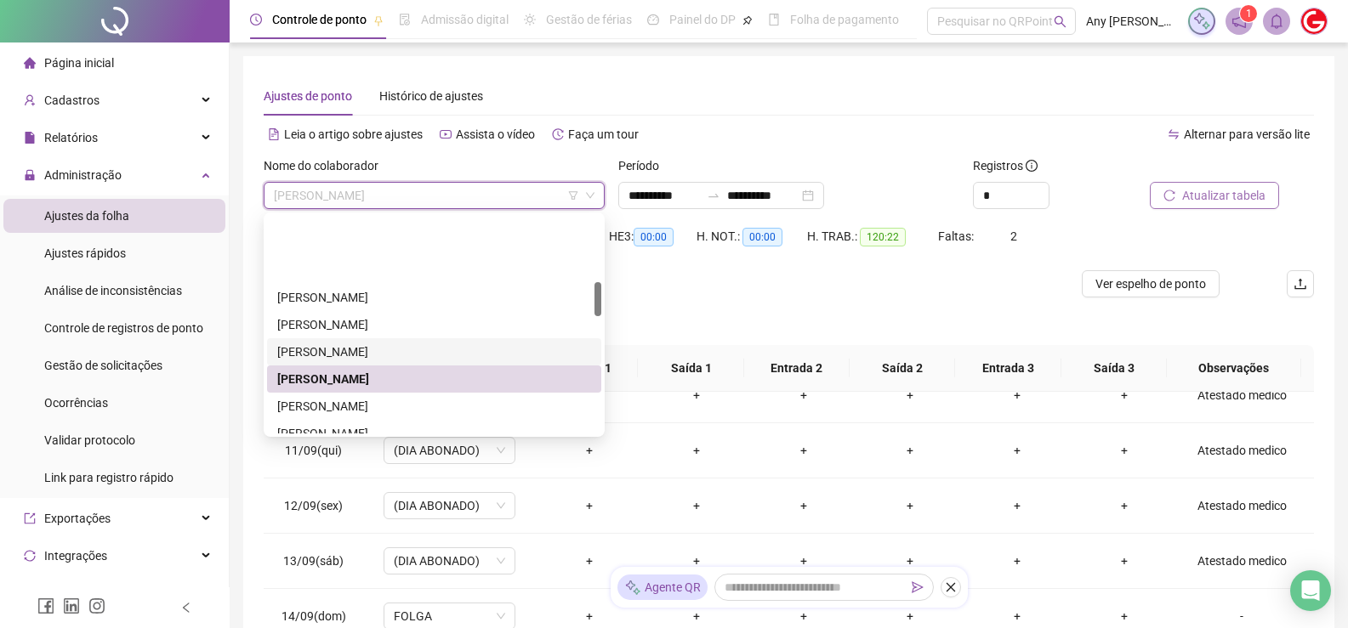
scroll to position [425, 0]
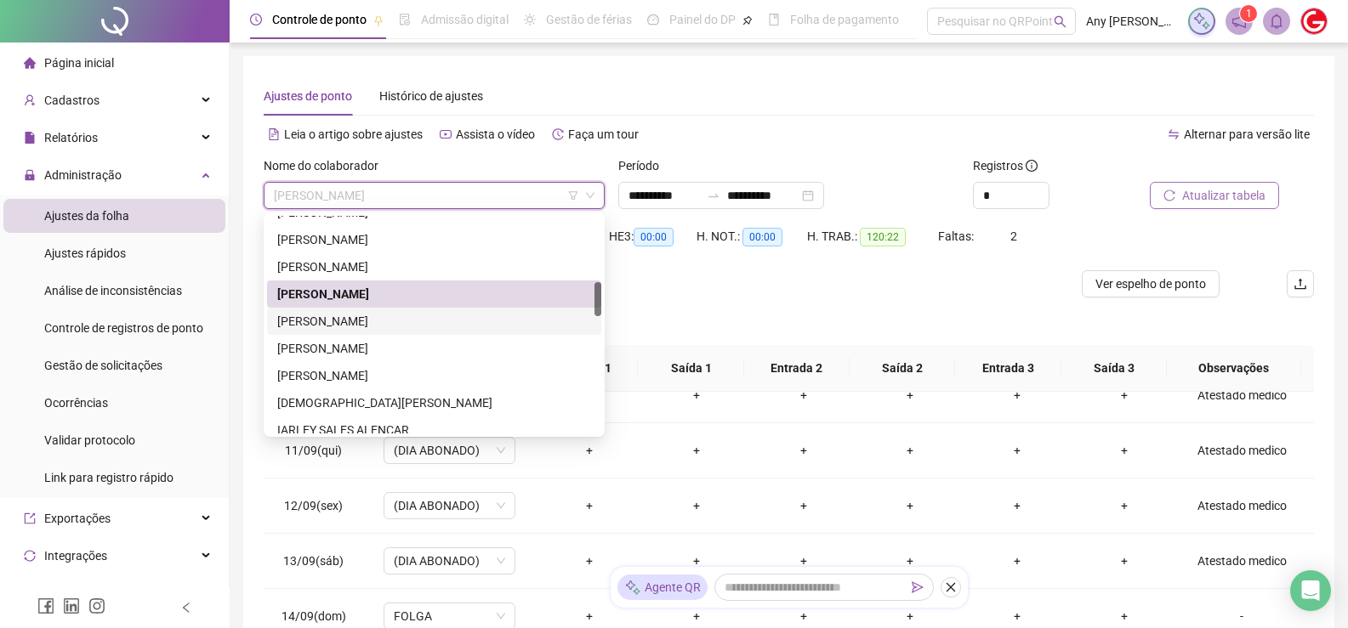
click at [328, 318] on div "[PERSON_NAME]" at bounding box center [434, 321] width 314 height 19
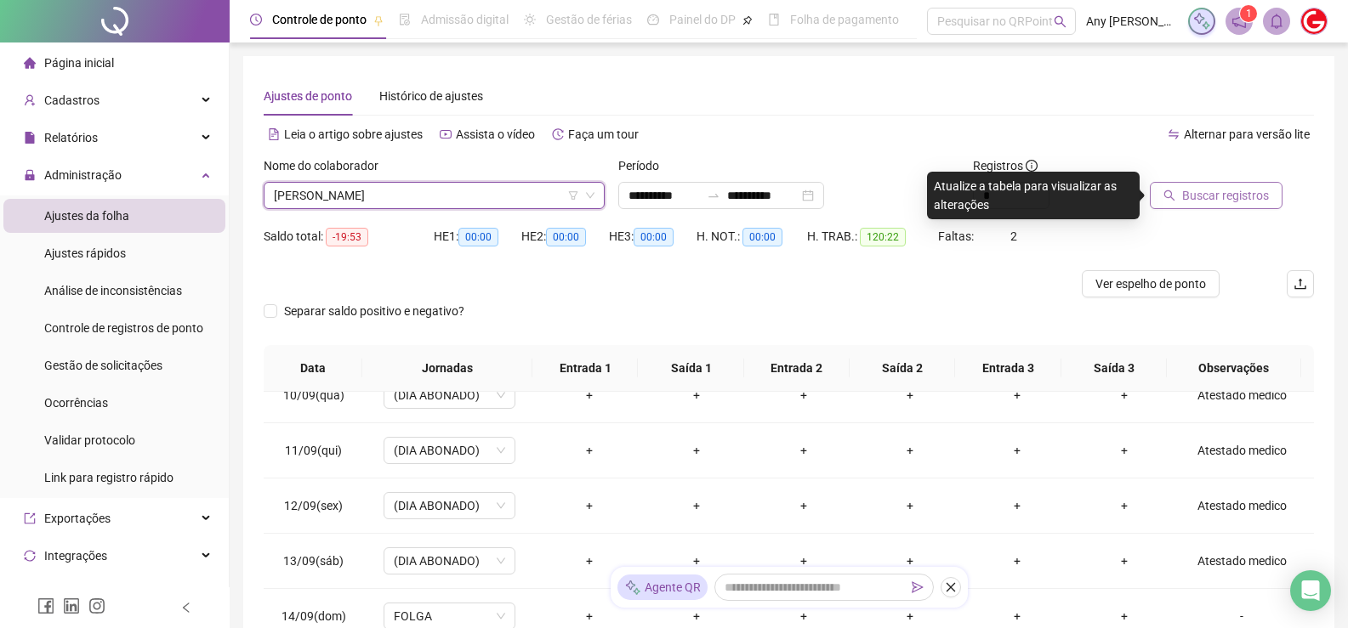
click at [1217, 203] on span "Buscar registros" at bounding box center [1225, 195] width 87 height 19
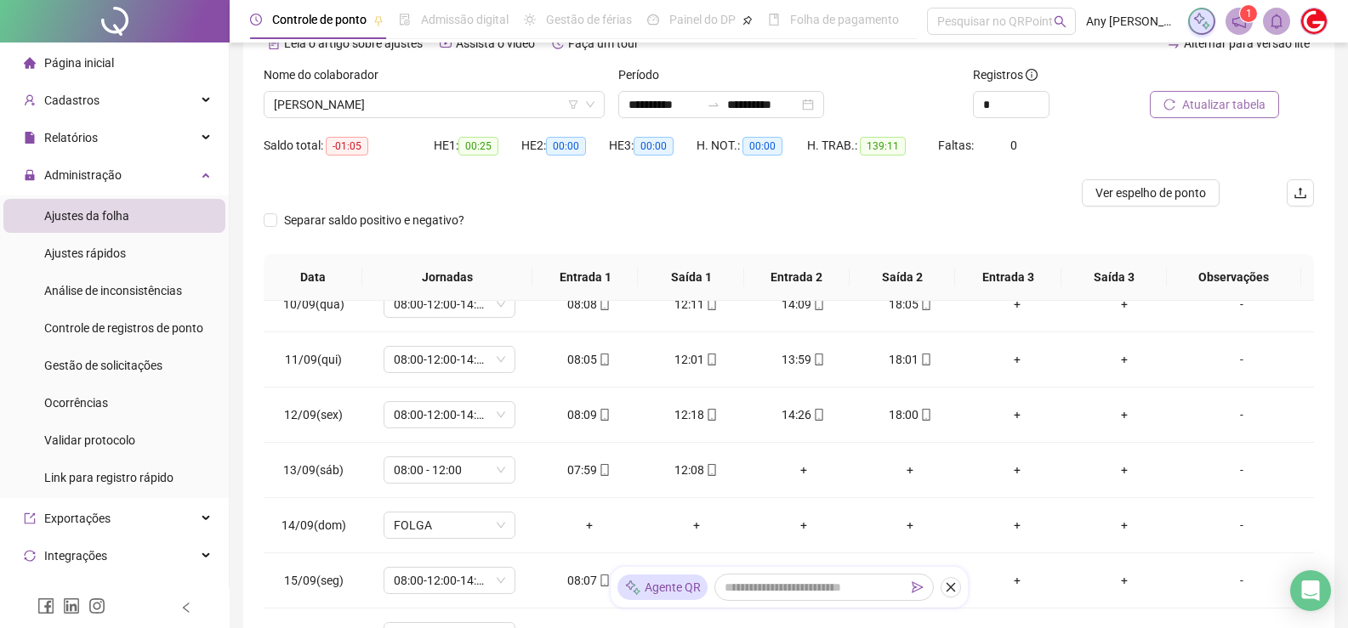
scroll to position [6, 0]
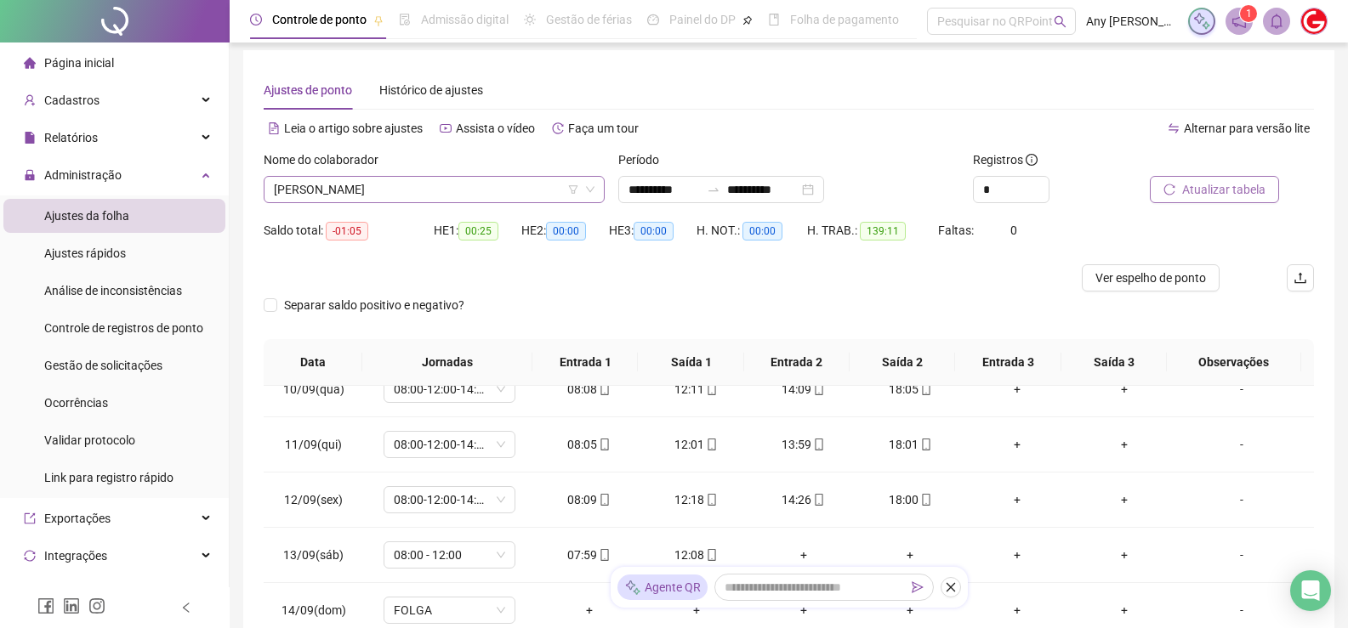
click at [359, 188] on span "[PERSON_NAME]" at bounding box center [434, 190] width 321 height 26
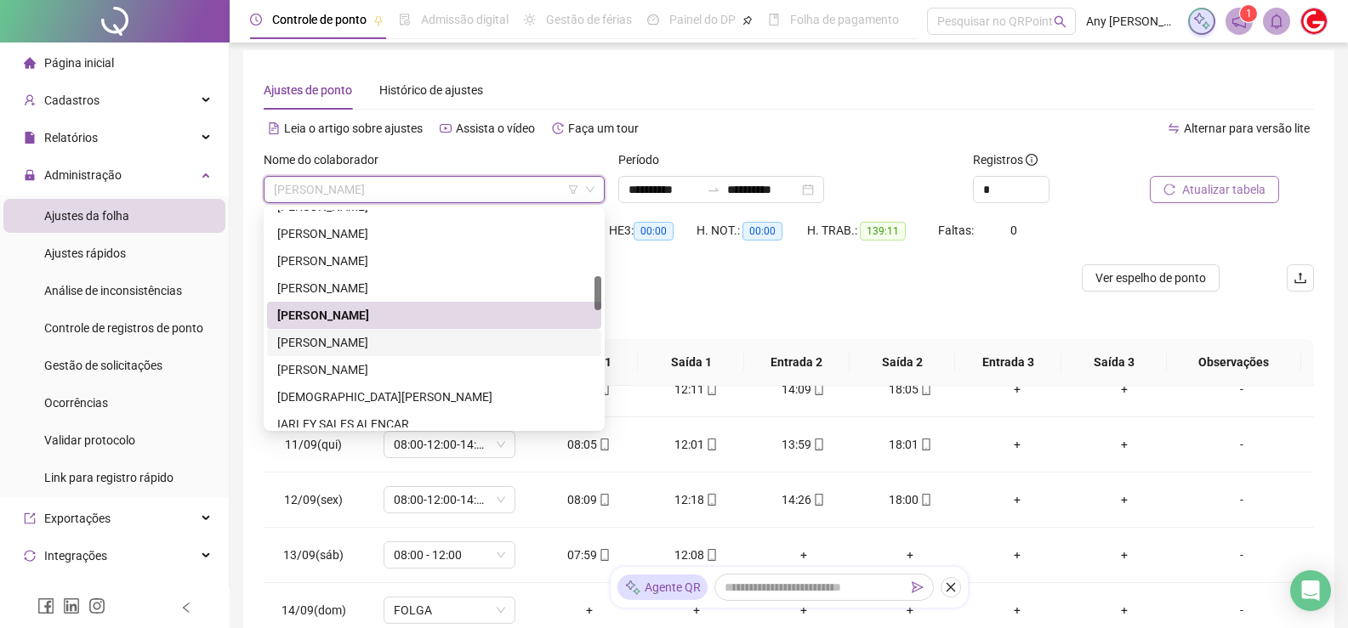
drag, startPoint x: 332, startPoint y: 344, endPoint x: 352, endPoint y: 349, distance: 20.0
click at [333, 344] on div "[PERSON_NAME]" at bounding box center [434, 342] width 314 height 19
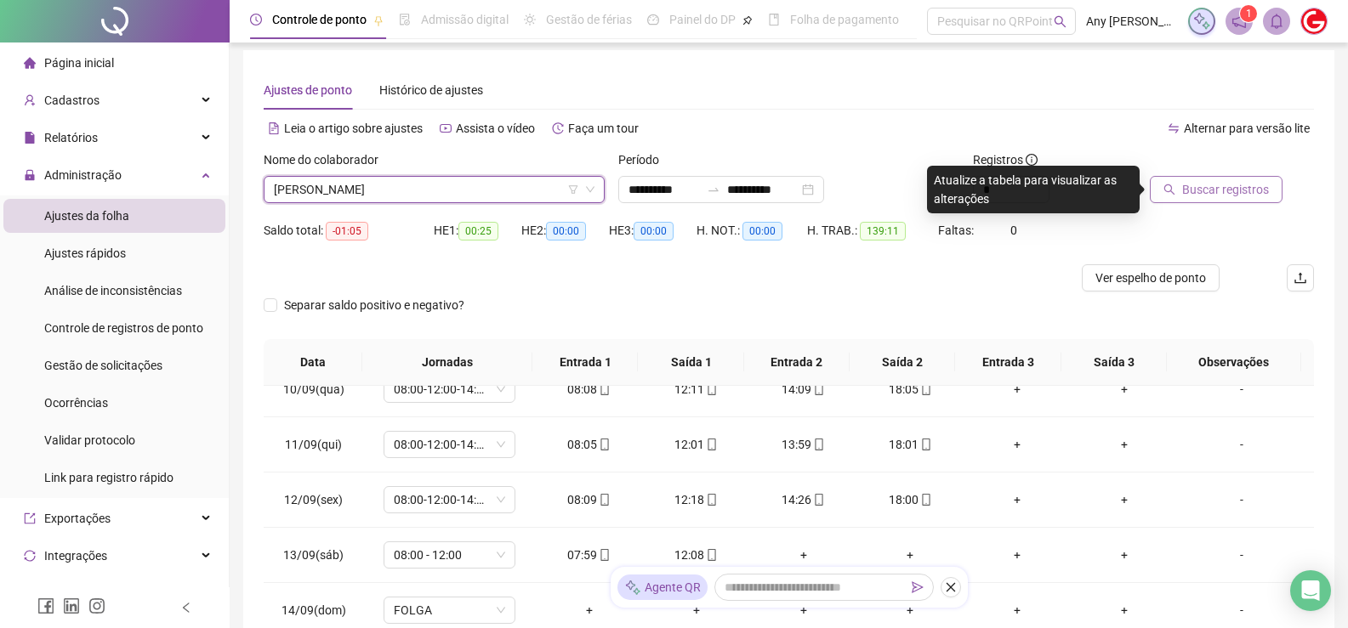
click at [391, 196] on span "[PERSON_NAME]" at bounding box center [434, 190] width 321 height 26
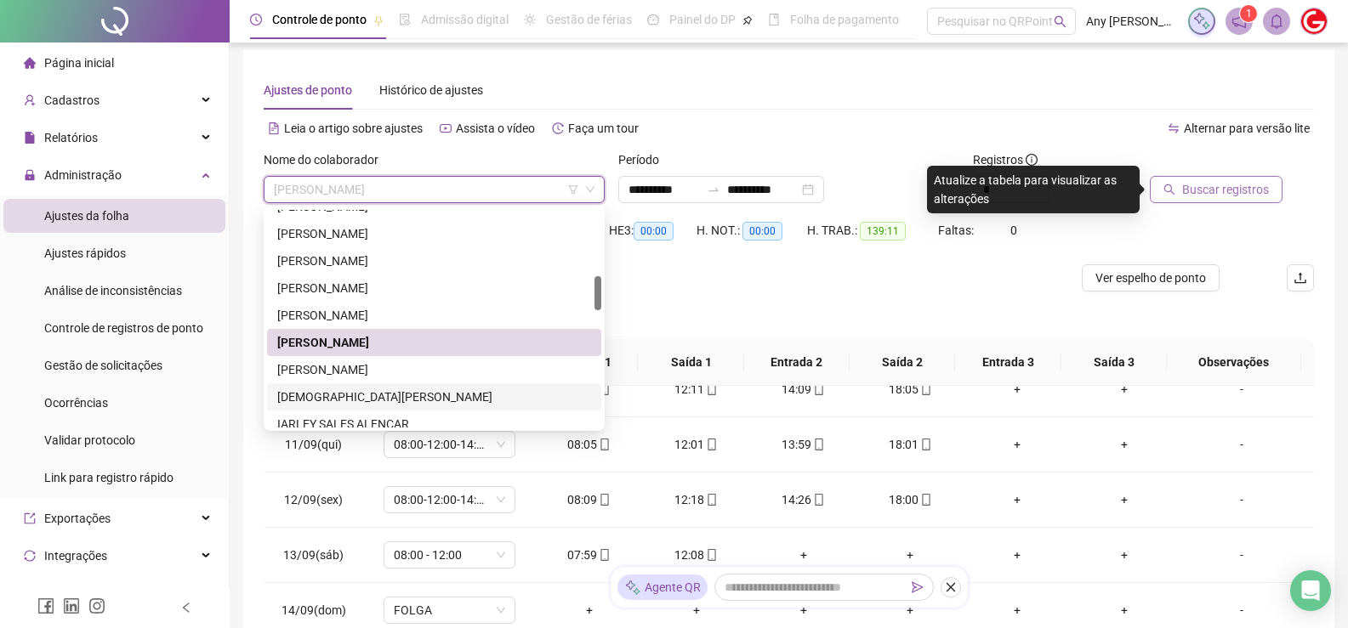
click at [321, 389] on div "[DEMOGRAPHIC_DATA][PERSON_NAME]" at bounding box center [434, 397] width 314 height 19
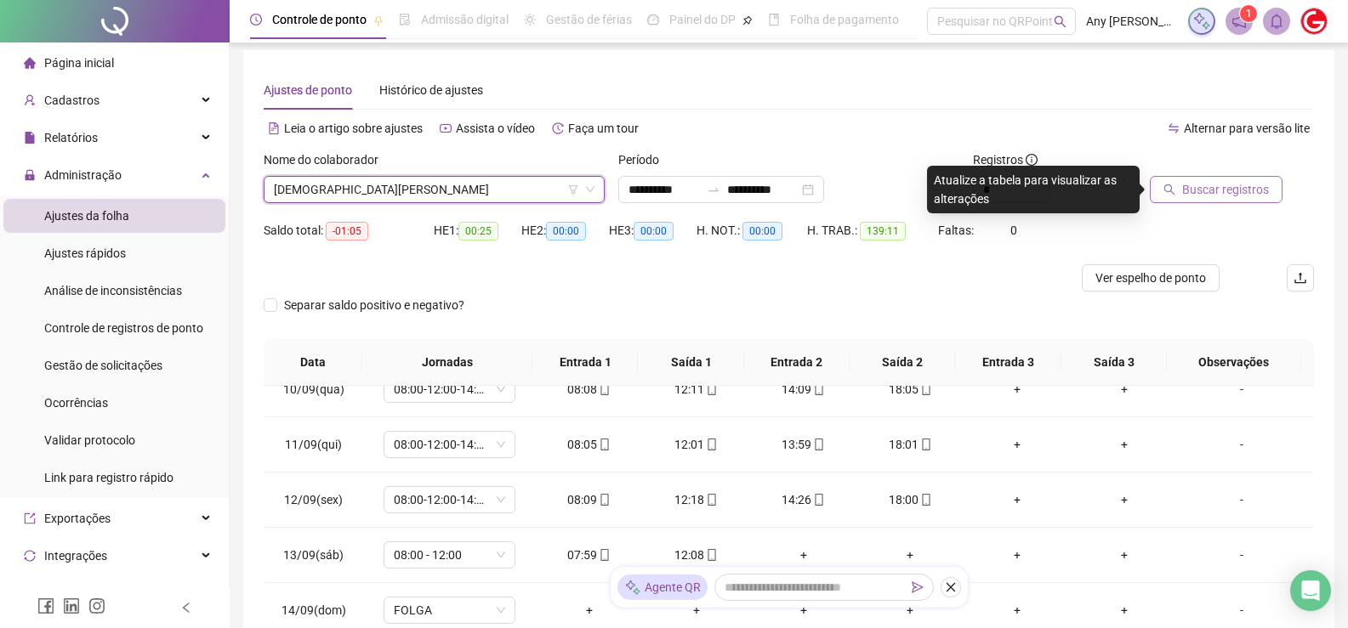
click at [1197, 182] on span "Buscar registros" at bounding box center [1225, 189] width 87 height 19
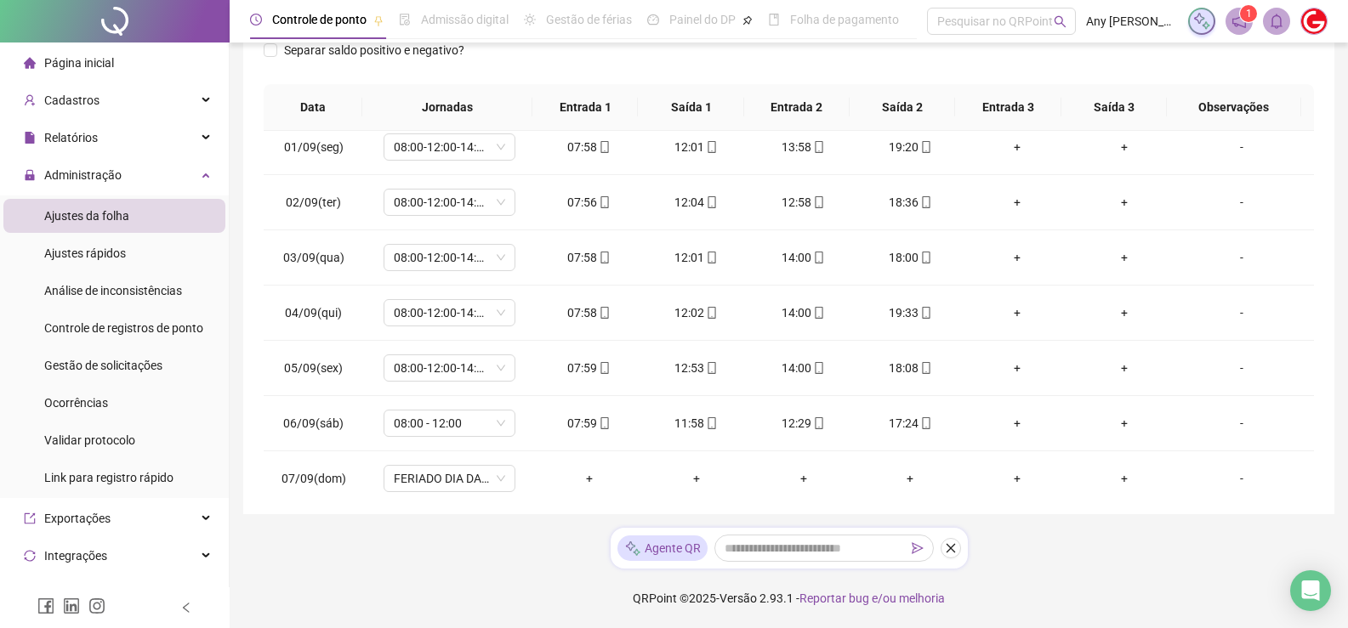
scroll to position [91, 0]
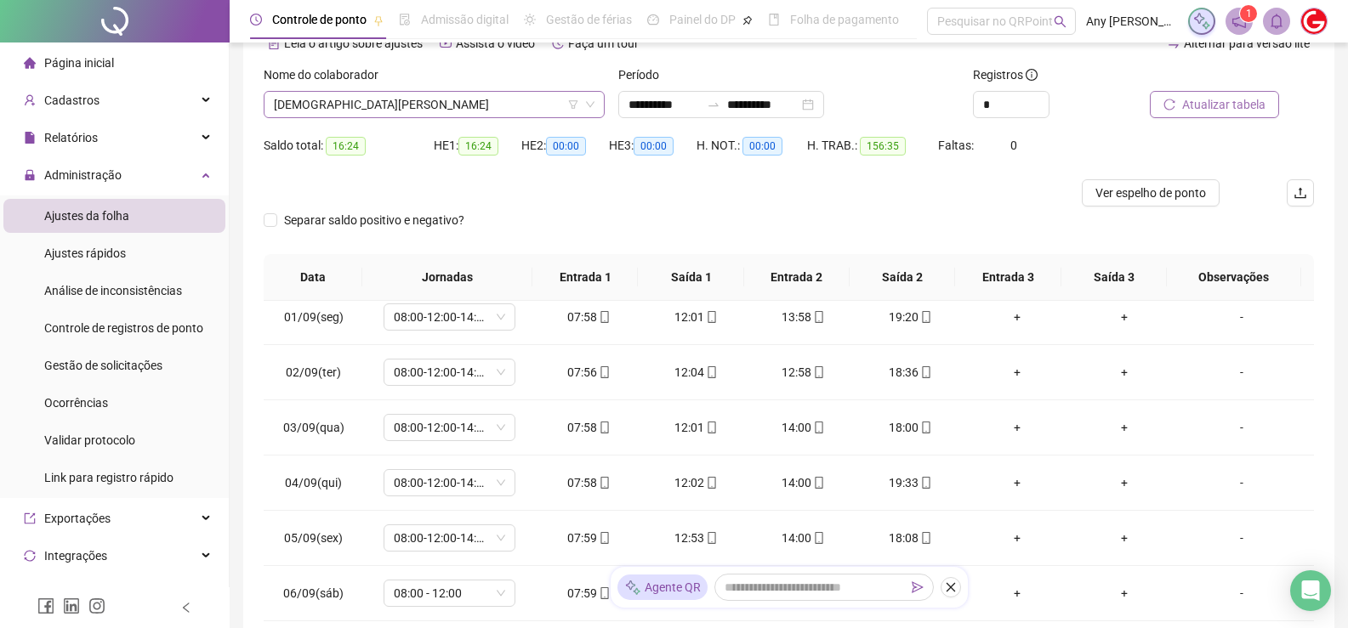
click at [285, 104] on span "[DEMOGRAPHIC_DATA][PERSON_NAME]" at bounding box center [434, 105] width 321 height 26
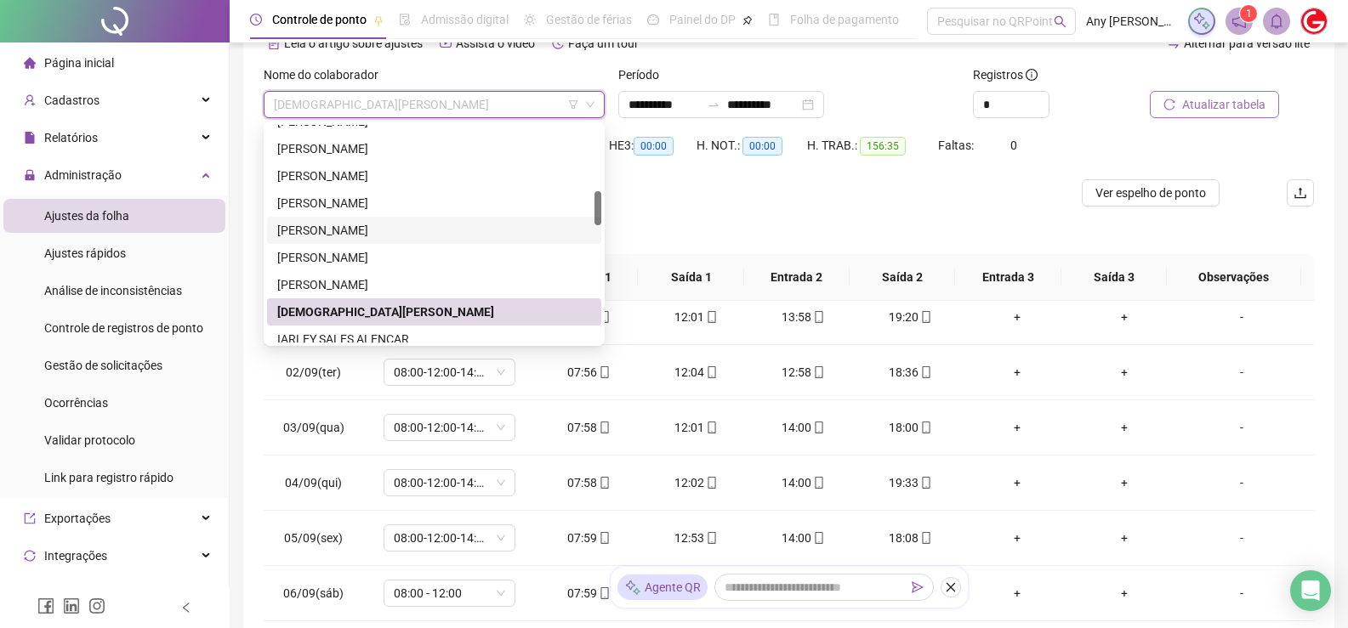
scroll to position [510, 0]
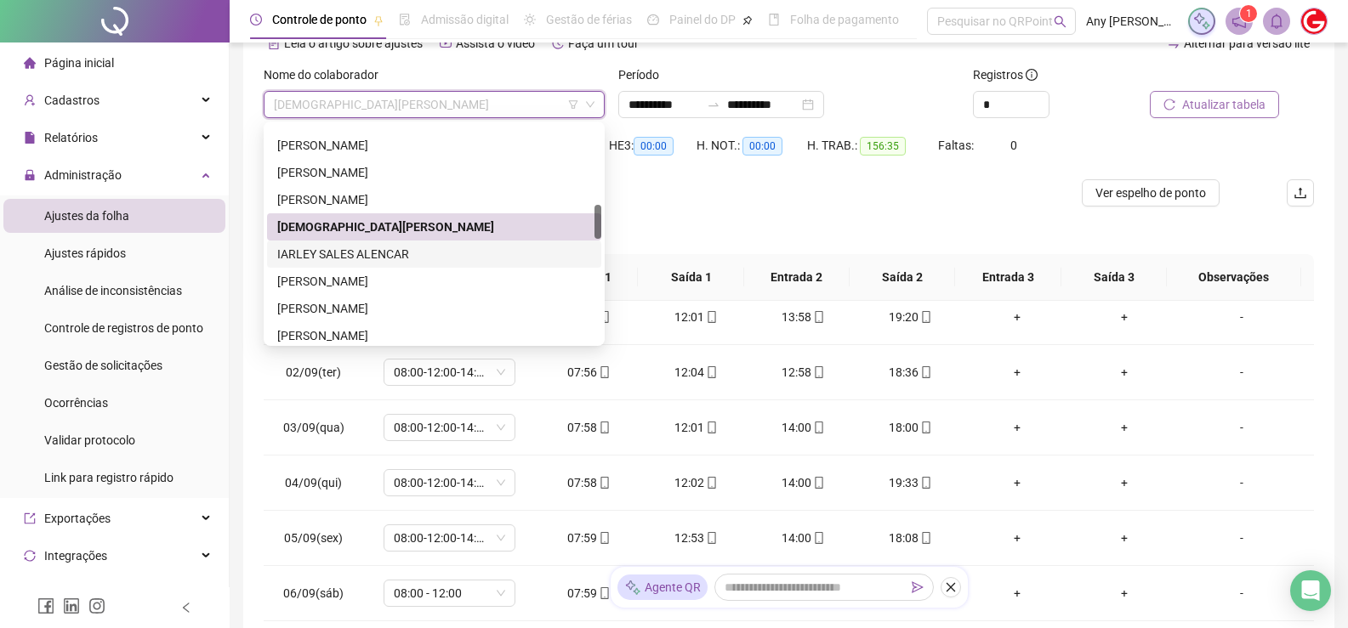
click at [353, 250] on div "IARLEY SALES ALENCAR" at bounding box center [434, 254] width 314 height 19
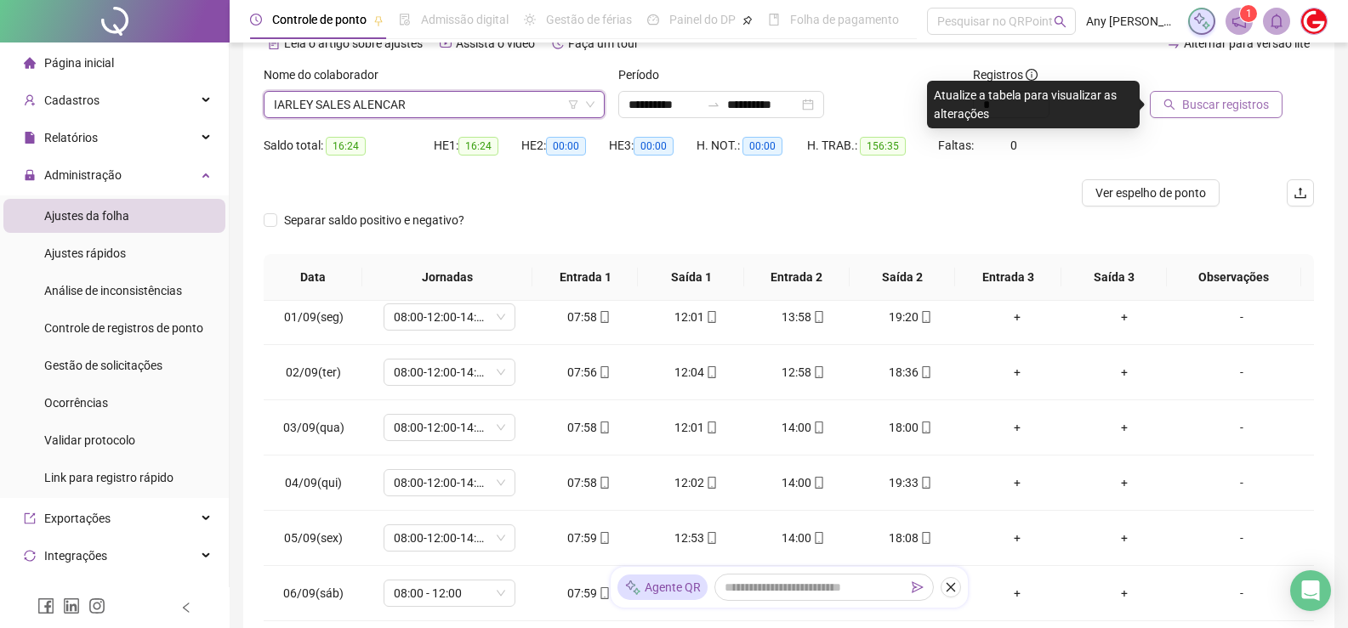
click at [1239, 101] on span "Buscar registros" at bounding box center [1225, 104] width 87 height 19
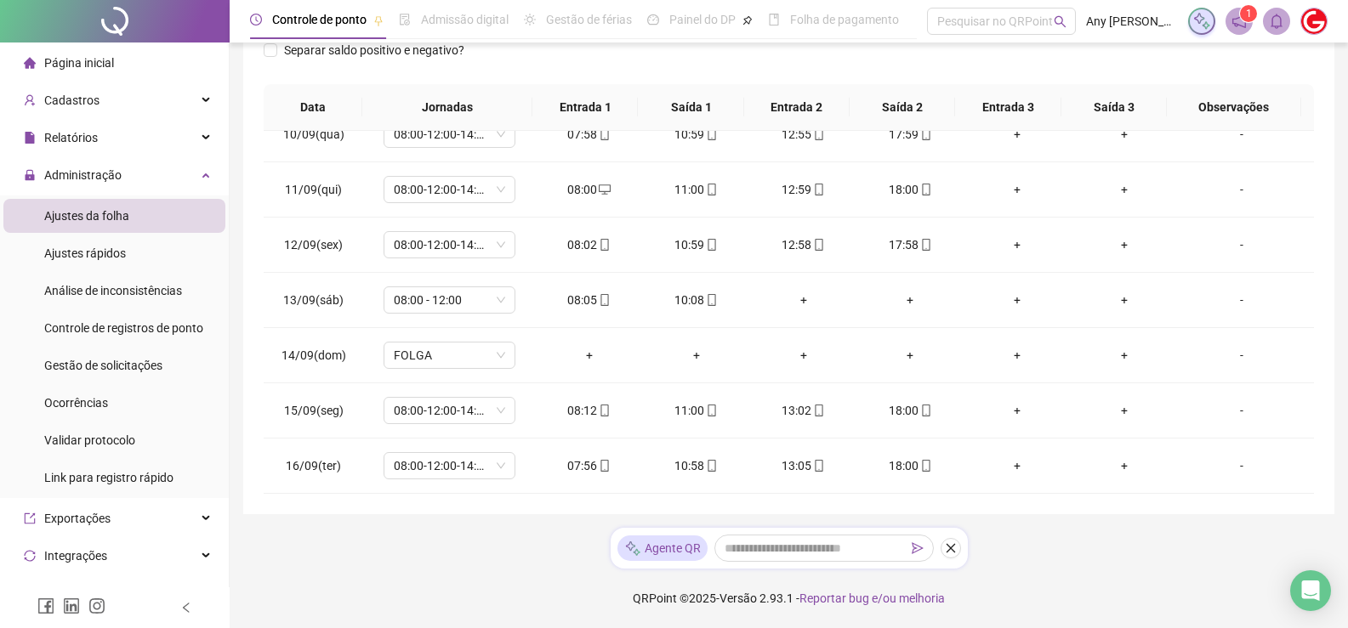
scroll to position [6, 0]
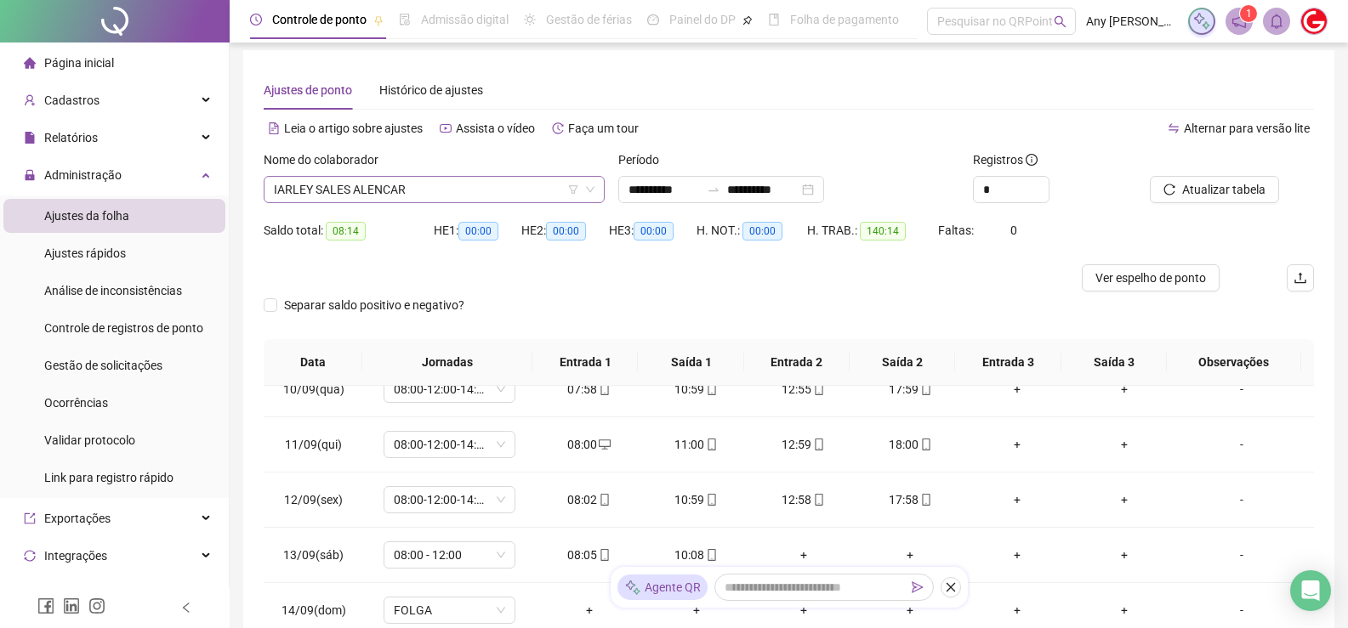
click at [308, 193] on span "IARLEY SALES ALENCAR" at bounding box center [434, 190] width 321 height 26
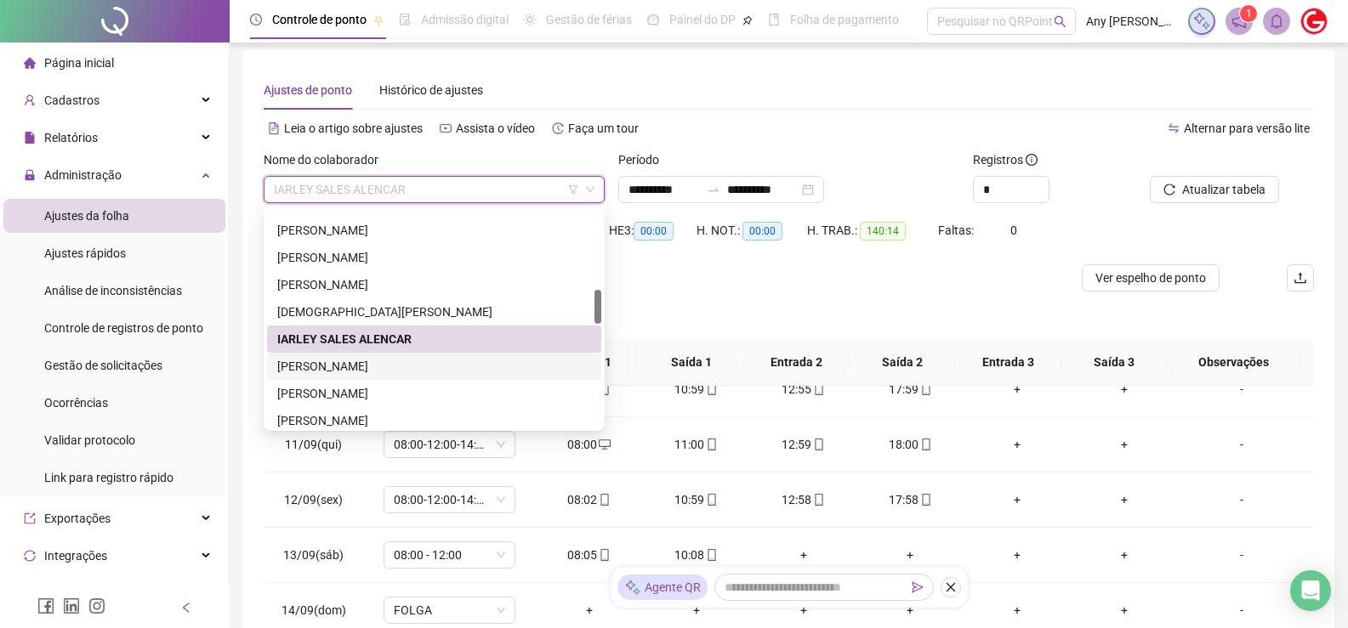
click at [331, 367] on div "[PERSON_NAME]" at bounding box center [434, 366] width 314 height 19
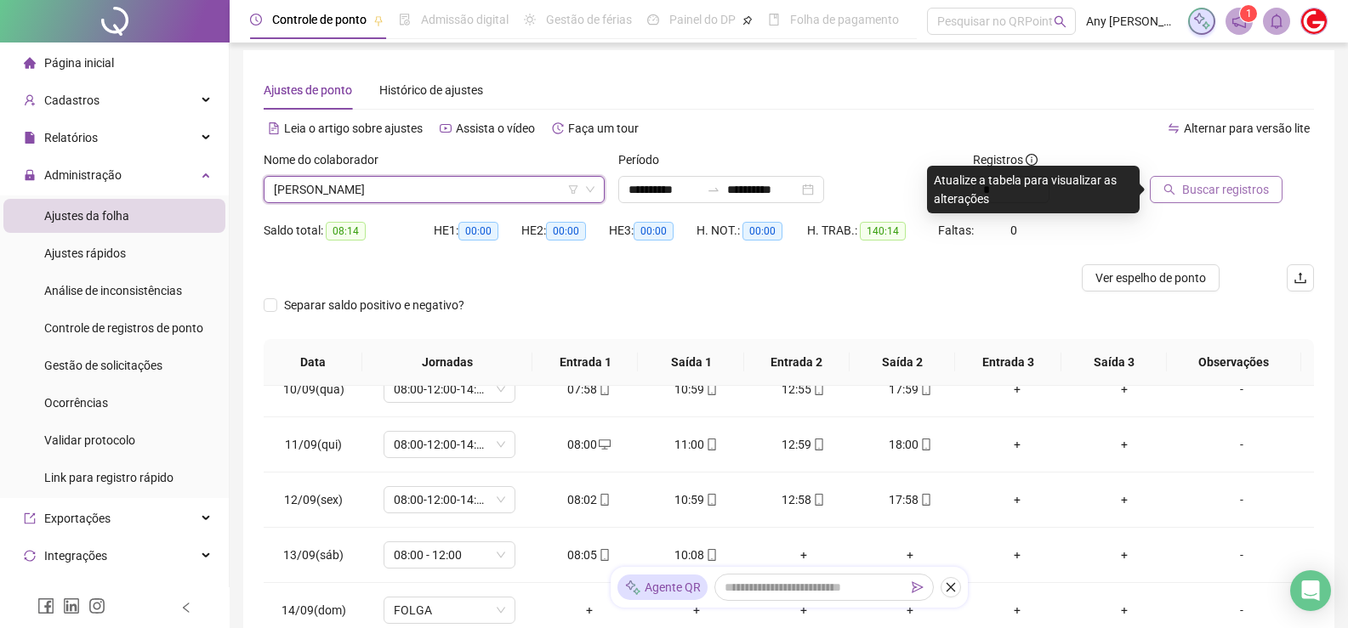
click at [1173, 178] on button "Buscar registros" at bounding box center [1216, 189] width 133 height 27
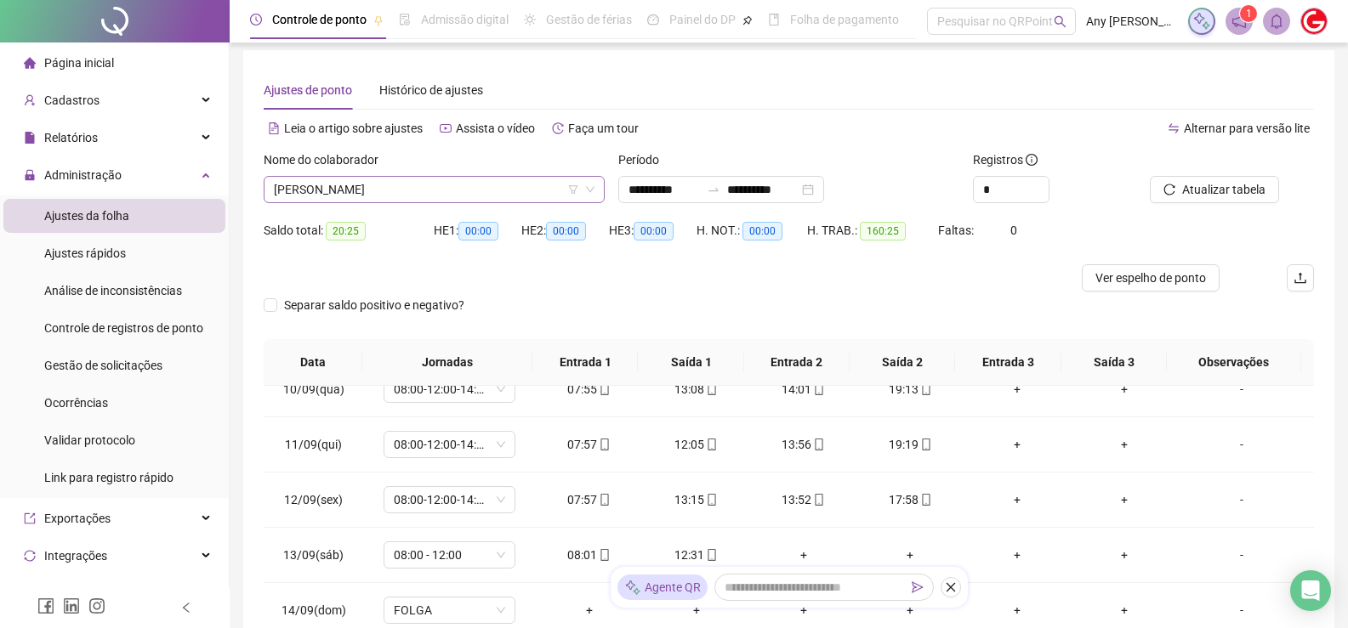
click at [332, 186] on span "[PERSON_NAME]" at bounding box center [434, 190] width 321 height 26
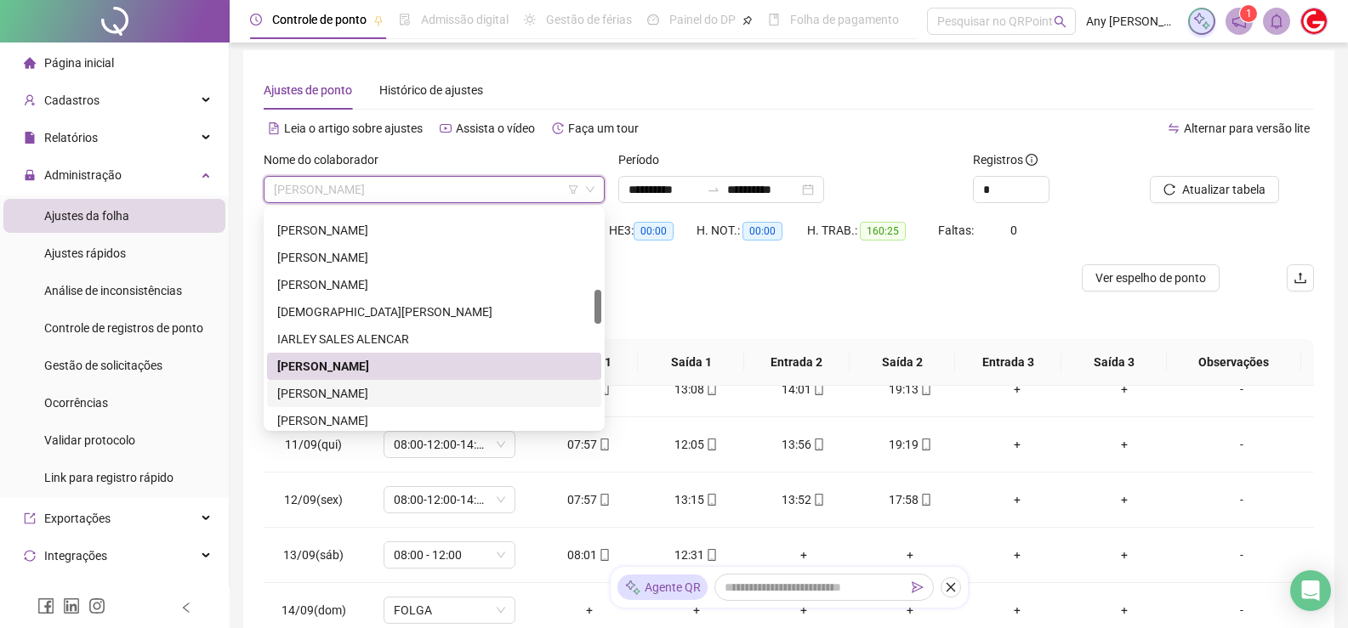
click at [326, 389] on div "[PERSON_NAME]" at bounding box center [434, 393] width 314 height 19
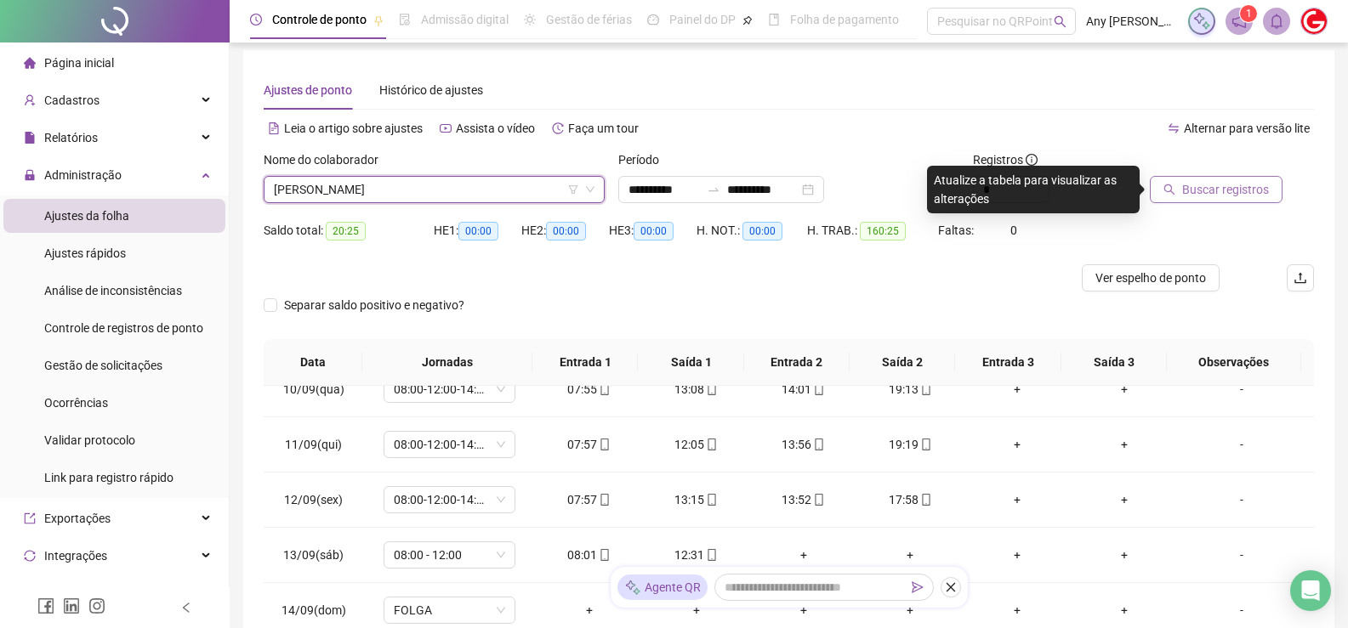
click at [1161, 188] on button "Buscar registros" at bounding box center [1216, 189] width 133 height 27
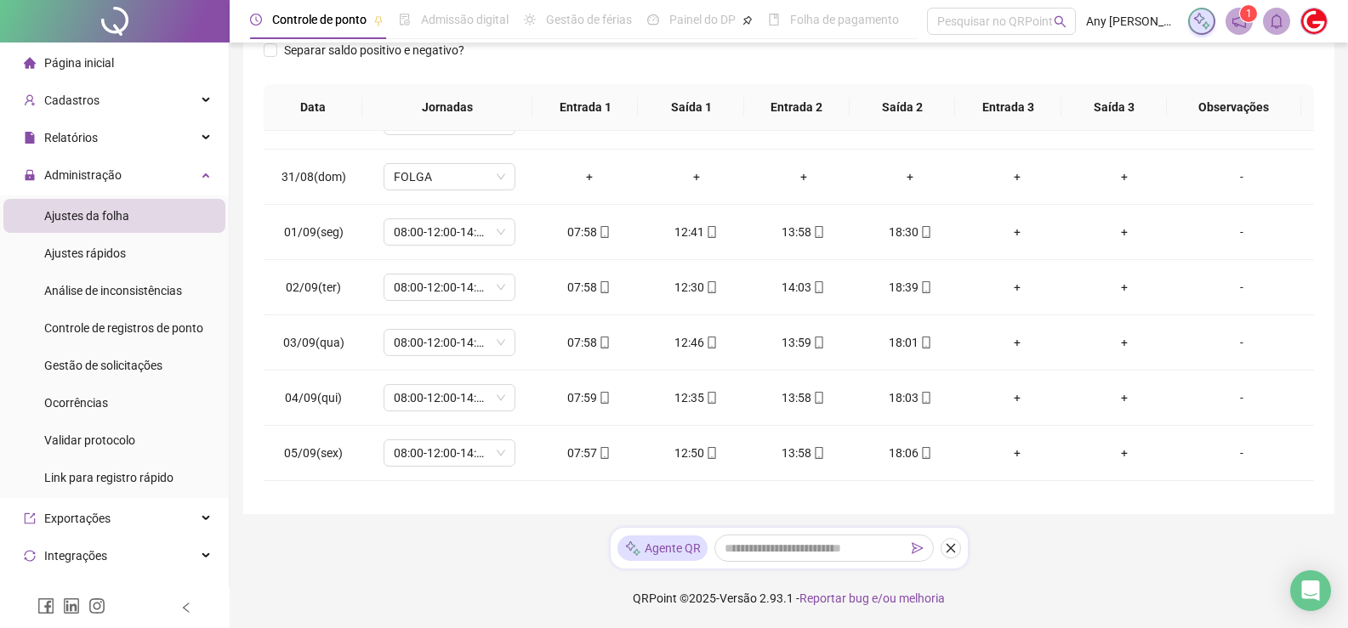
scroll to position [91, 0]
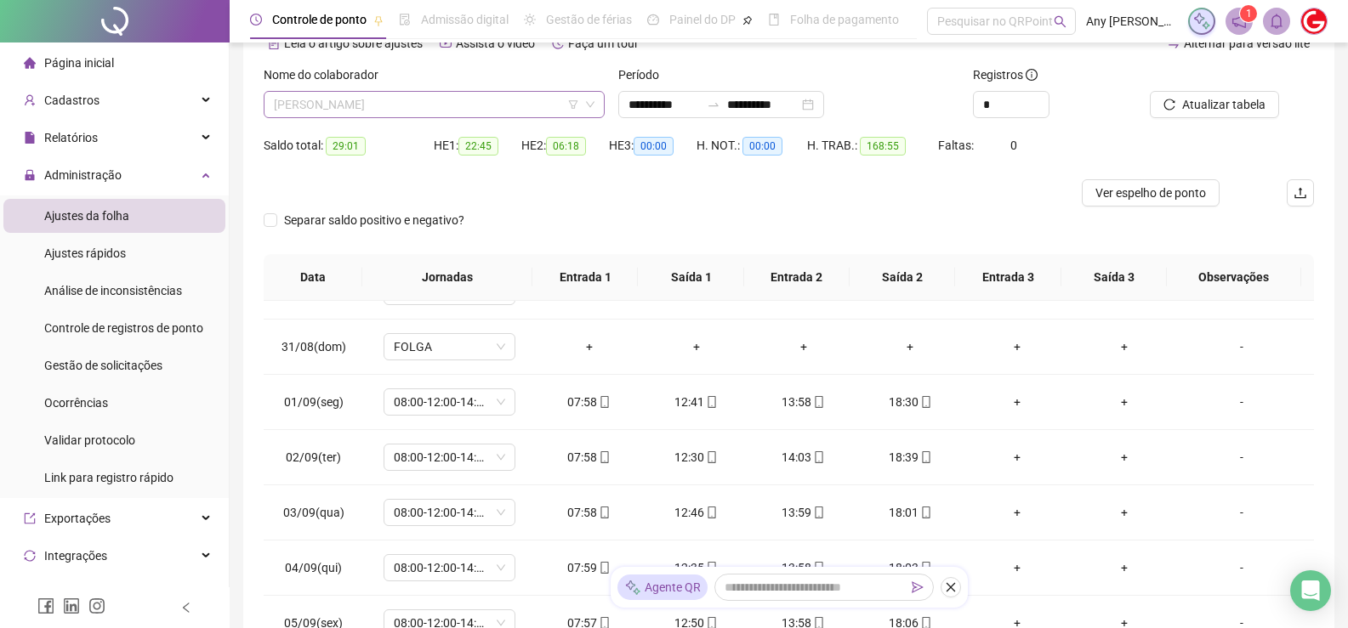
click at [324, 102] on span "[PERSON_NAME]" at bounding box center [434, 105] width 321 height 26
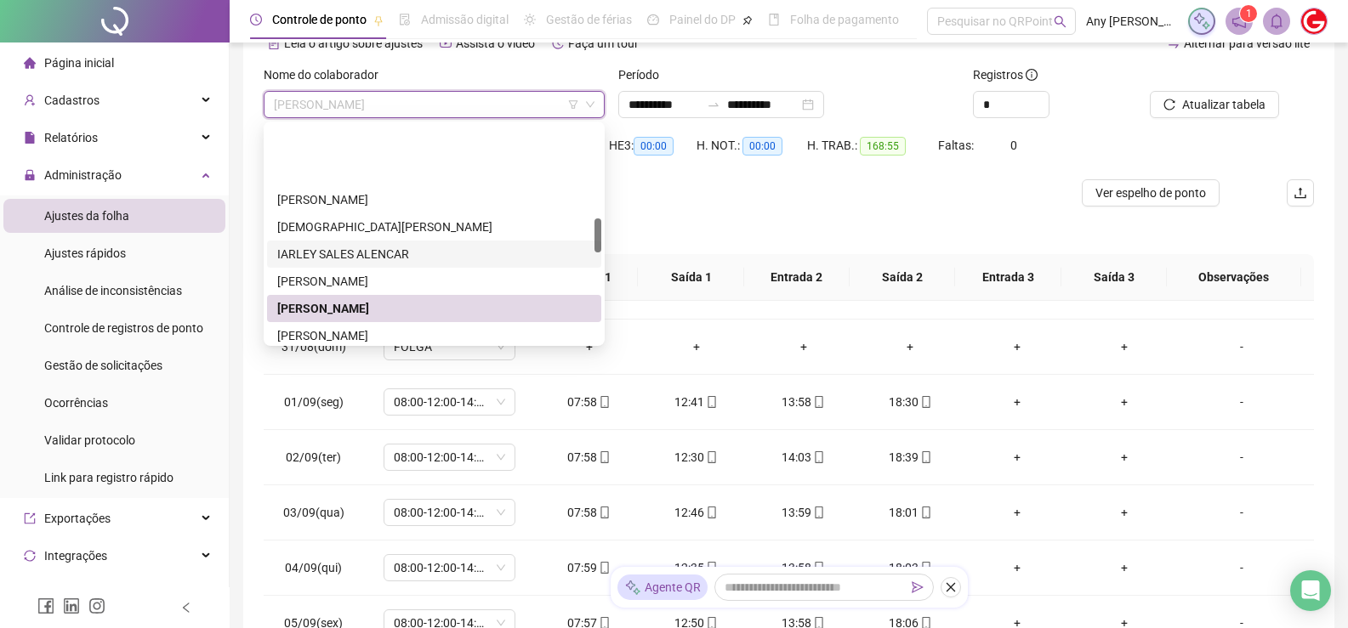
scroll to position [595, 0]
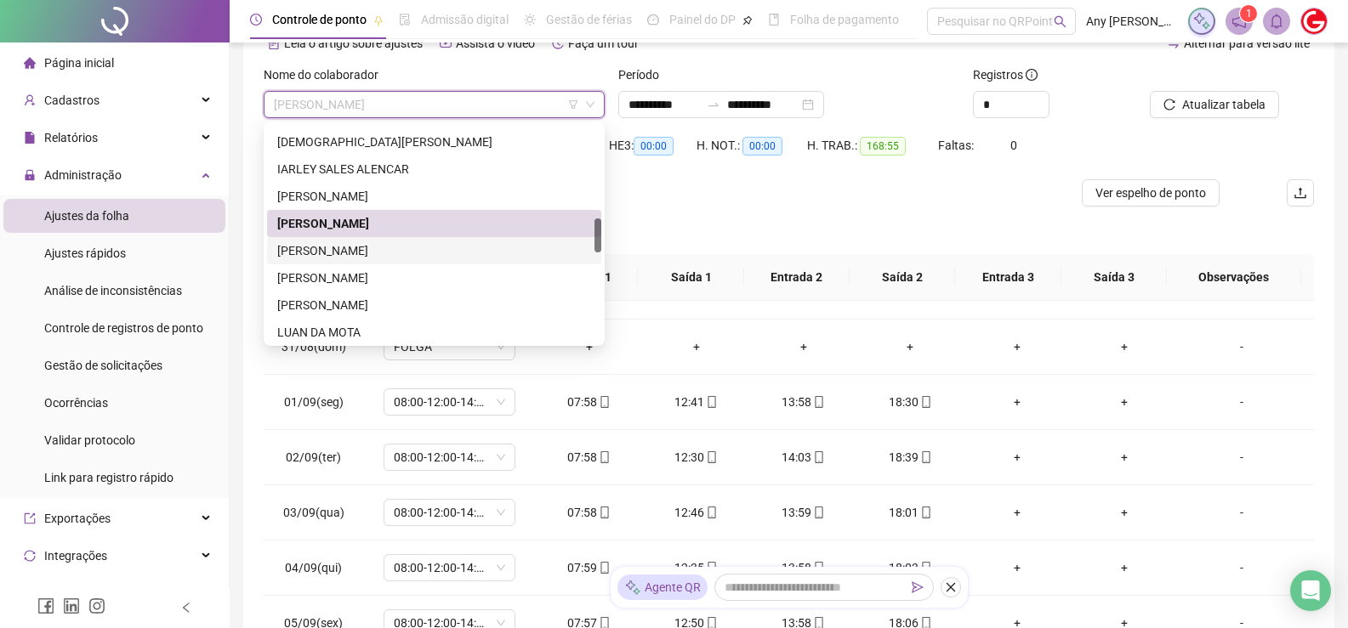
click at [326, 248] on div "[PERSON_NAME]" at bounding box center [434, 250] width 314 height 19
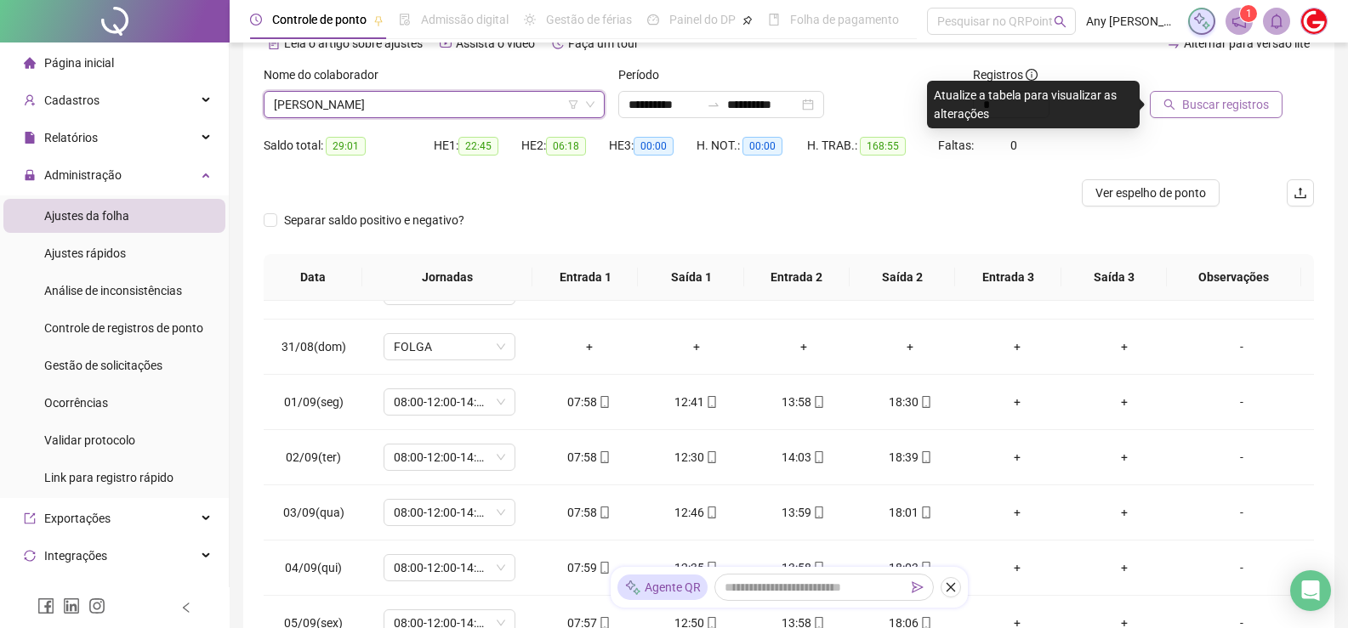
click at [1232, 93] on button "Buscar registros" at bounding box center [1216, 104] width 133 height 27
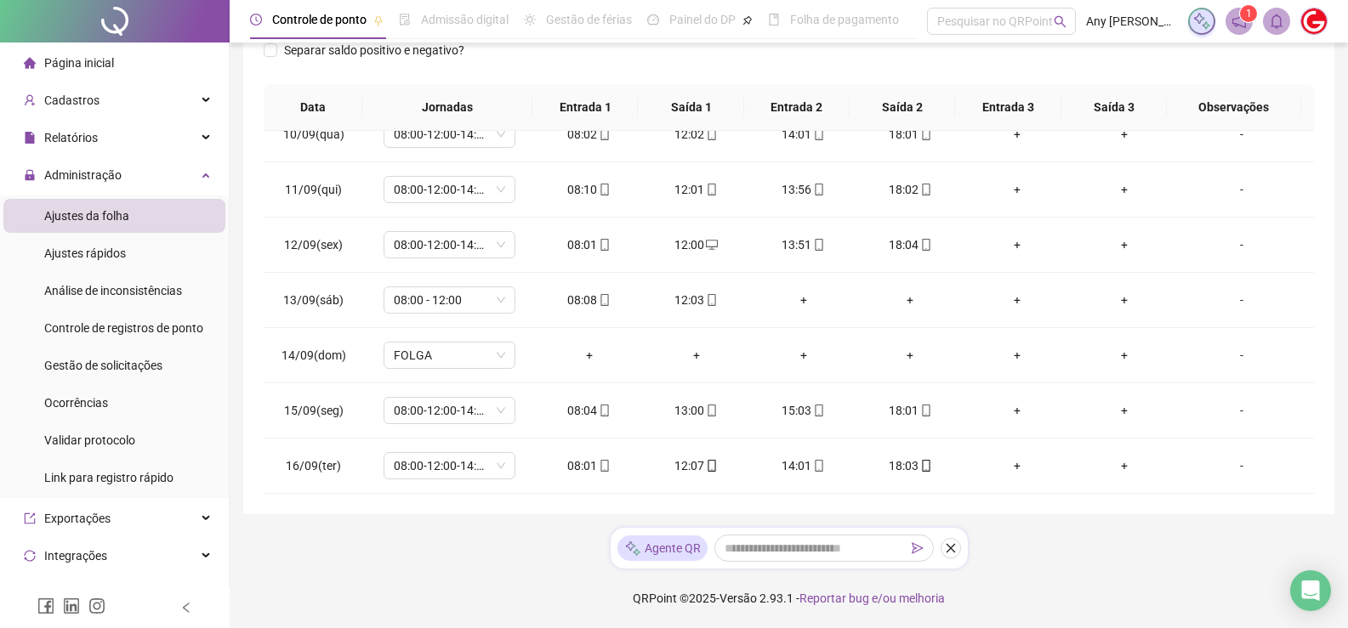
scroll to position [6, 0]
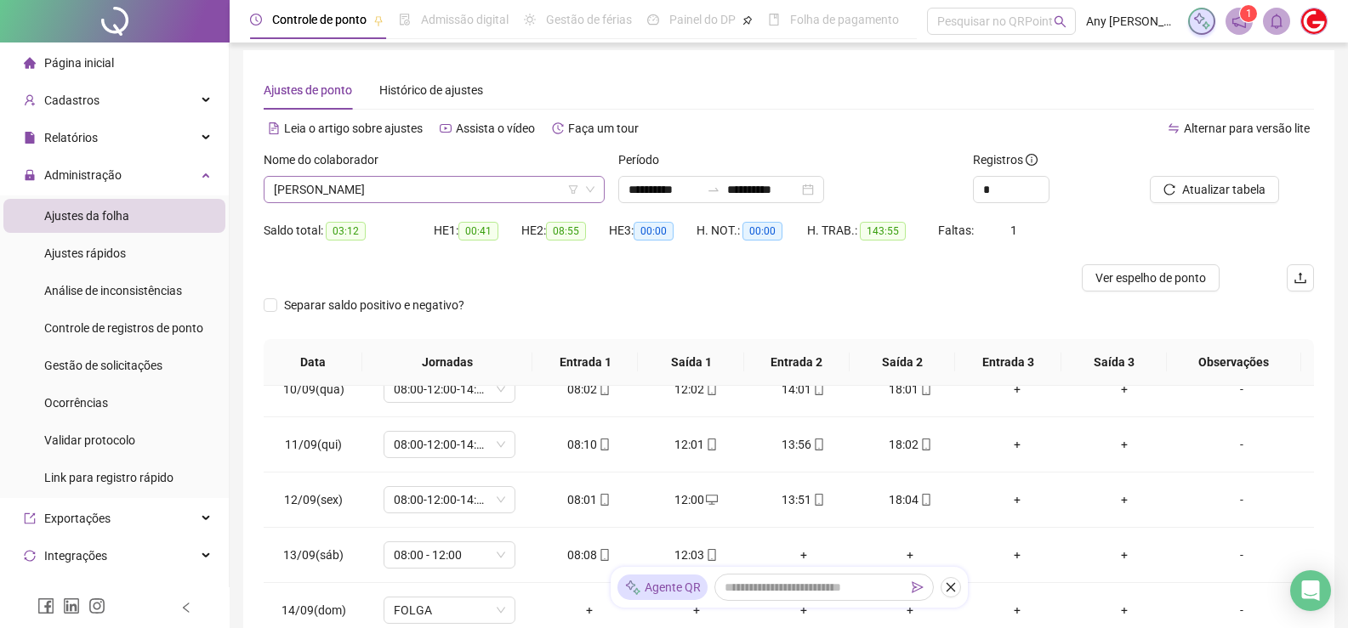
click at [315, 183] on span "[PERSON_NAME]" at bounding box center [434, 190] width 321 height 26
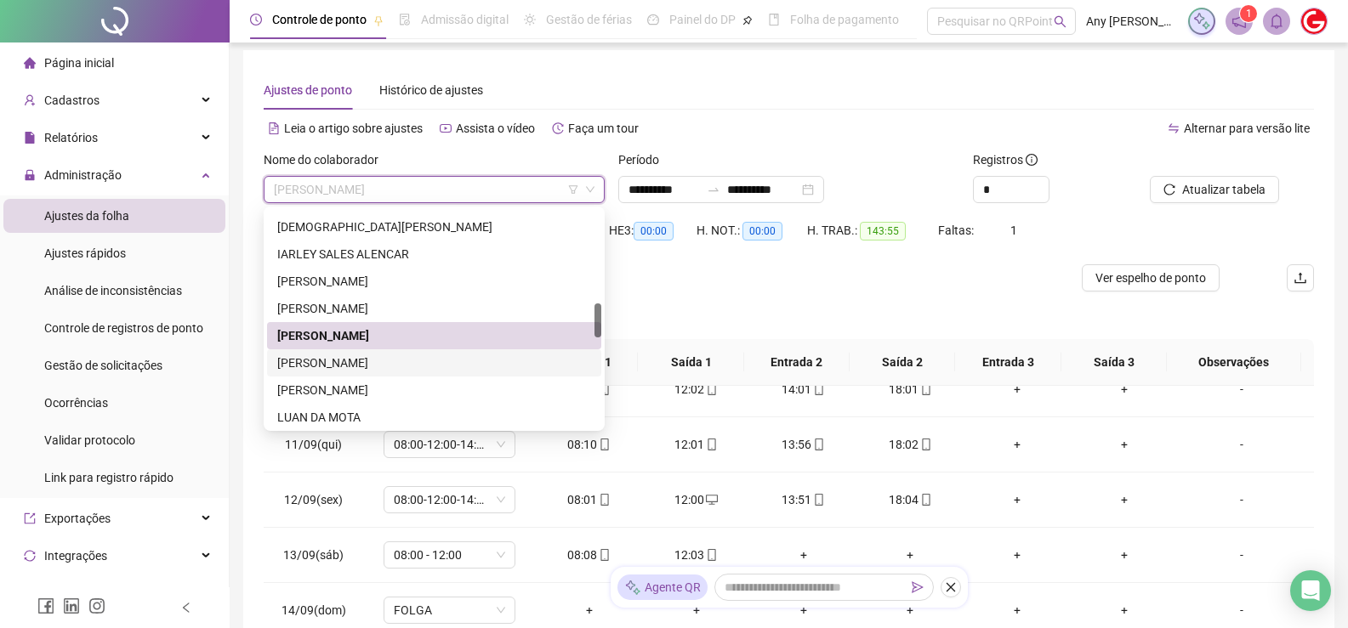
click at [335, 355] on div "[PERSON_NAME]" at bounding box center [434, 363] width 314 height 19
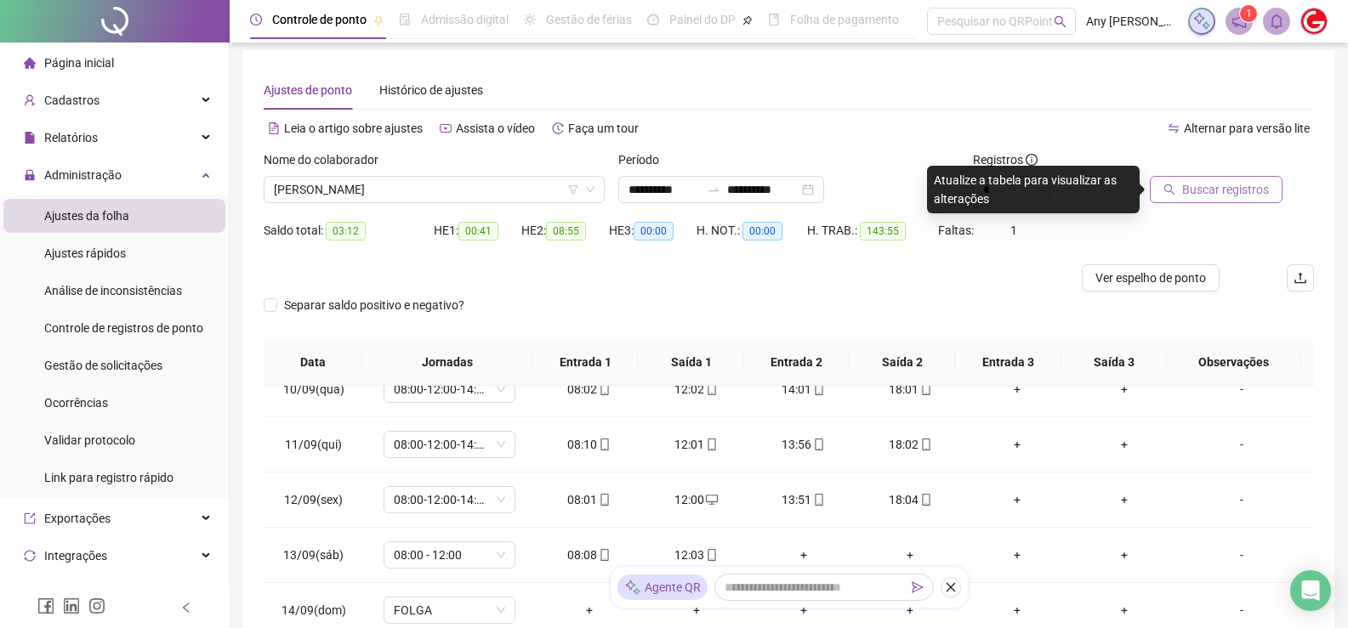
click at [1167, 193] on icon "search" at bounding box center [1169, 190] width 12 height 12
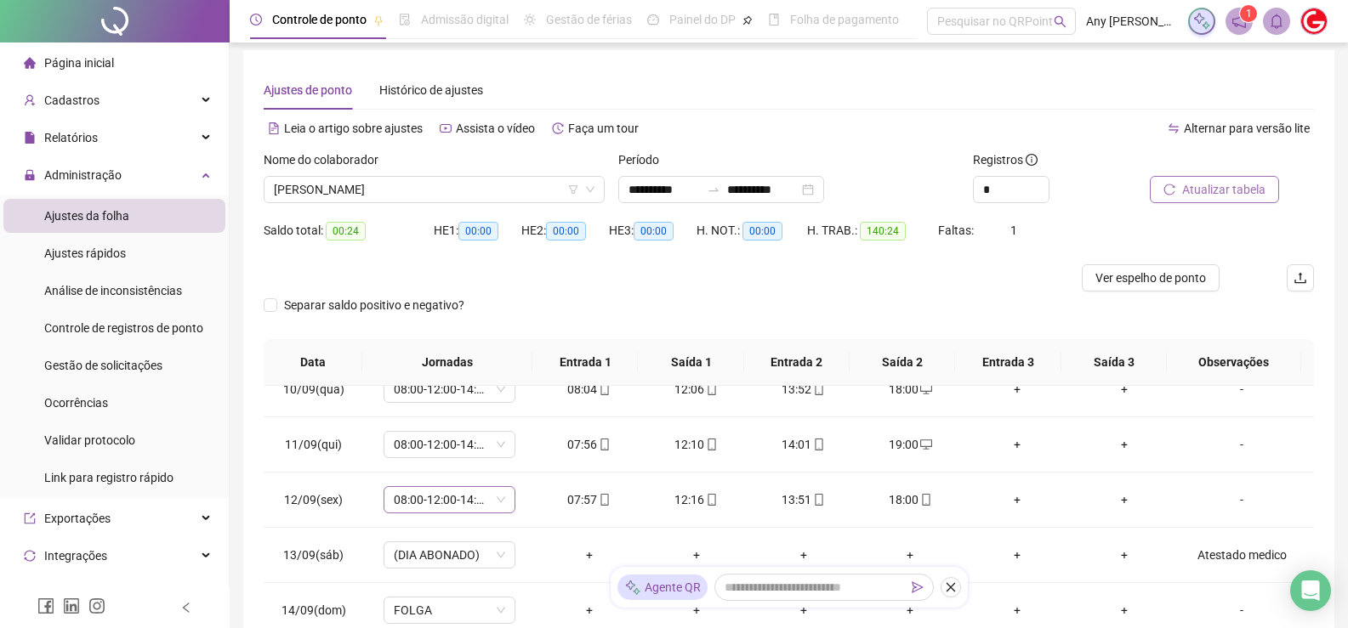
scroll to position [261, 0]
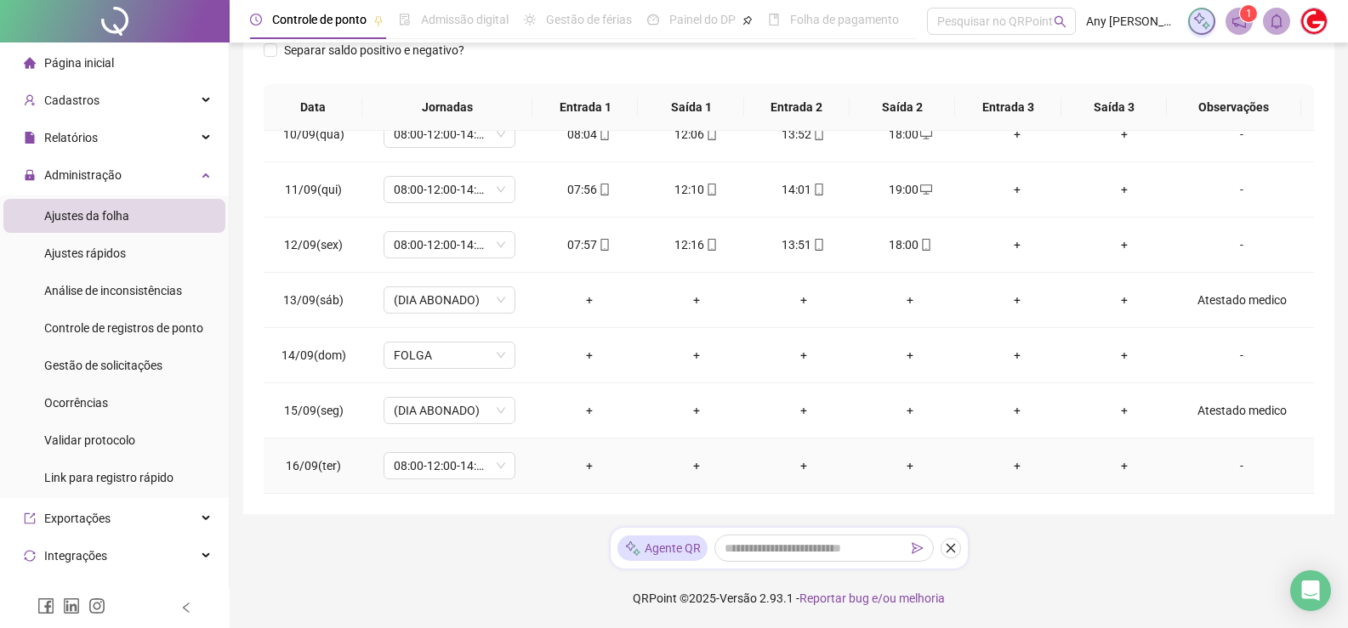
click at [1231, 469] on div "-" at bounding box center [1241, 466] width 100 height 19
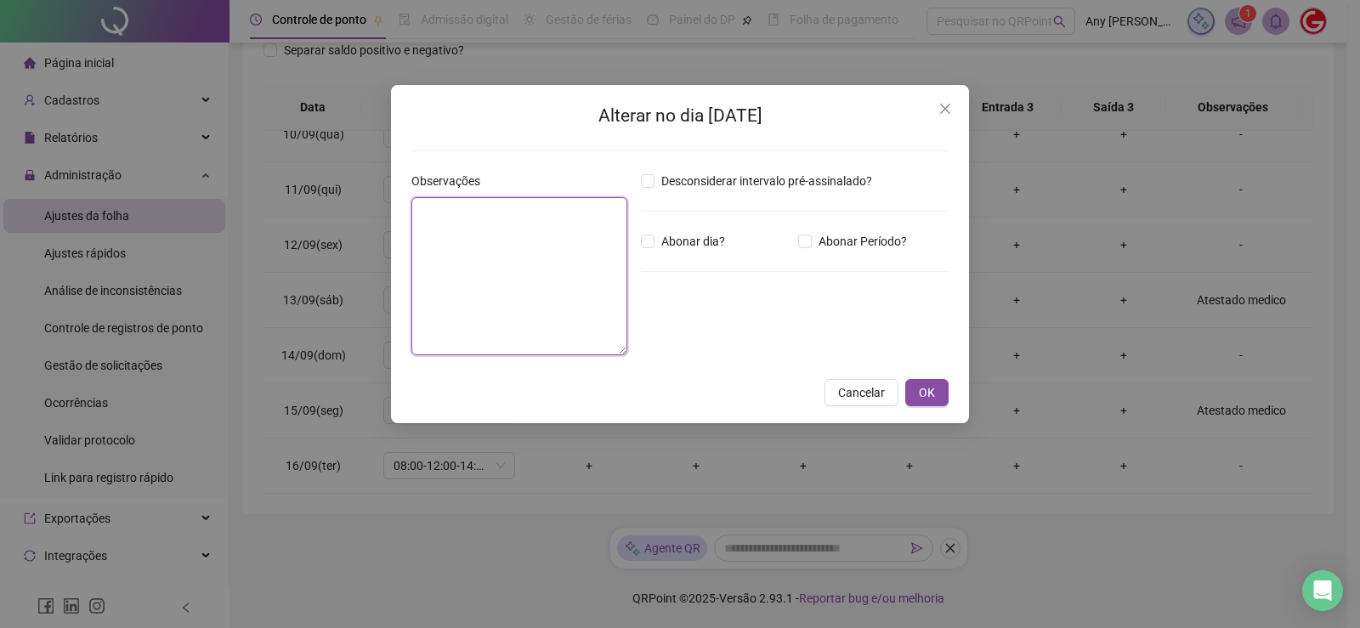
click at [489, 250] on textarea at bounding box center [520, 276] width 216 height 158
type textarea "**********"
click at [915, 395] on button "OK" at bounding box center [927, 392] width 43 height 27
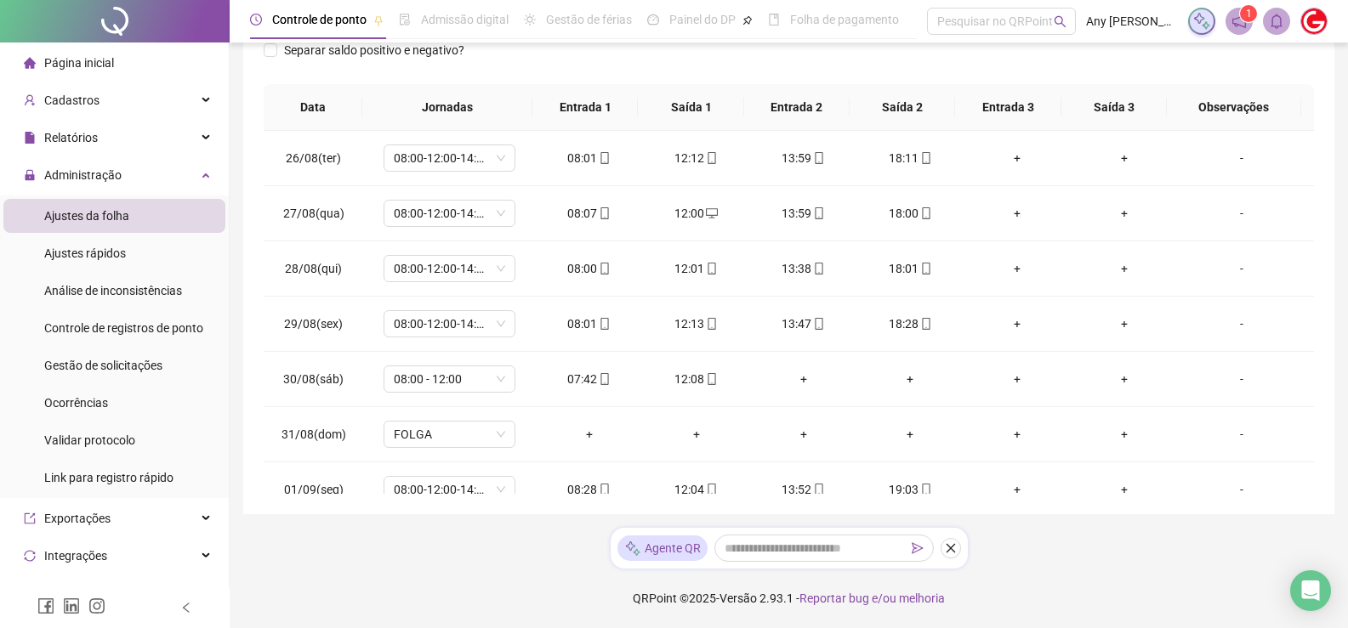
scroll to position [6, 0]
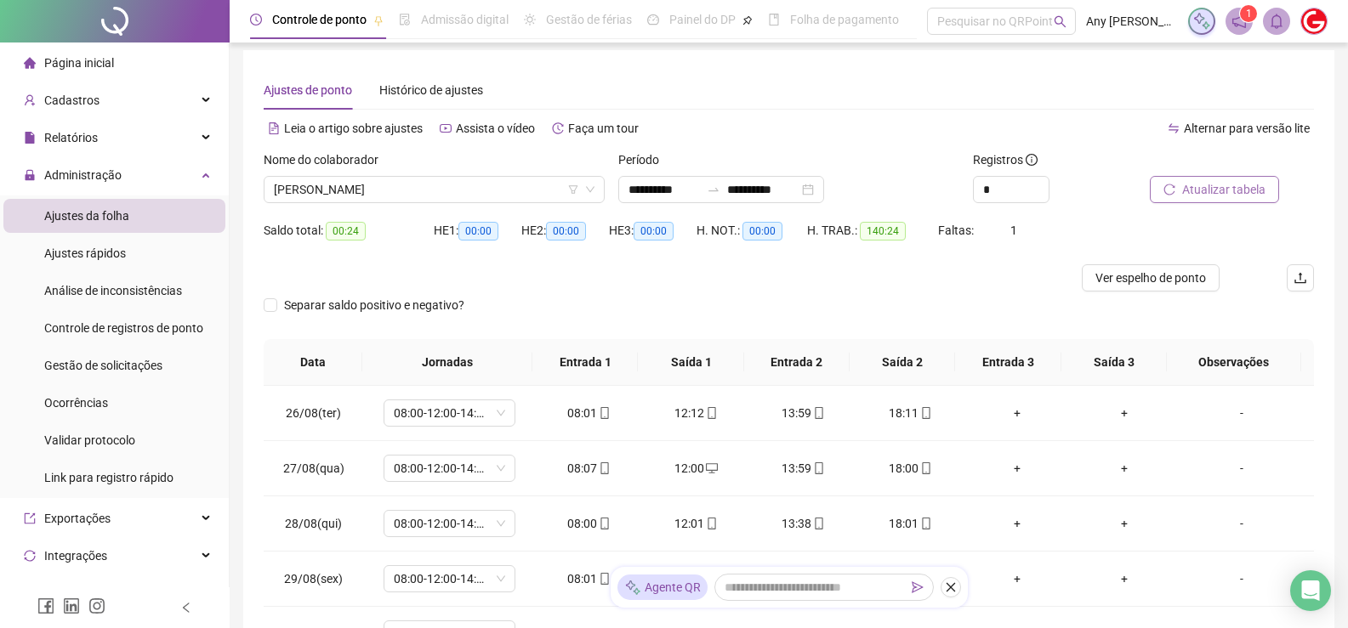
click at [1194, 196] on span "Atualizar tabela" at bounding box center [1223, 189] width 83 height 19
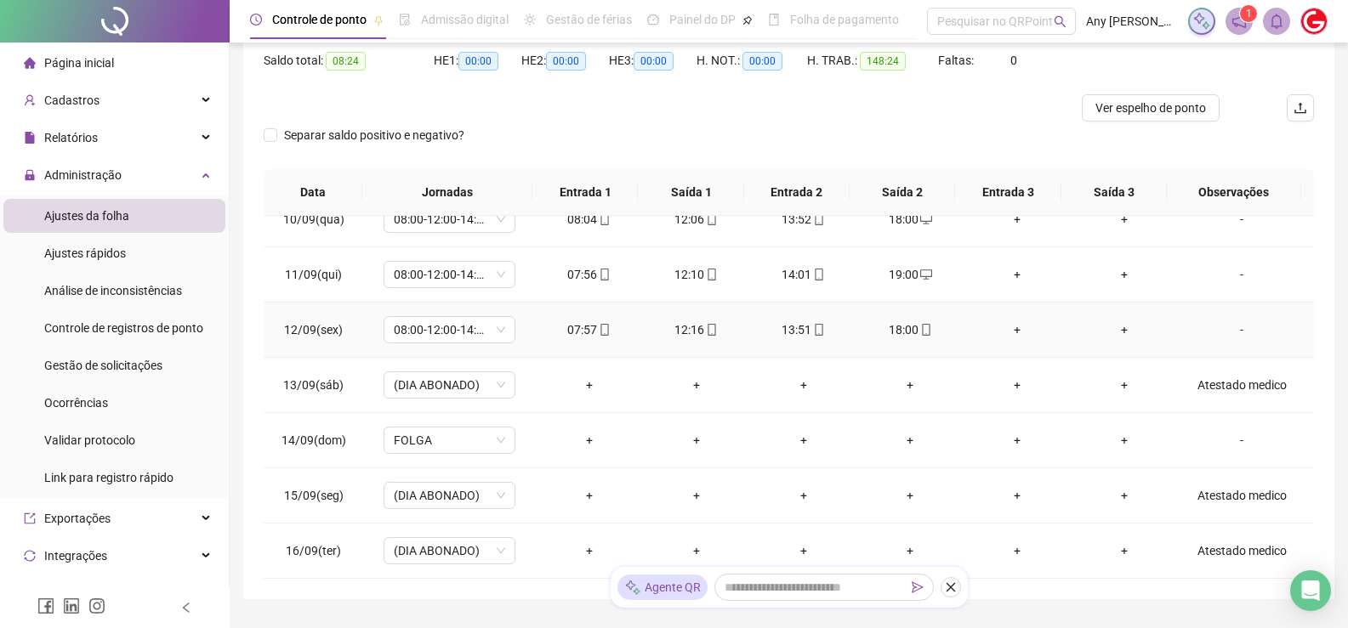
scroll to position [261, 0]
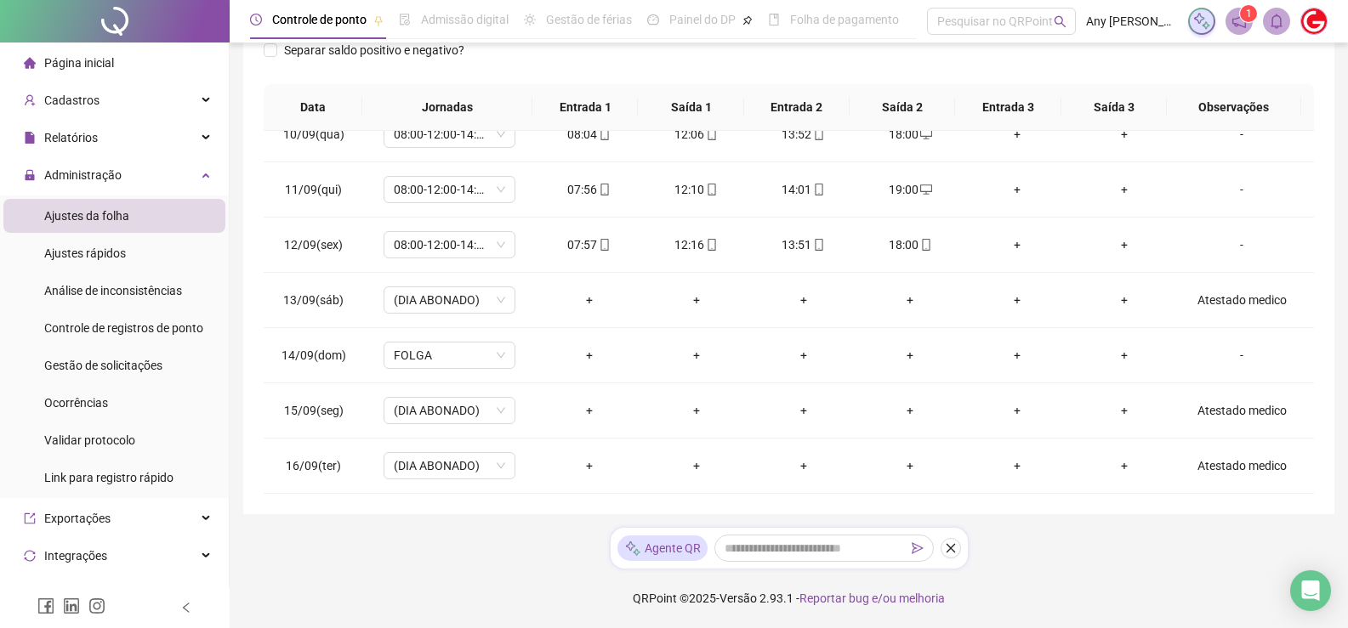
click at [480, 538] on div "**********" at bounding box center [789, 183] width 1118 height 889
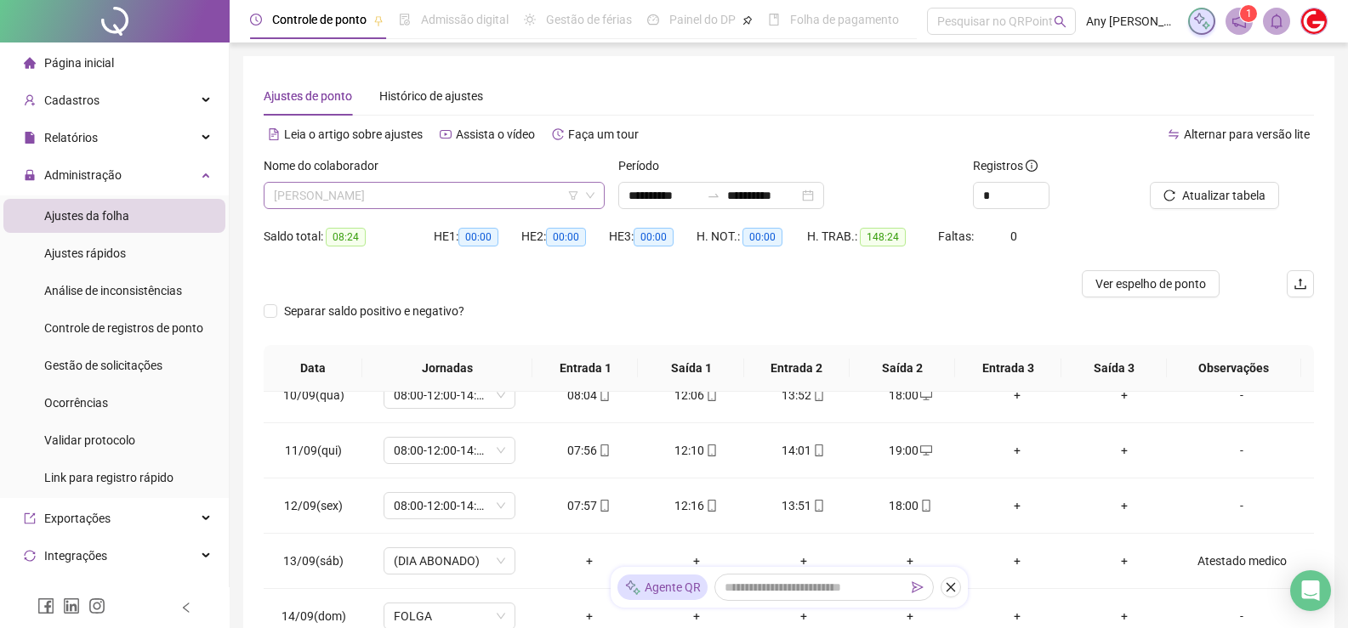
click at [390, 185] on span "[PERSON_NAME]" at bounding box center [434, 196] width 321 height 26
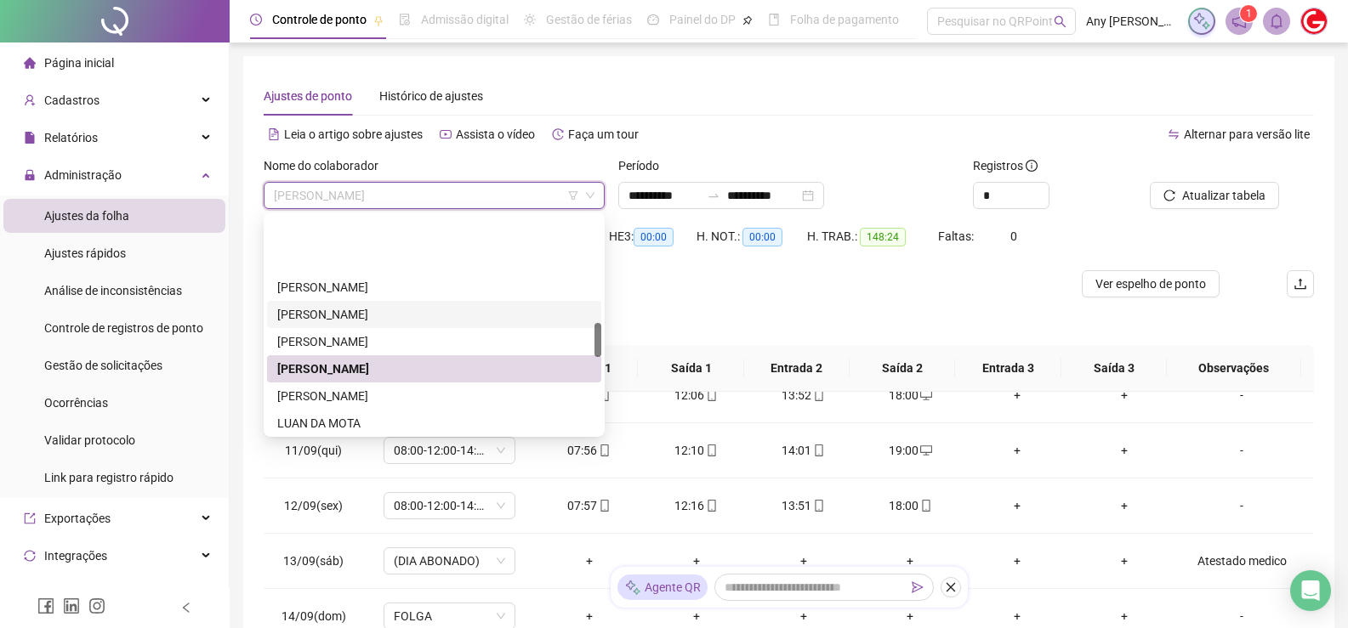
scroll to position [680, 0]
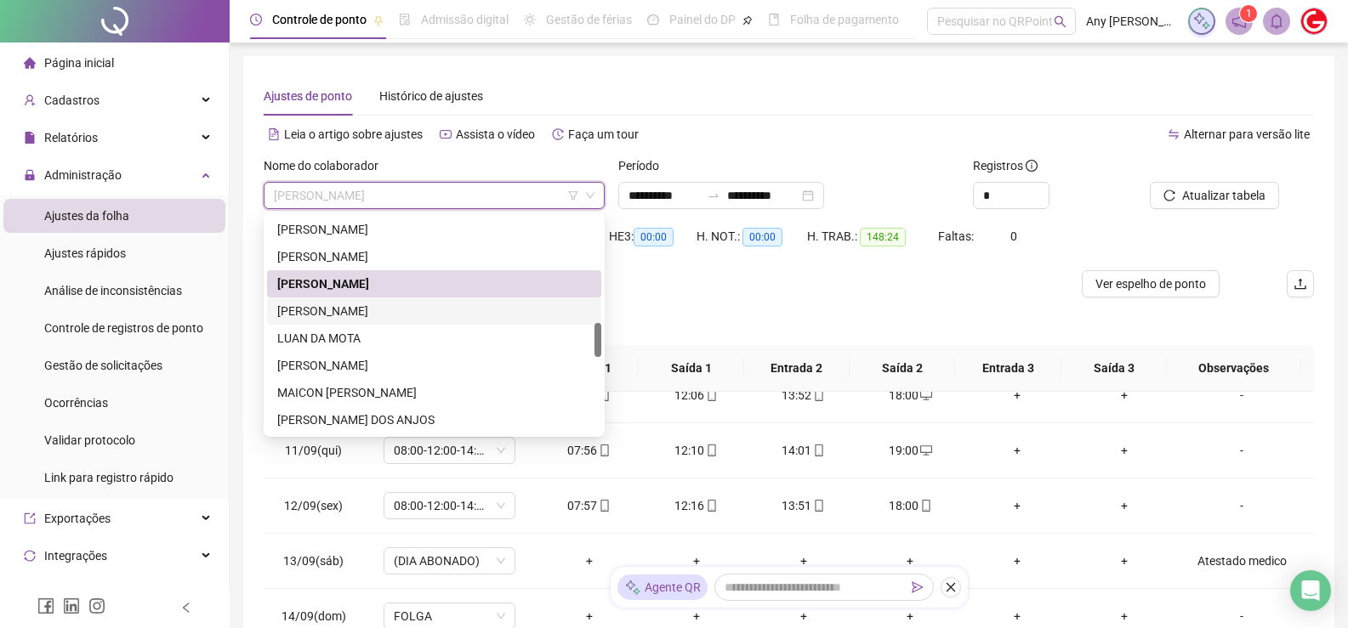
click at [328, 311] on div "[PERSON_NAME]" at bounding box center [434, 311] width 314 height 19
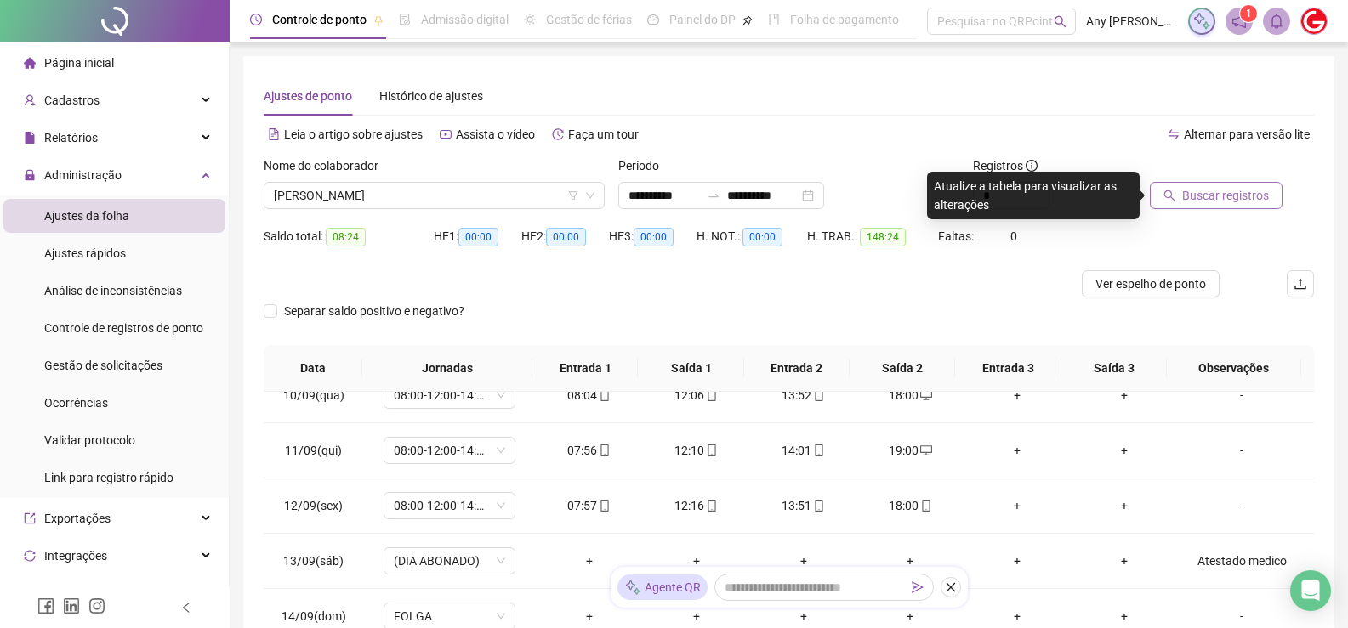
click at [1211, 194] on span "Buscar registros" at bounding box center [1225, 195] width 87 height 19
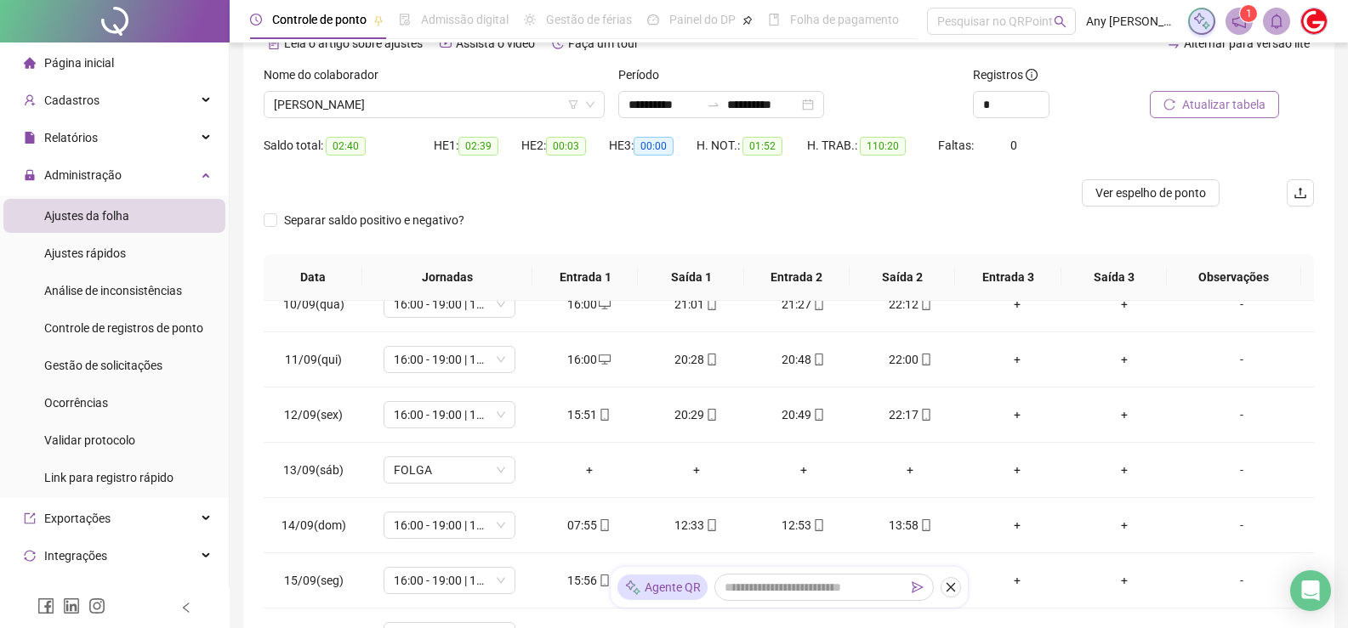
scroll to position [6, 0]
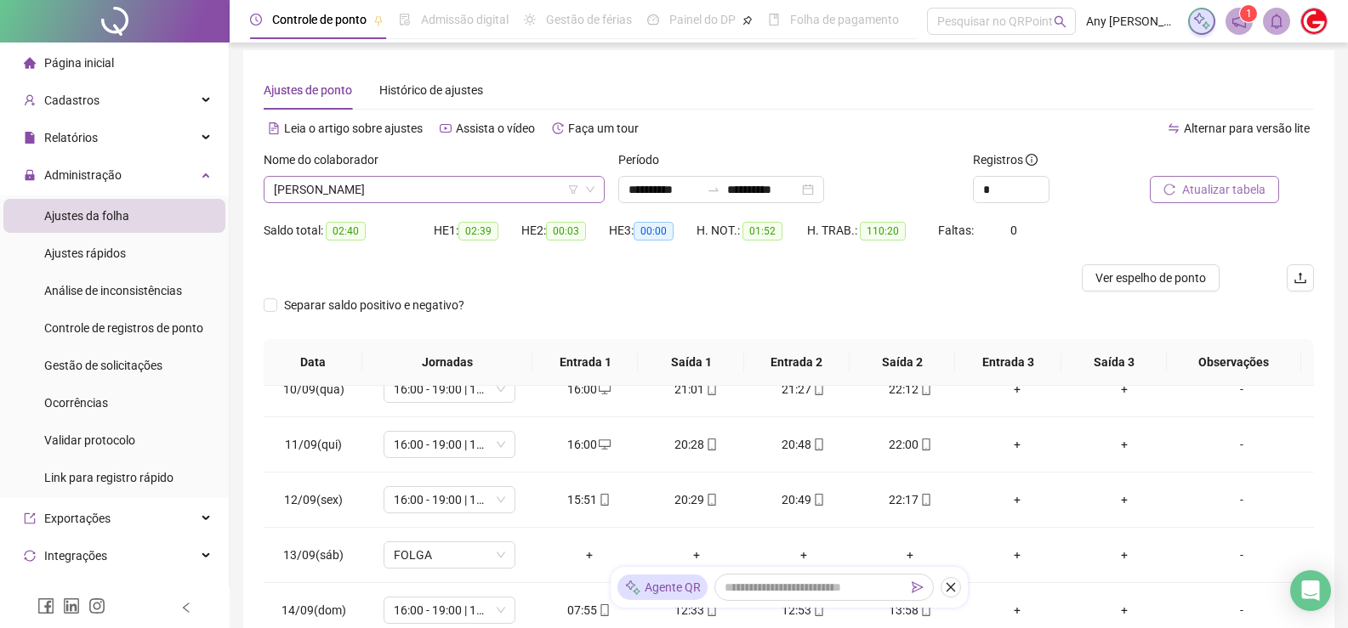
click at [337, 197] on span "[PERSON_NAME]" at bounding box center [434, 190] width 321 height 26
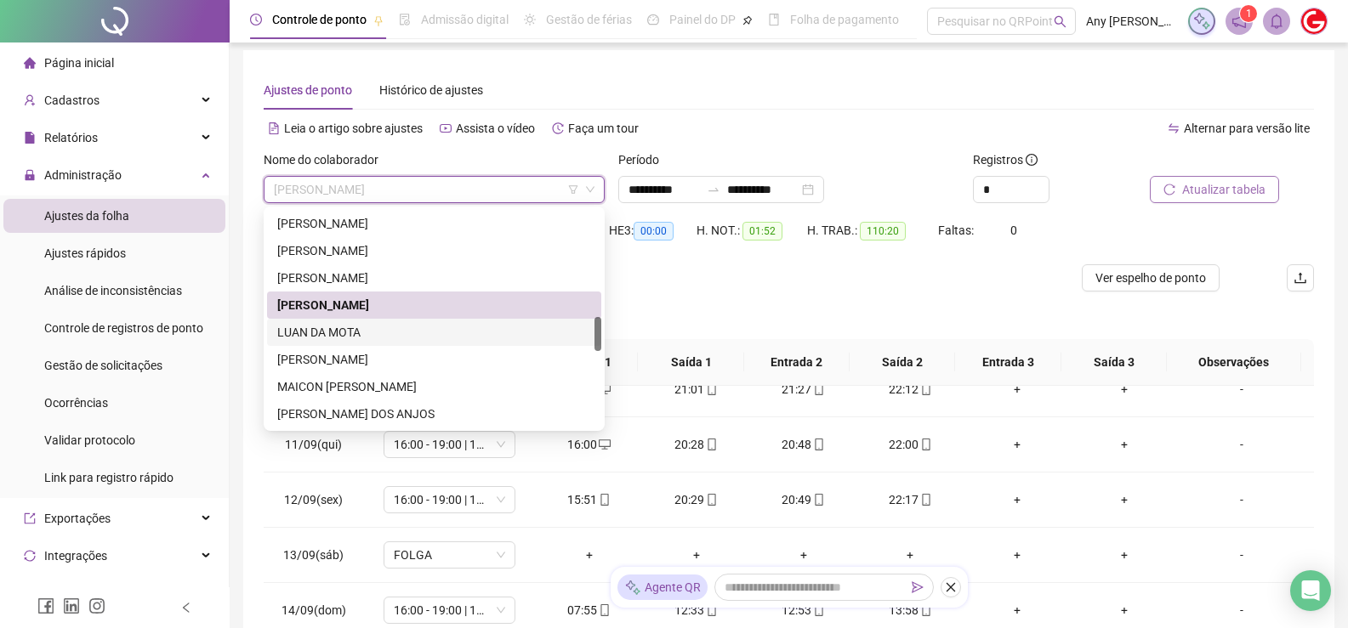
click at [341, 327] on div "LUAN DA MOTA" at bounding box center [434, 332] width 314 height 19
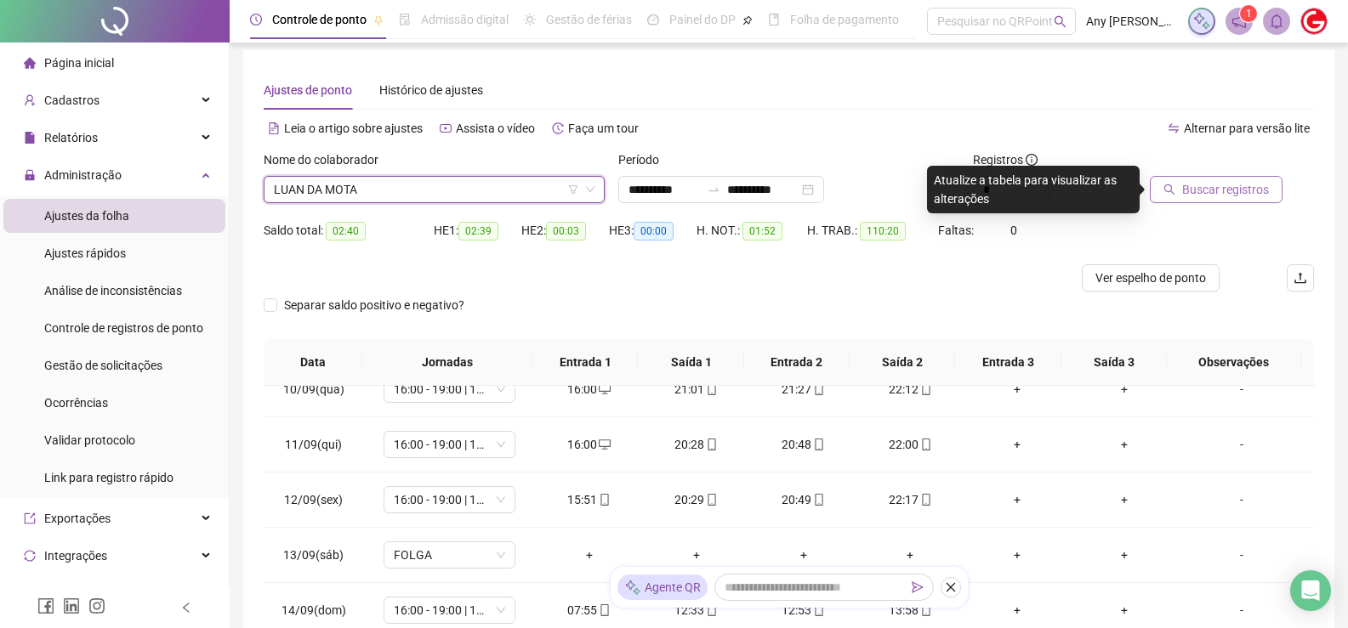
click at [1200, 189] on span "Buscar registros" at bounding box center [1225, 189] width 87 height 19
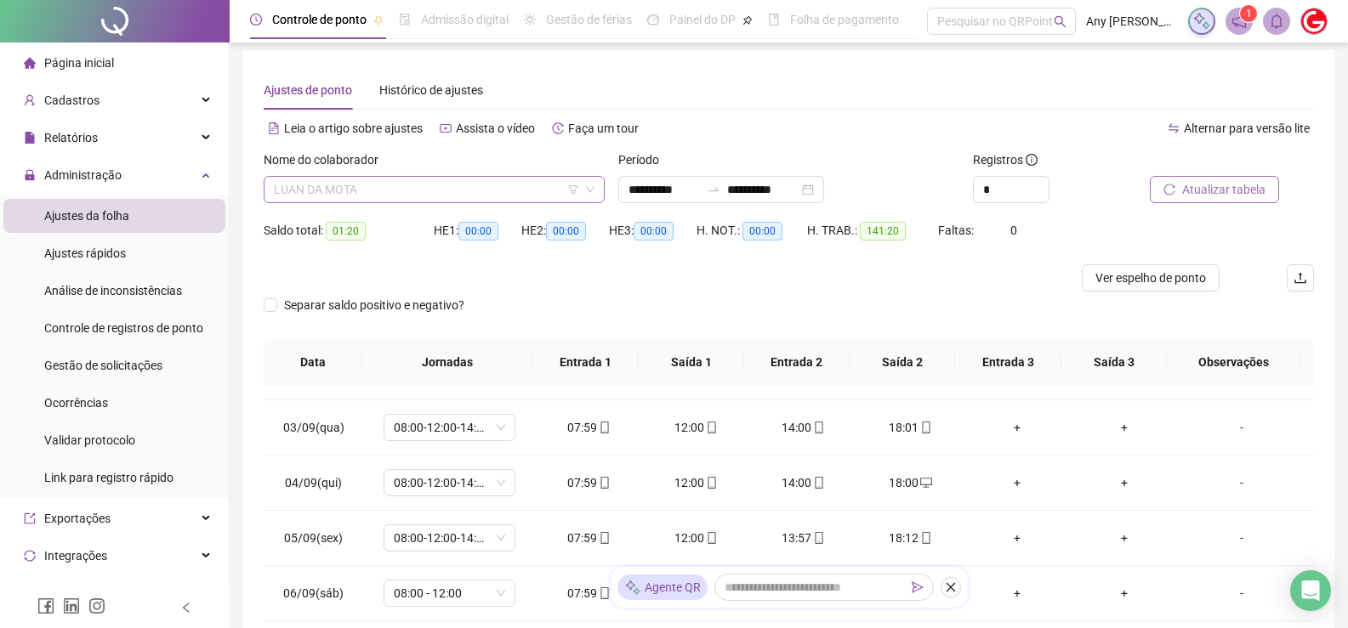
click at [365, 189] on span "LUAN DA MOTA" at bounding box center [434, 190] width 321 height 26
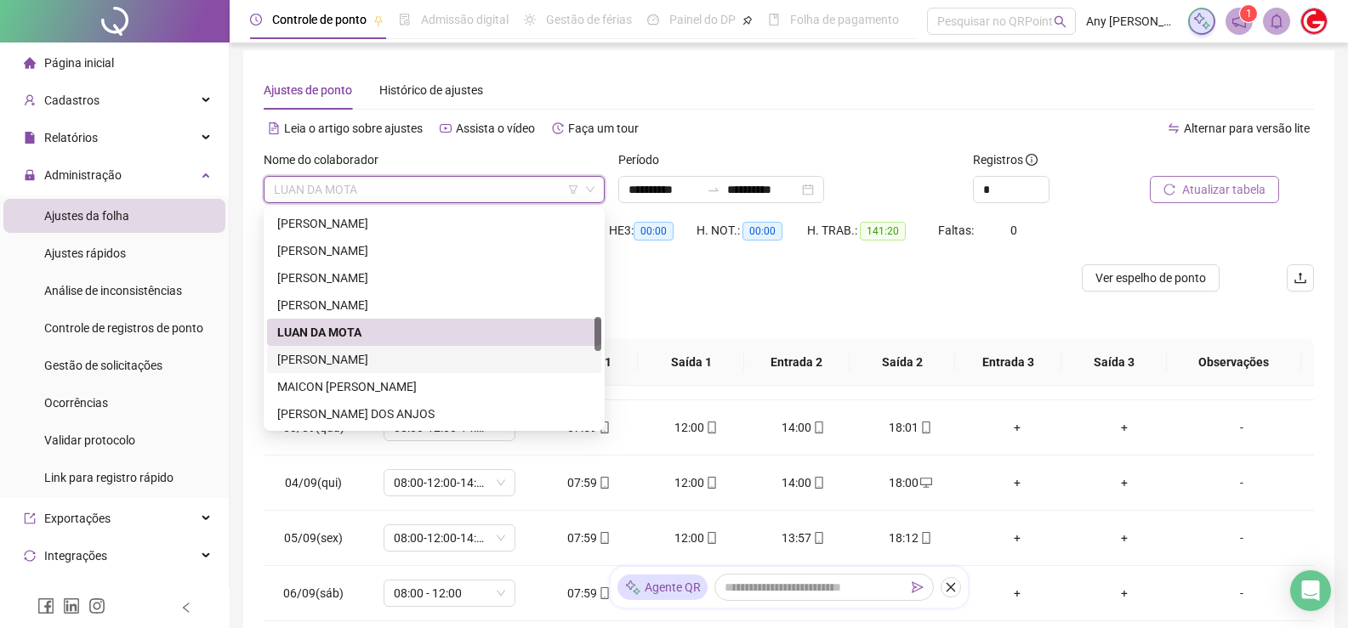
click at [335, 362] on div "[PERSON_NAME]" at bounding box center [434, 359] width 314 height 19
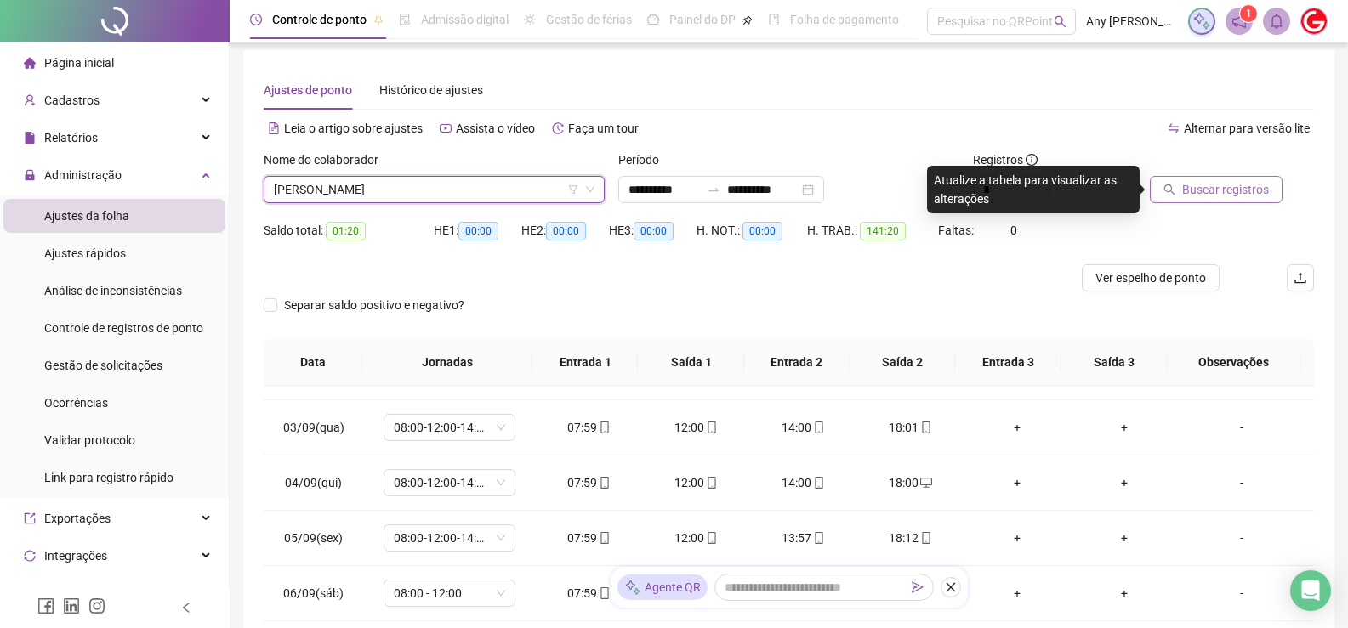
click at [1180, 172] on div at bounding box center [1211, 164] width 122 height 26
click at [1181, 179] on button "Buscar registros" at bounding box center [1216, 189] width 133 height 27
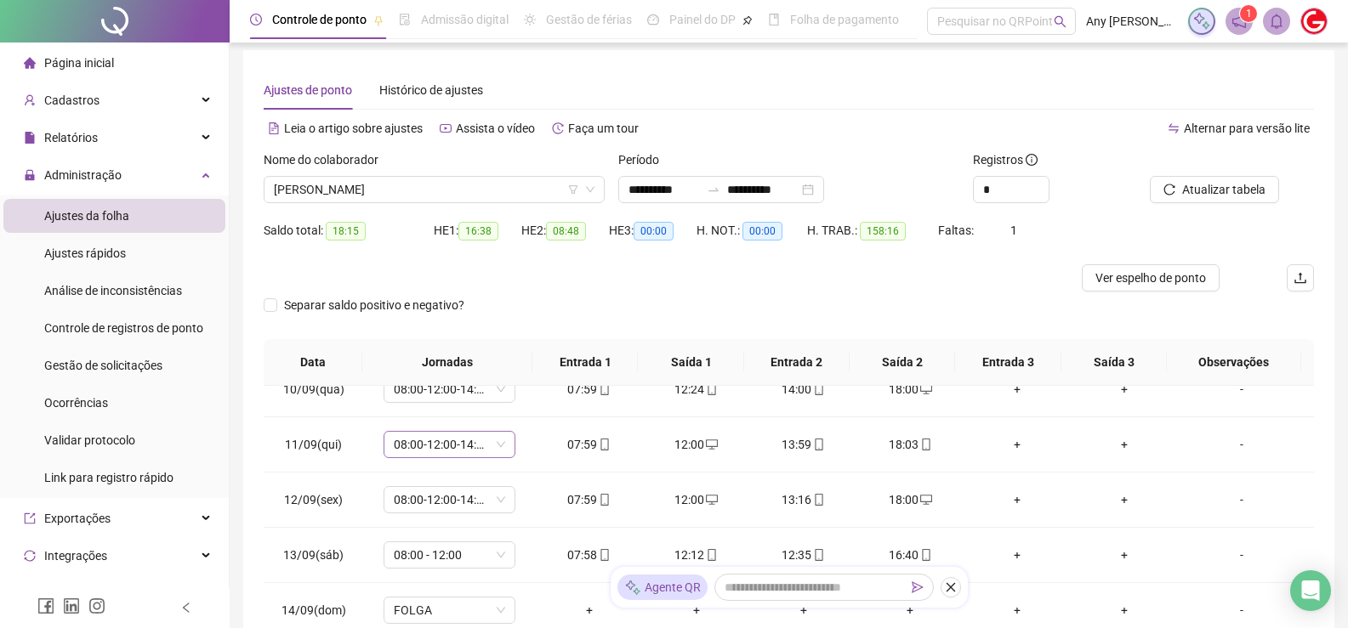
scroll to position [261, 0]
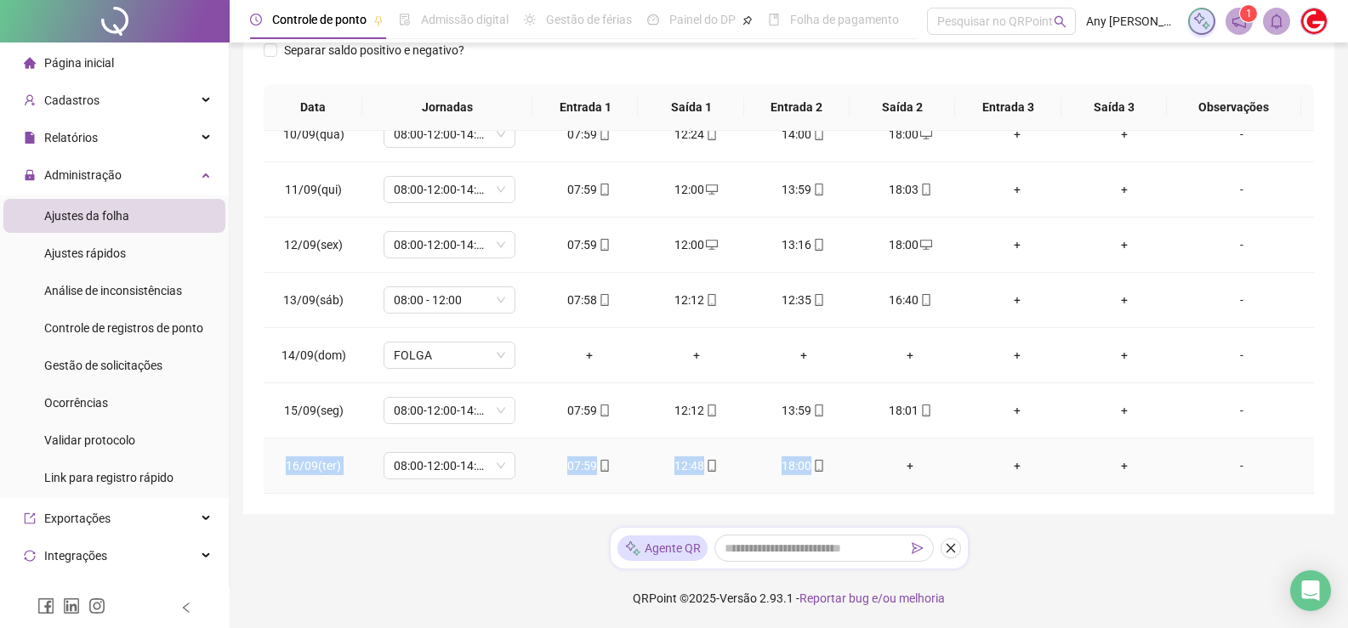
drag, startPoint x: 283, startPoint y: 466, endPoint x: 837, endPoint y: 459, distance: 553.6
click at [837, 459] on tr "16/09(ter) 08:00-12:00-14:00-18:00 07:59 12:48 18:00 + + + -" at bounding box center [789, 466] width 1050 height 55
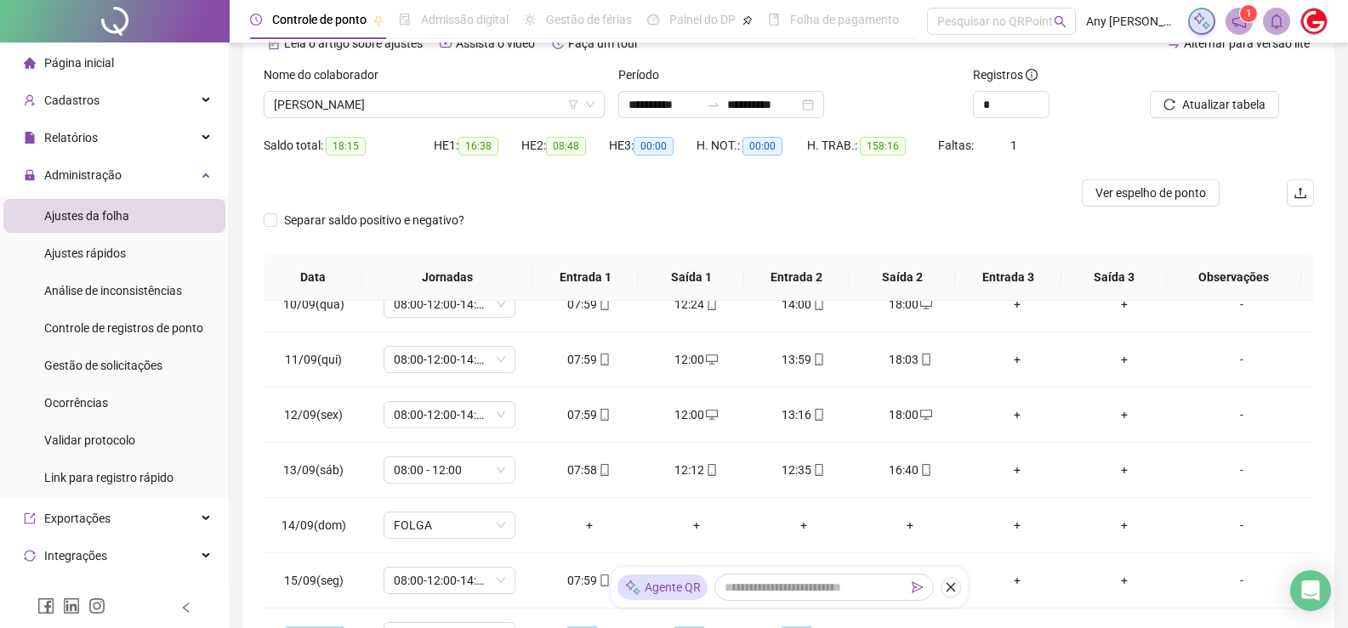
scroll to position [6, 0]
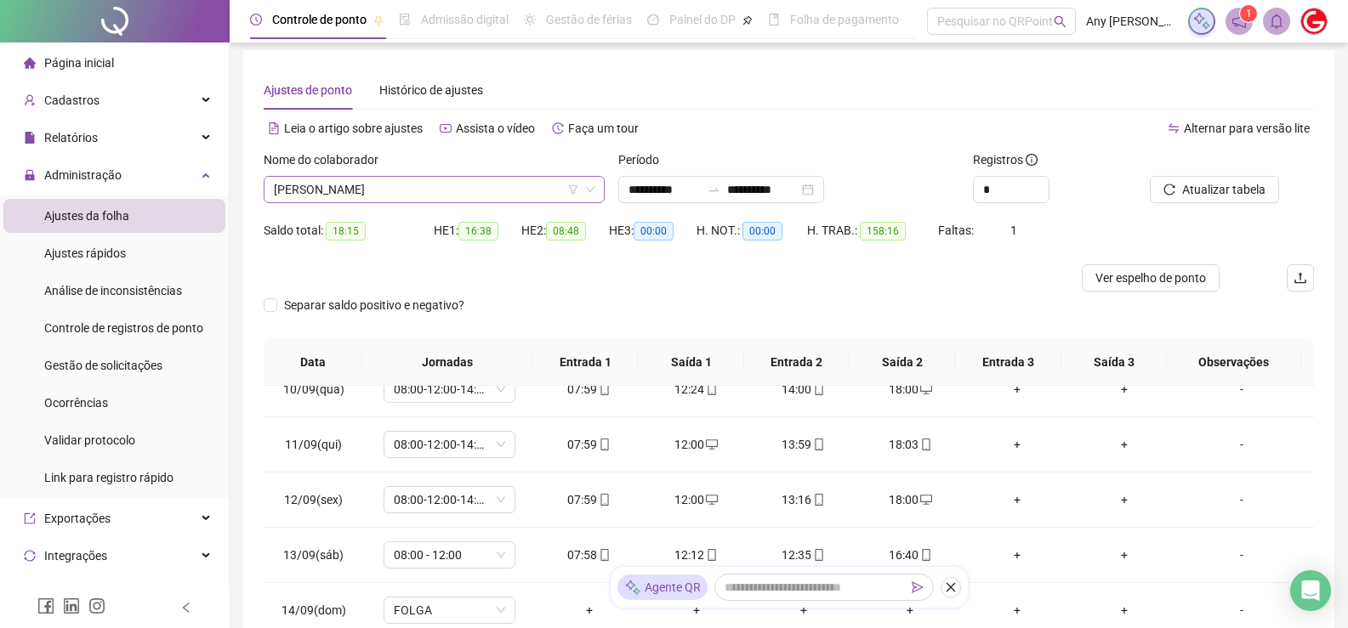
click at [379, 192] on span "[PERSON_NAME]" at bounding box center [434, 190] width 321 height 26
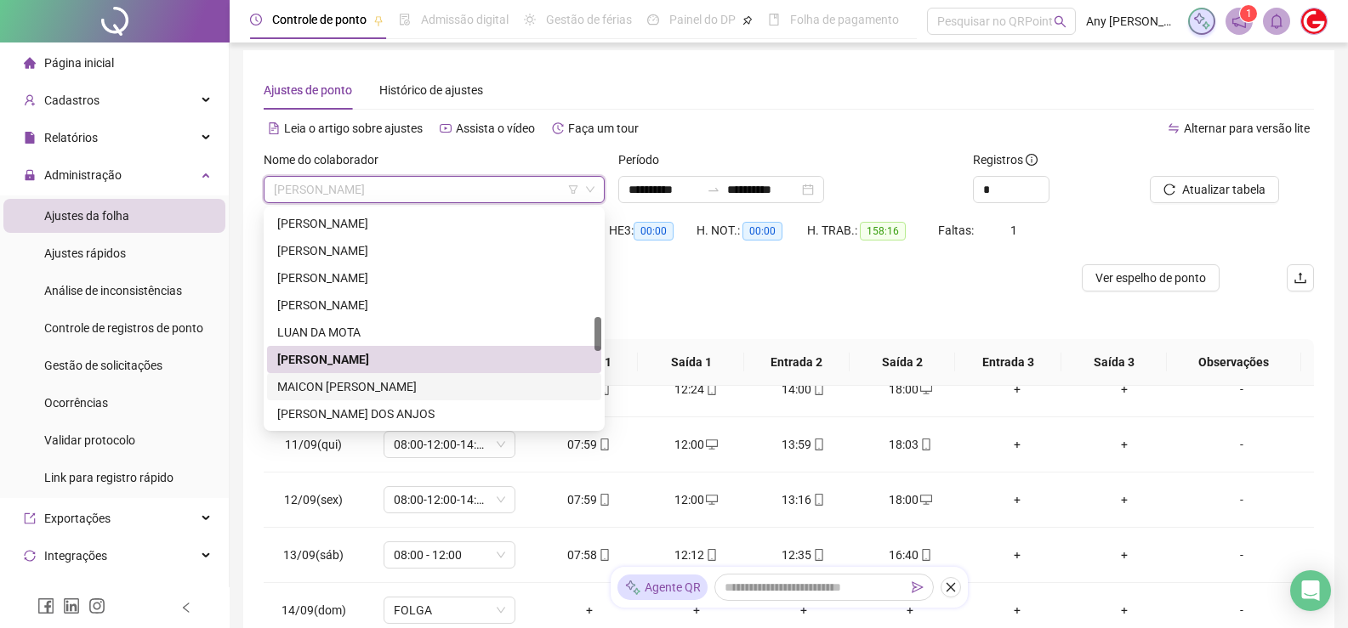
click at [346, 378] on div "MAICON [PERSON_NAME]" at bounding box center [434, 387] width 314 height 19
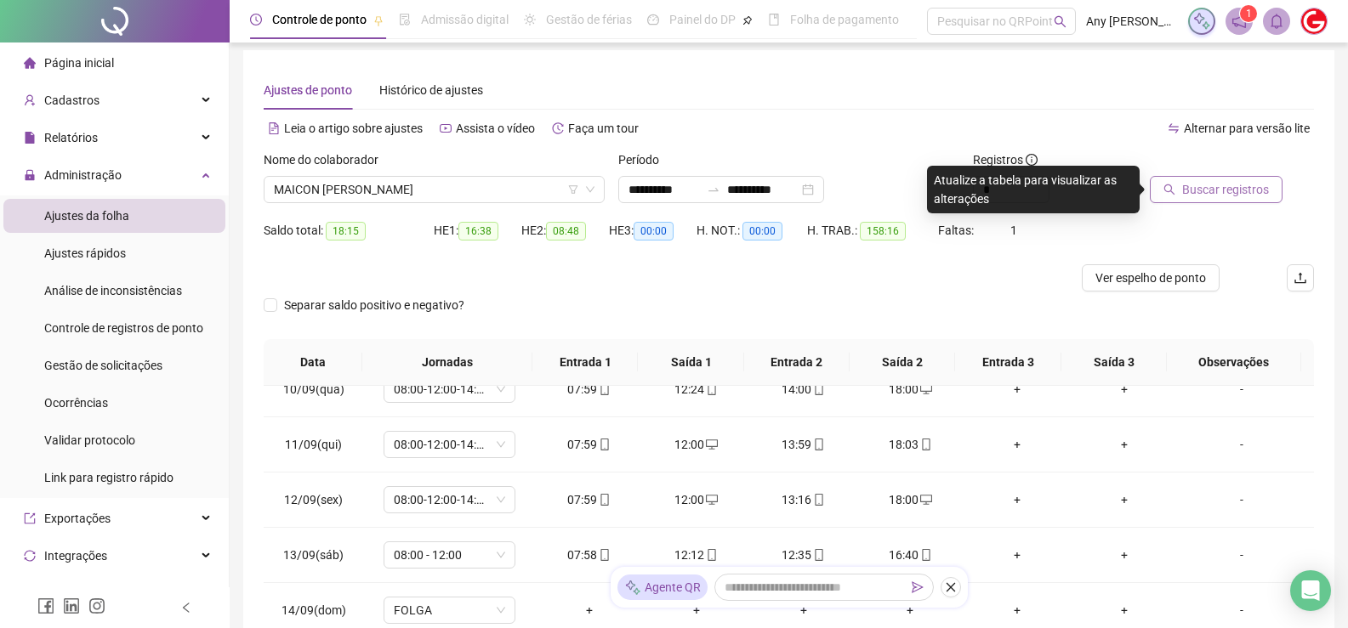
click at [1201, 185] on span "Buscar registros" at bounding box center [1225, 189] width 87 height 19
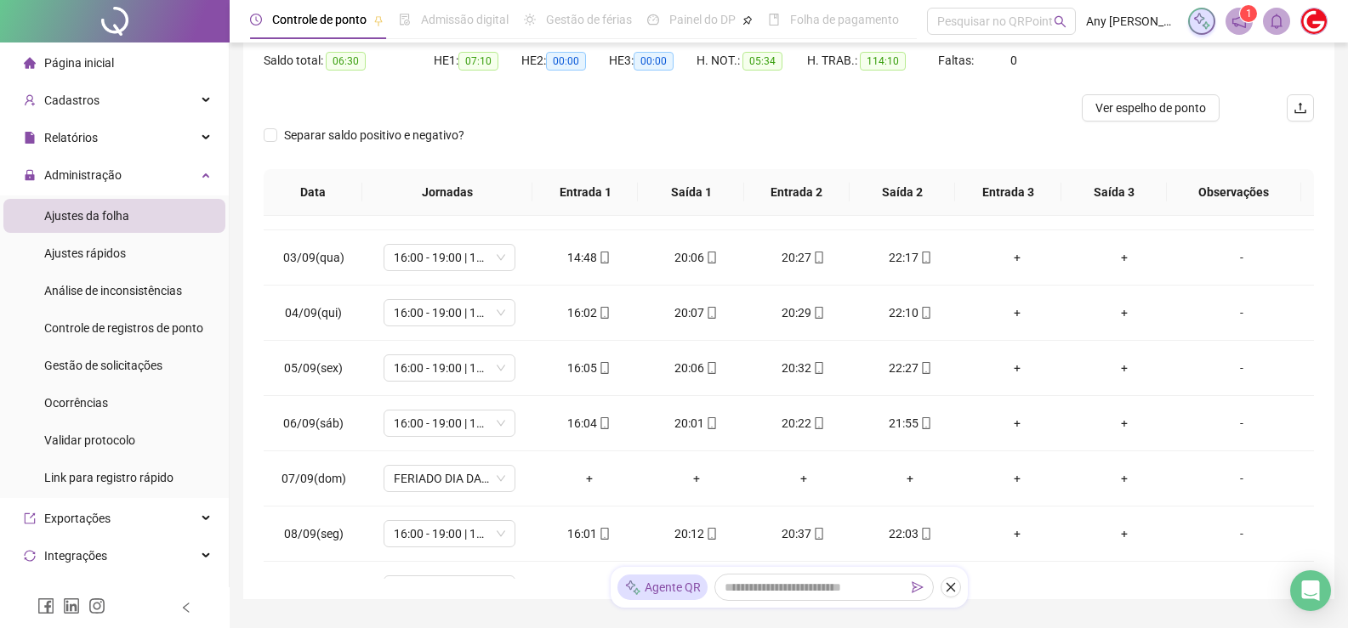
scroll to position [91, 0]
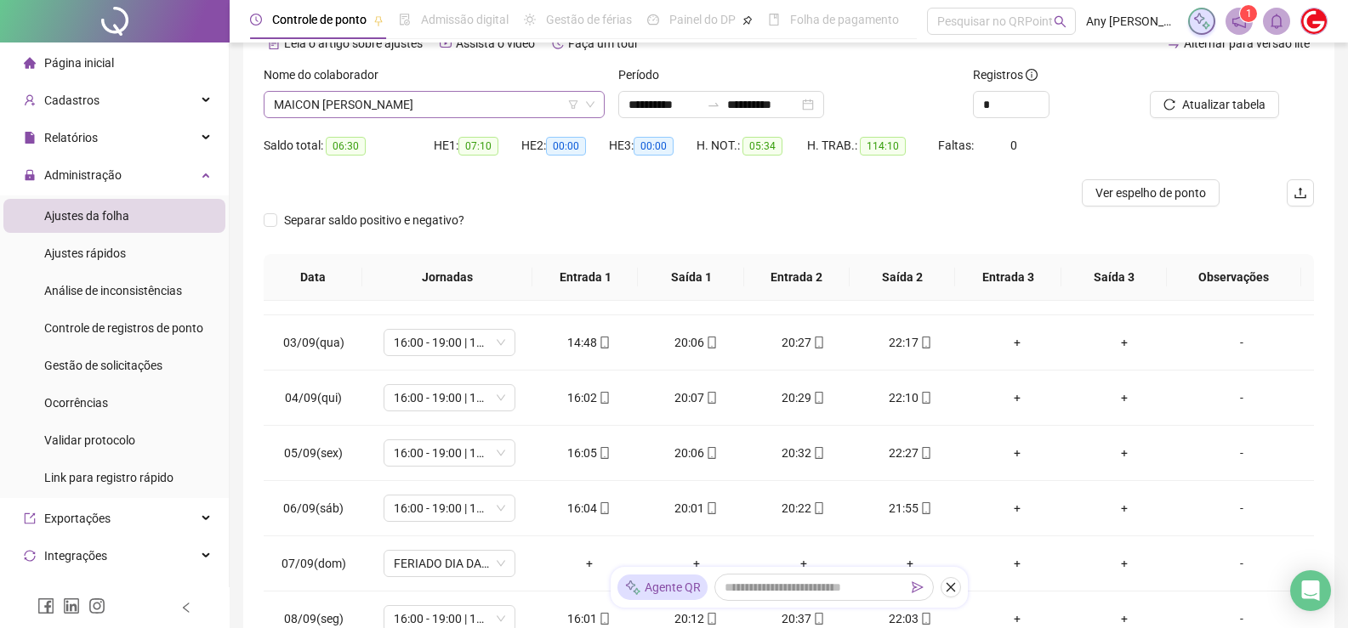
click at [314, 103] on span "MAICON [PERSON_NAME]" at bounding box center [434, 105] width 321 height 26
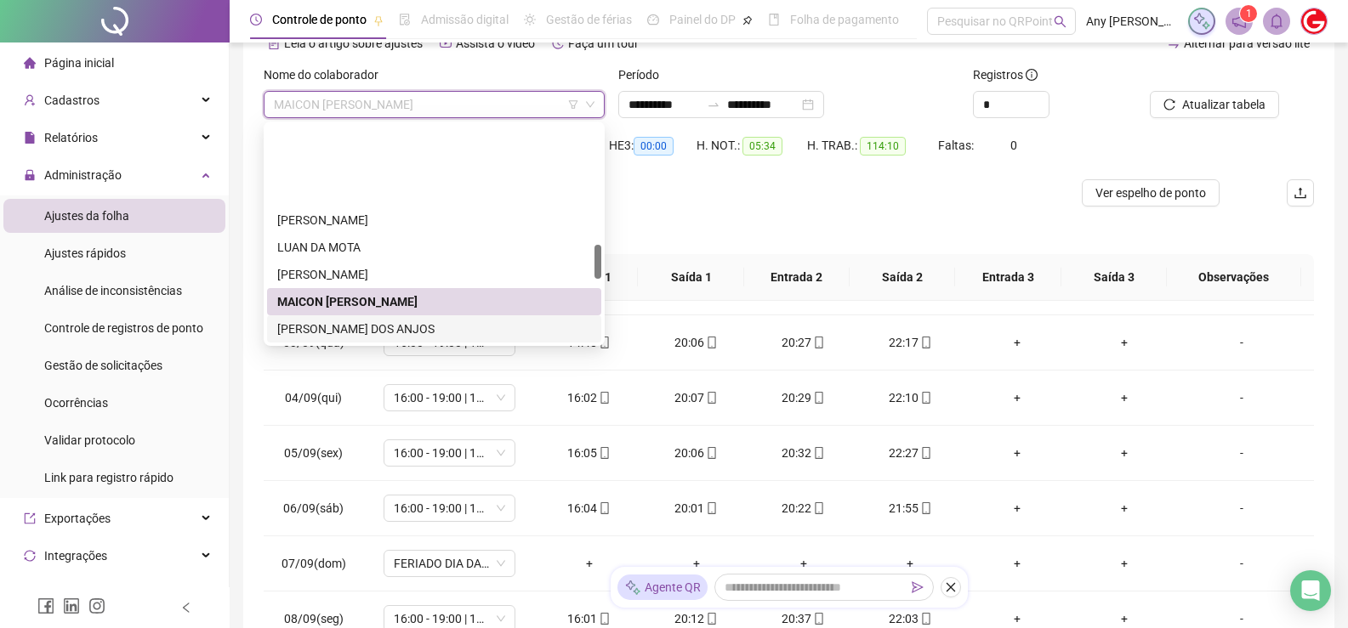
scroll to position [765, 0]
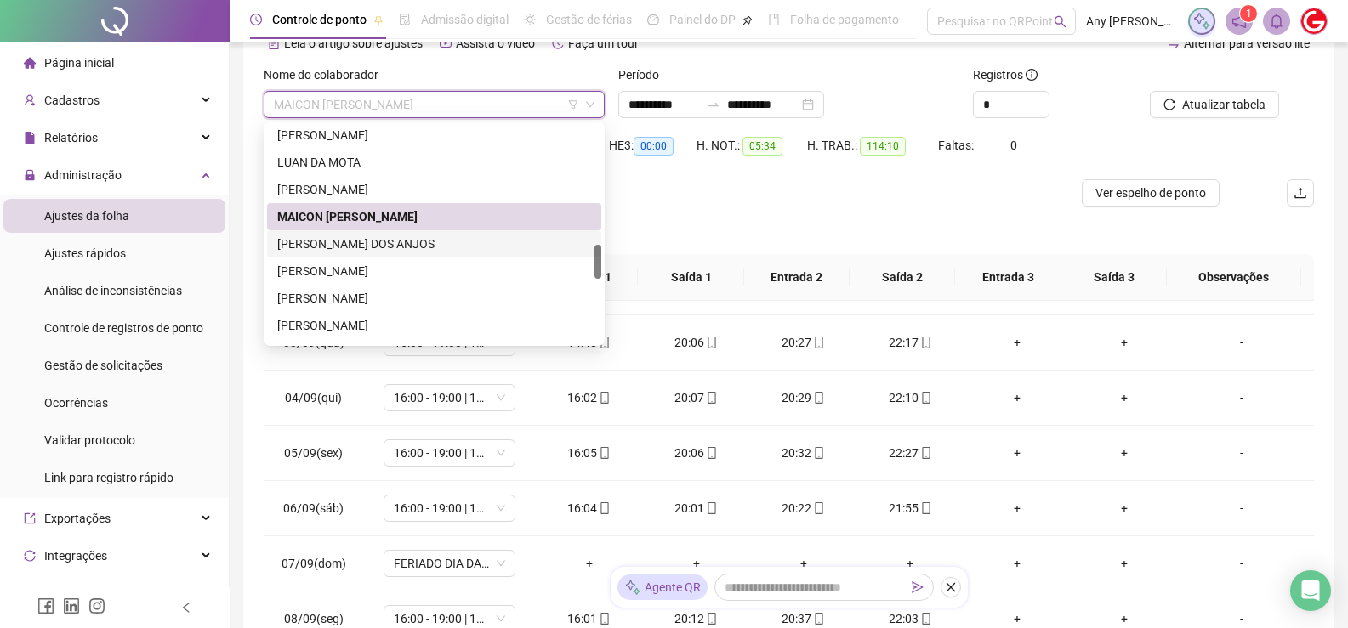
click at [325, 243] on div "[PERSON_NAME] DOS ANJOS" at bounding box center [434, 244] width 314 height 19
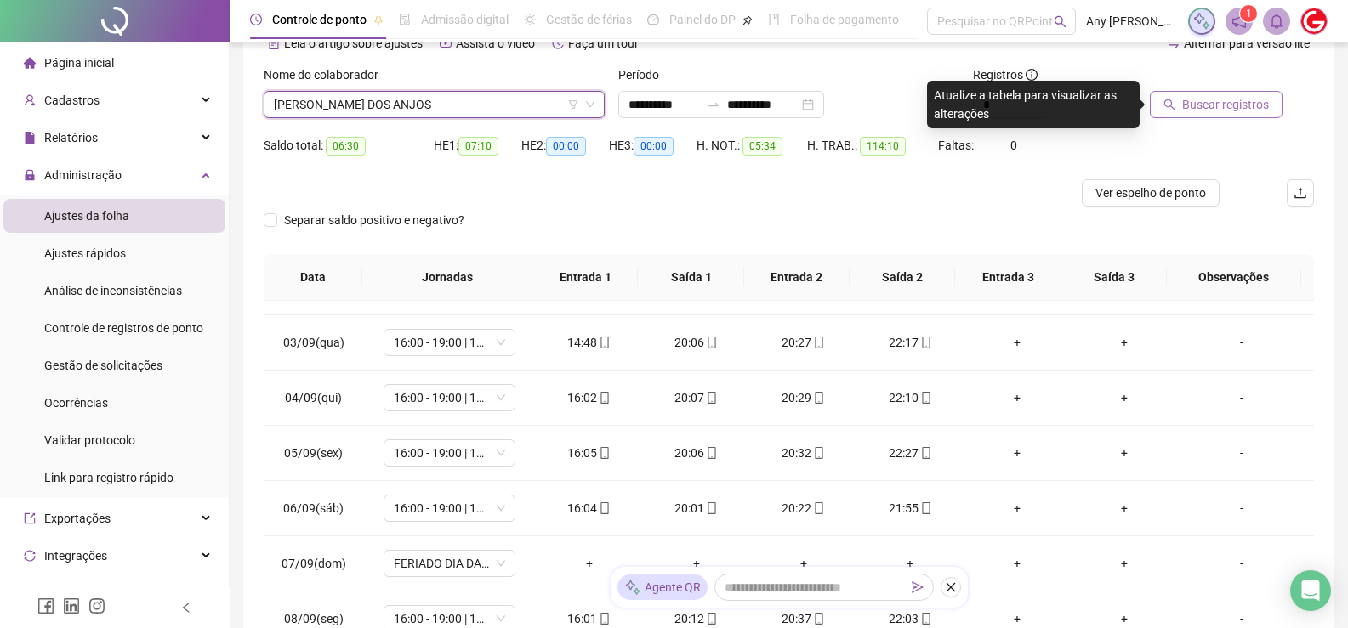
click at [1248, 100] on span "Buscar registros" at bounding box center [1225, 104] width 87 height 19
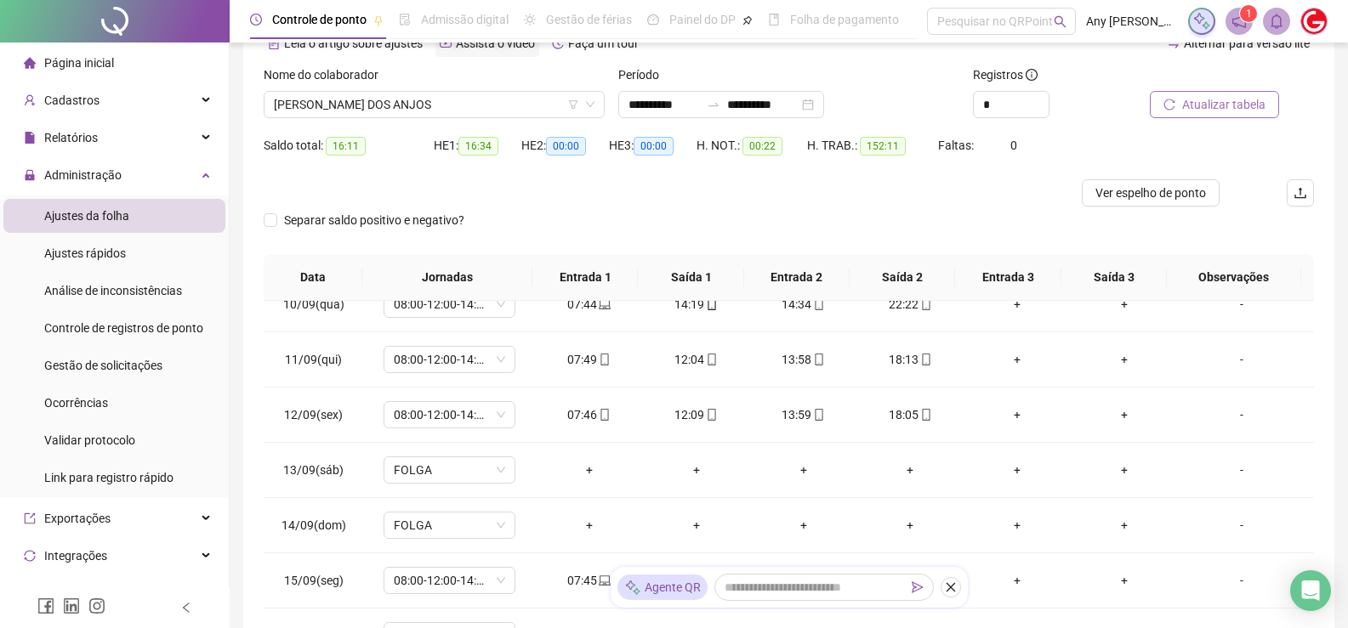
scroll to position [6, 0]
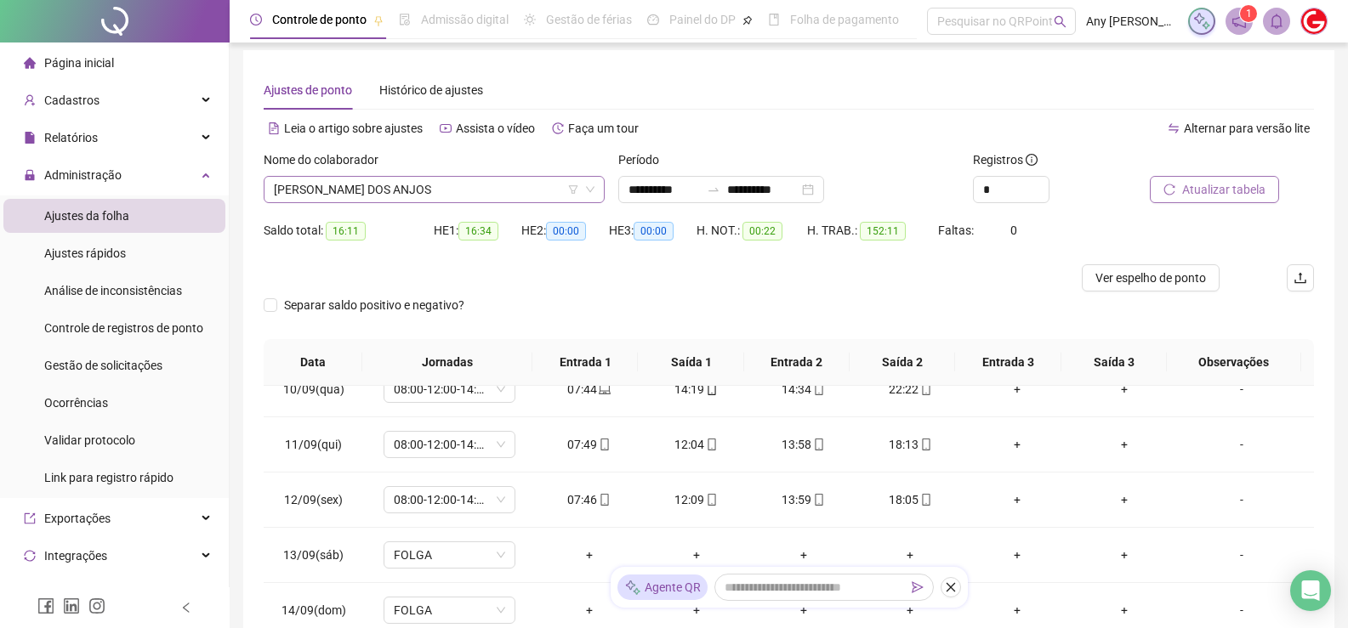
click at [361, 200] on span "[PERSON_NAME] DOS ANJOS" at bounding box center [434, 190] width 321 height 26
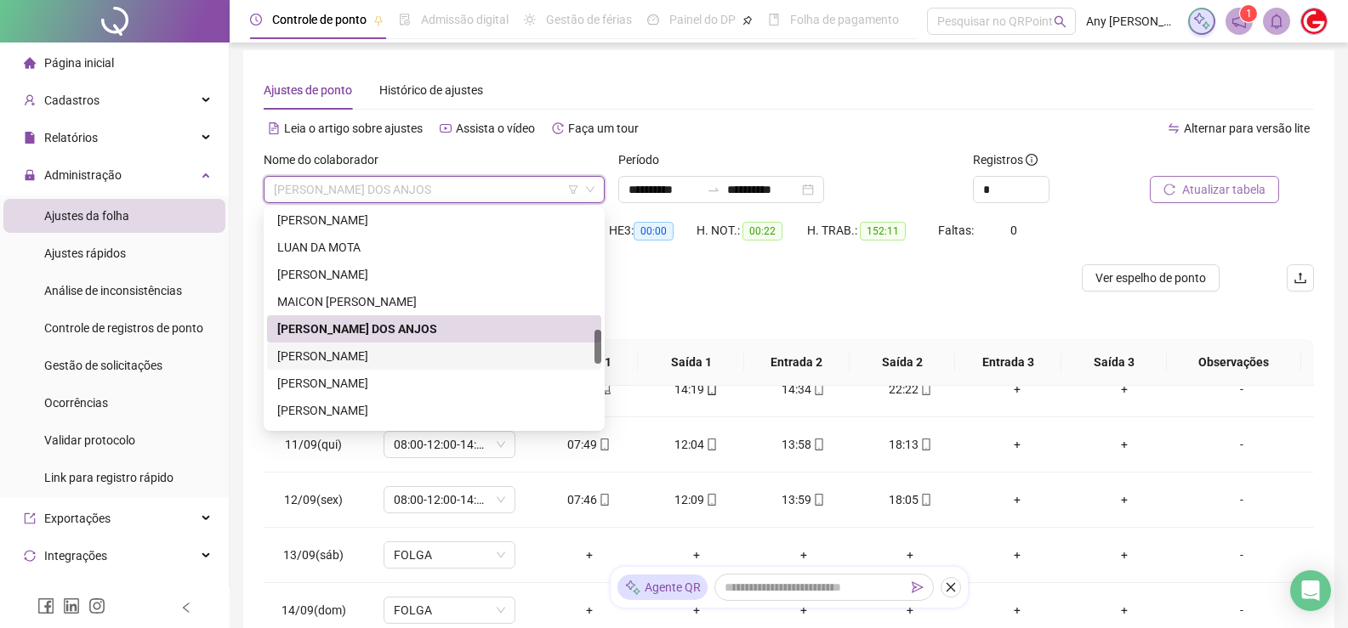
click at [351, 355] on div "[PERSON_NAME]" at bounding box center [434, 356] width 314 height 19
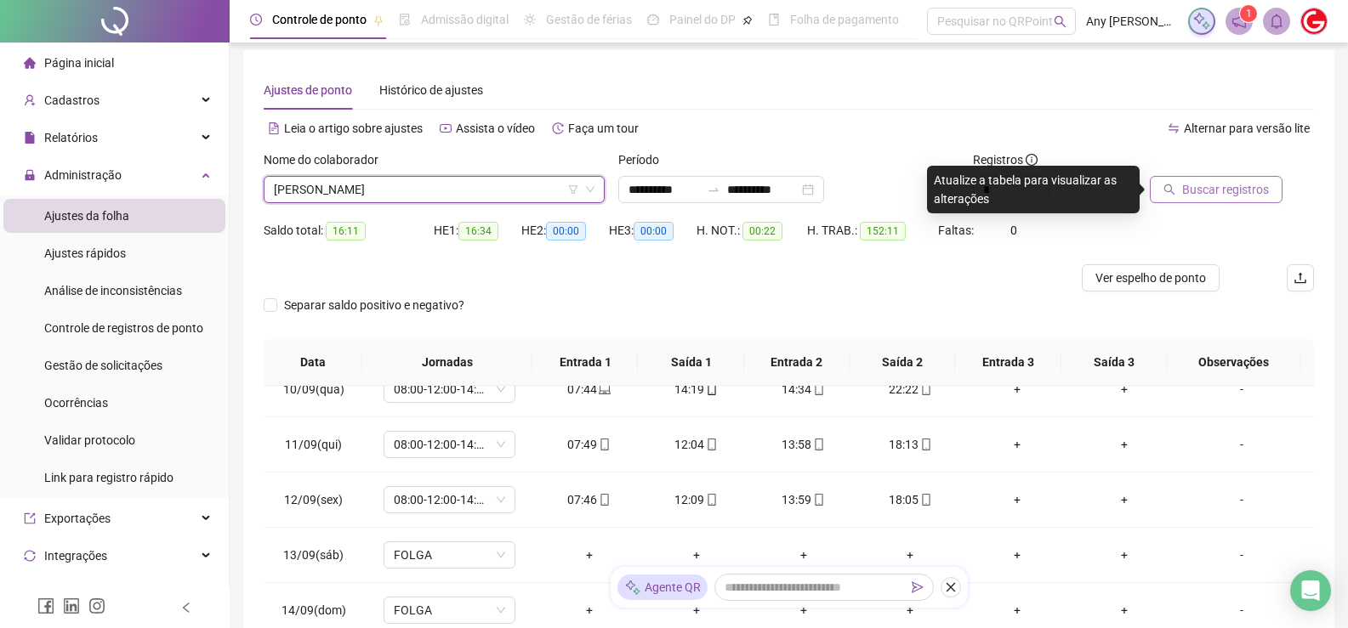
click at [1198, 200] on button "Buscar registros" at bounding box center [1216, 189] width 133 height 27
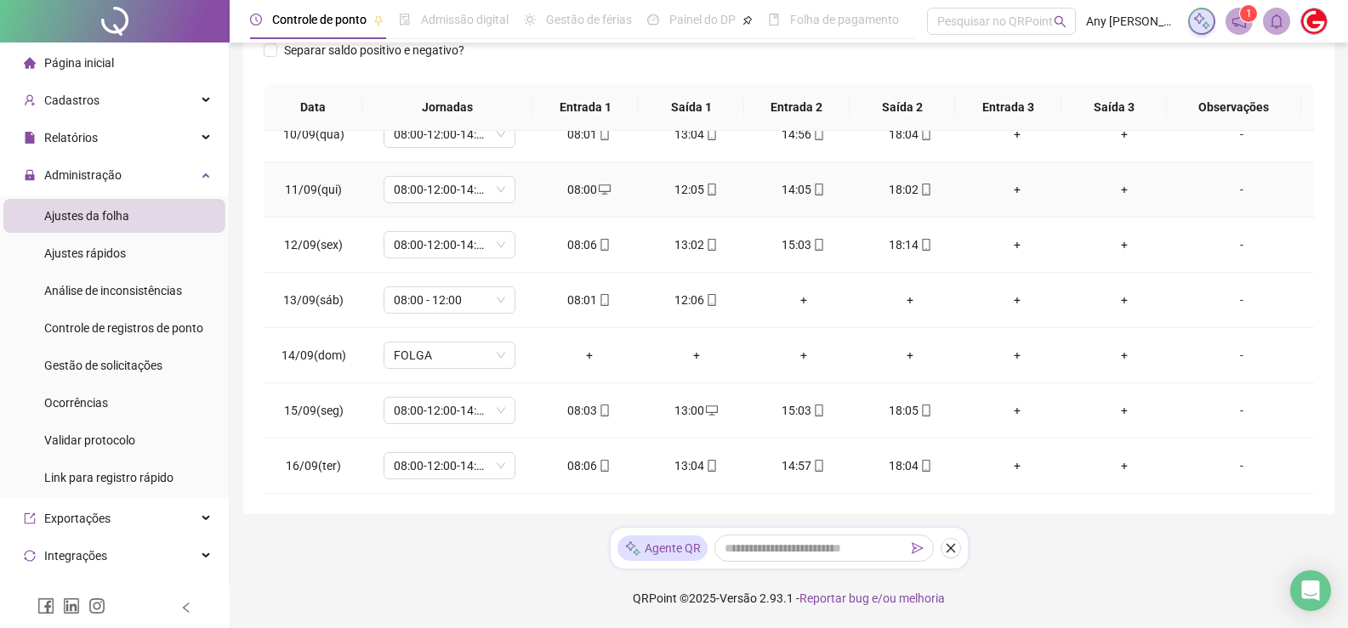
scroll to position [0, 0]
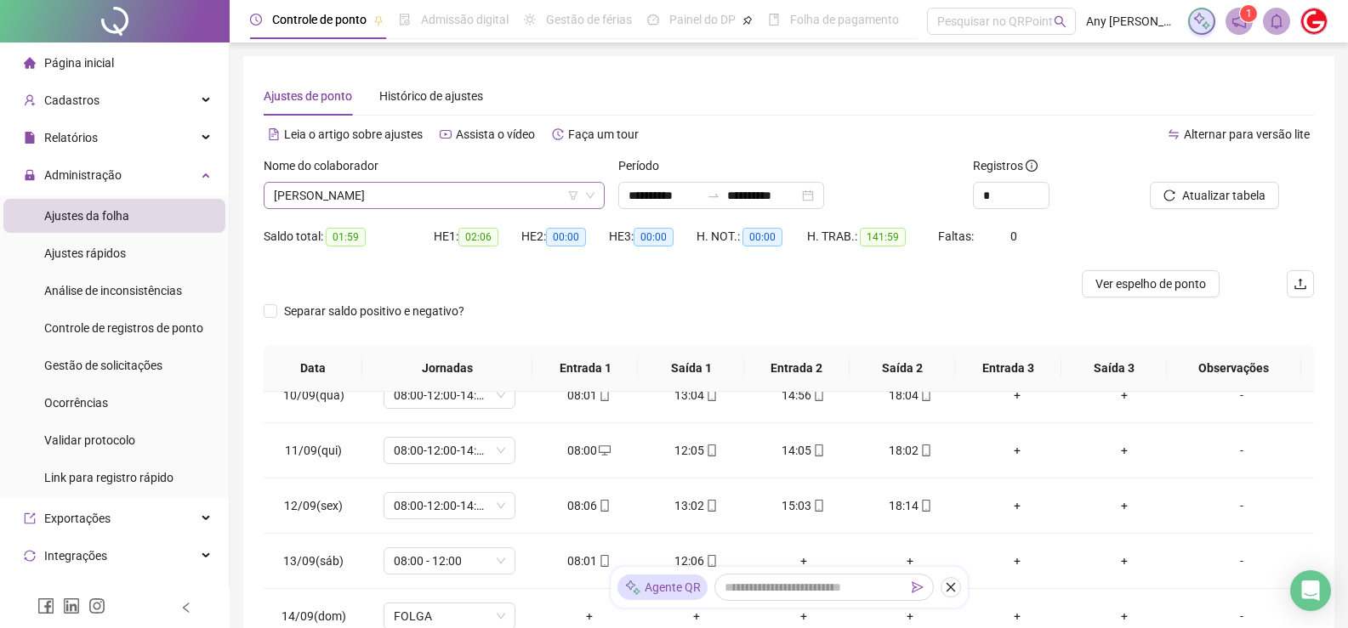
click at [400, 200] on span "[PERSON_NAME]" at bounding box center [434, 196] width 321 height 26
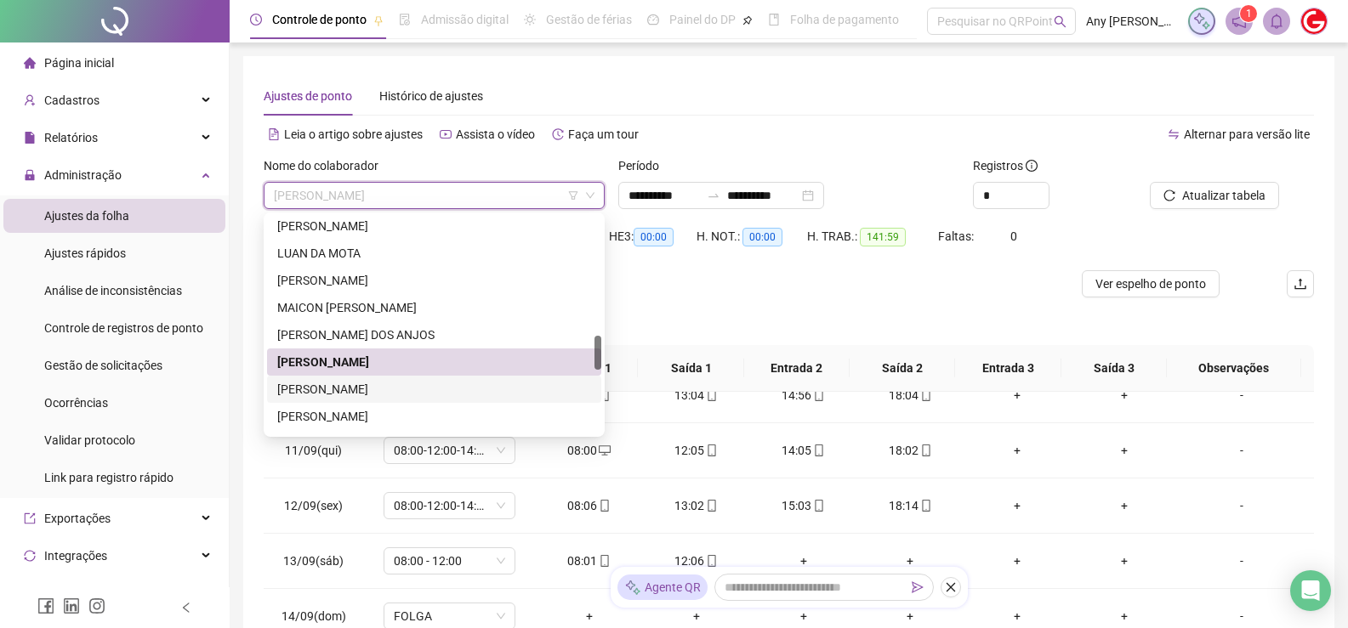
click at [416, 385] on div "[PERSON_NAME]" at bounding box center [434, 389] width 314 height 19
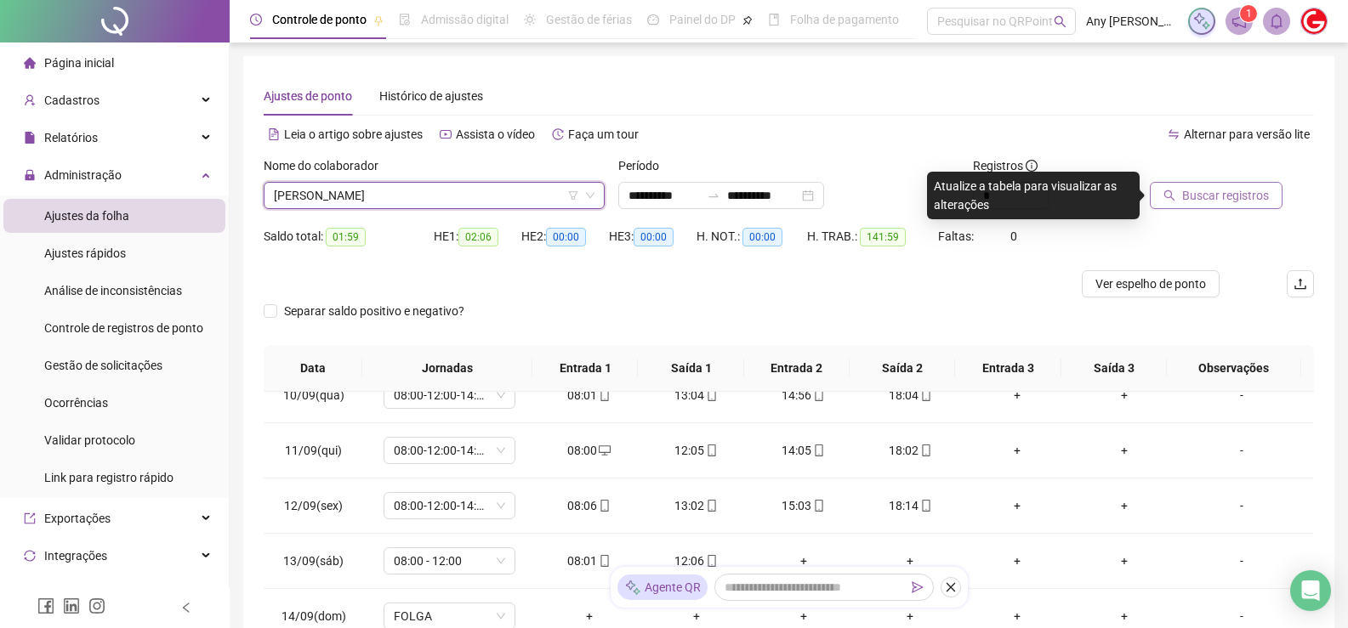
click at [1204, 202] on span "Buscar registros" at bounding box center [1225, 195] width 87 height 19
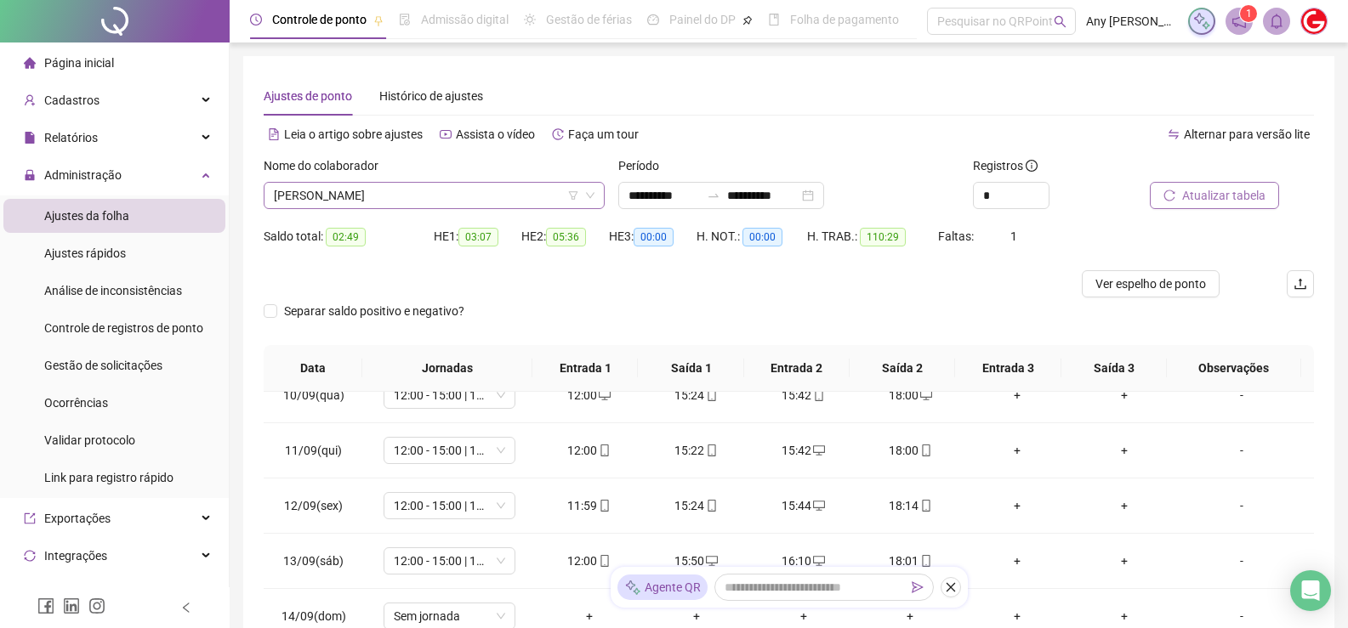
click at [368, 195] on span "[PERSON_NAME]" at bounding box center [434, 196] width 321 height 26
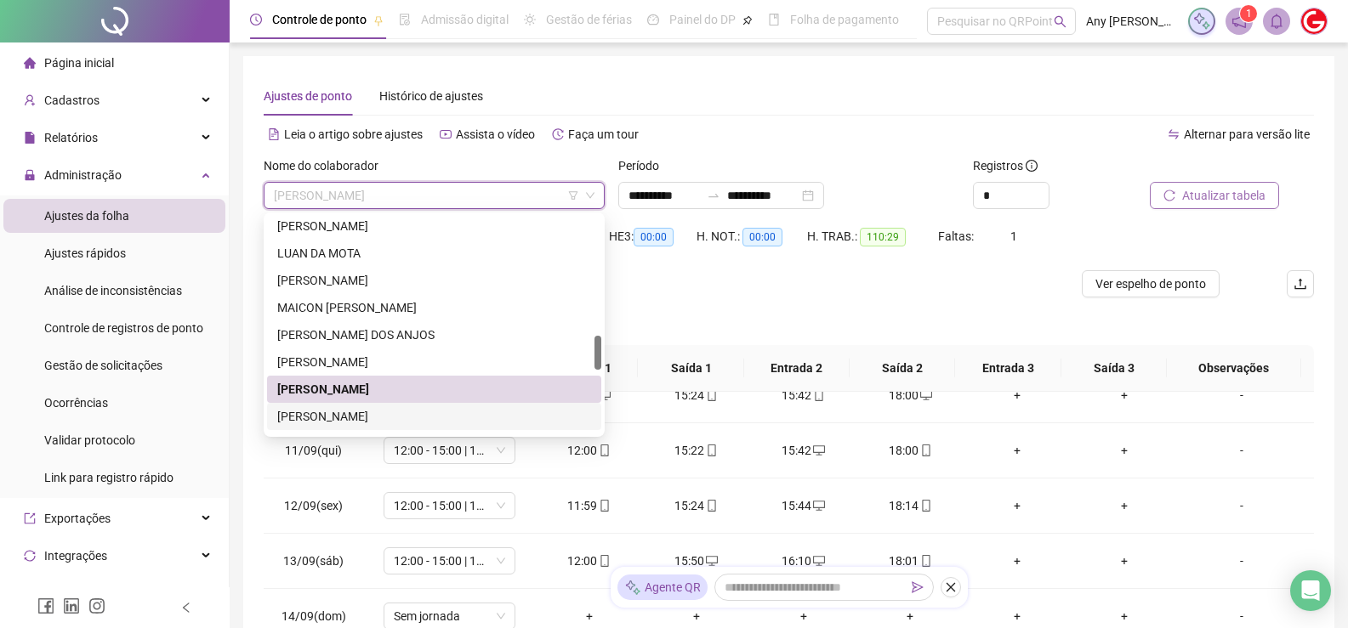
click at [406, 412] on div "[PERSON_NAME]" at bounding box center [434, 416] width 314 height 19
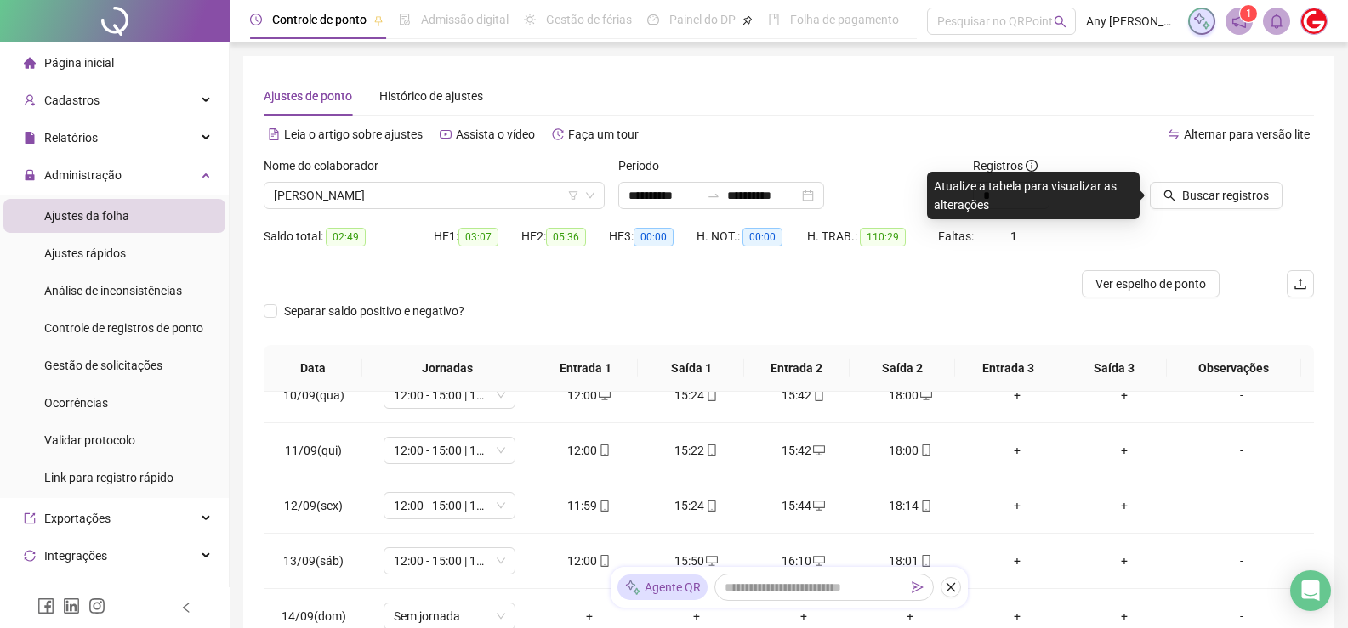
click at [1163, 193] on button "Buscar registros" at bounding box center [1216, 195] width 133 height 27
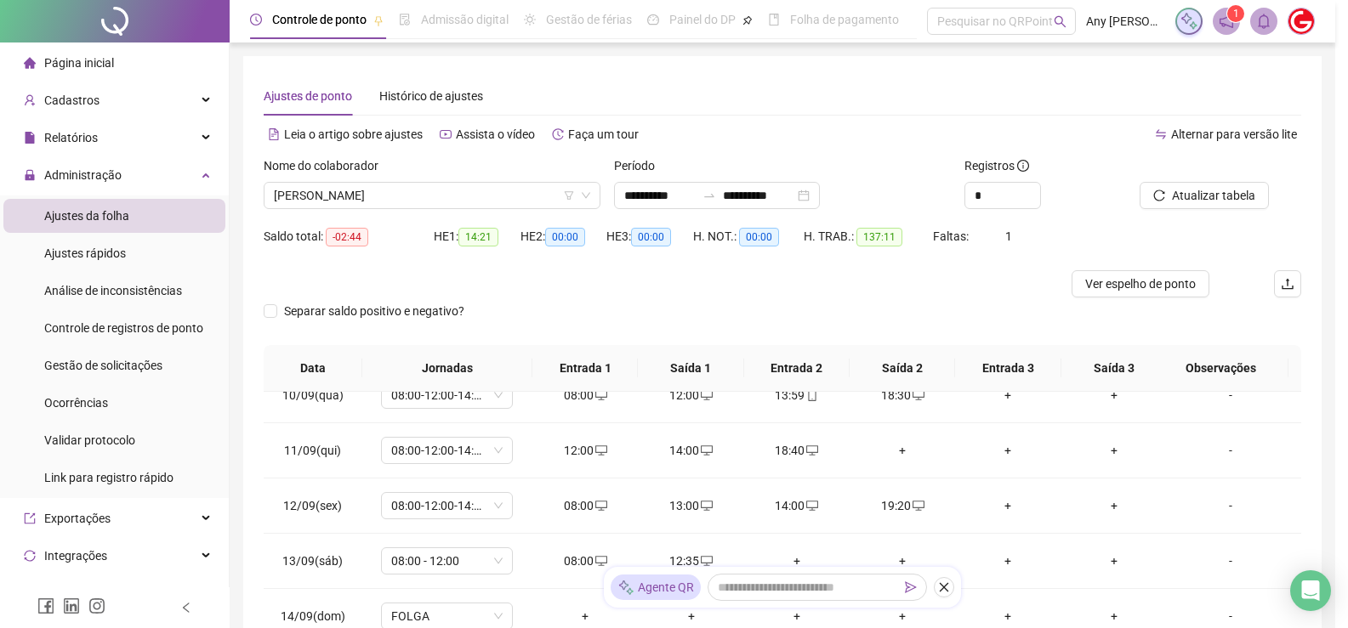
scroll to position [261, 0]
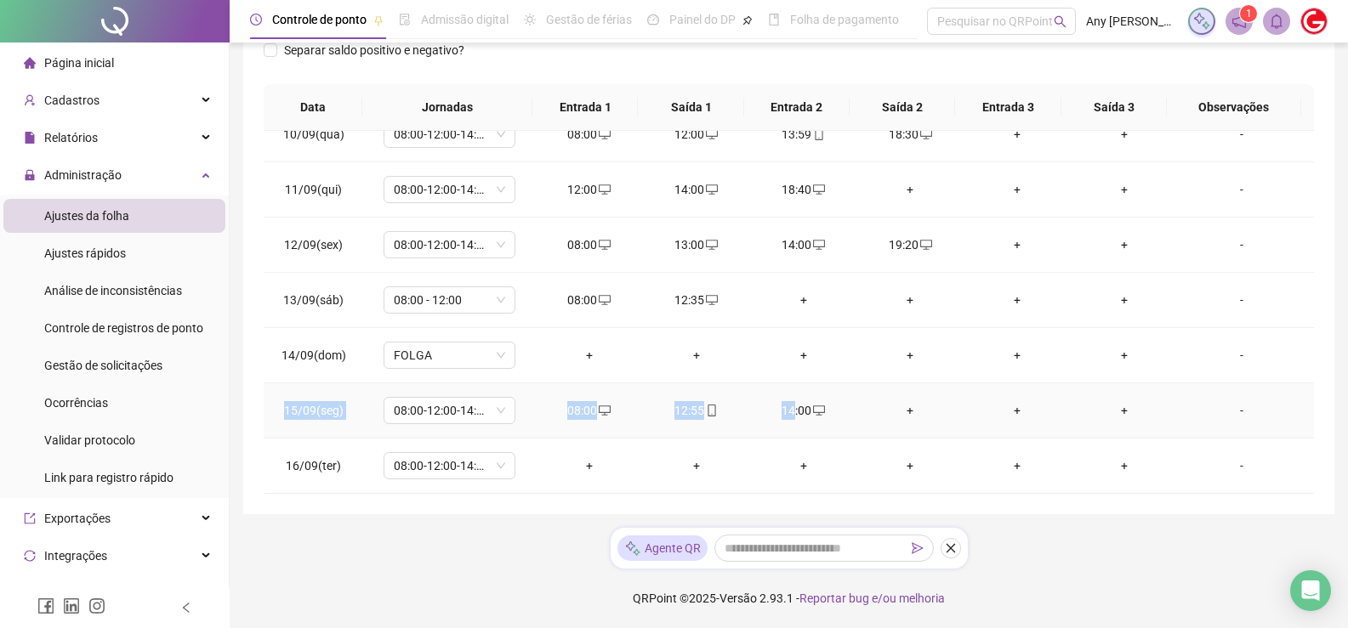
drag, startPoint x: 287, startPoint y: 413, endPoint x: 788, endPoint y: 411, distance: 501.7
click at [788, 411] on tr "15/09(seg) 08:00-12:00-14:00-18:00 08:00 12:55 14:00 + + + -" at bounding box center [789, 410] width 1050 height 55
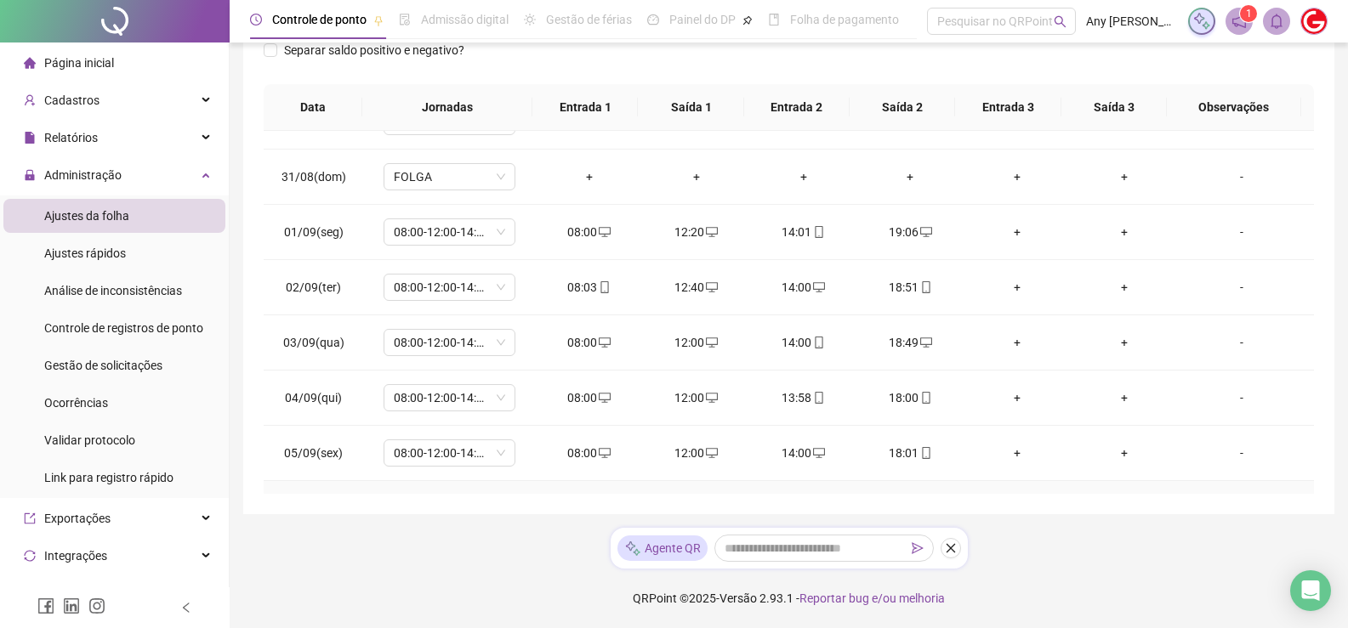
scroll to position [853, 0]
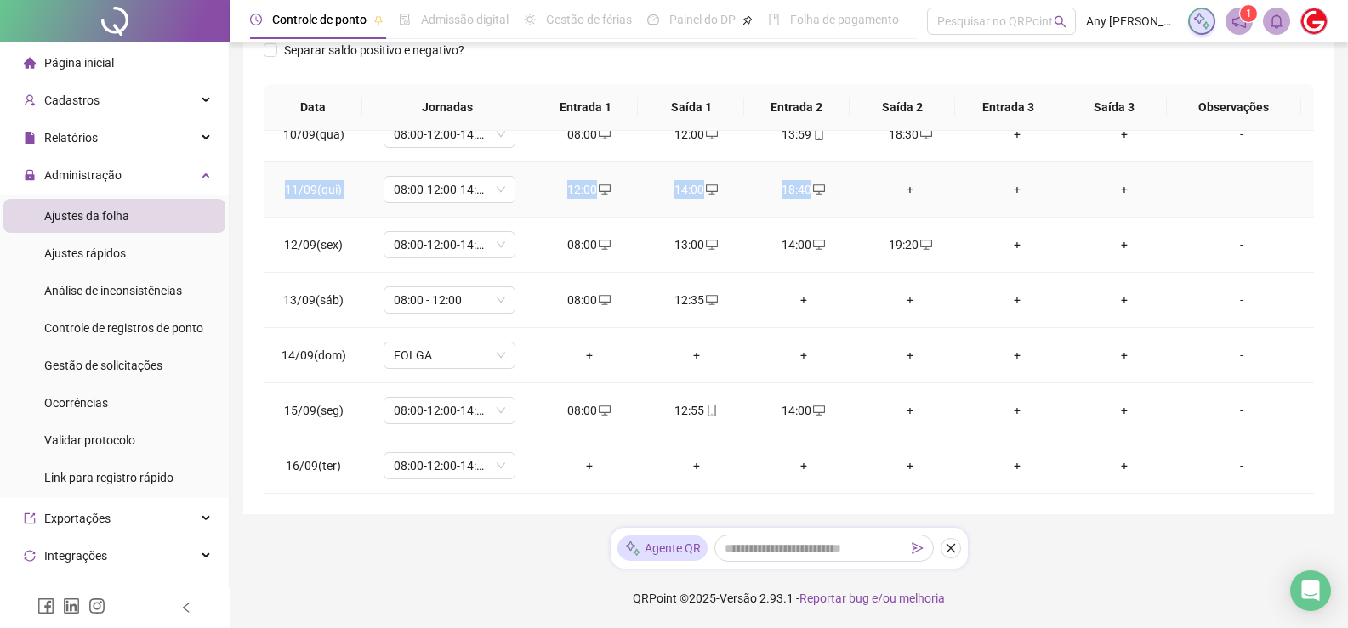
drag, startPoint x: 273, startPoint y: 184, endPoint x: 838, endPoint y: 179, distance: 564.6
click at [838, 179] on tr "11/09(qui) 08:00-12:00-14:00-18:00 12:00 14:00 18:40 + + + -" at bounding box center [789, 189] width 1050 height 55
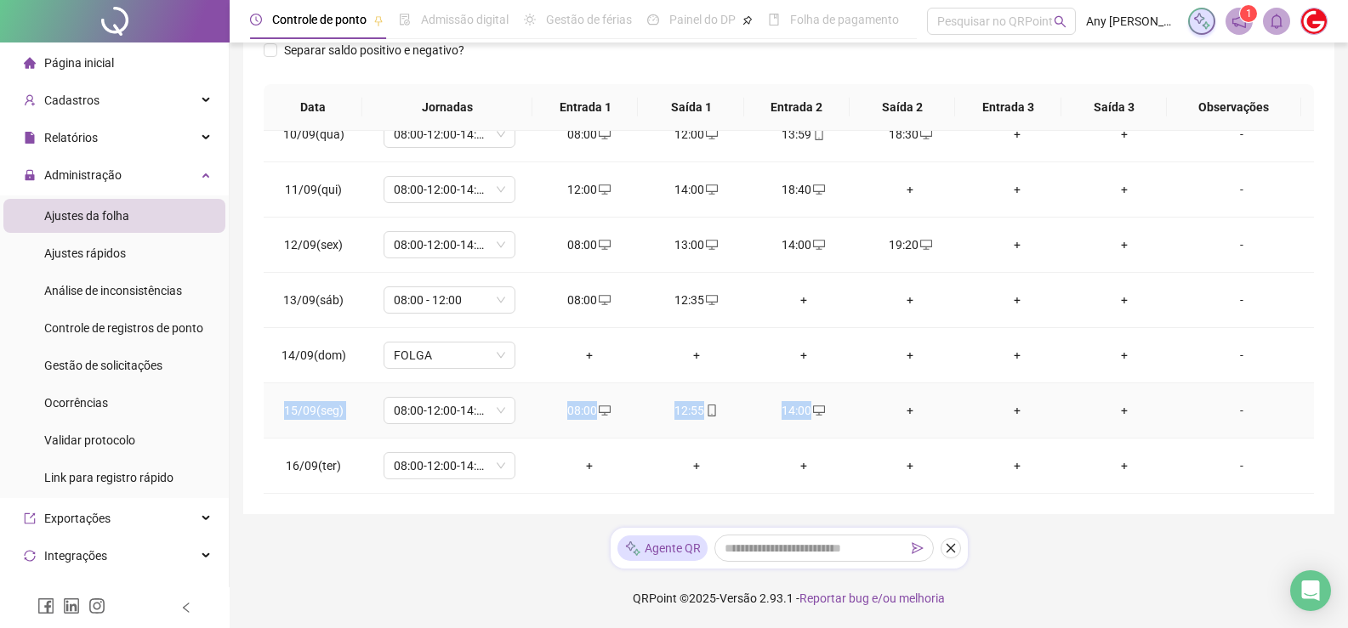
drag, startPoint x: 280, startPoint y: 406, endPoint x: 828, endPoint y: 416, distance: 548.5
click at [828, 416] on tr "15/09(seg) 08:00-12:00-14:00-18:00 08:00 12:55 14:00 + + + -" at bounding box center [789, 410] width 1050 height 55
drag, startPoint x: 283, startPoint y: 465, endPoint x: 571, endPoint y: 452, distance: 288.5
click at [571, 452] on tr "16/09(ter) 08:00-12:00-14:00-18:00 + + + + + + -" at bounding box center [789, 466] width 1050 height 55
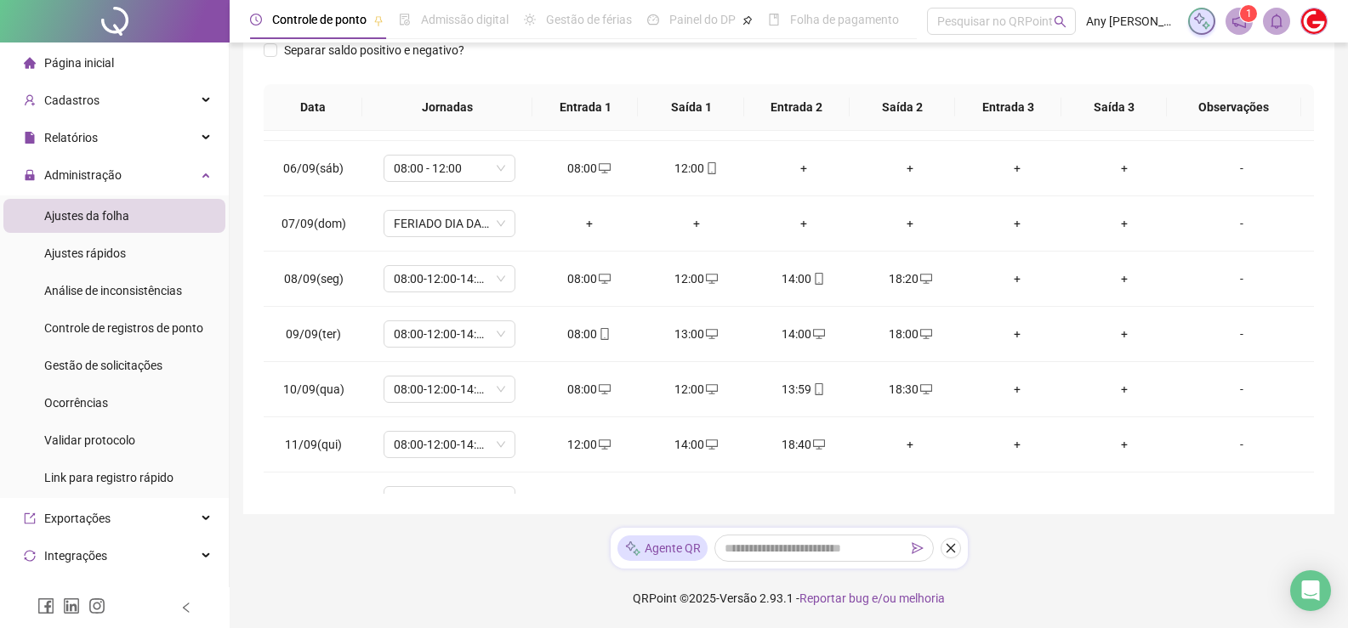
scroll to position [6, 0]
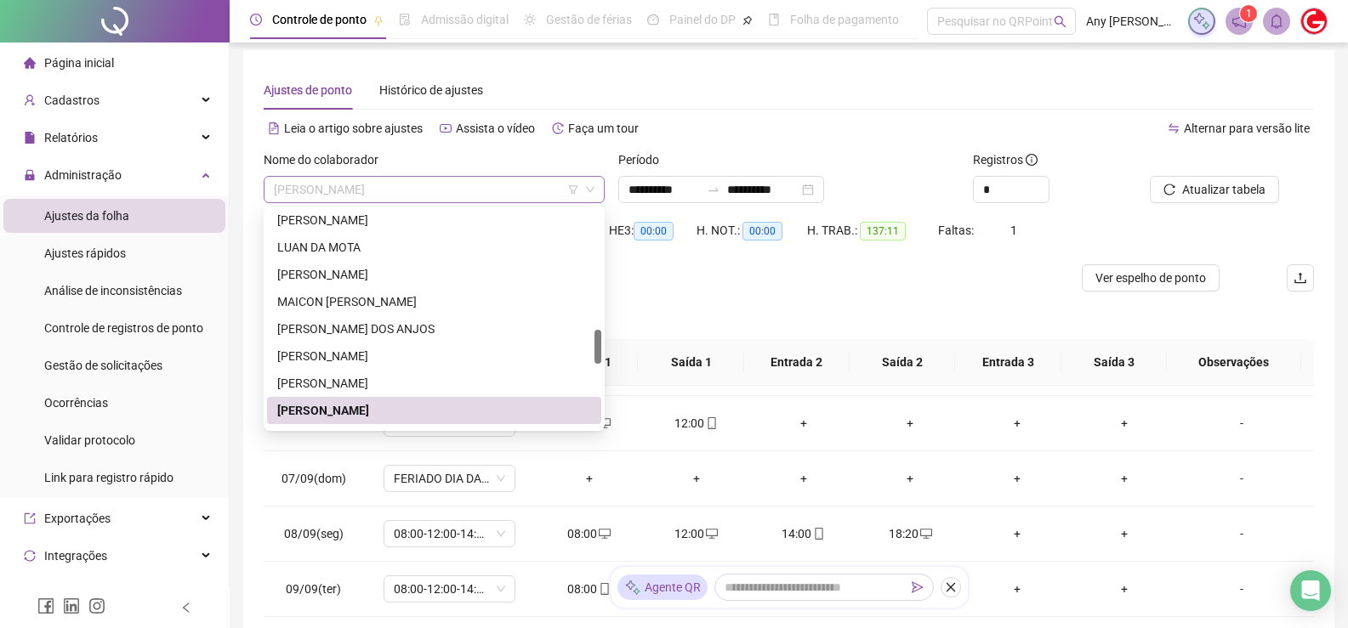
click at [358, 192] on span "[PERSON_NAME]" at bounding box center [434, 190] width 321 height 26
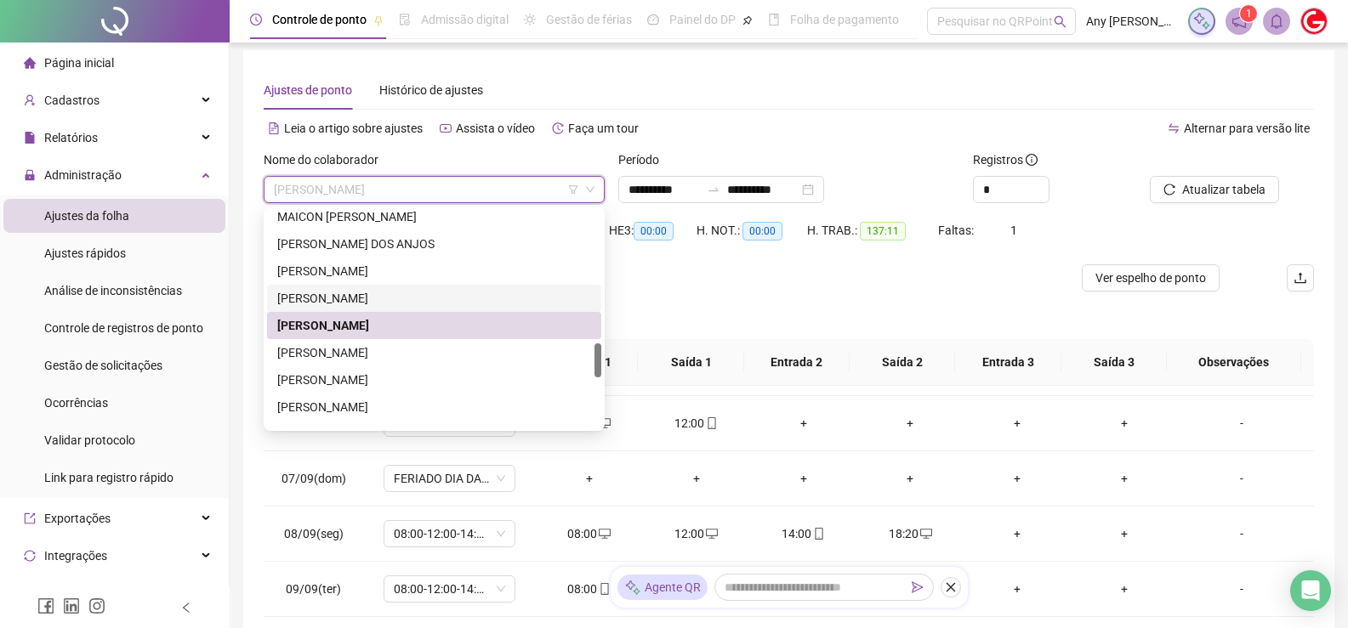
scroll to position [935, 0]
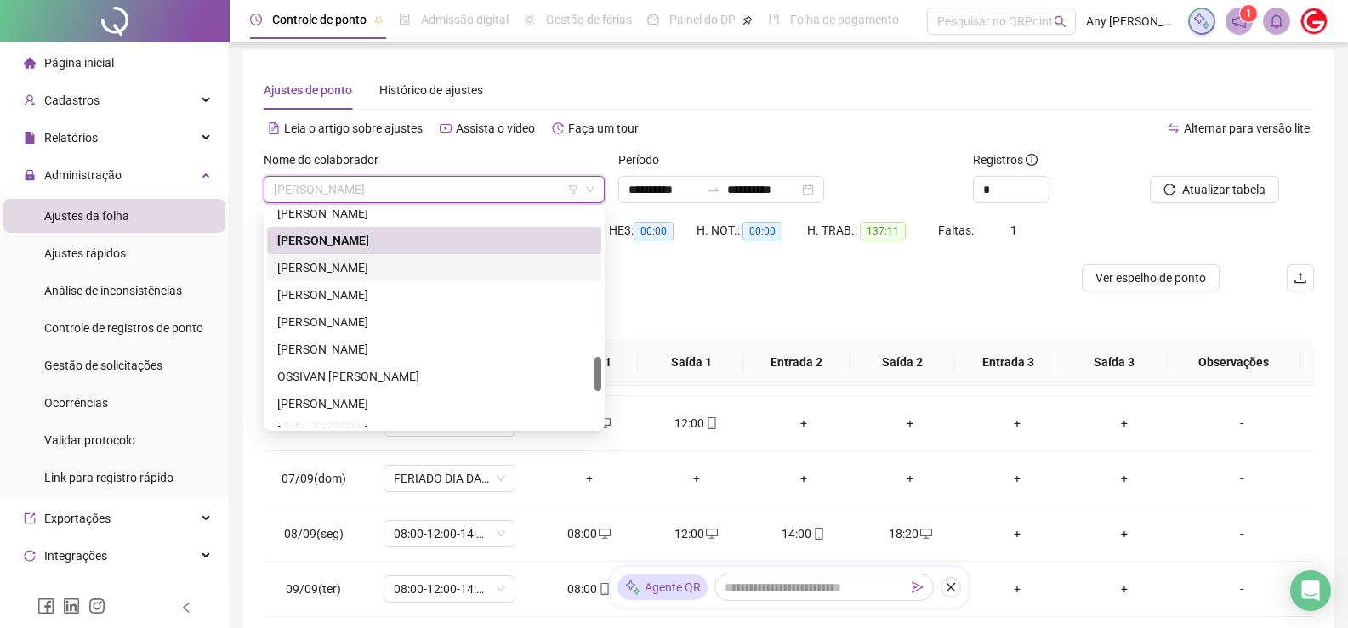
click at [330, 271] on div "[PERSON_NAME]" at bounding box center [434, 267] width 314 height 19
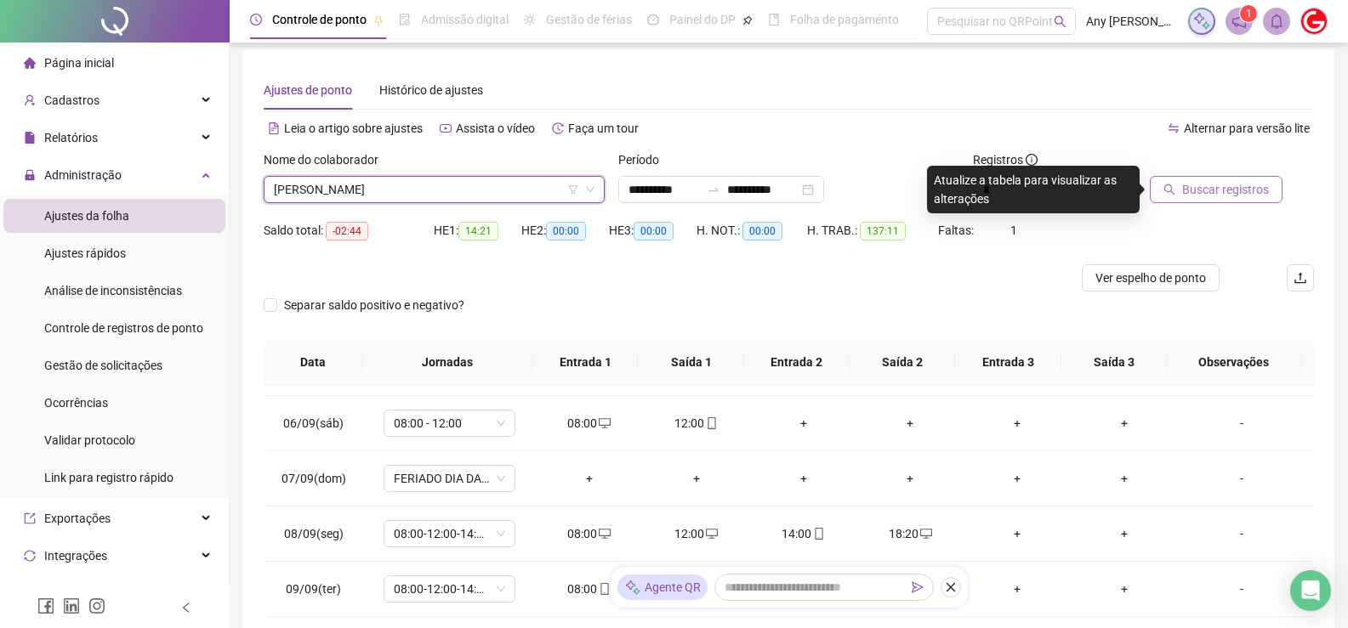
click at [1241, 185] on span "Buscar registros" at bounding box center [1225, 189] width 87 height 19
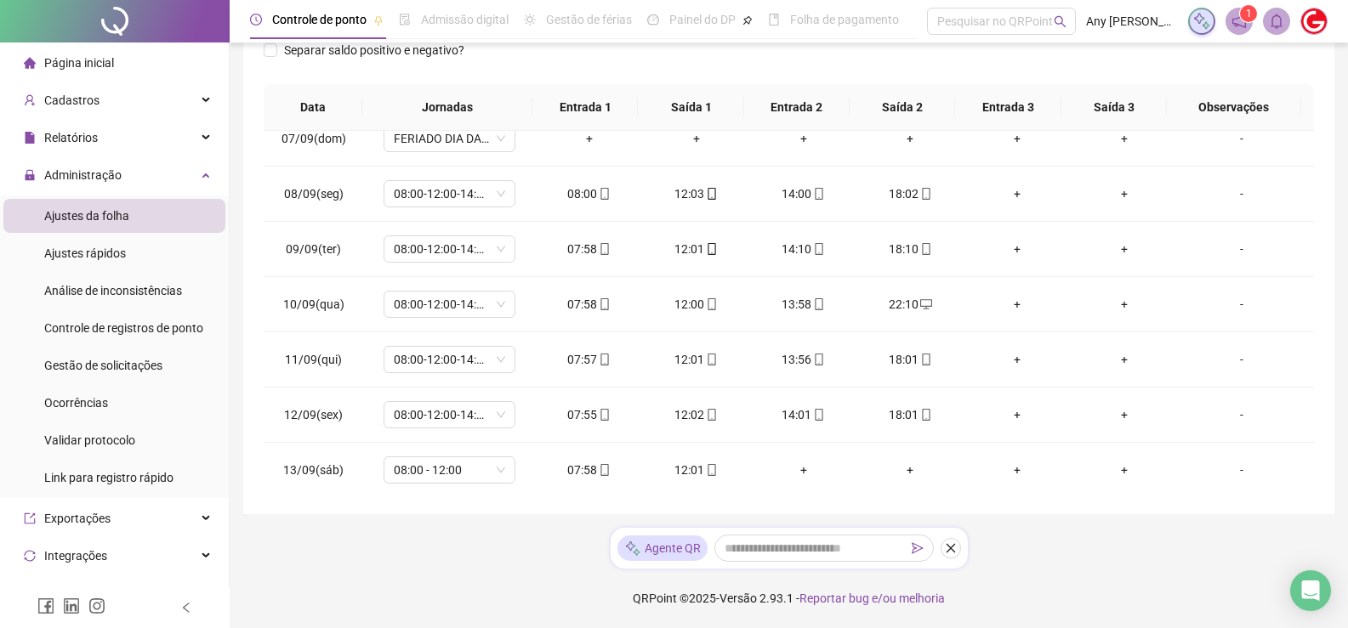
scroll to position [91, 0]
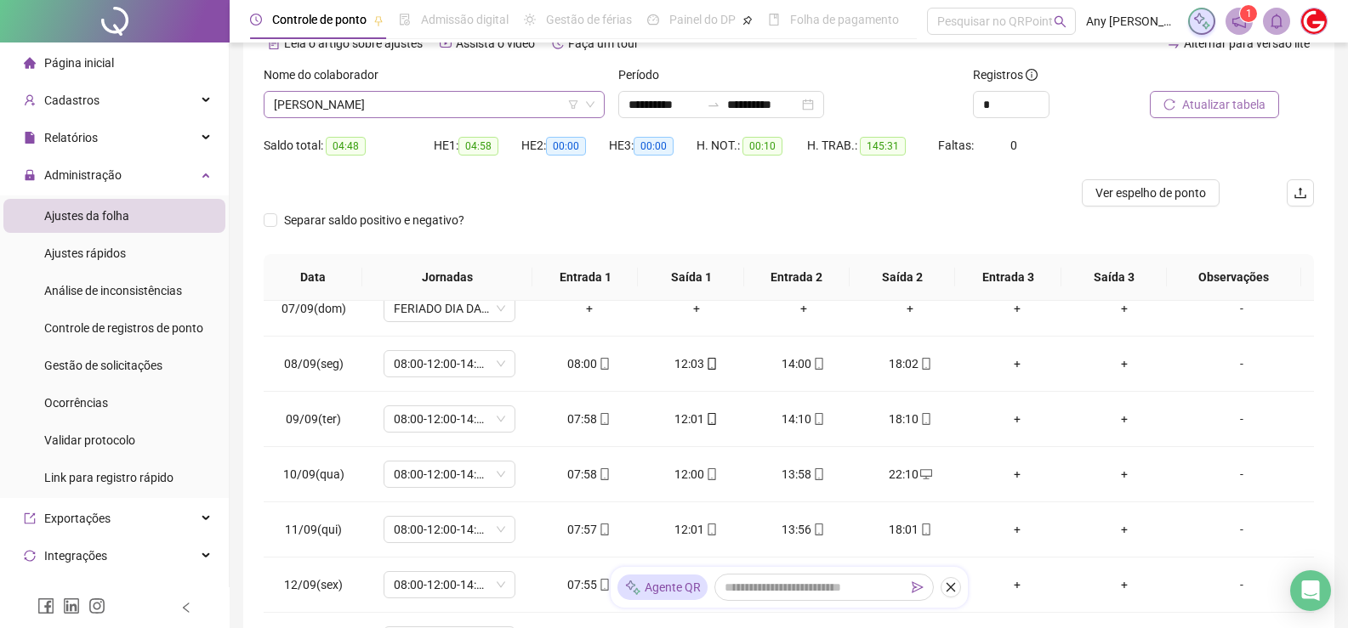
click at [401, 111] on span "[PERSON_NAME]" at bounding box center [434, 105] width 321 height 26
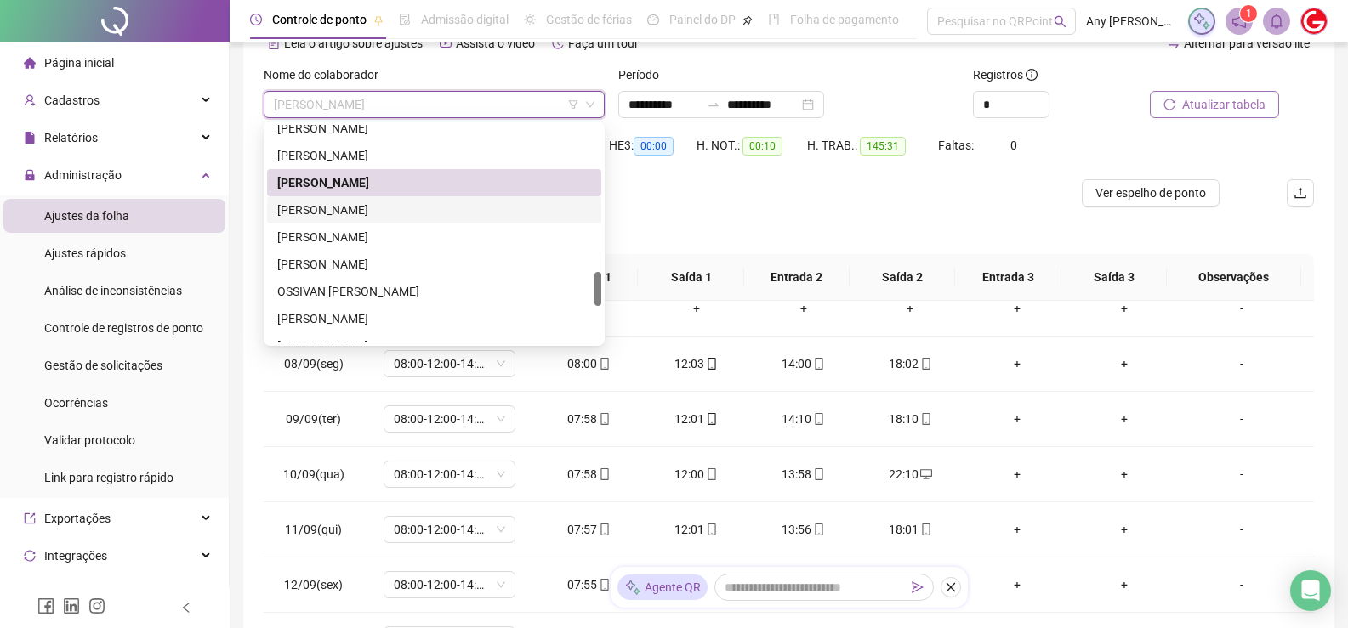
click at [359, 217] on div "[PERSON_NAME]" at bounding box center [434, 210] width 314 height 19
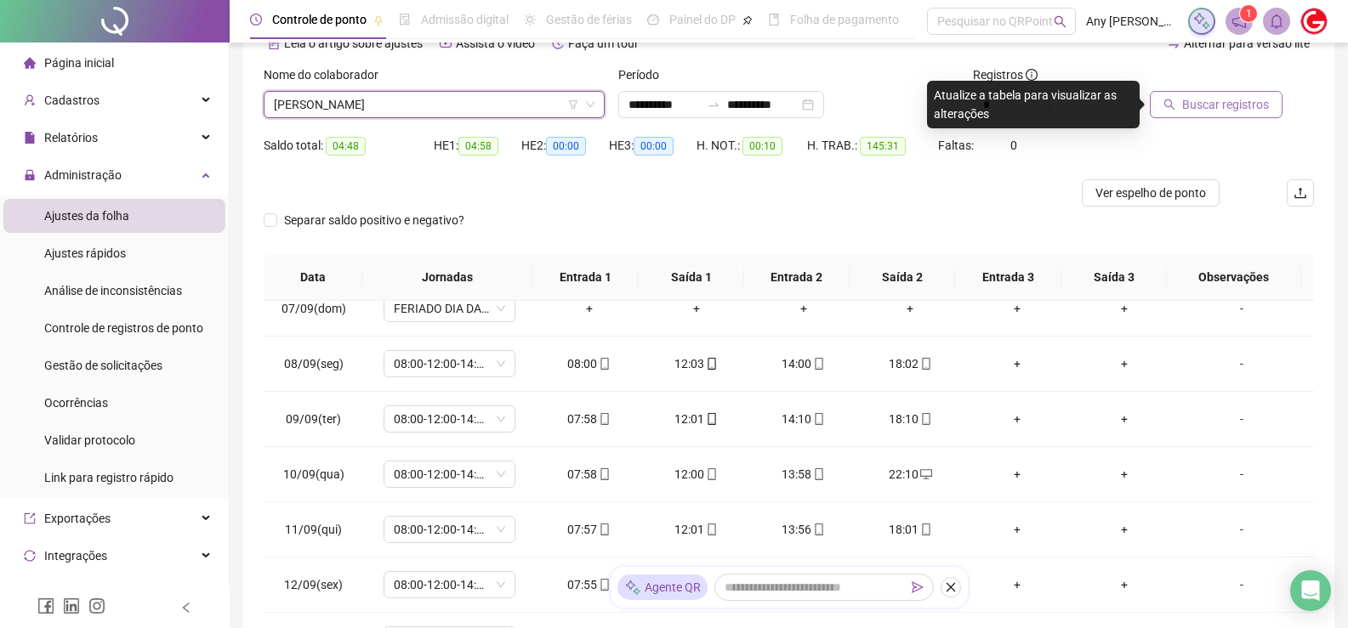
click at [1190, 109] on span "Buscar registros" at bounding box center [1225, 104] width 87 height 19
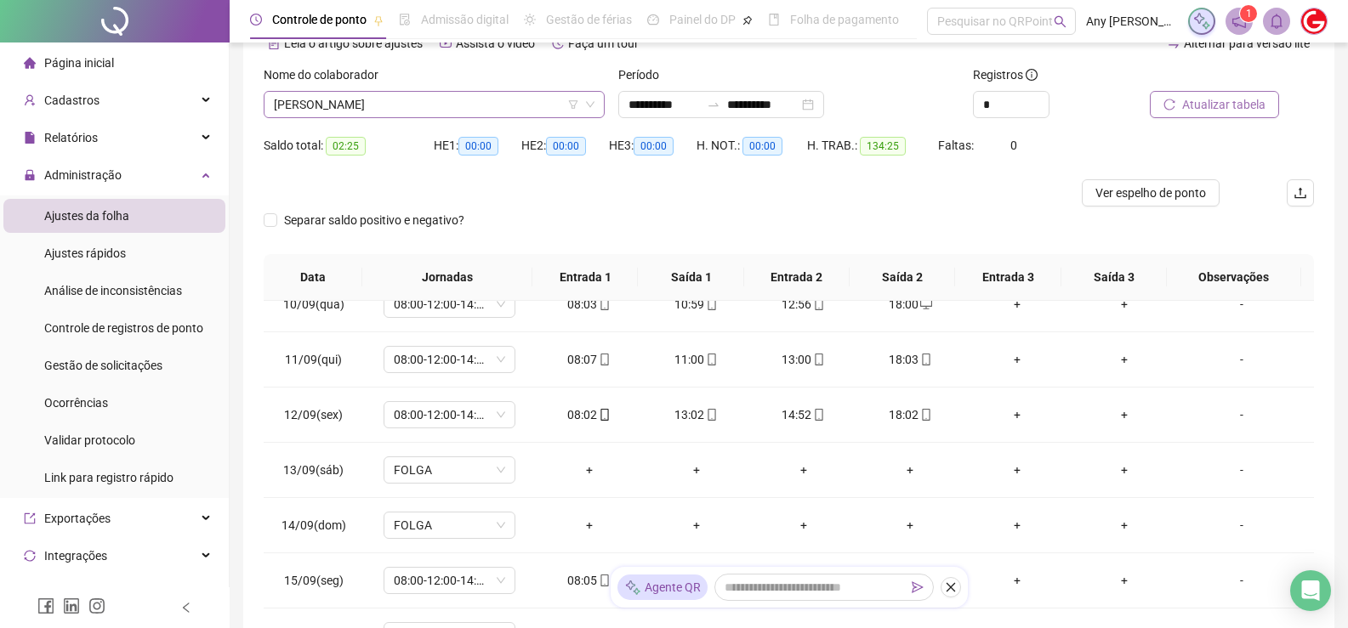
click at [335, 112] on span "[PERSON_NAME]" at bounding box center [434, 105] width 321 height 26
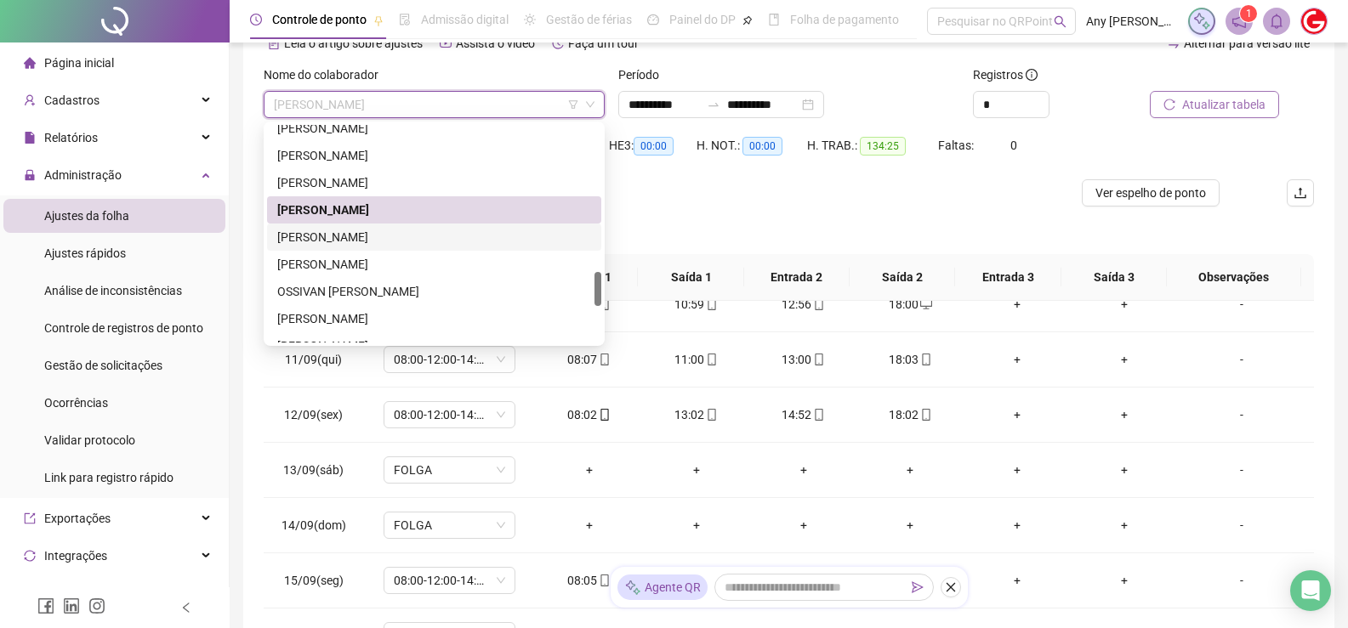
click at [346, 243] on div "[PERSON_NAME]" at bounding box center [434, 237] width 314 height 19
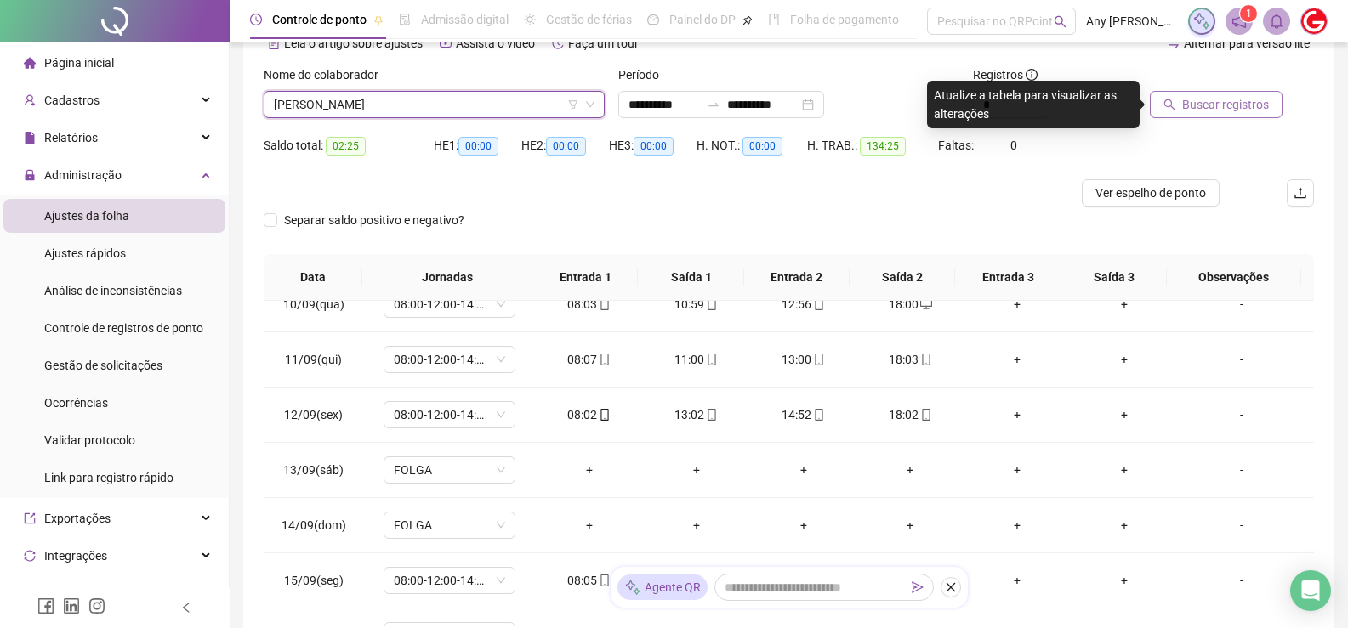
click at [1186, 111] on span "Buscar registros" at bounding box center [1225, 104] width 87 height 19
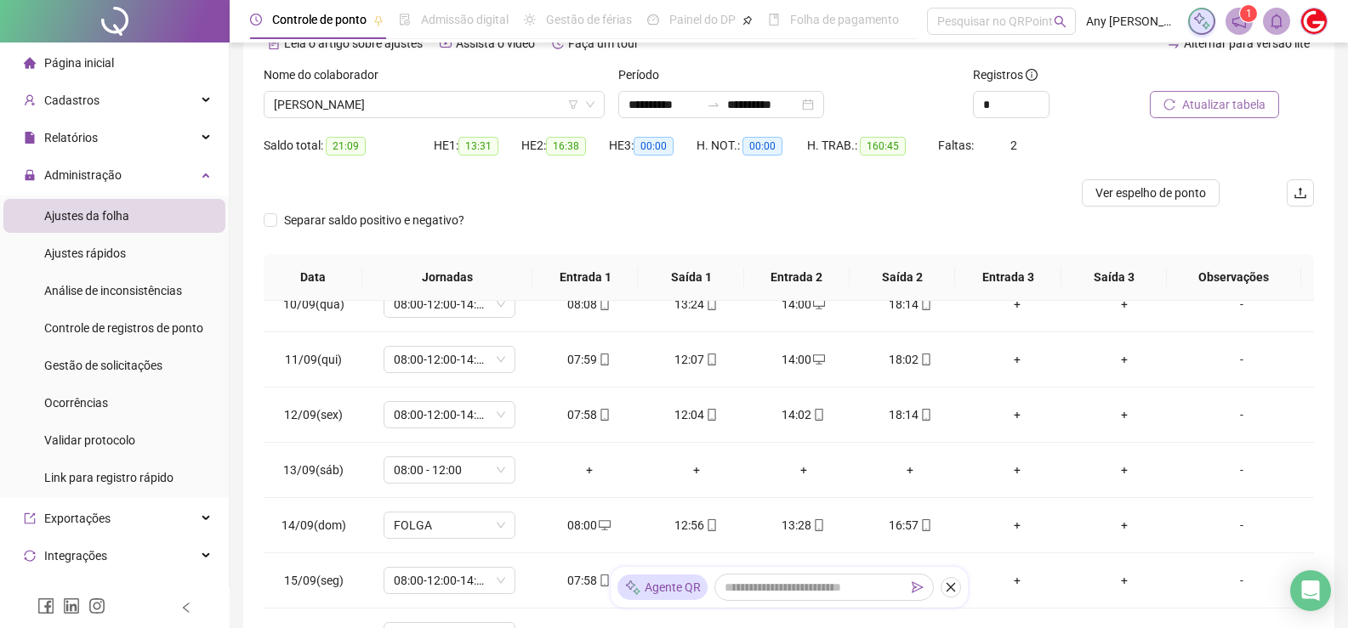
scroll to position [6, 0]
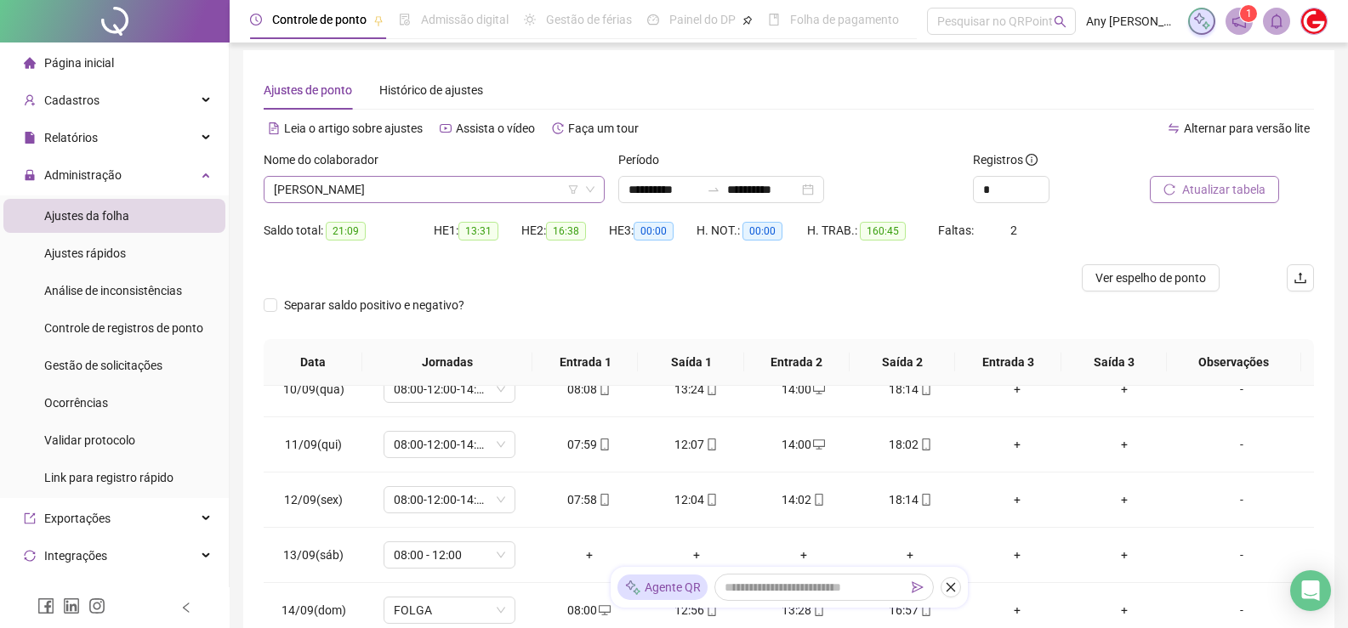
click at [329, 188] on span "[PERSON_NAME]" at bounding box center [434, 190] width 321 height 26
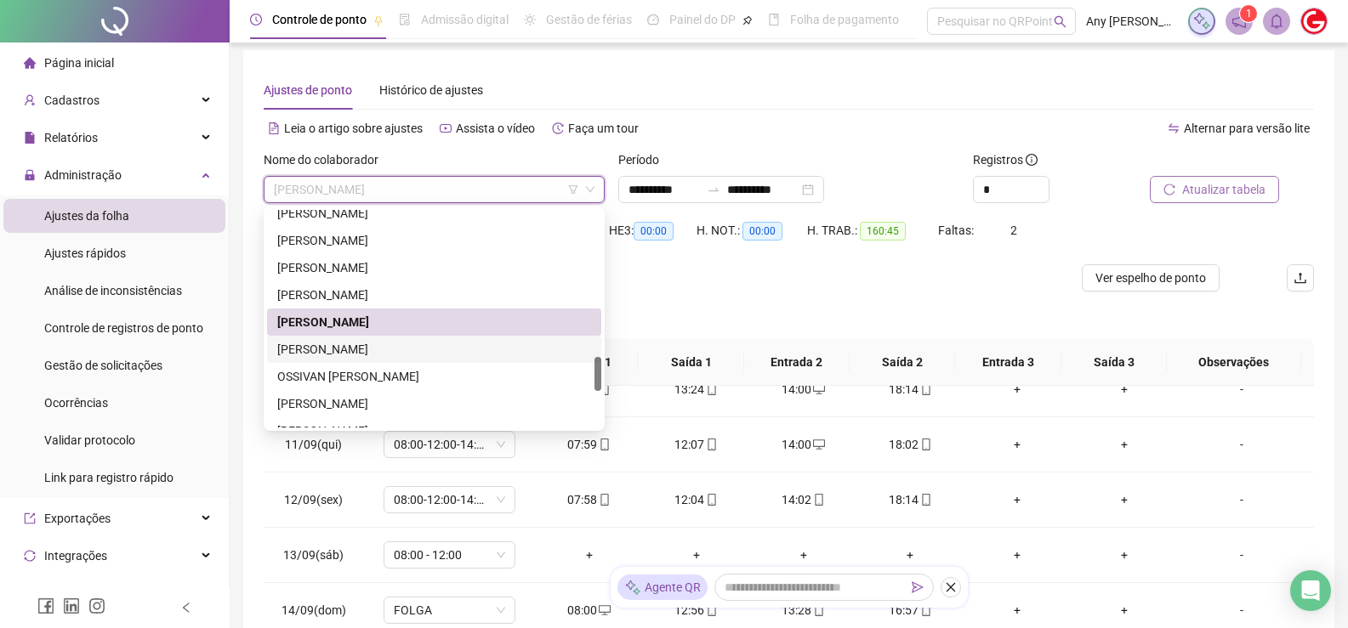
click at [325, 342] on div "[PERSON_NAME]" at bounding box center [434, 349] width 314 height 19
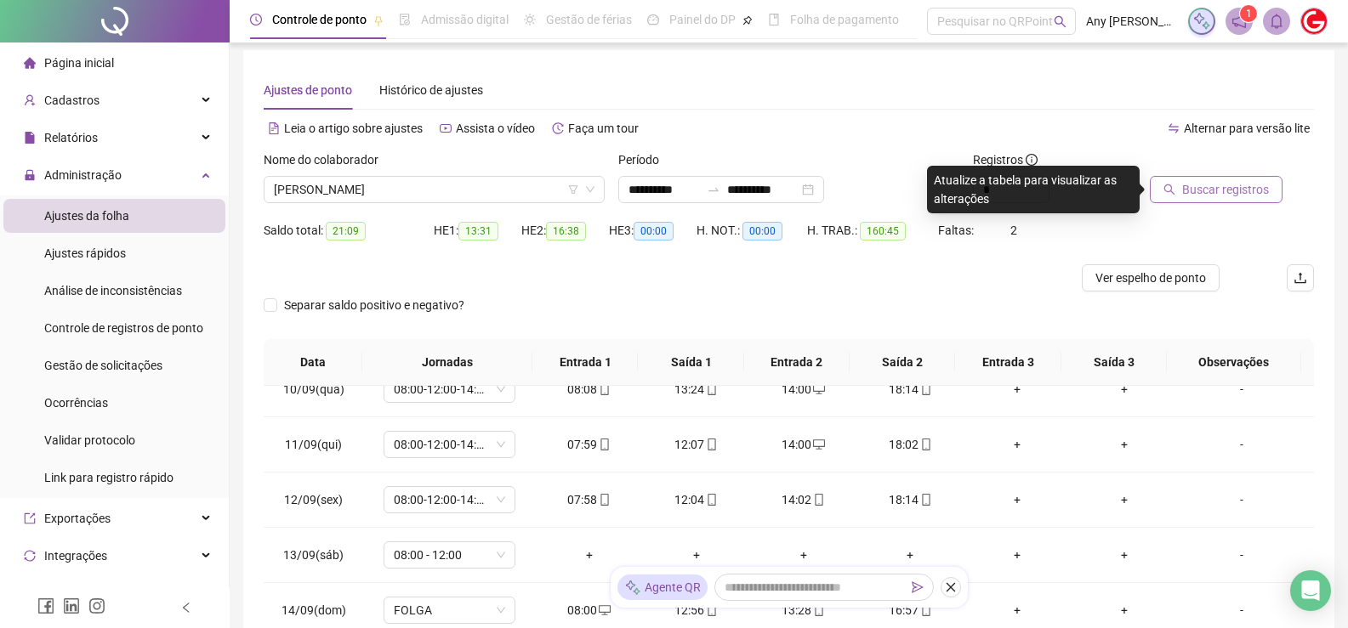
click at [1231, 193] on span "Buscar registros" at bounding box center [1225, 189] width 87 height 19
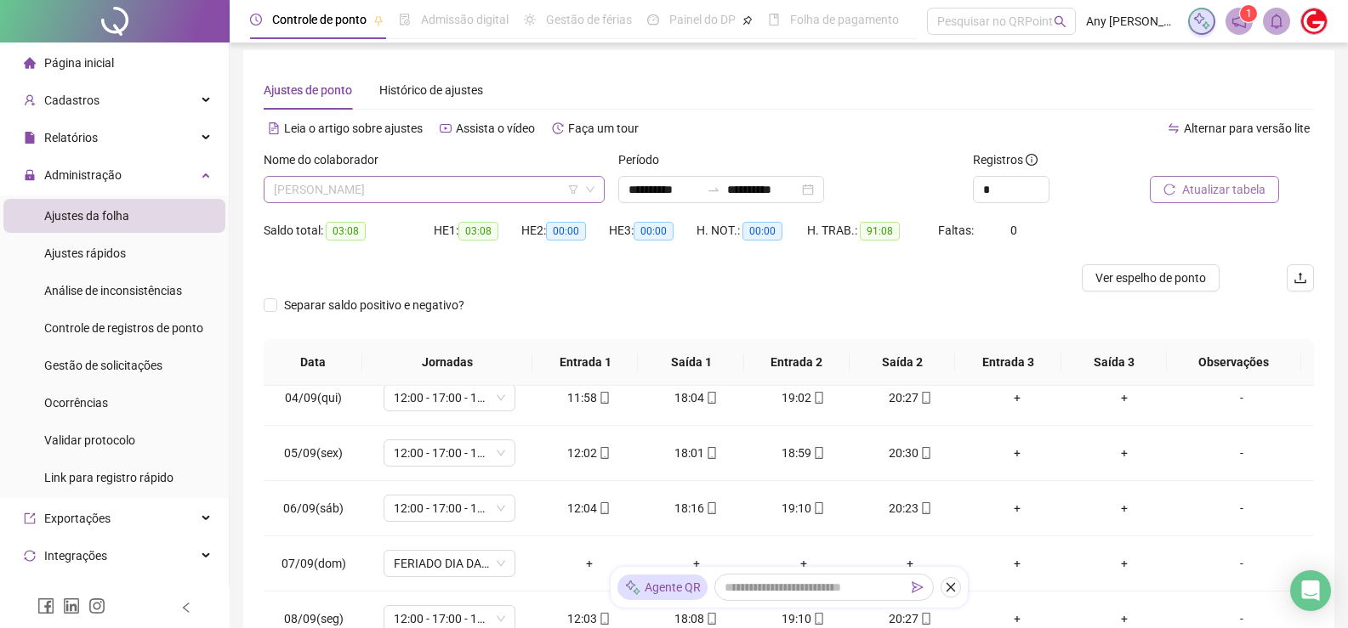
click at [347, 185] on span "[PERSON_NAME]" at bounding box center [434, 190] width 321 height 26
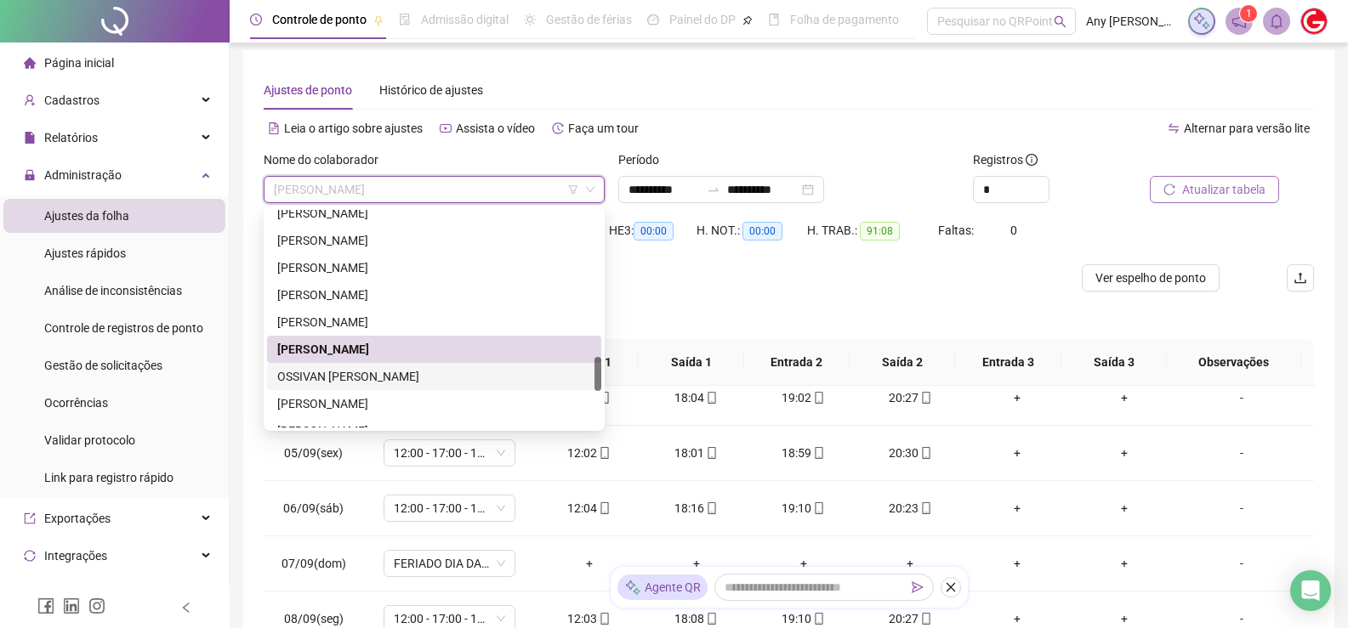
click at [352, 372] on div "OSSIVAN [PERSON_NAME]" at bounding box center [434, 376] width 314 height 19
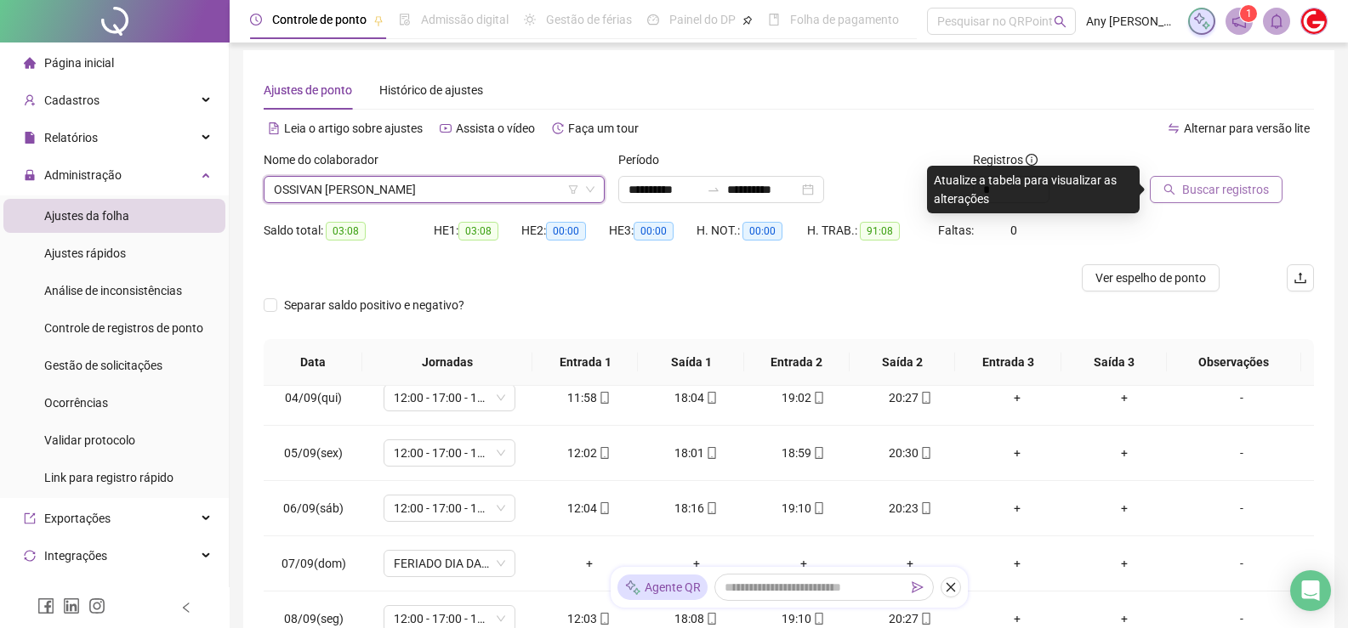
click at [1241, 203] on div "Buscar registros" at bounding box center [1232, 184] width 178 height 66
click at [1222, 188] on span "Buscar registros" at bounding box center [1225, 189] width 87 height 19
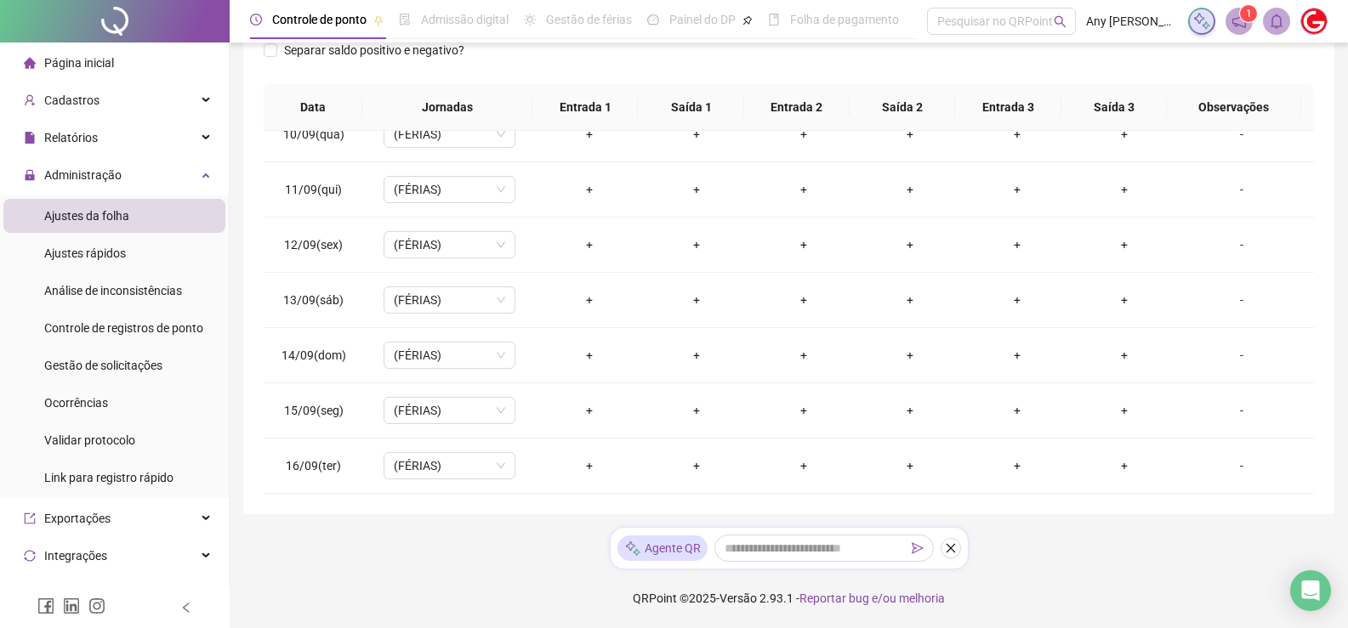
scroll to position [0, 0]
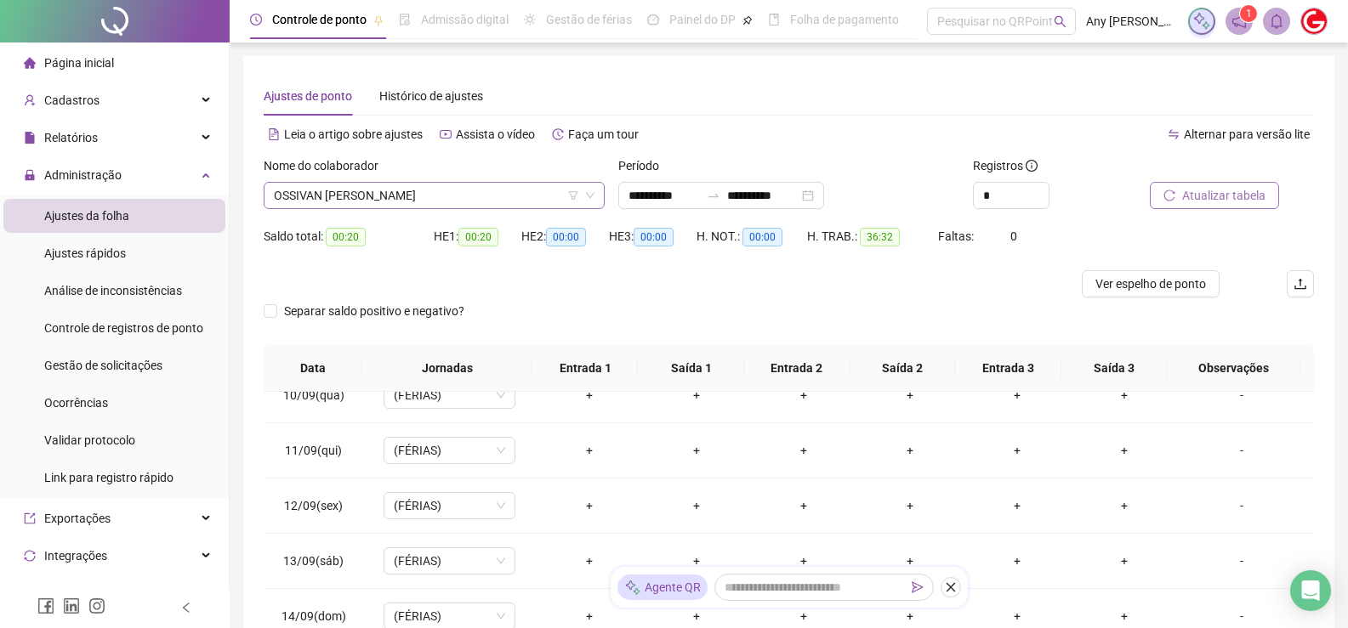
click at [332, 202] on span "OSSIVAN [PERSON_NAME]" at bounding box center [434, 196] width 321 height 26
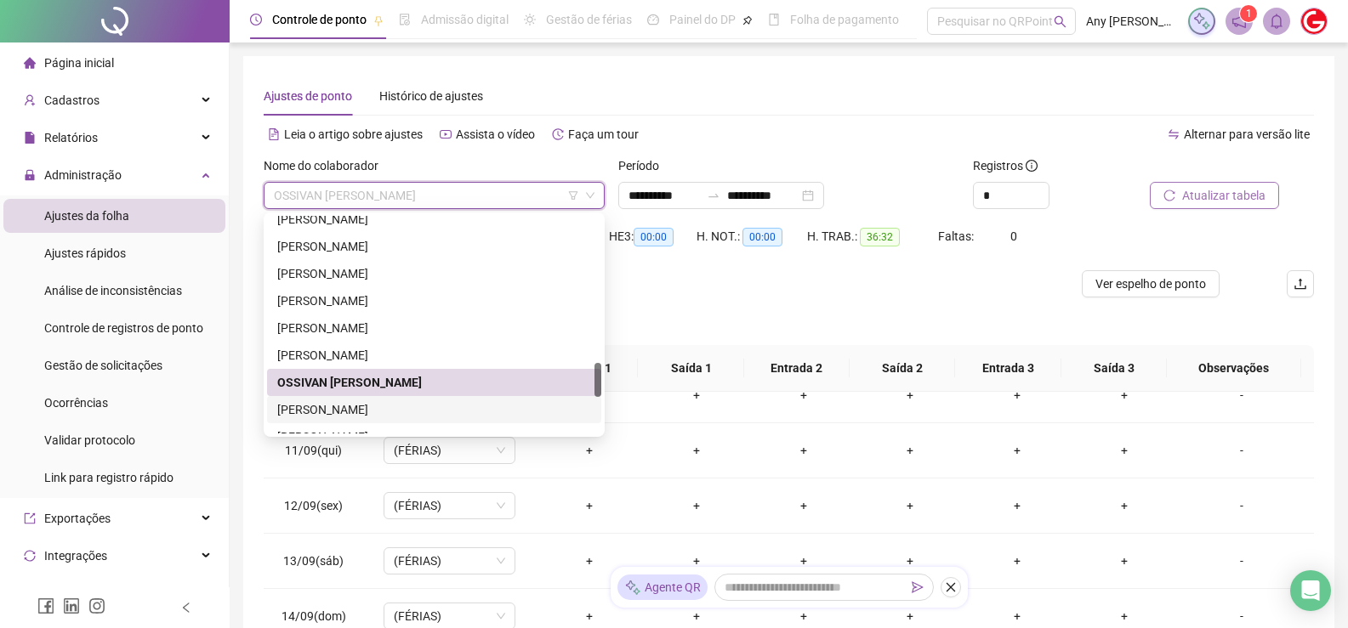
click at [361, 414] on div "[PERSON_NAME]" at bounding box center [434, 409] width 314 height 19
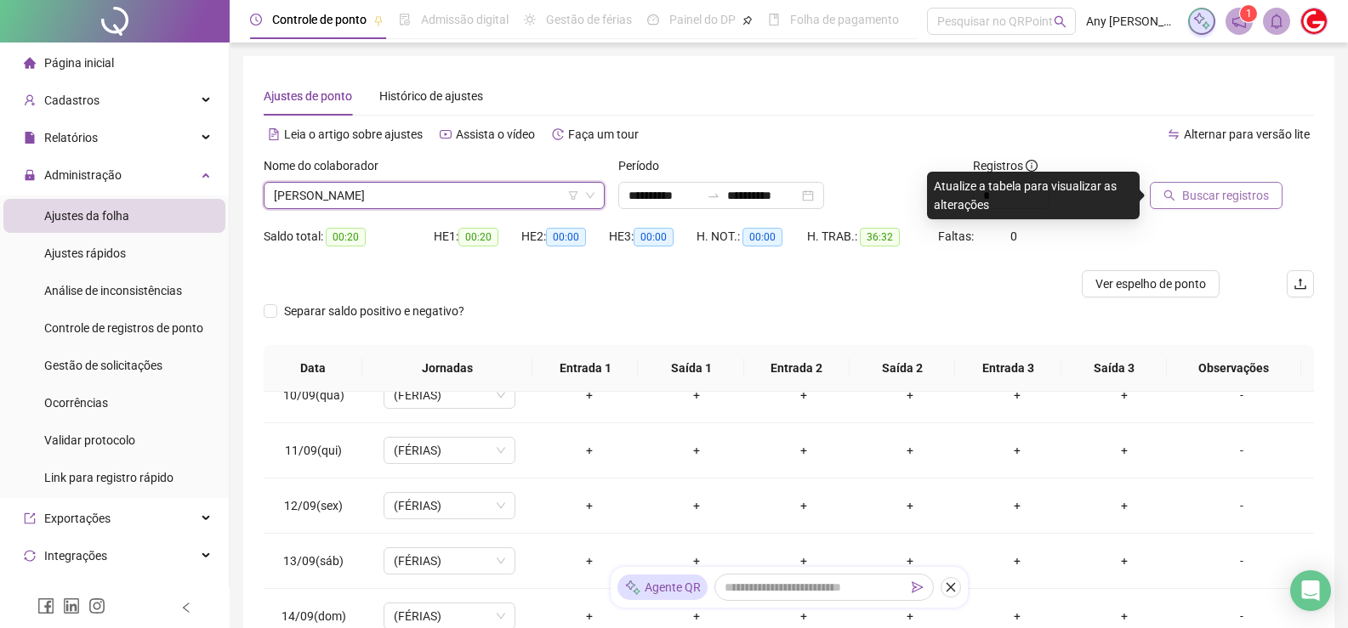
click at [1179, 198] on button "Buscar registros" at bounding box center [1216, 195] width 133 height 27
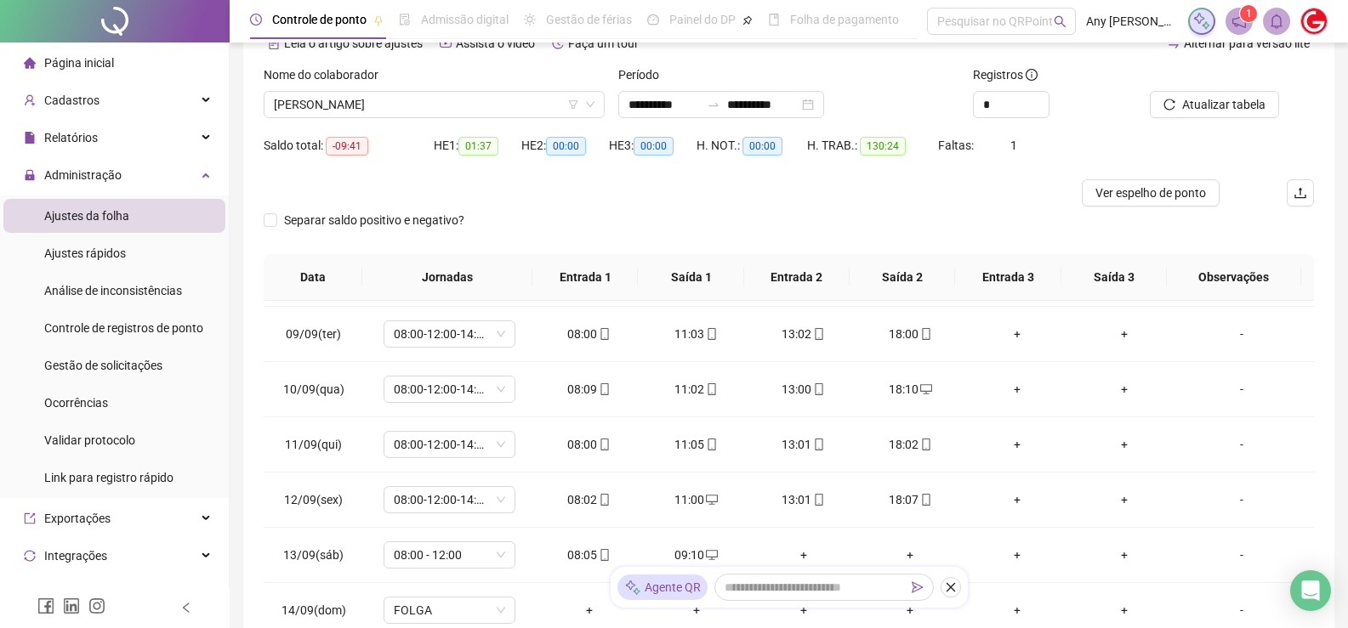
scroll to position [6, 0]
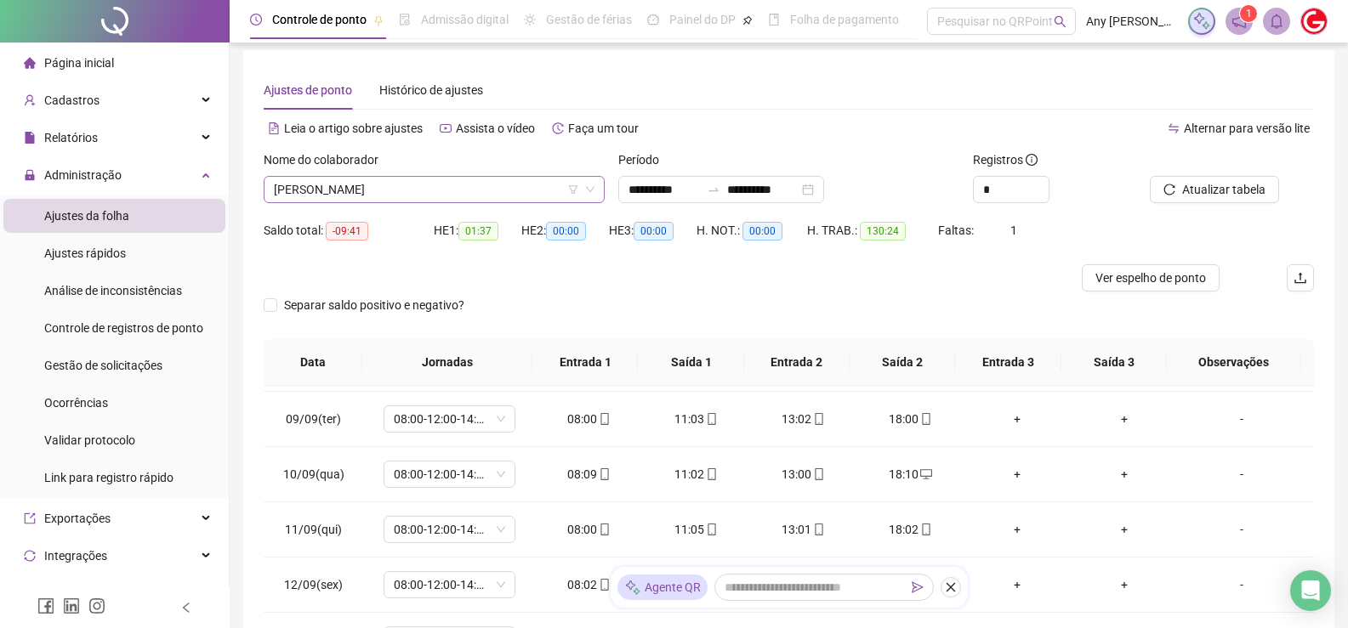
click at [372, 186] on span "[PERSON_NAME]" at bounding box center [434, 190] width 321 height 26
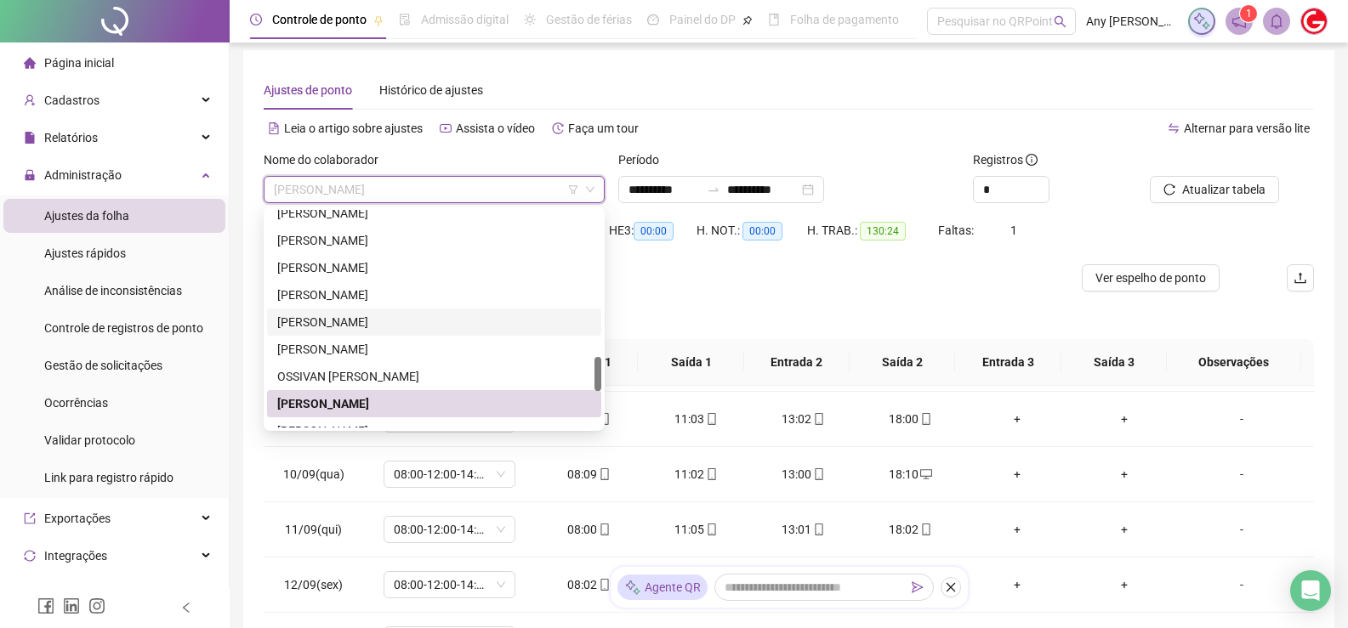
scroll to position [1105, 0]
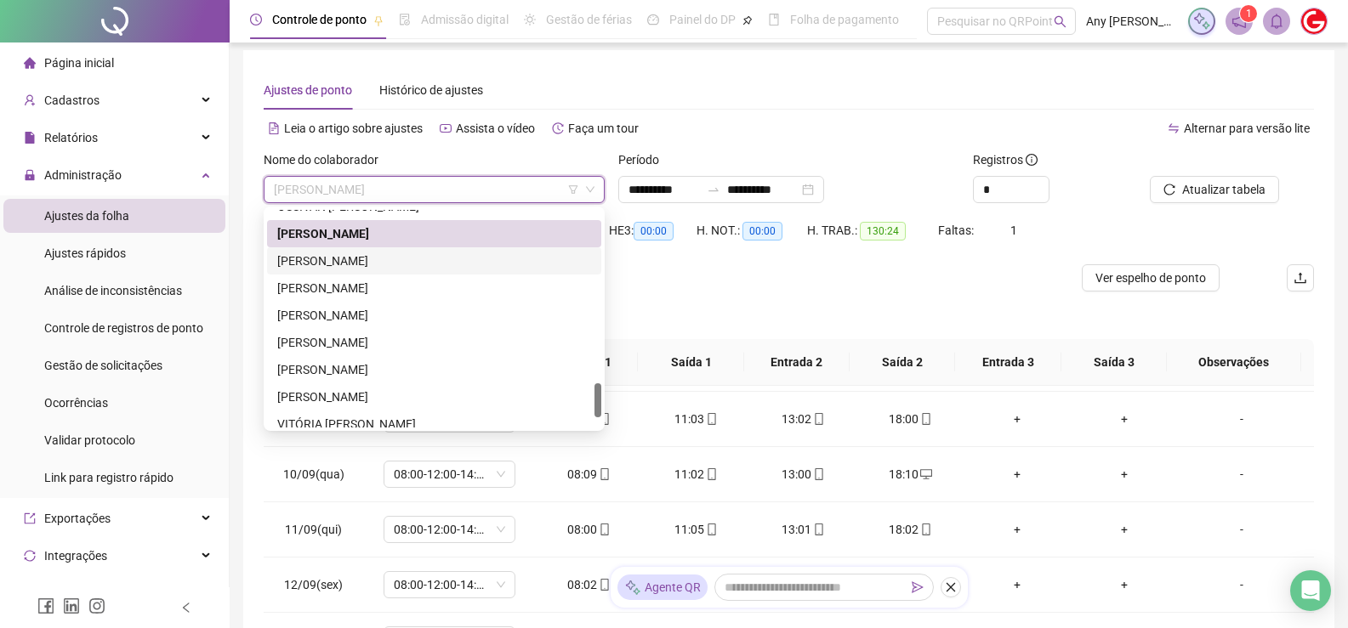
click at [321, 253] on div "[PERSON_NAME]" at bounding box center [434, 261] width 314 height 19
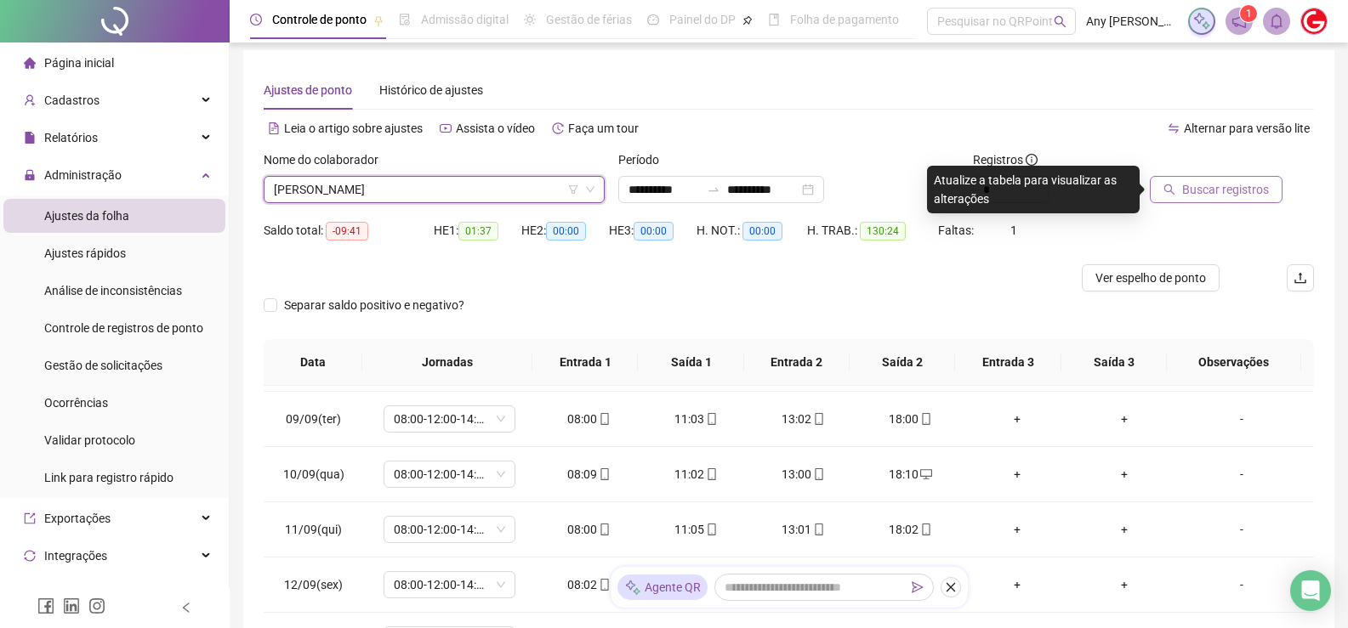
click at [1169, 199] on button "Buscar registros" at bounding box center [1216, 189] width 133 height 27
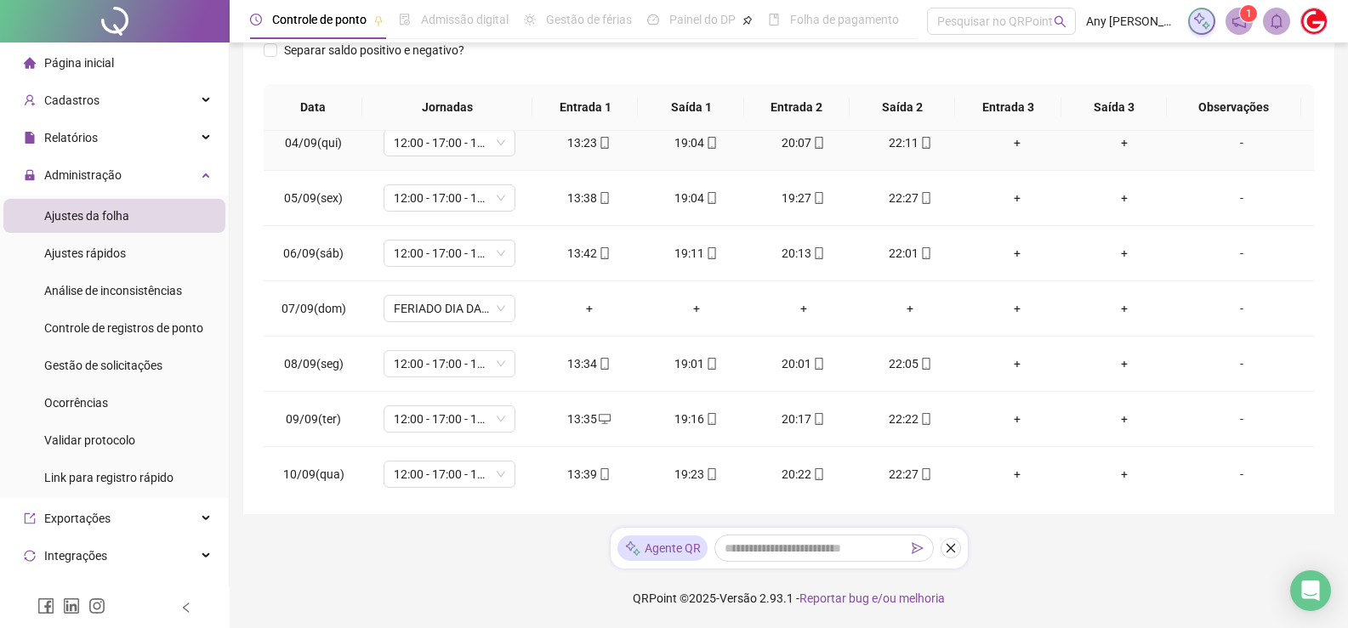
scroll to position [6, 0]
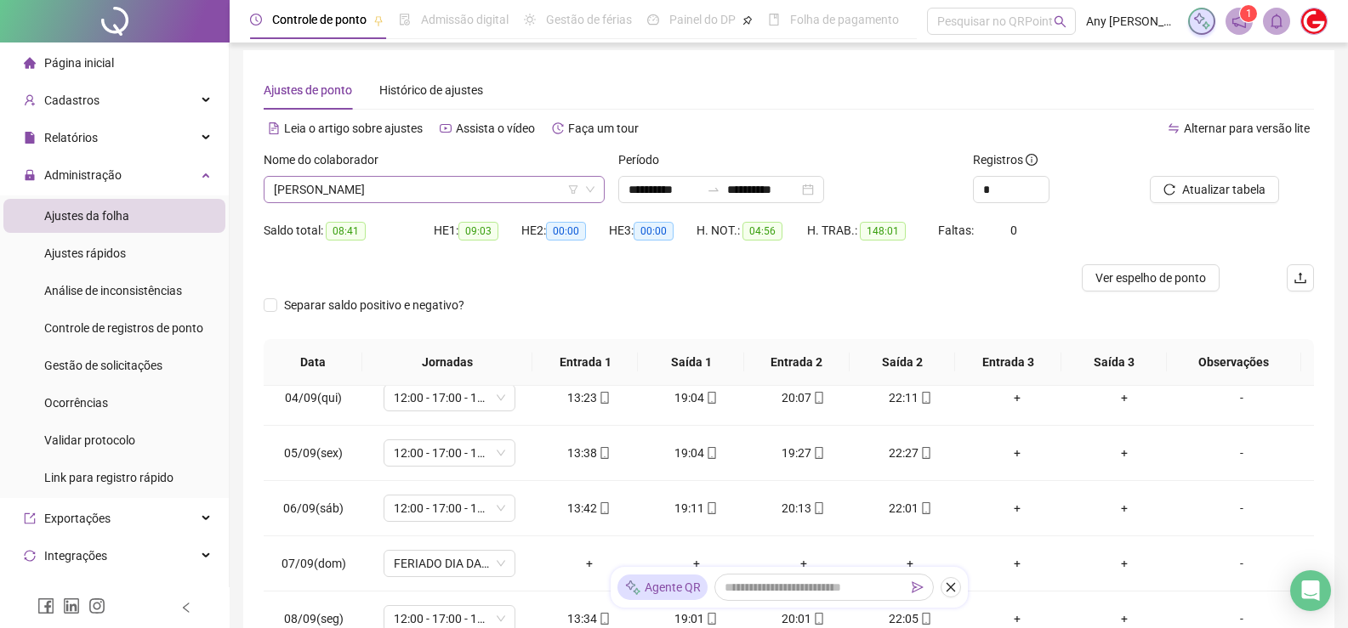
click at [344, 195] on span "[PERSON_NAME]" at bounding box center [434, 190] width 321 height 26
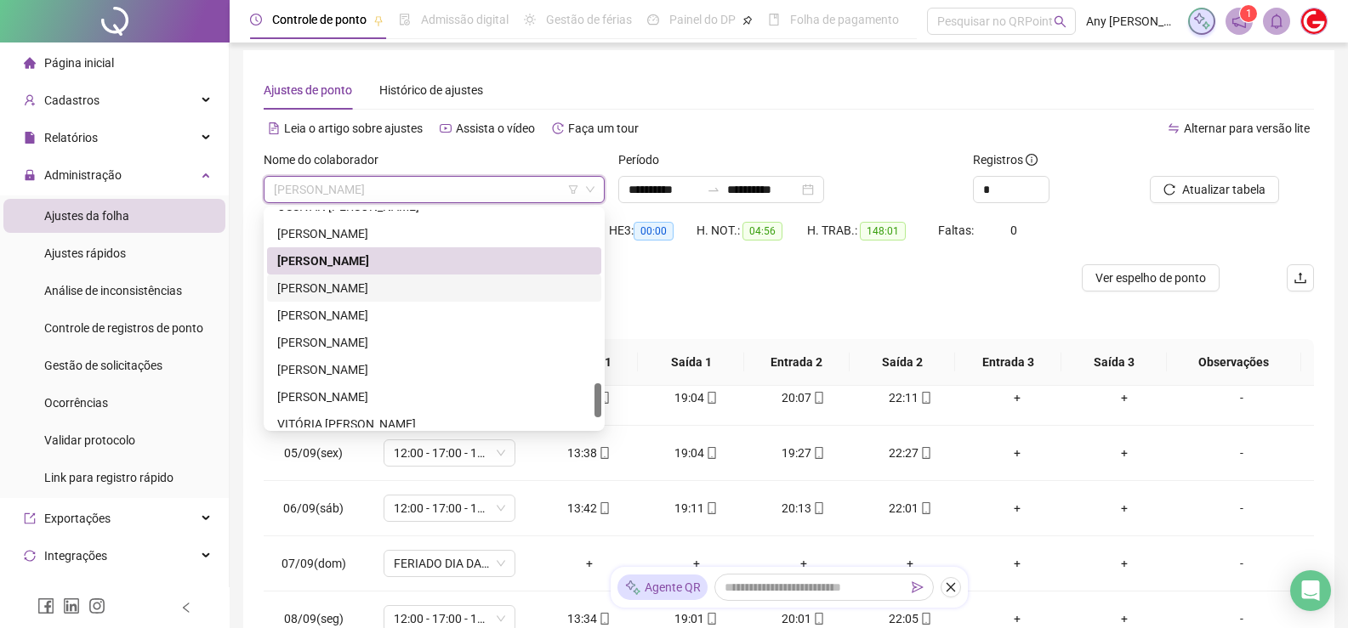
click at [336, 290] on div "[PERSON_NAME]" at bounding box center [434, 288] width 314 height 19
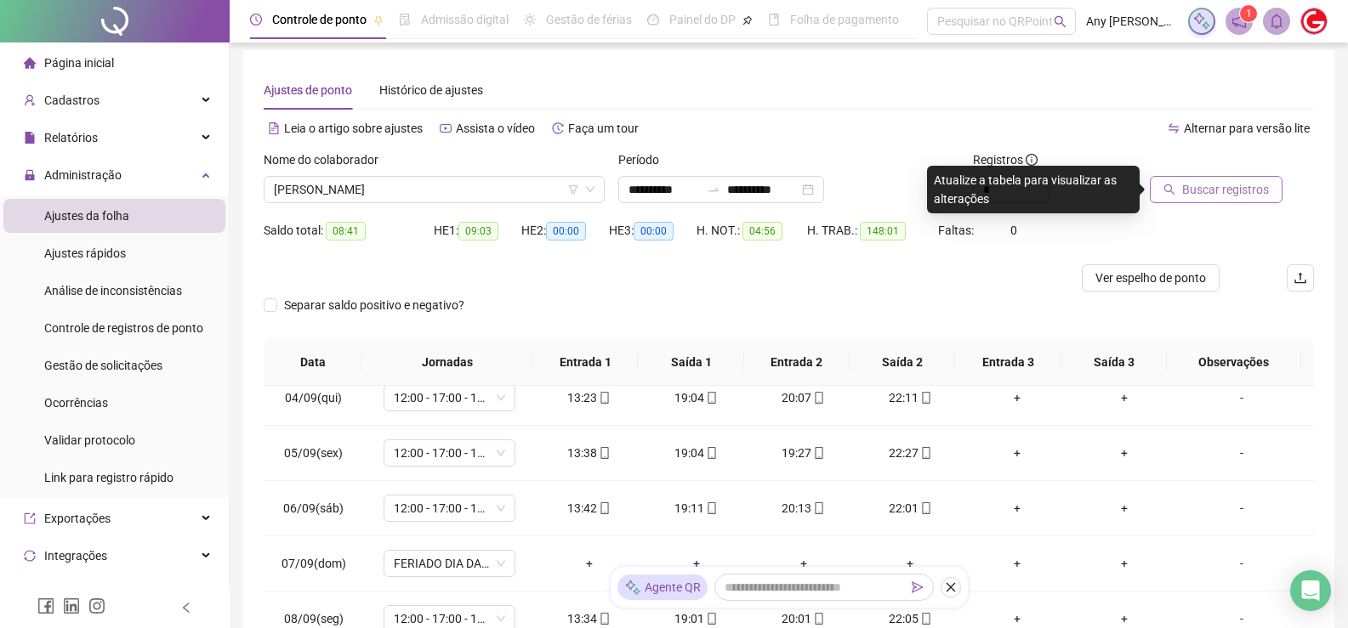
click at [1201, 185] on span "Buscar registros" at bounding box center [1225, 189] width 87 height 19
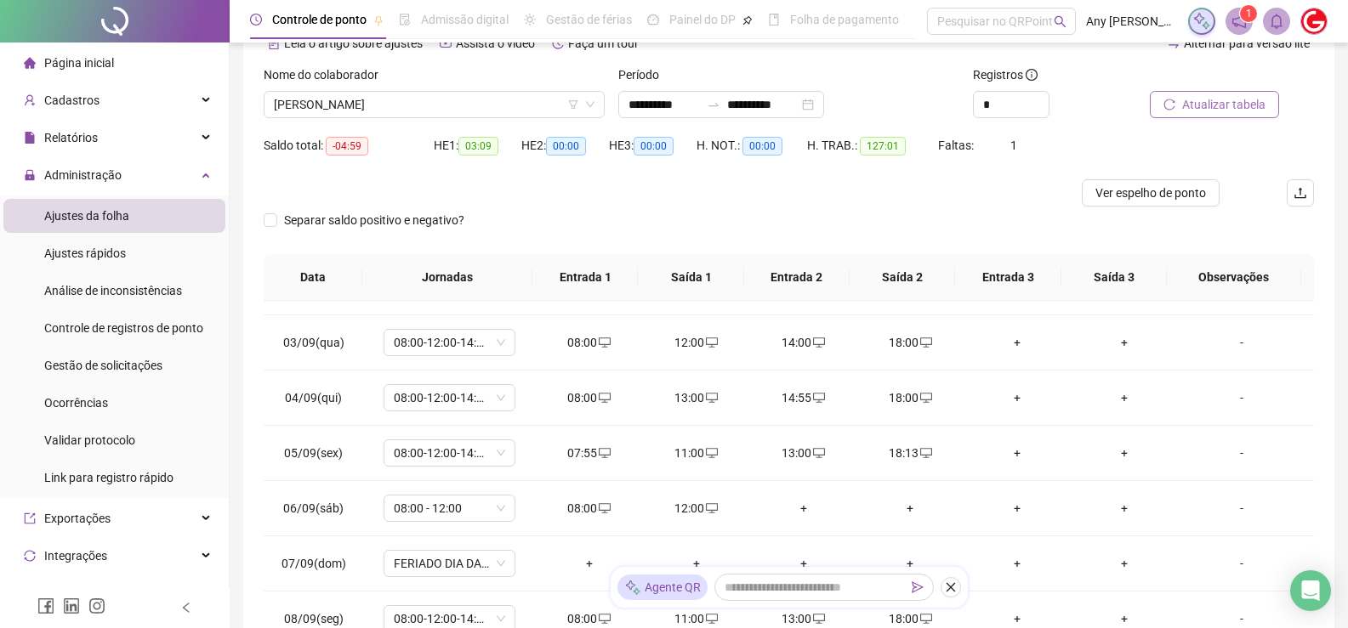
scroll to position [0, 0]
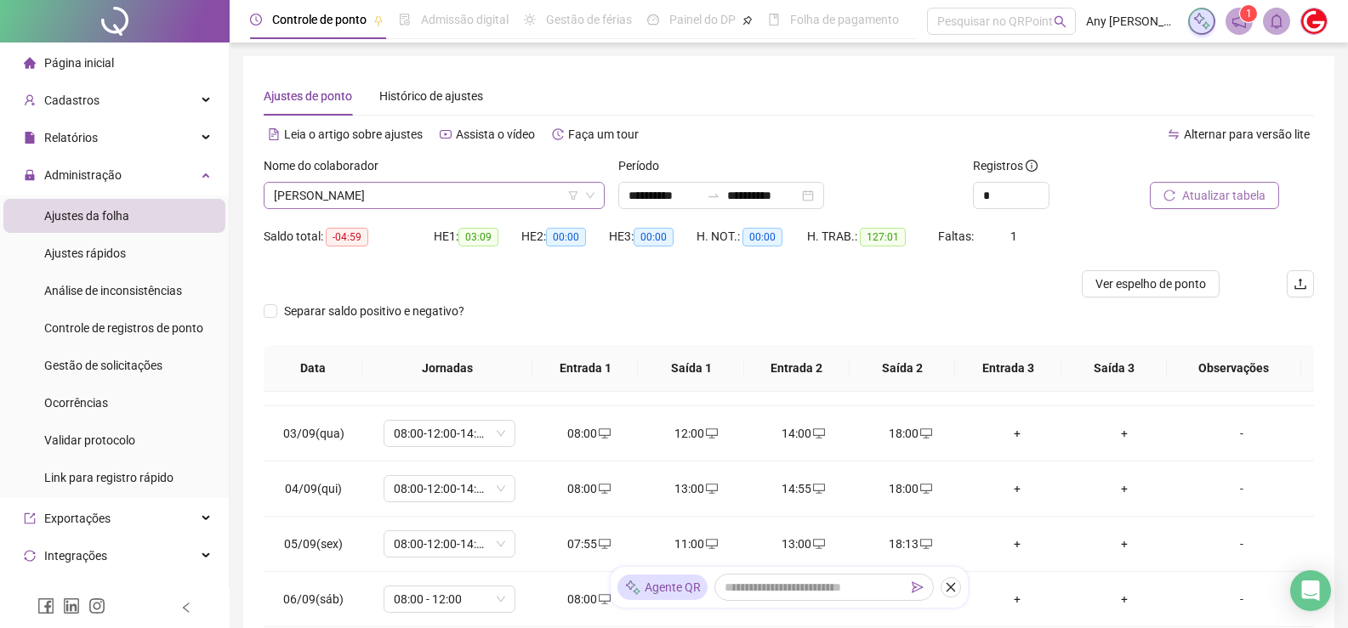
click at [324, 200] on span "[PERSON_NAME]" at bounding box center [434, 196] width 321 height 26
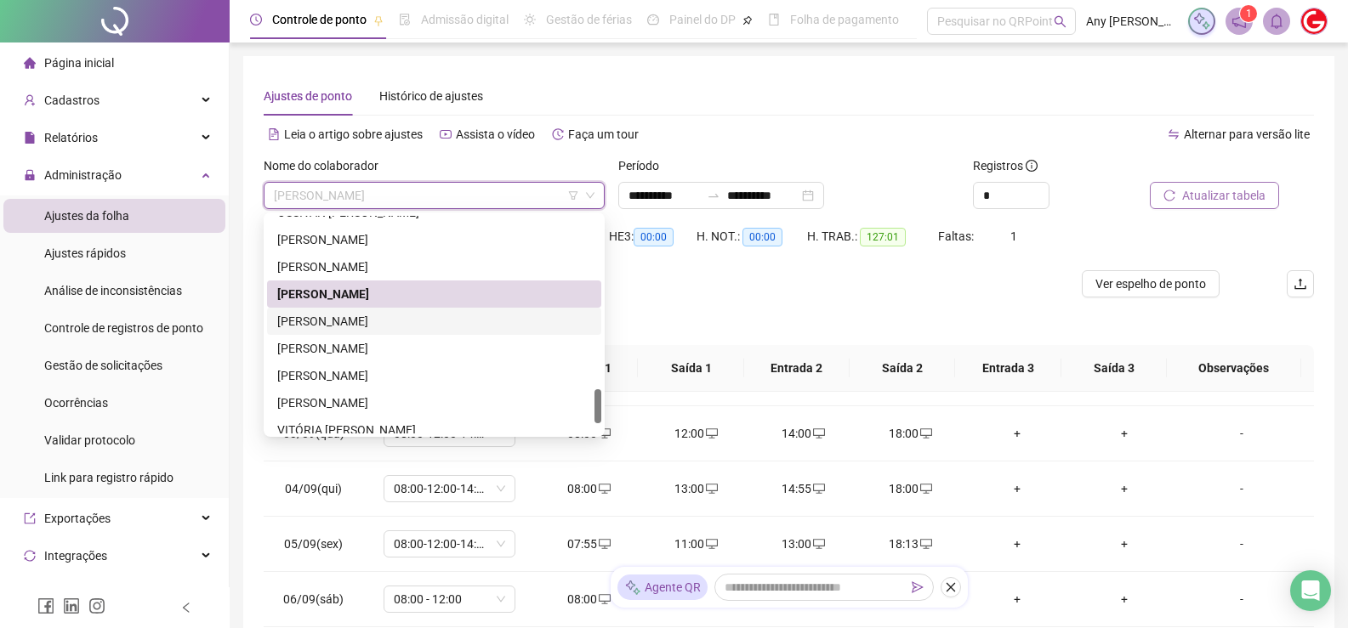
click at [351, 317] on div "[PERSON_NAME]" at bounding box center [434, 321] width 314 height 19
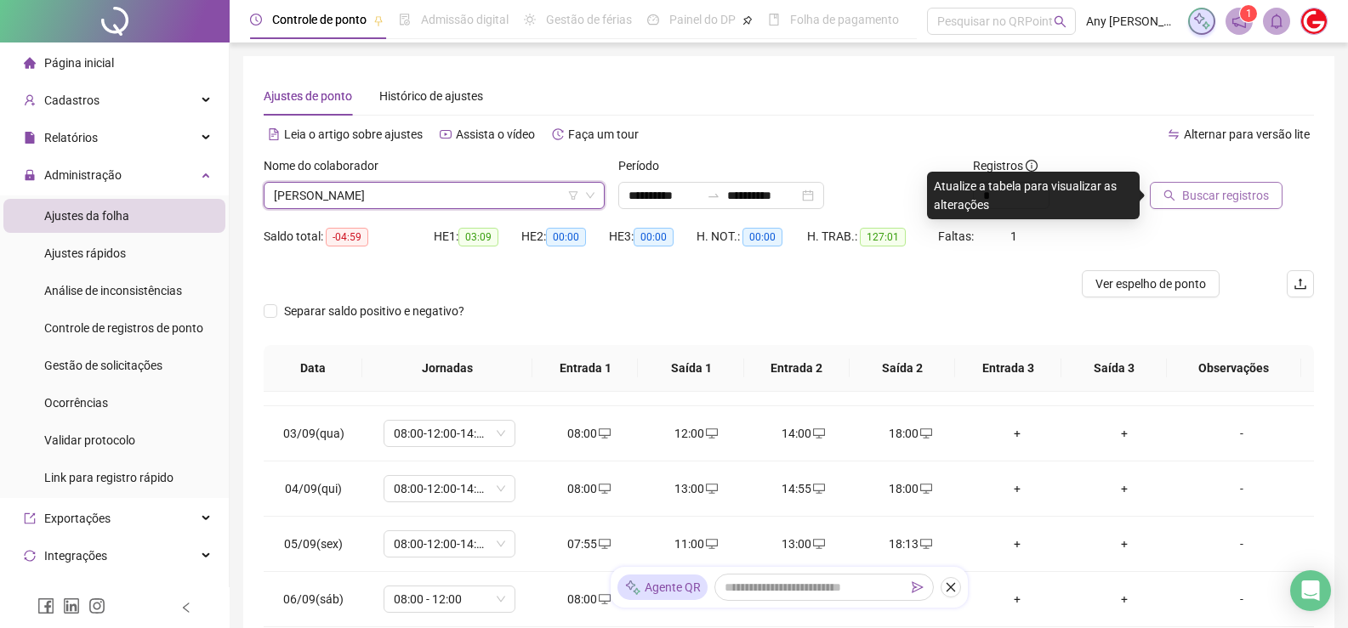
click at [1162, 197] on button "Buscar registros" at bounding box center [1216, 195] width 133 height 27
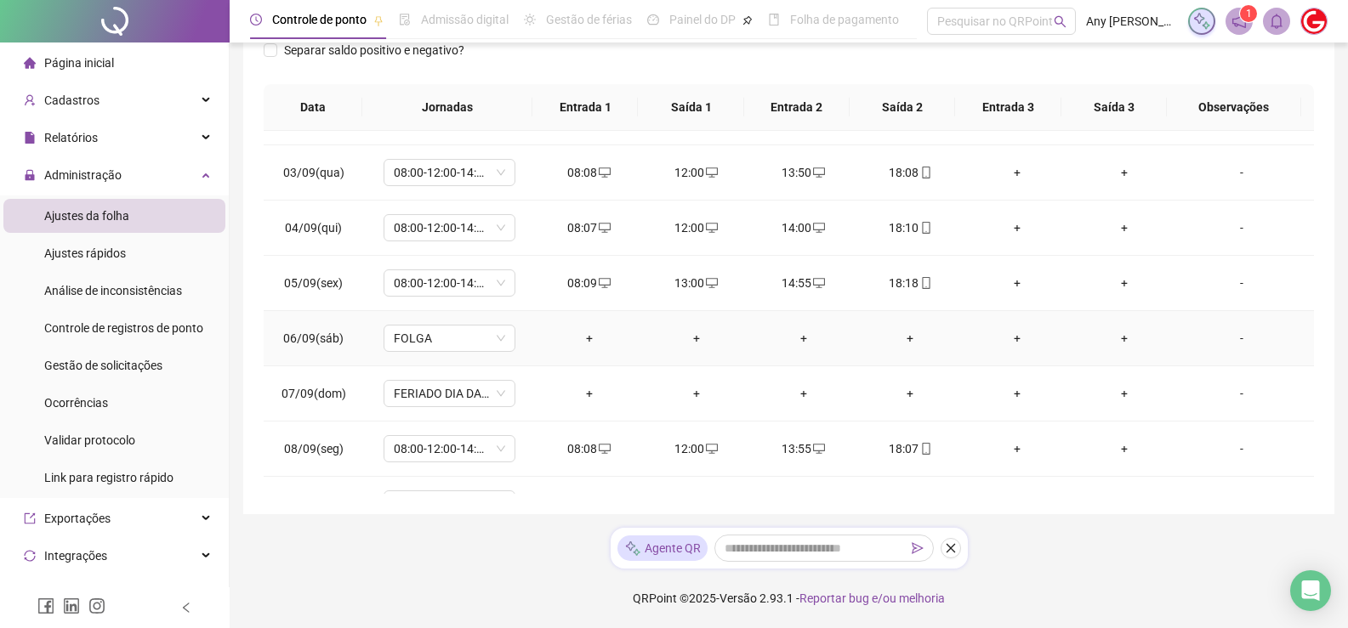
scroll to position [853, 0]
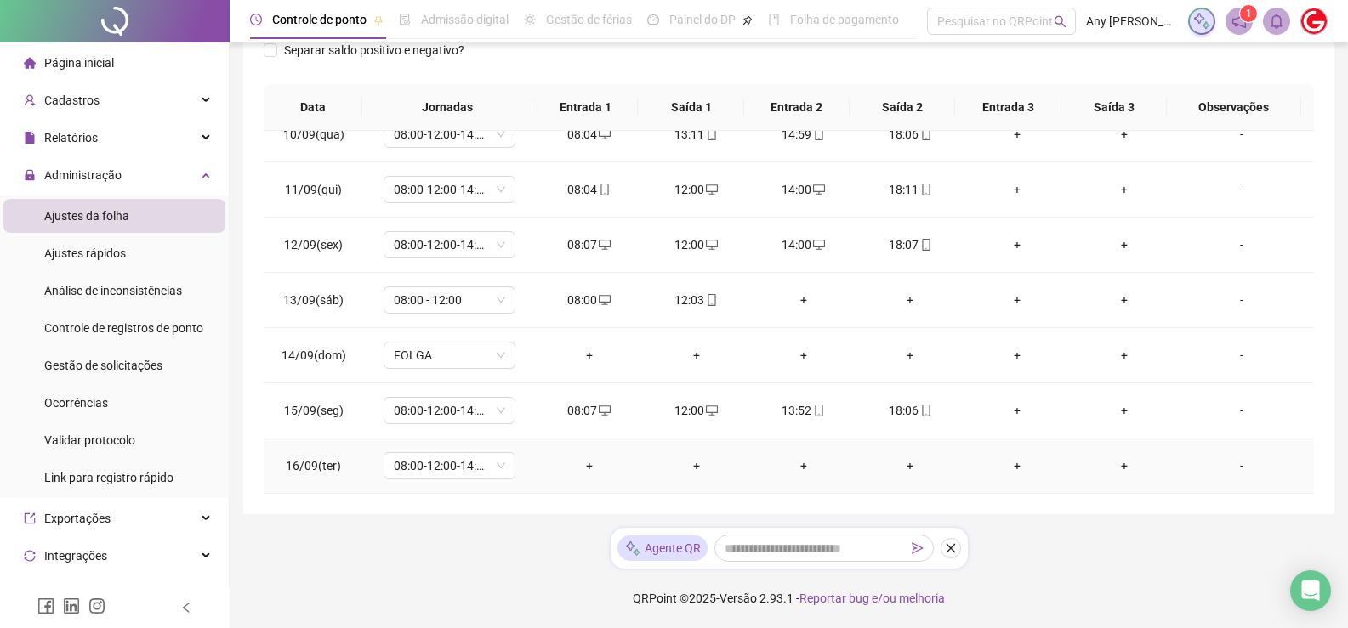
click at [587, 464] on div "+" at bounding box center [589, 466] width 80 height 19
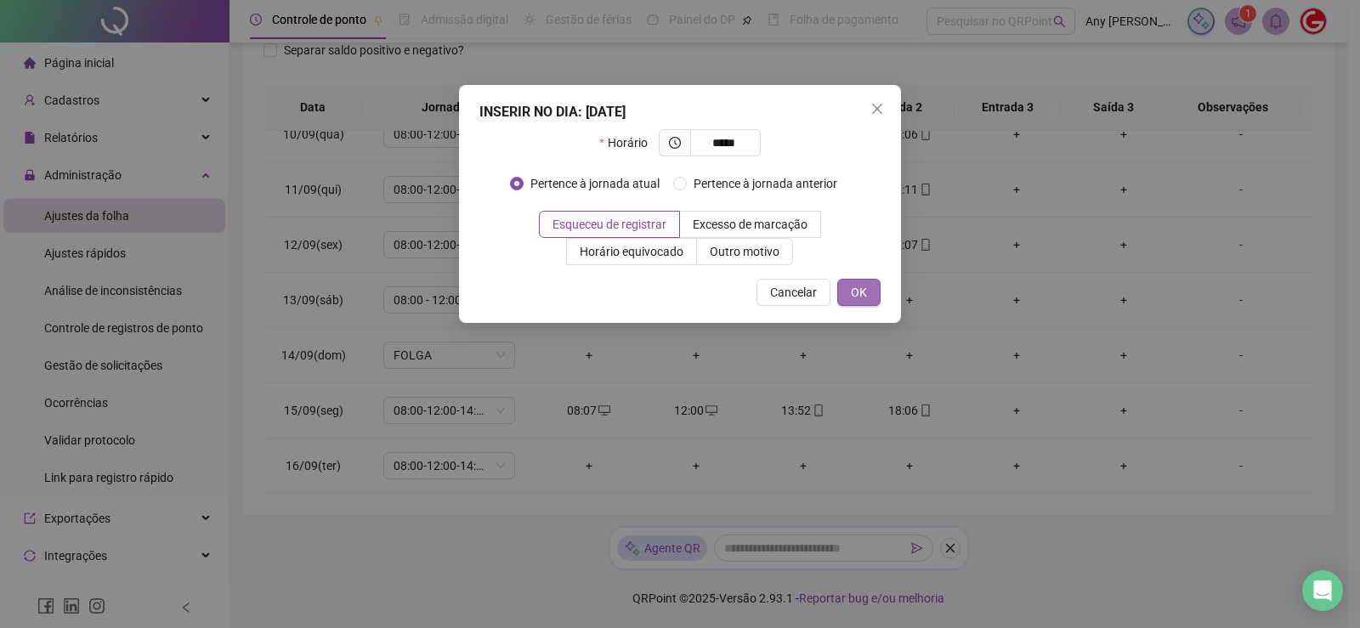
type input "*****"
click at [860, 287] on span "OK" at bounding box center [859, 292] width 16 height 19
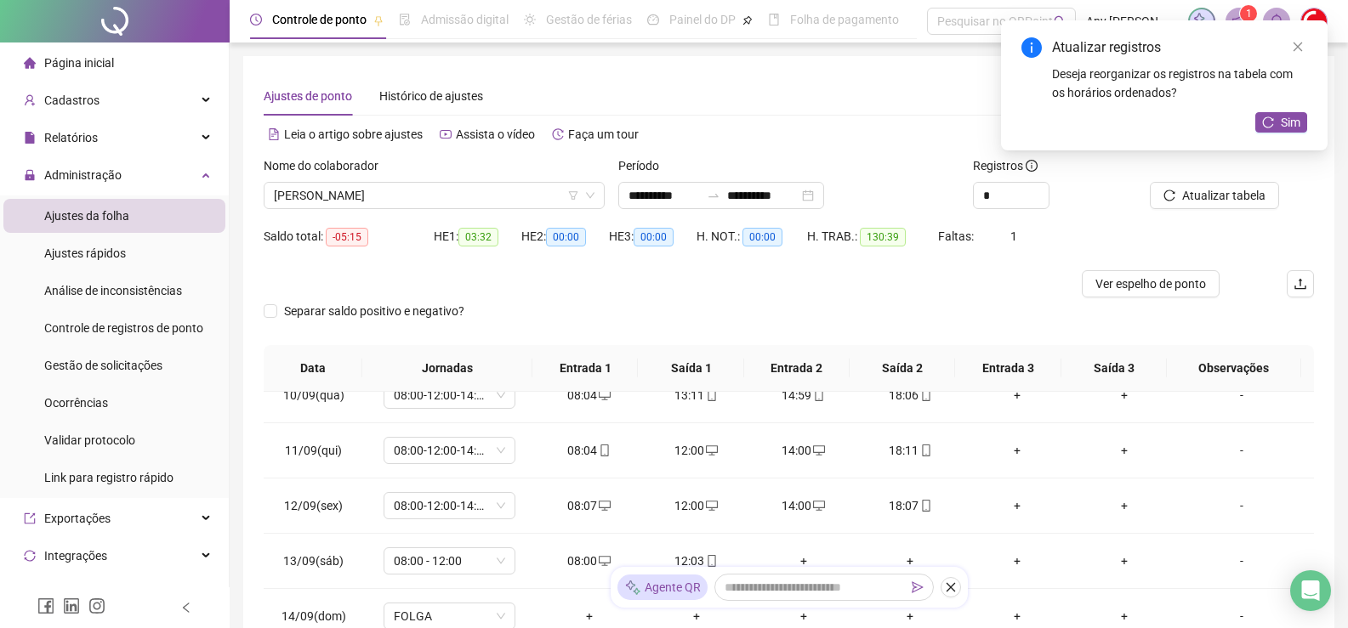
scroll to position [261, 0]
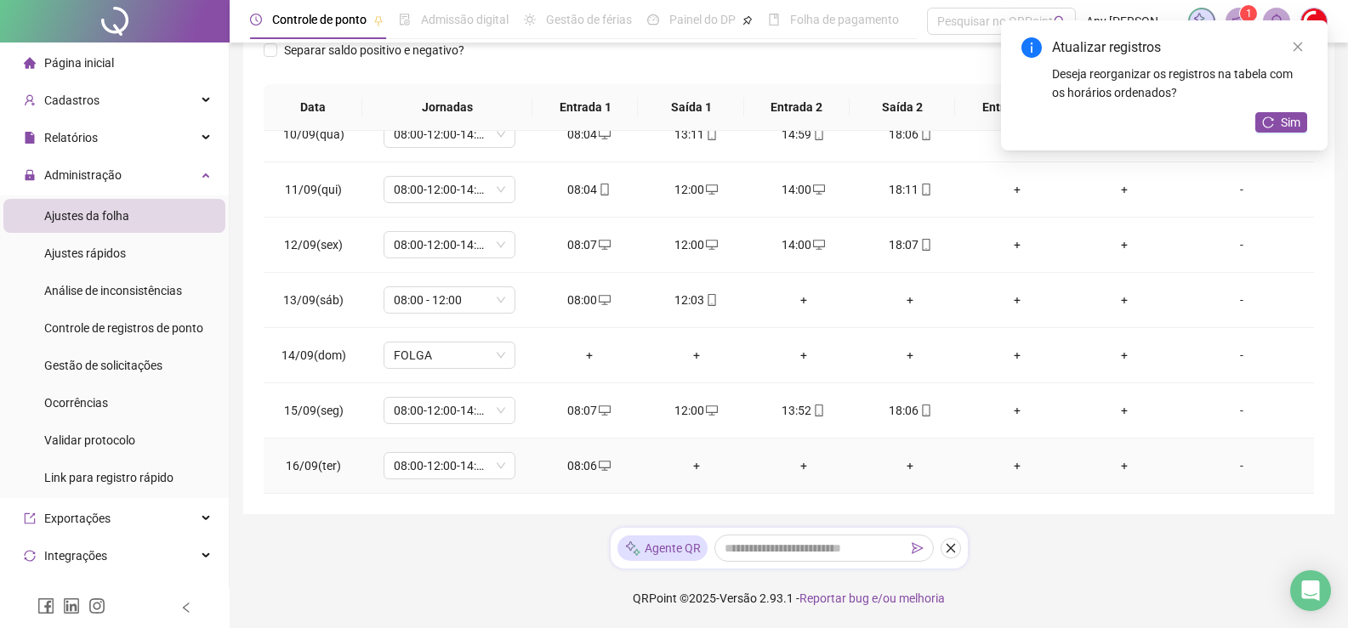
click at [687, 472] on div "+" at bounding box center [696, 466] width 80 height 19
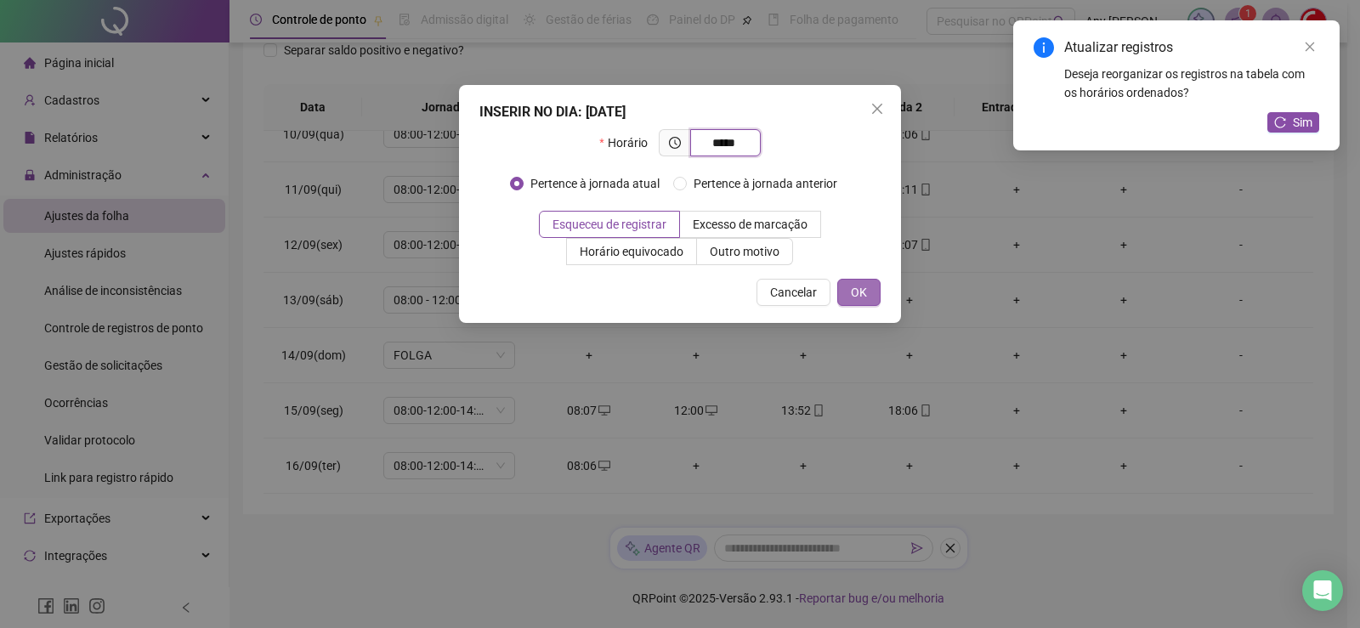
type input "*****"
click at [844, 298] on button "OK" at bounding box center [859, 292] width 43 height 27
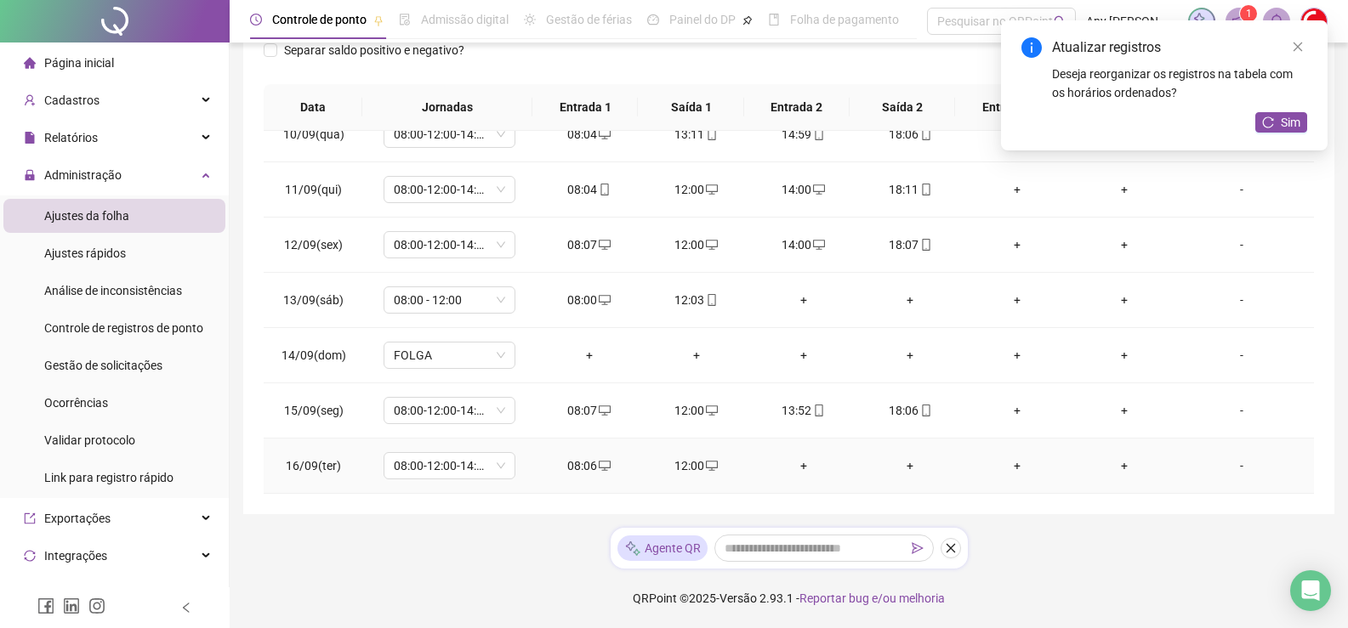
click at [795, 466] on div "+" at bounding box center [804, 466] width 80 height 19
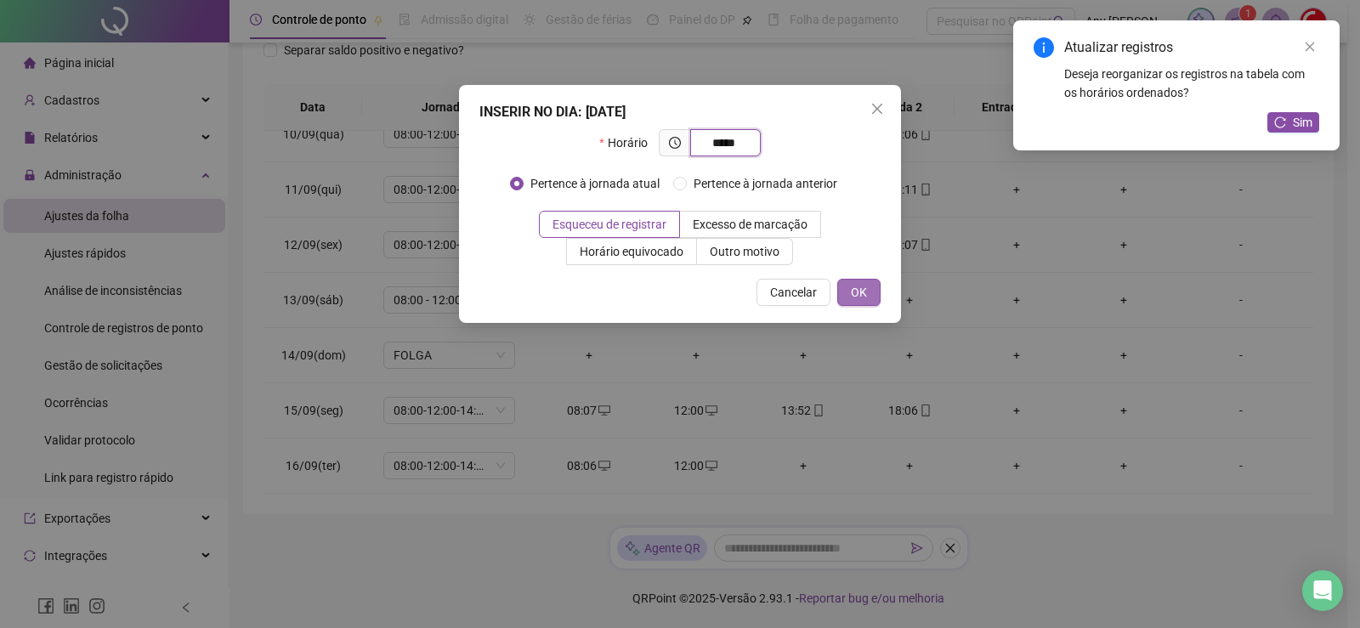
type input "*****"
click at [868, 297] on button "OK" at bounding box center [859, 292] width 43 height 27
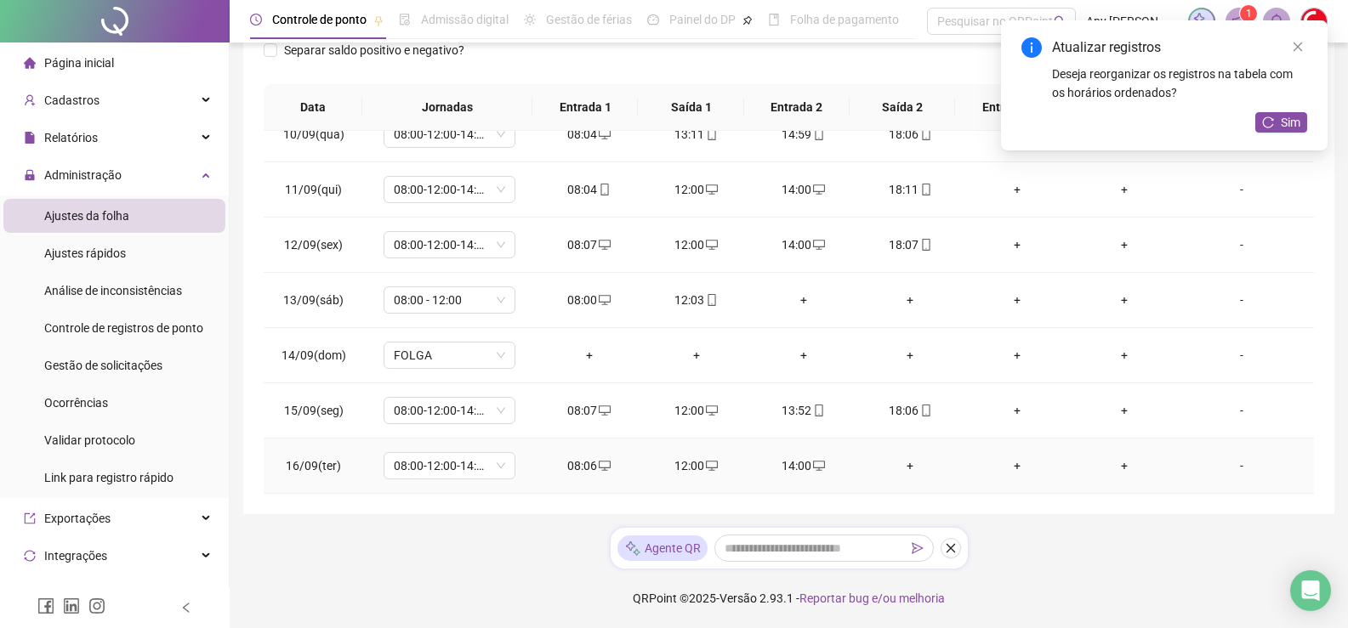
click at [904, 463] on div "+" at bounding box center [910, 466] width 80 height 19
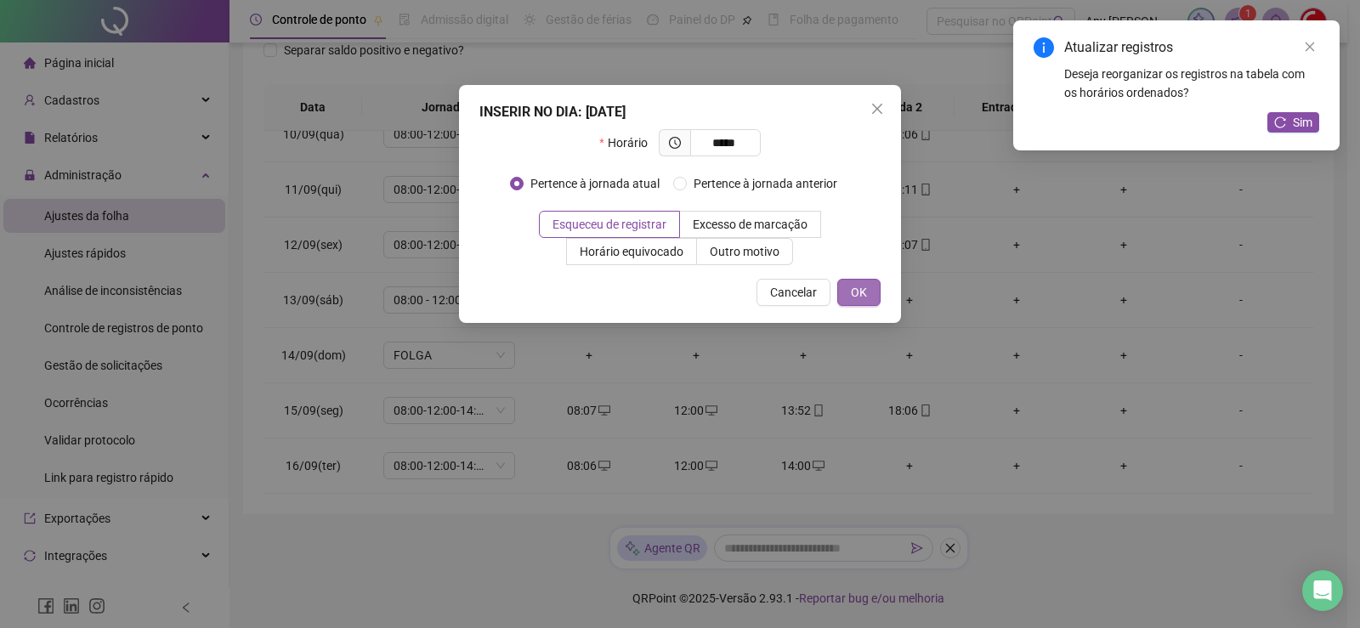
type input "*****"
click at [859, 286] on span "OK" at bounding box center [859, 292] width 16 height 19
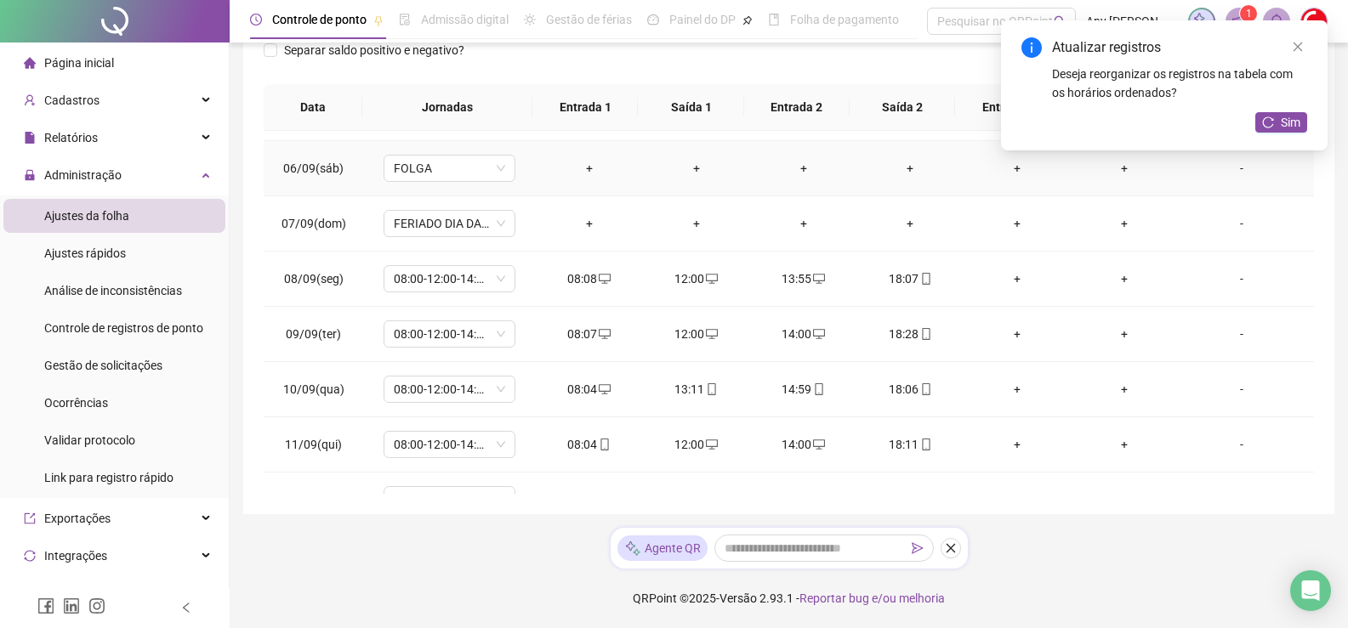
scroll to position [6, 0]
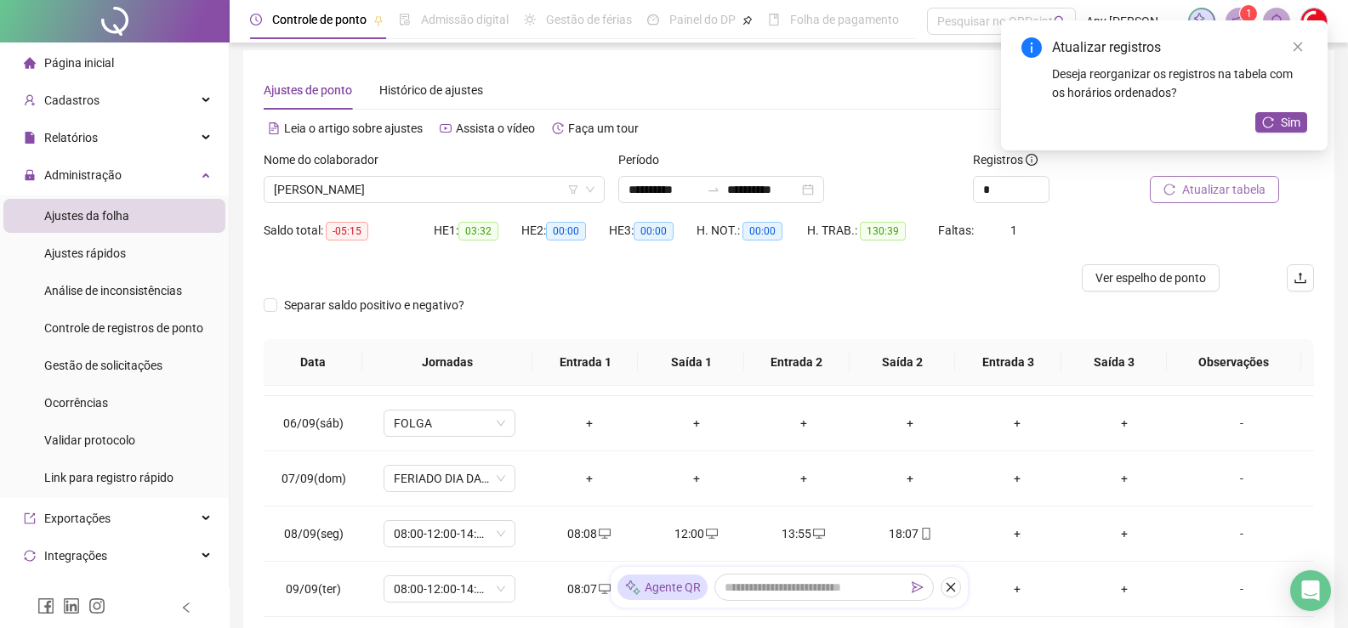
click at [1216, 189] on span "Atualizar tabela" at bounding box center [1223, 189] width 83 height 19
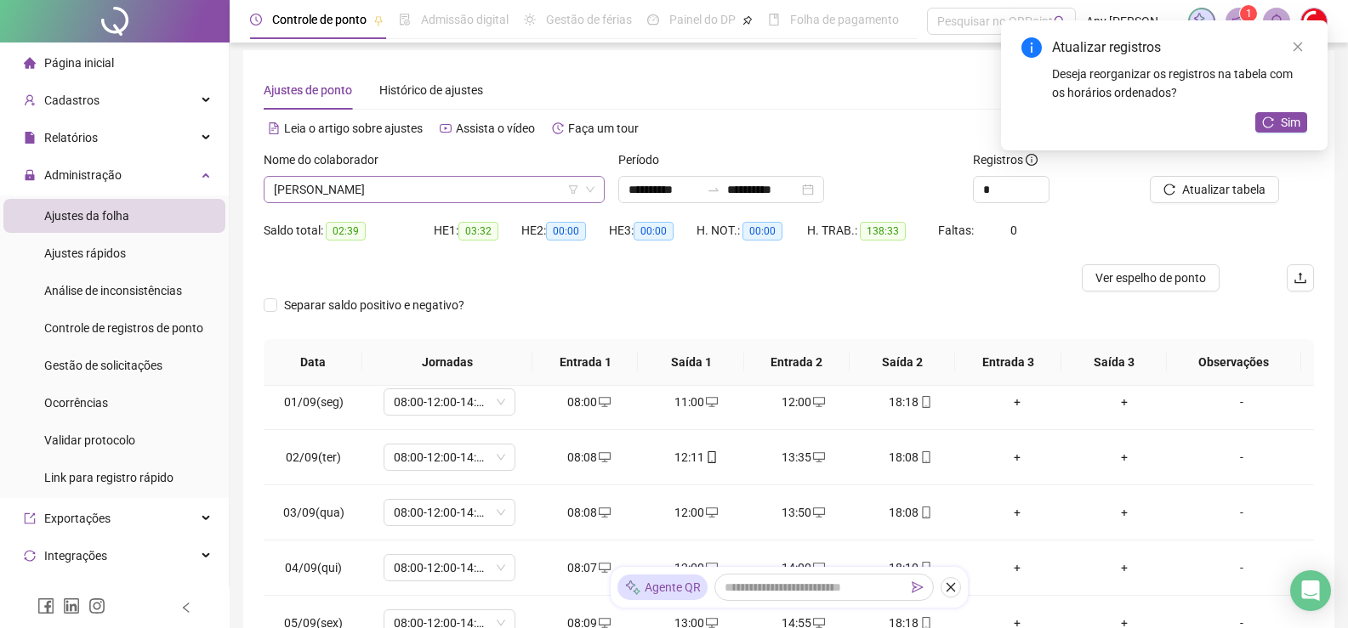
click at [345, 190] on span "[PERSON_NAME]" at bounding box center [434, 190] width 321 height 26
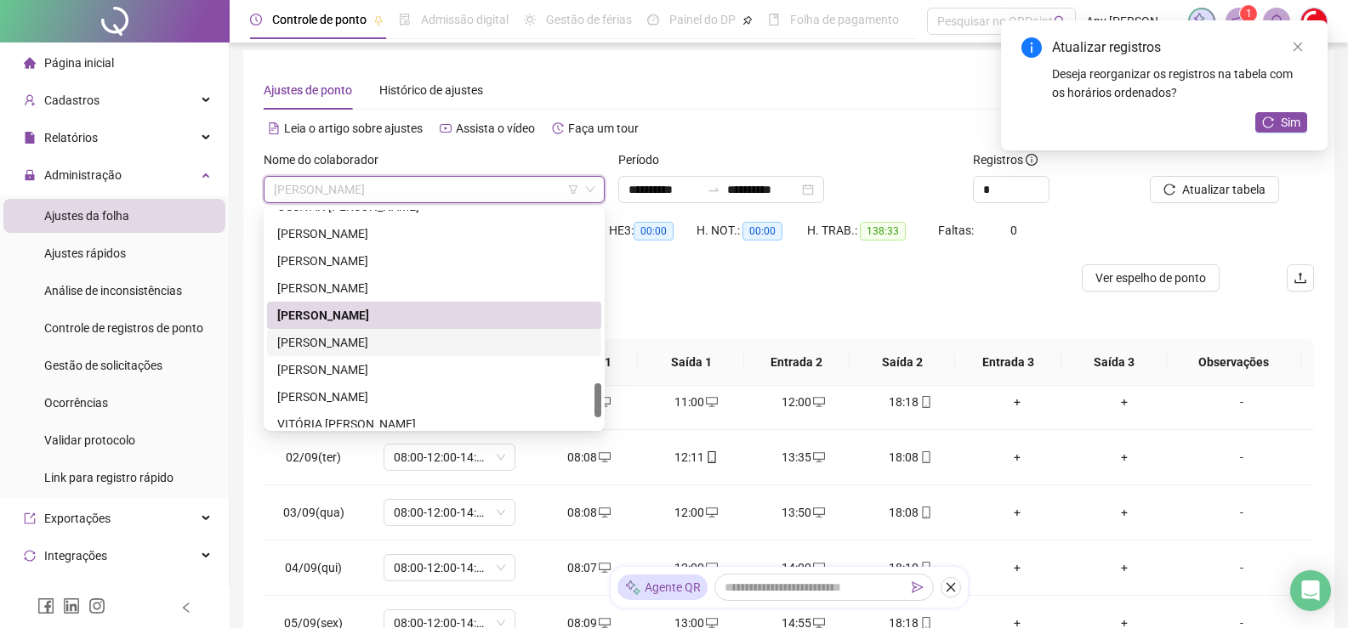
click at [360, 344] on div "[PERSON_NAME]" at bounding box center [434, 342] width 314 height 19
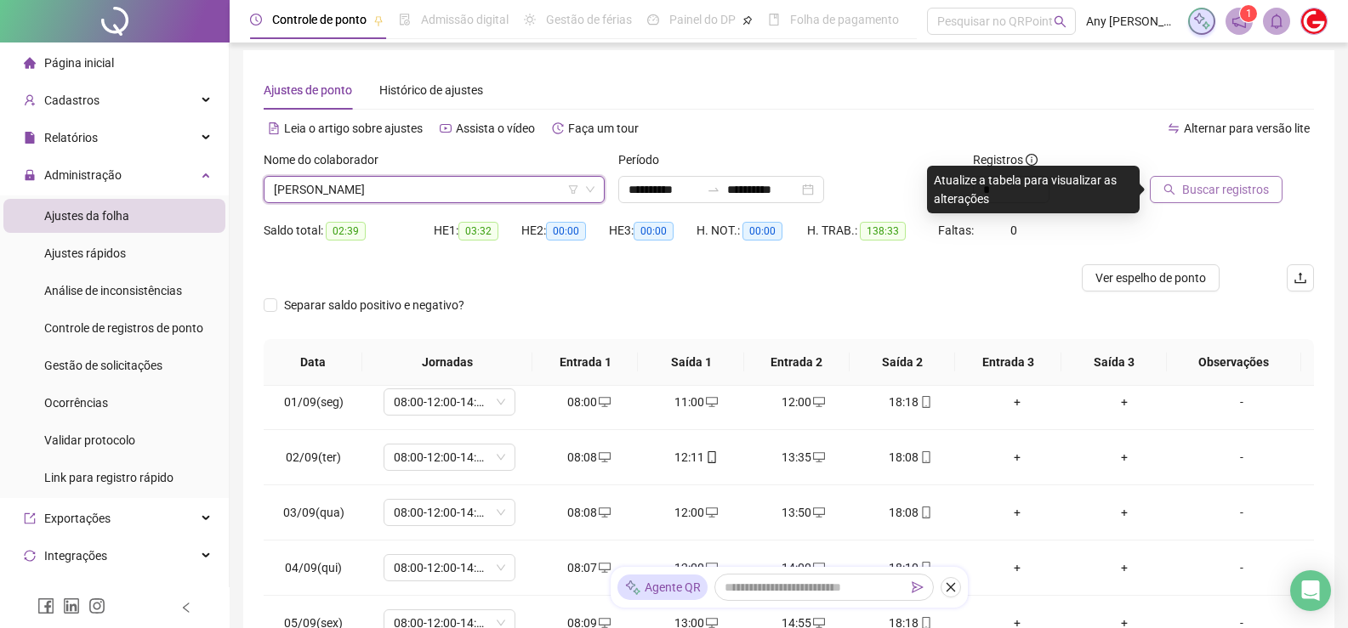
click at [1180, 192] on button "Buscar registros" at bounding box center [1216, 189] width 133 height 27
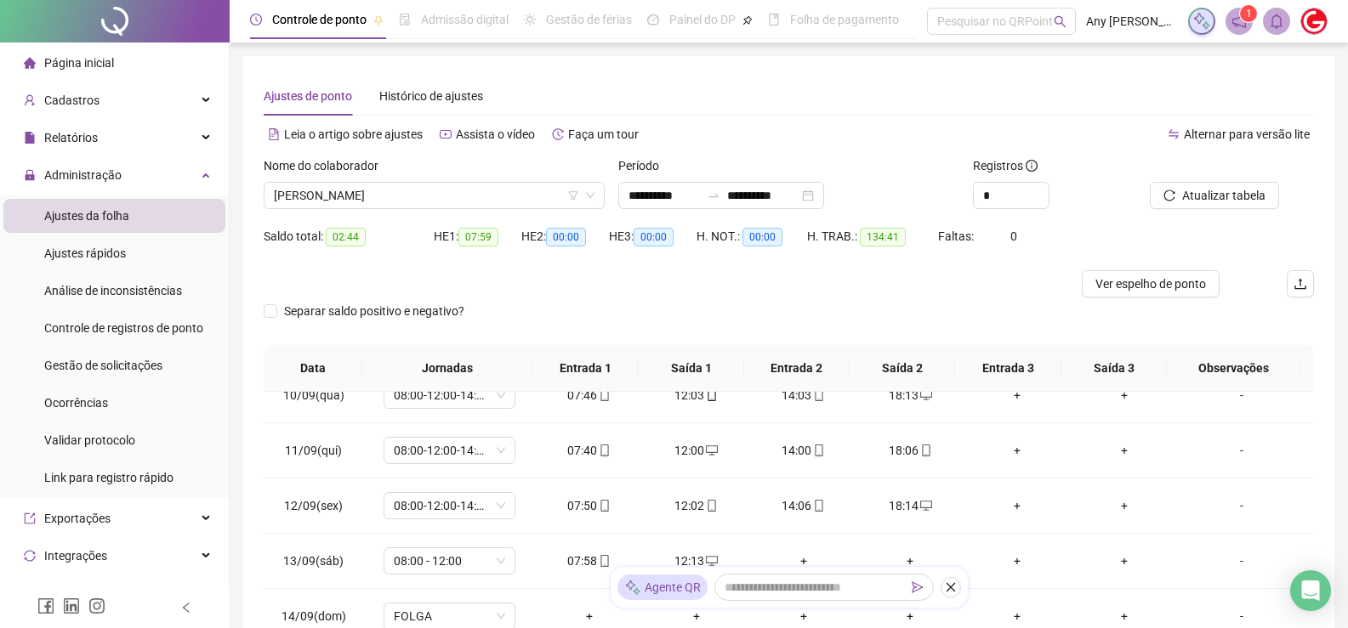
scroll to position [261, 0]
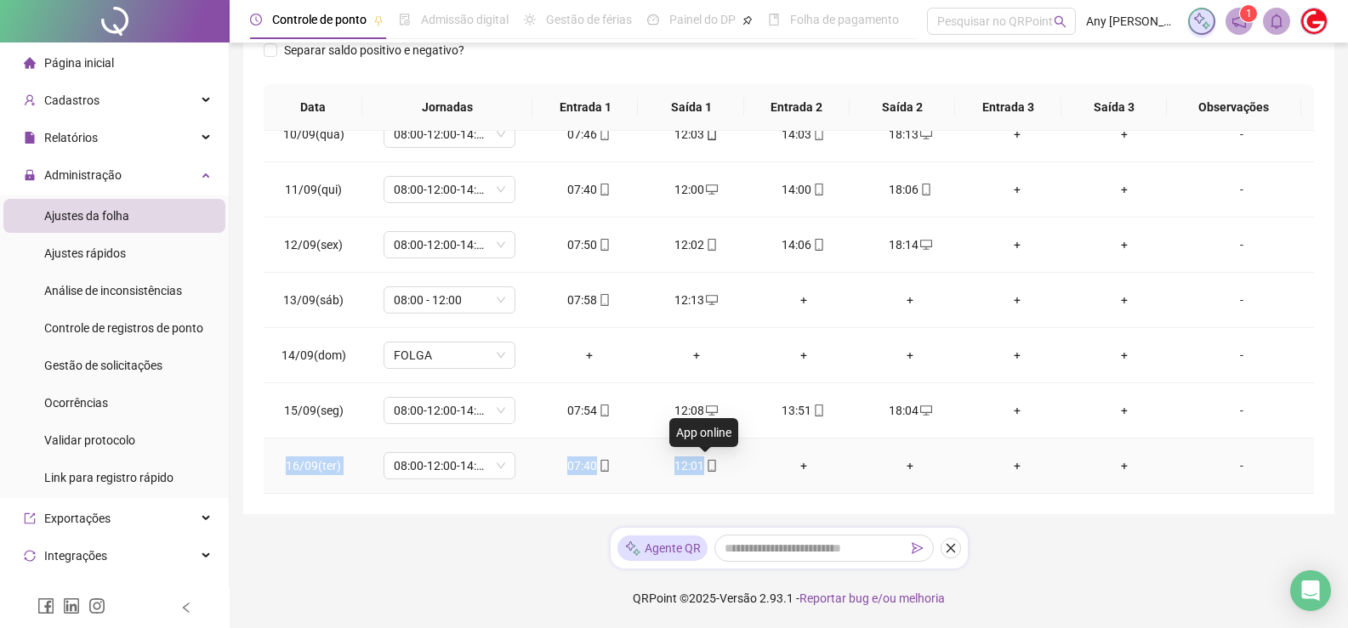
drag, startPoint x: 280, startPoint y: 468, endPoint x: 703, endPoint y: 472, distance: 423.5
click at [703, 472] on tr "16/09(ter) 08:00-12:00-14:00-18:00 07:40 12:01 + + + + -" at bounding box center [789, 466] width 1050 height 55
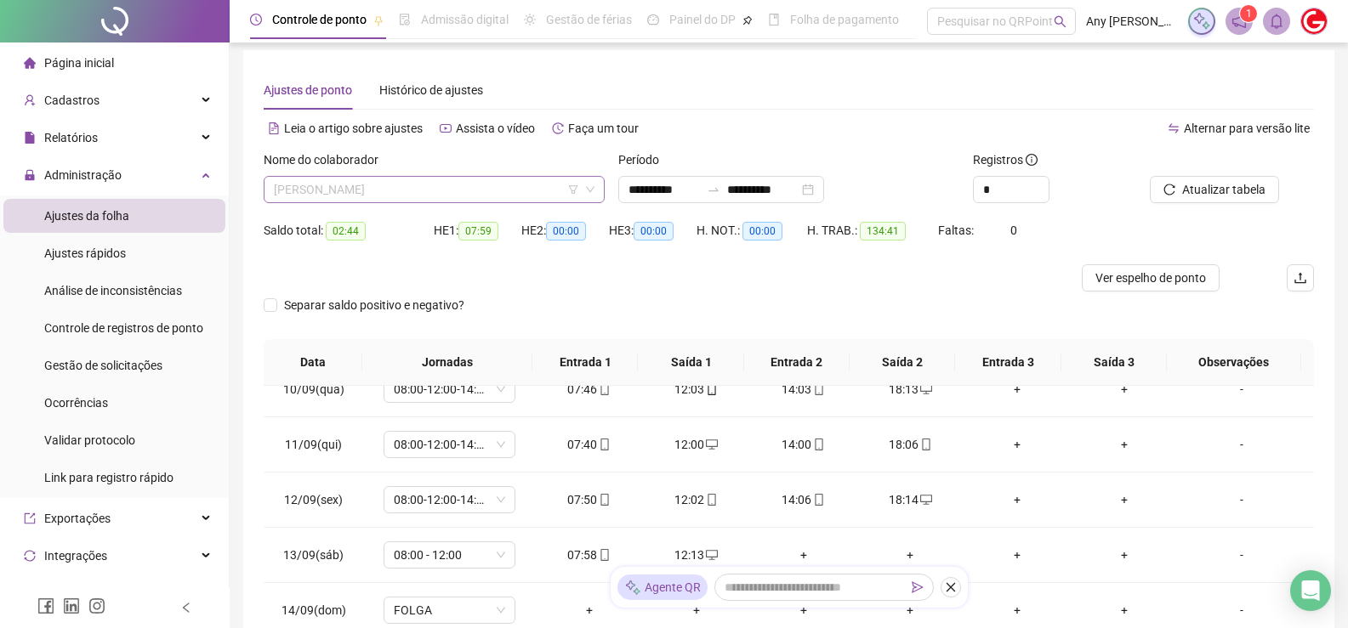
click at [410, 185] on span "[PERSON_NAME]" at bounding box center [434, 190] width 321 height 26
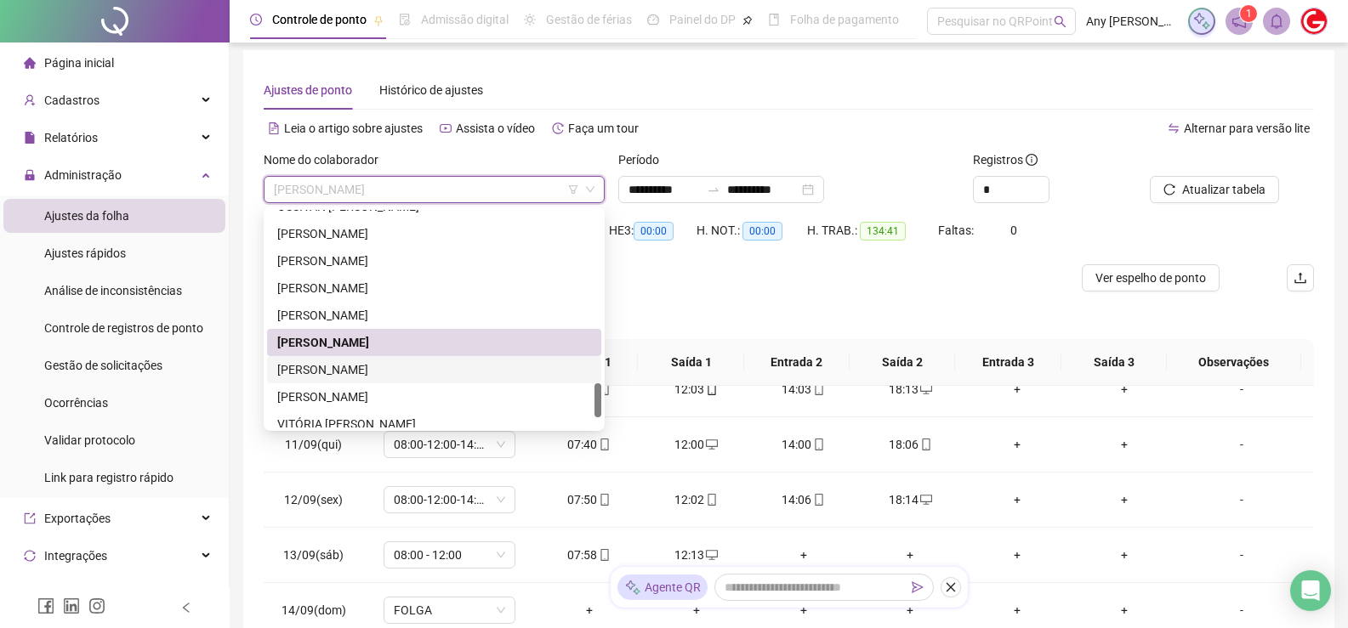
click at [375, 374] on div "[PERSON_NAME]" at bounding box center [434, 370] width 314 height 19
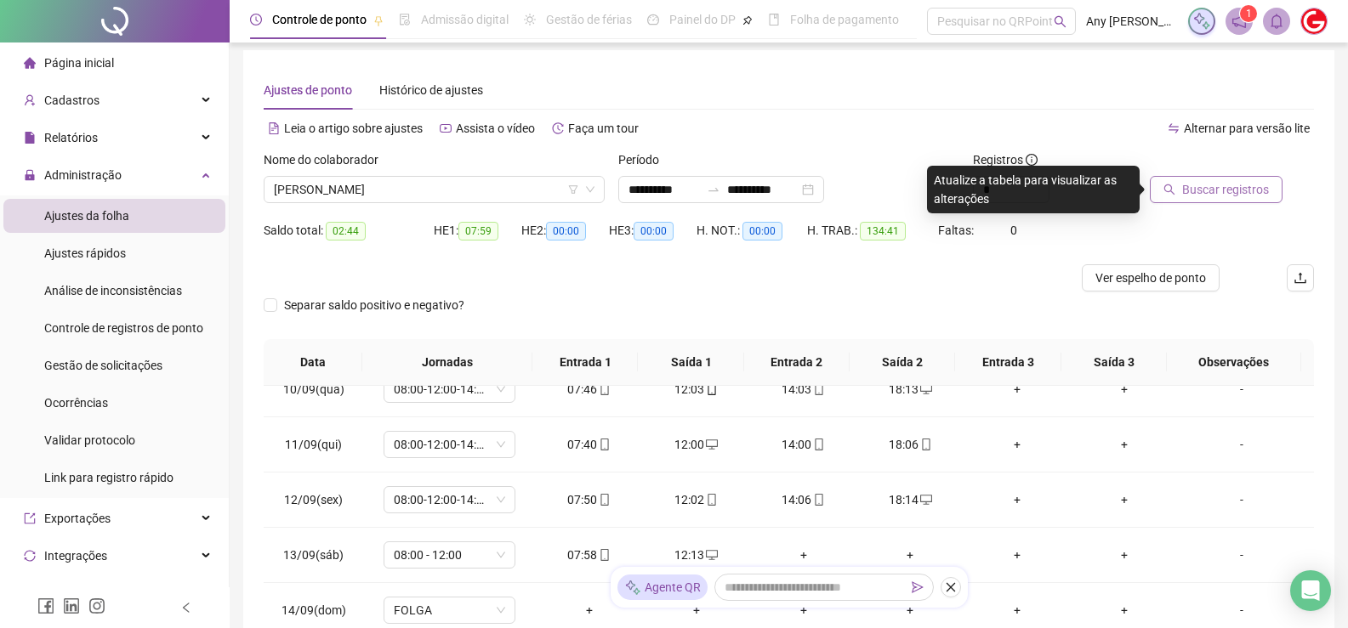
click at [1190, 196] on span "Buscar registros" at bounding box center [1225, 189] width 87 height 19
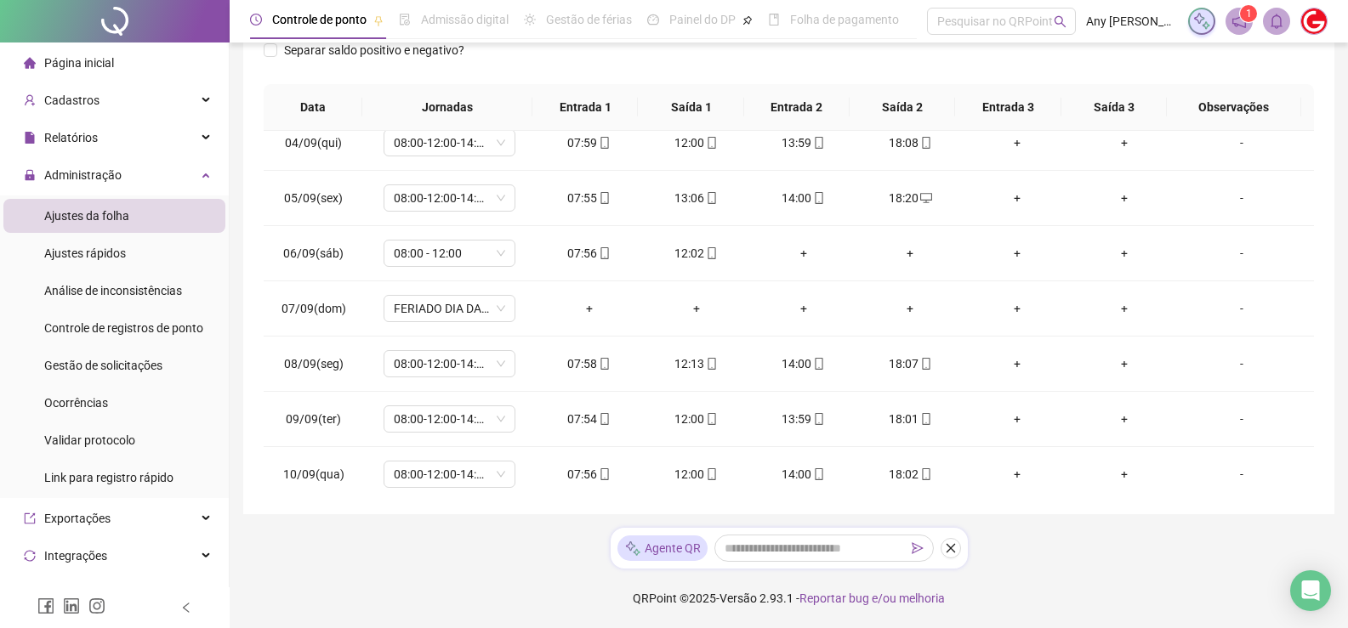
scroll to position [853, 0]
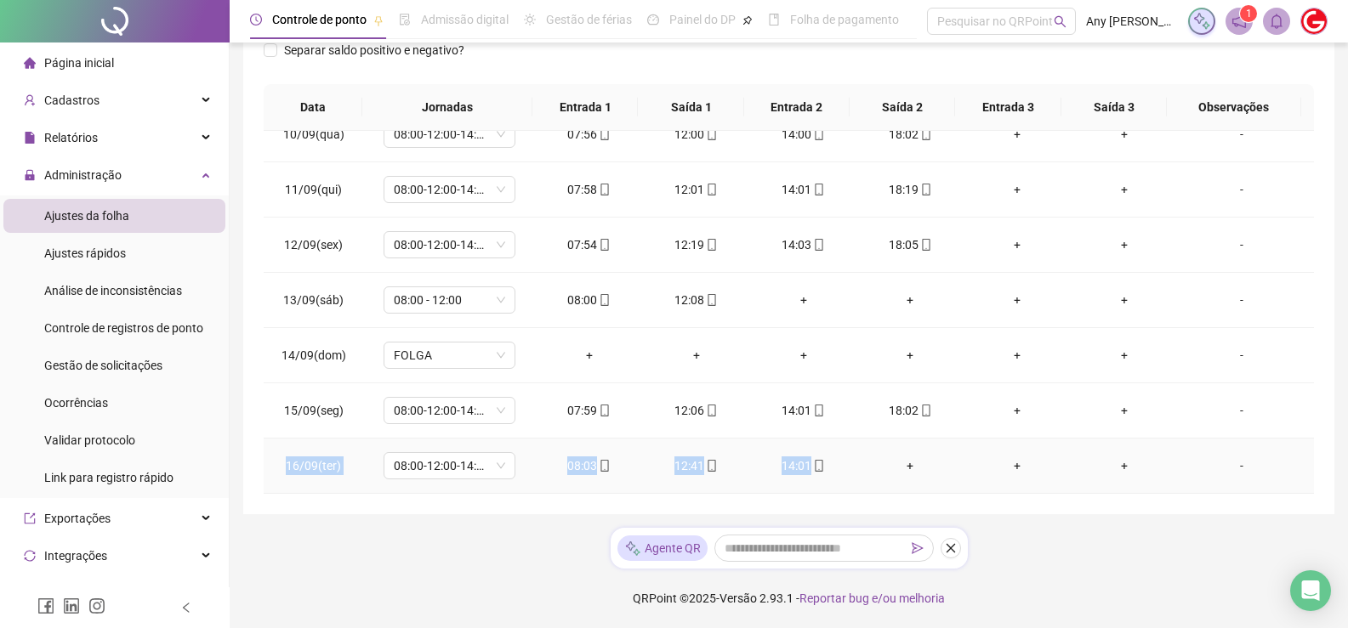
drag, startPoint x: 288, startPoint y: 469, endPoint x: 845, endPoint y: 457, distance: 557.1
click at [845, 457] on tr "16/09(ter) 08:00-12:00-14:00-18:00 08:03 12:41 14:01 + + + -" at bounding box center [789, 466] width 1050 height 55
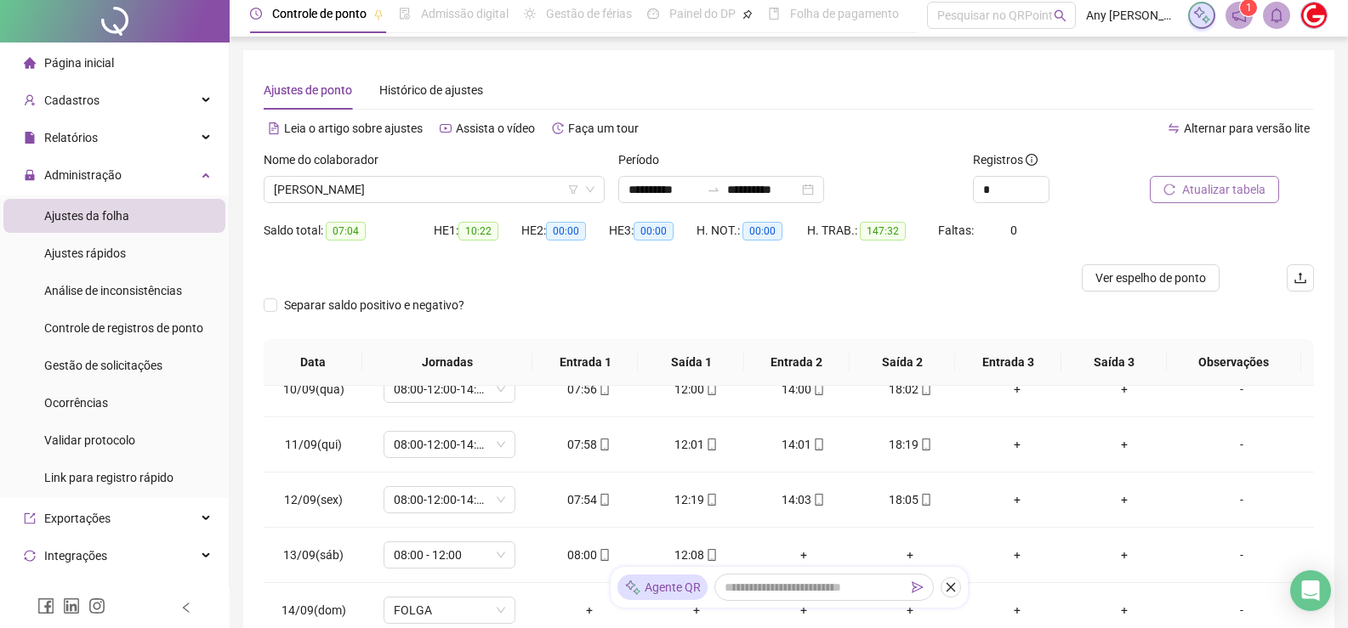
scroll to position [0, 0]
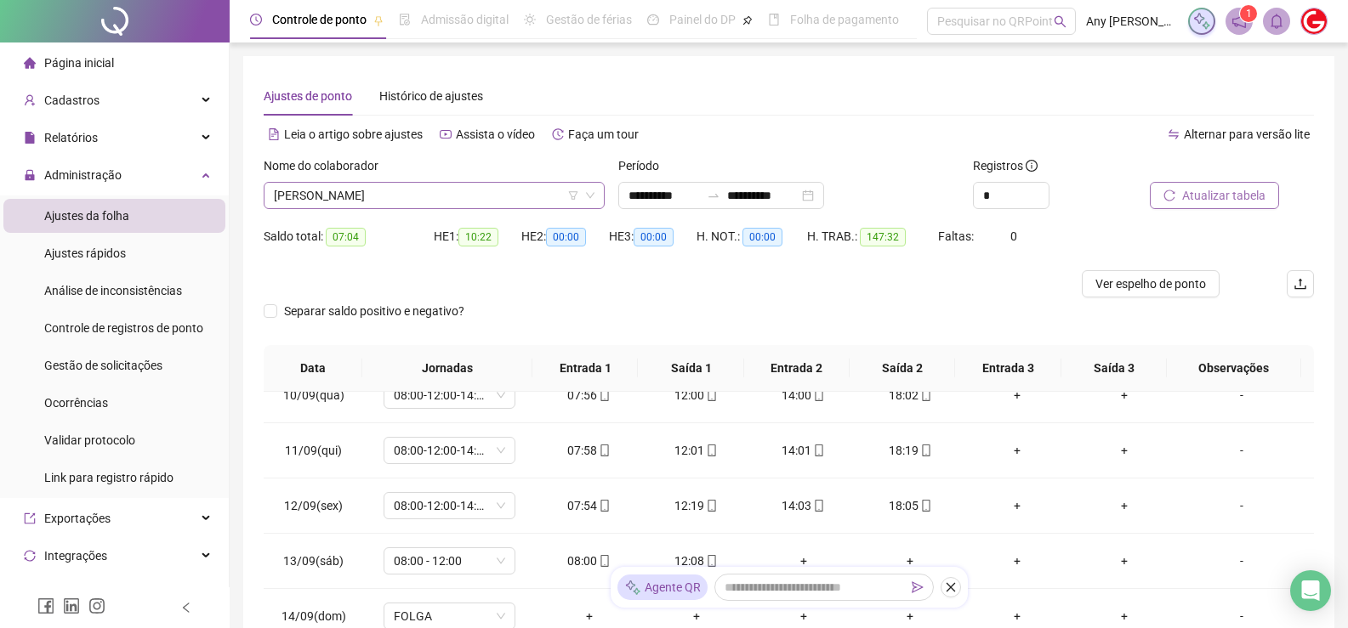
click at [358, 193] on span "[PERSON_NAME]" at bounding box center [434, 196] width 321 height 26
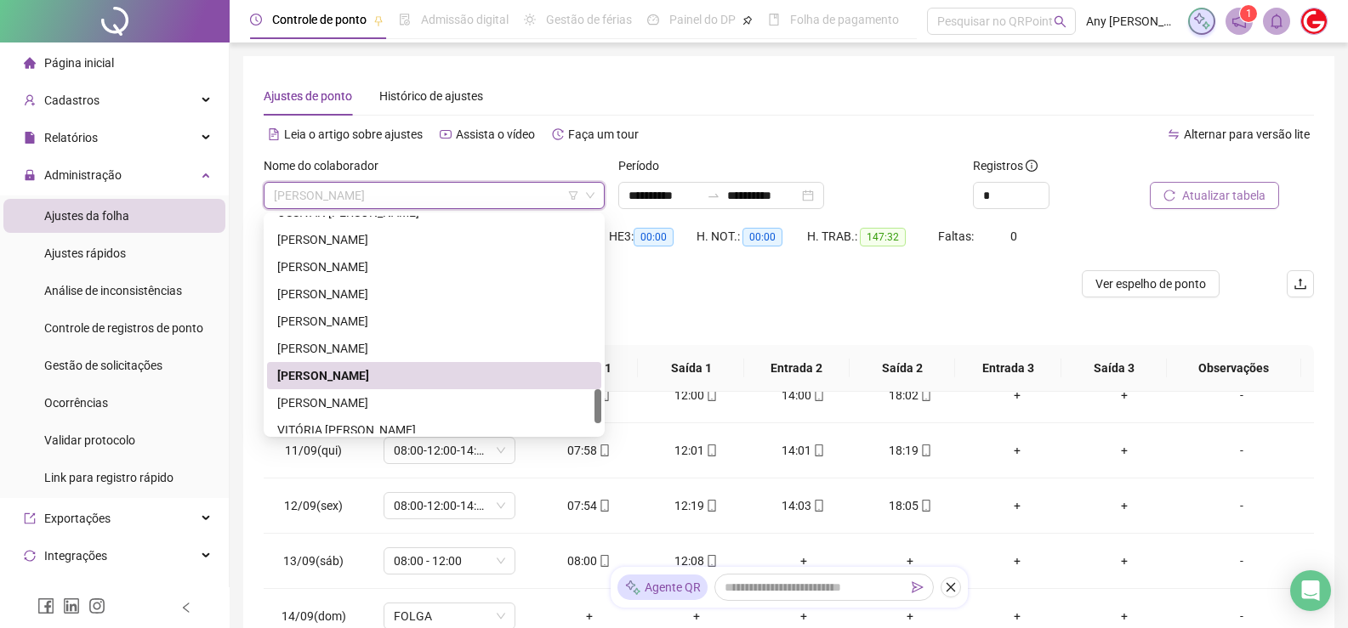
scroll to position [1170, 0]
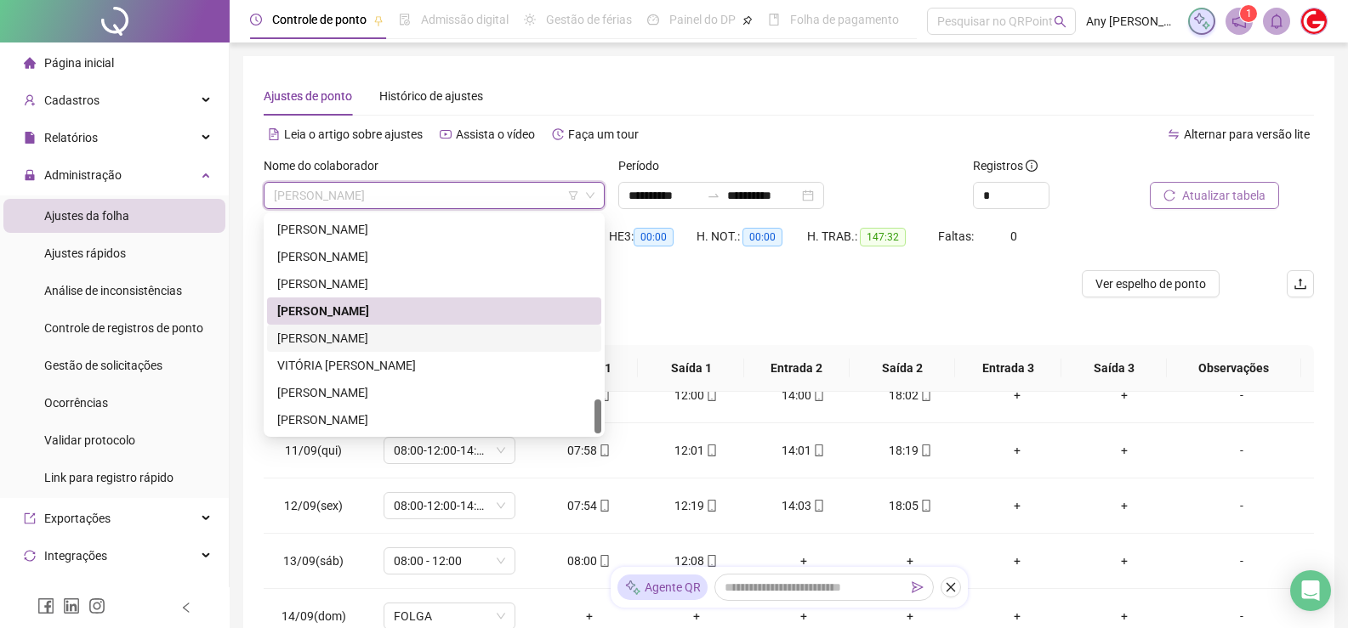
click at [350, 338] on div "[PERSON_NAME]" at bounding box center [434, 338] width 314 height 19
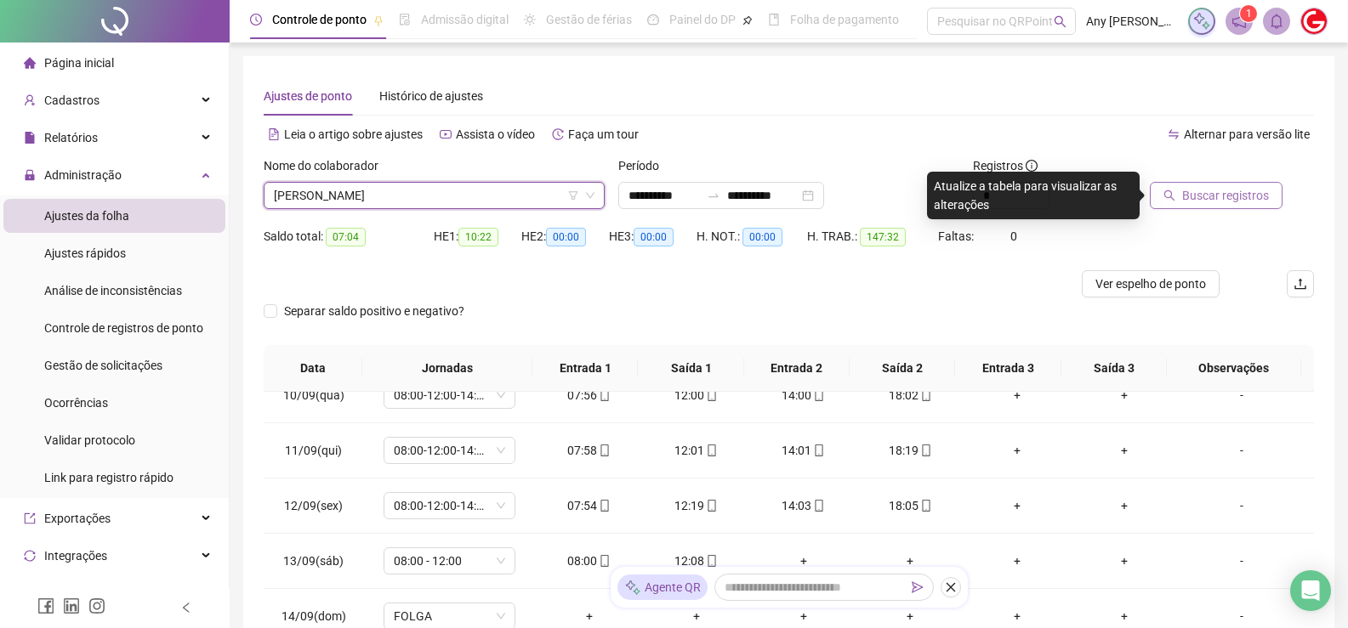
click at [1168, 193] on icon "search" at bounding box center [1169, 196] width 12 height 12
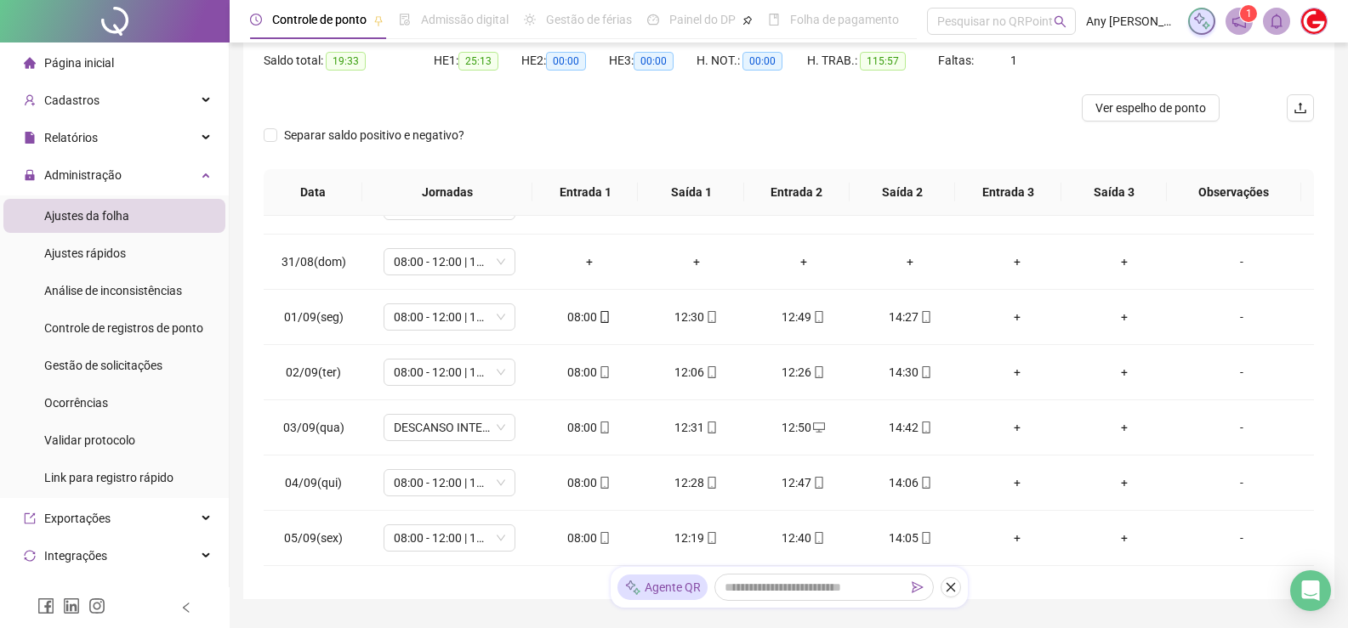
scroll to position [91, 0]
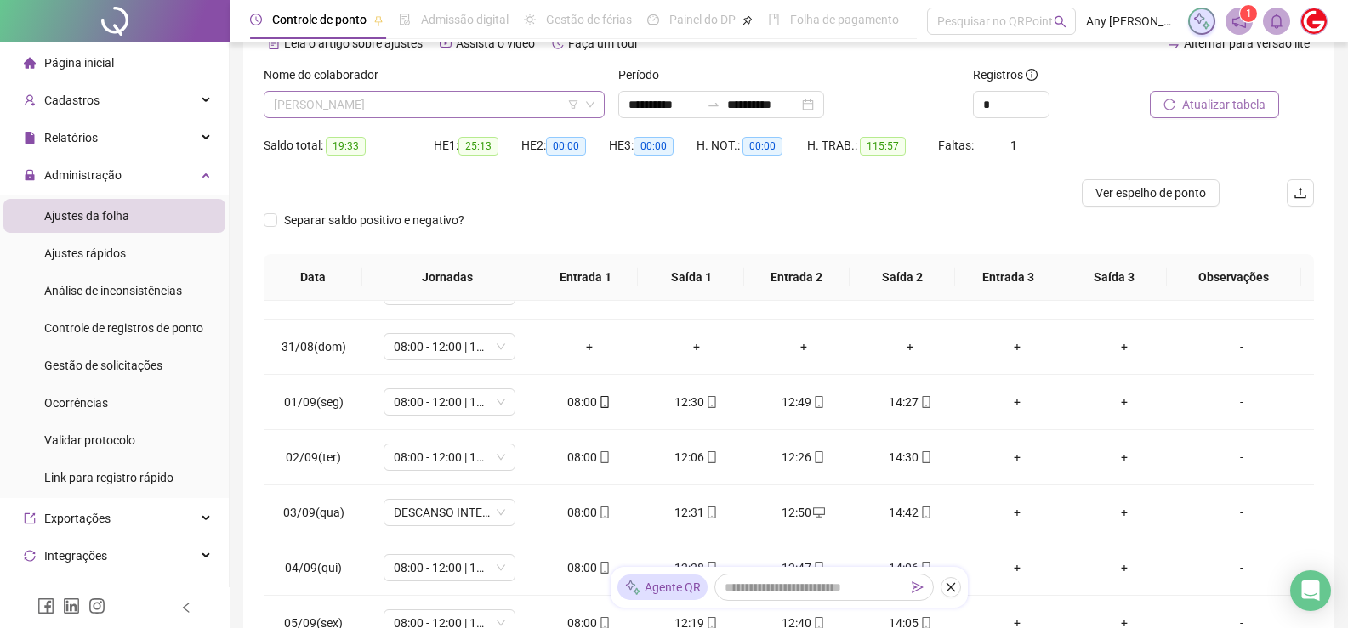
click at [363, 105] on span "[PERSON_NAME]" at bounding box center [434, 105] width 321 height 26
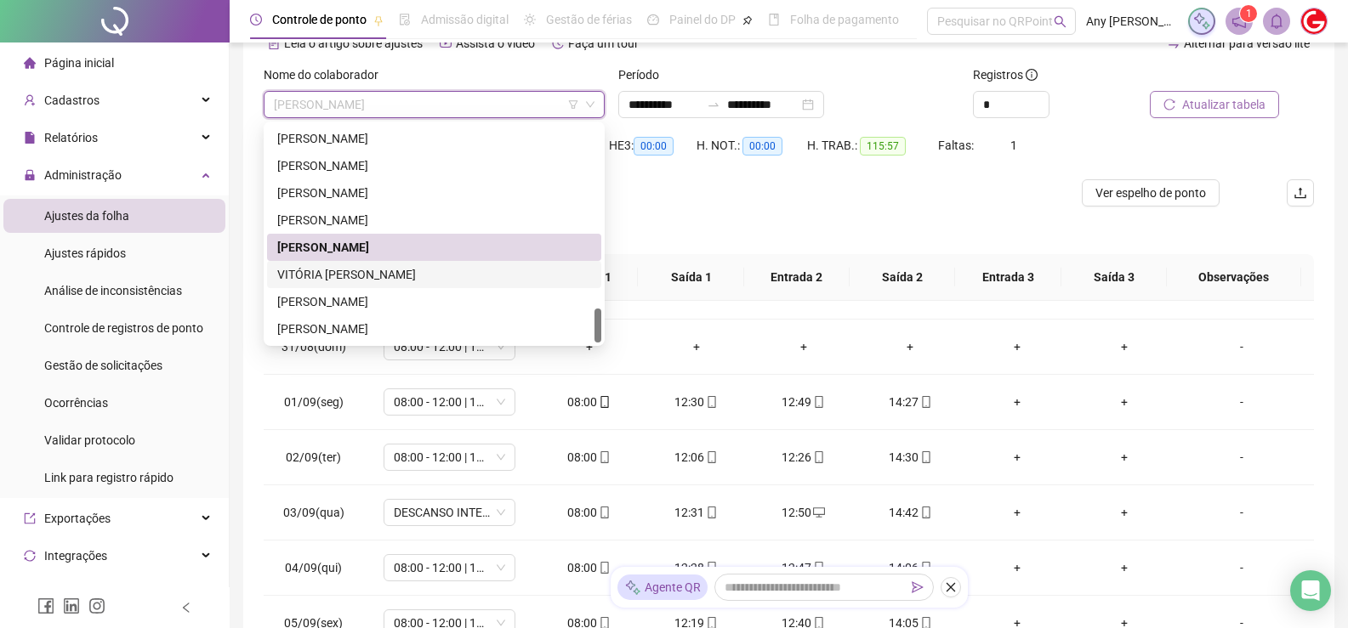
click at [373, 270] on div "VITÓRIA [PERSON_NAME]" at bounding box center [434, 274] width 314 height 19
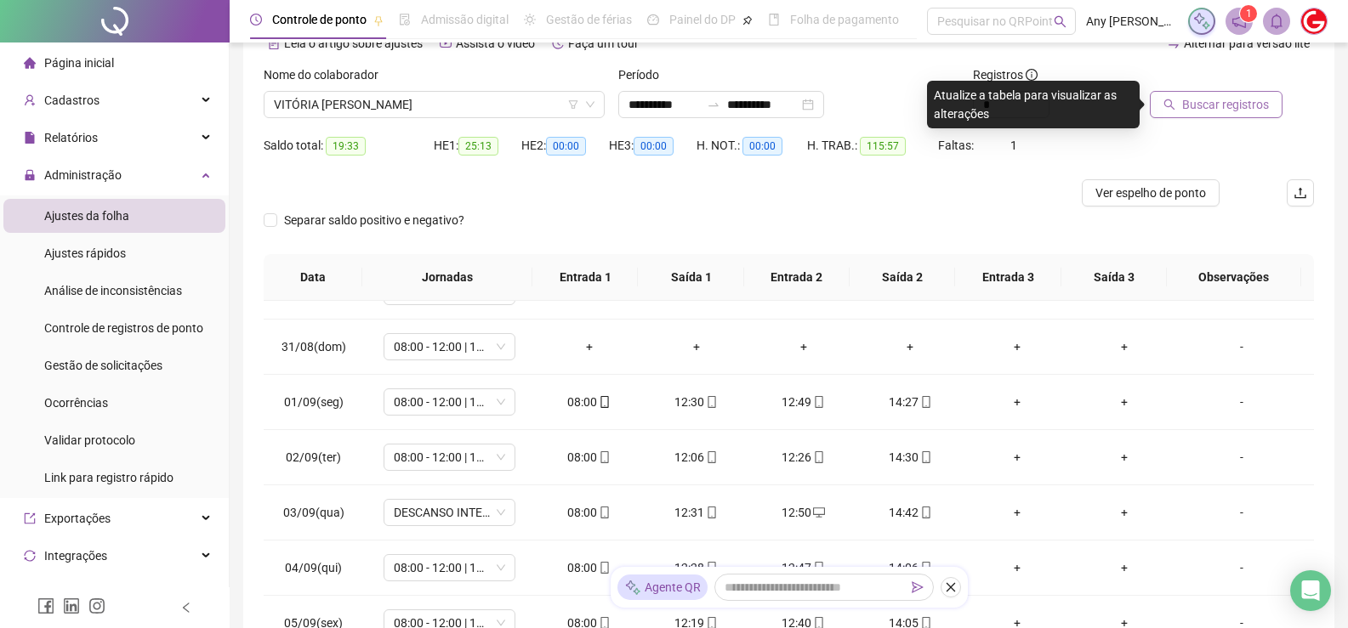
click at [1210, 98] on span "Buscar registros" at bounding box center [1225, 104] width 87 height 19
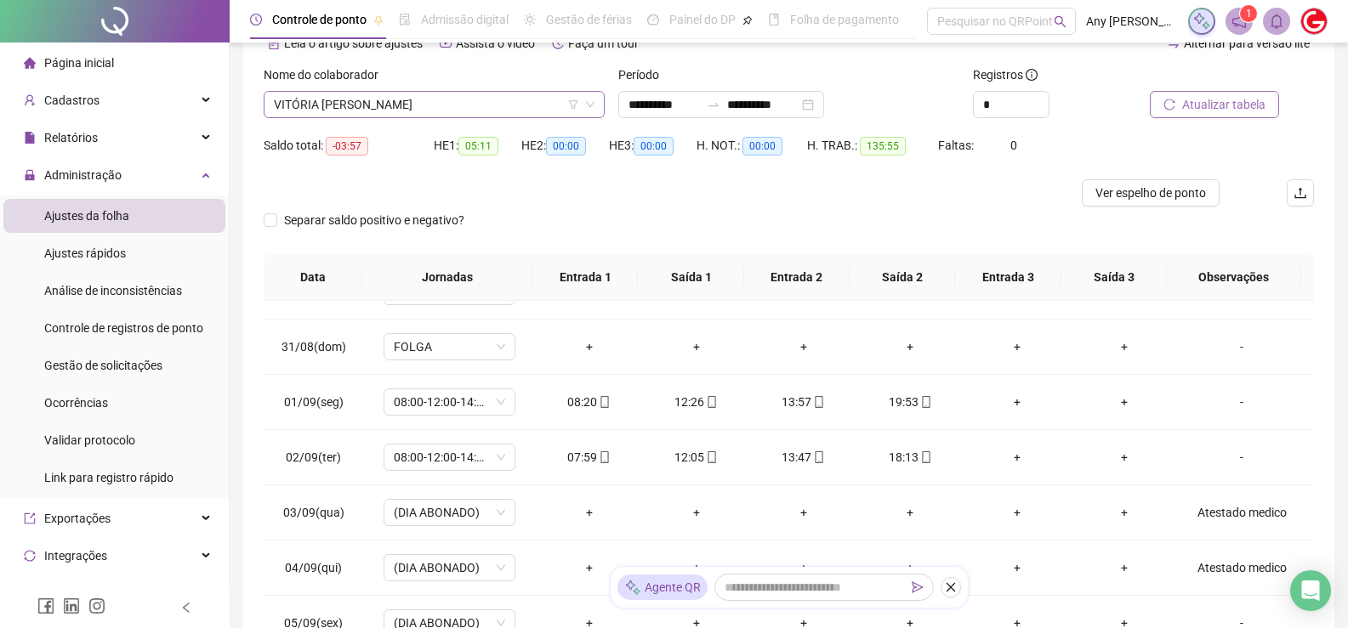
click at [354, 110] on span "VITÓRIA [PERSON_NAME]" at bounding box center [434, 105] width 321 height 26
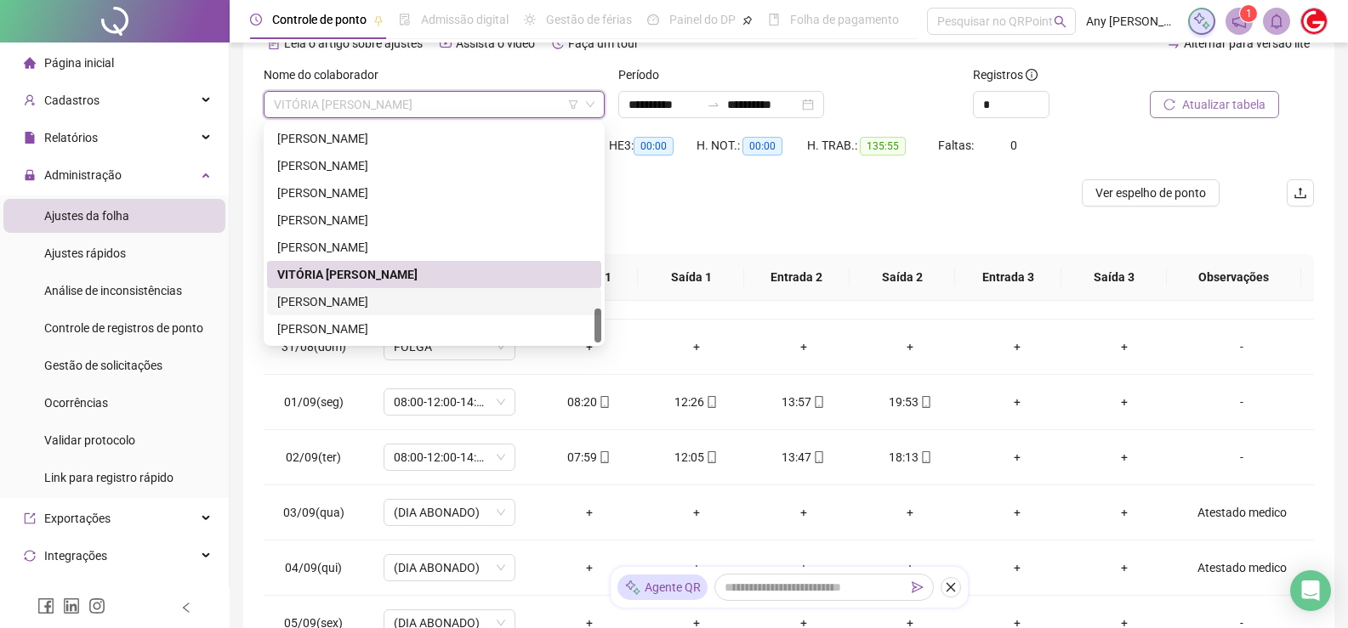
click at [313, 298] on div "[PERSON_NAME]" at bounding box center [434, 302] width 314 height 19
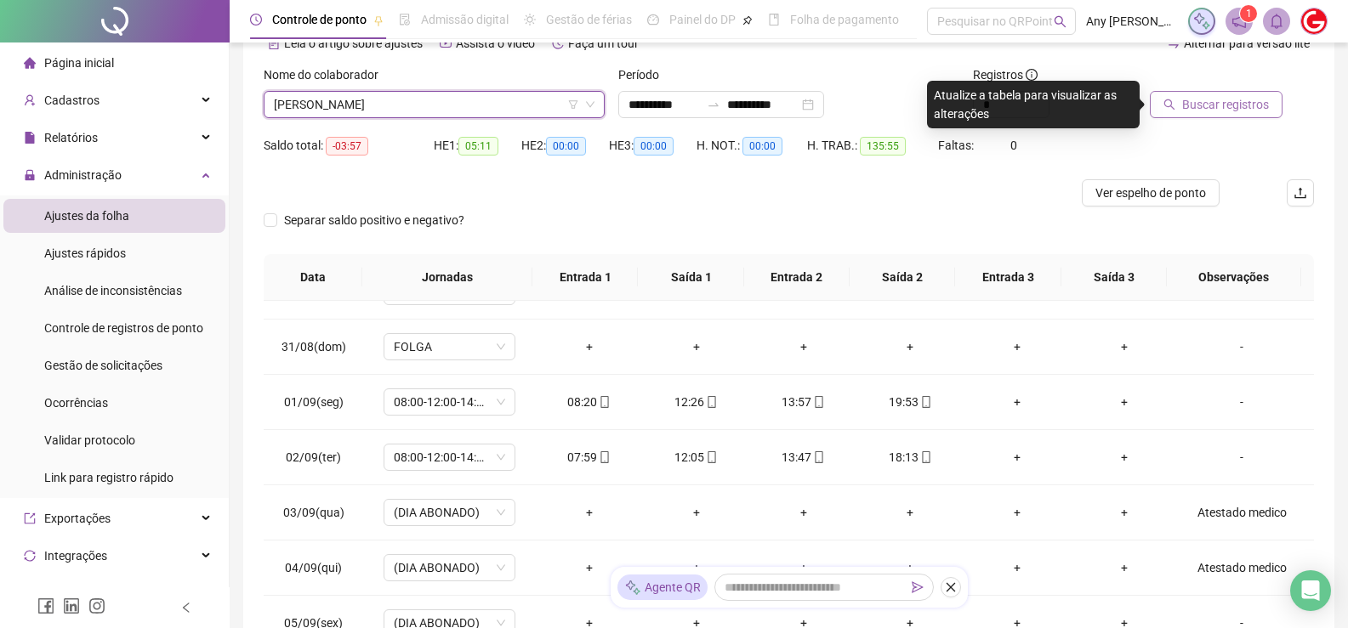
click at [1211, 116] on button "Buscar registros" at bounding box center [1216, 104] width 133 height 27
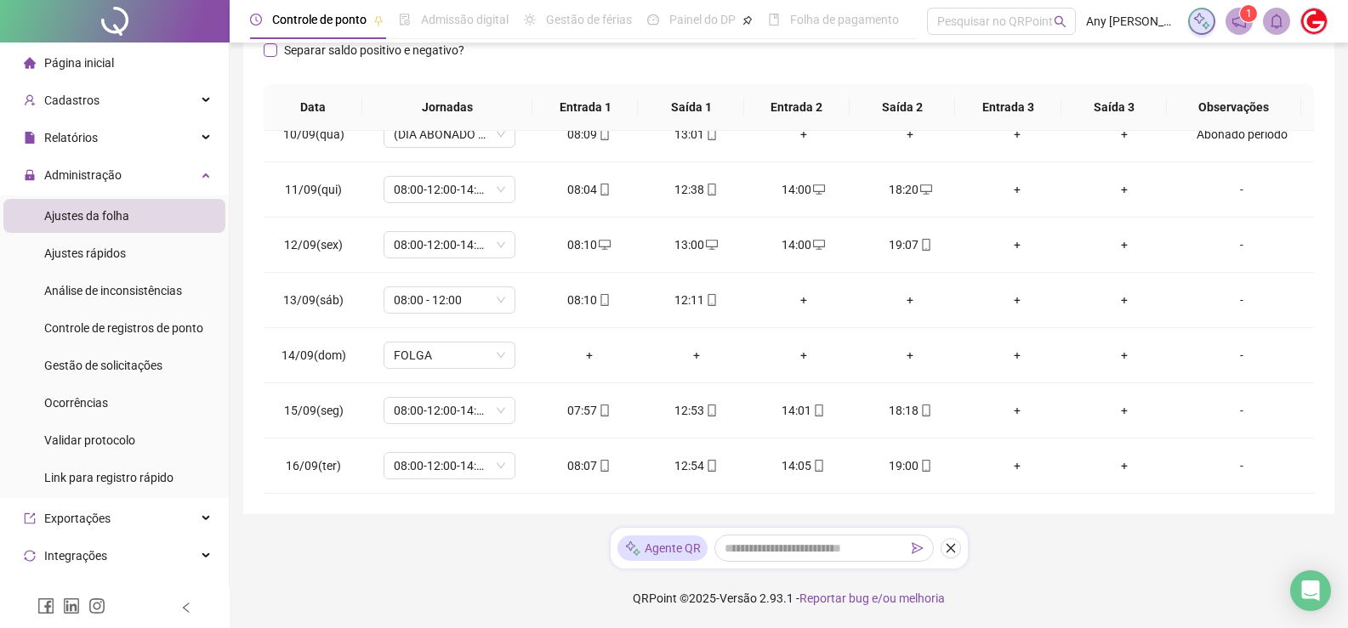
scroll to position [6, 0]
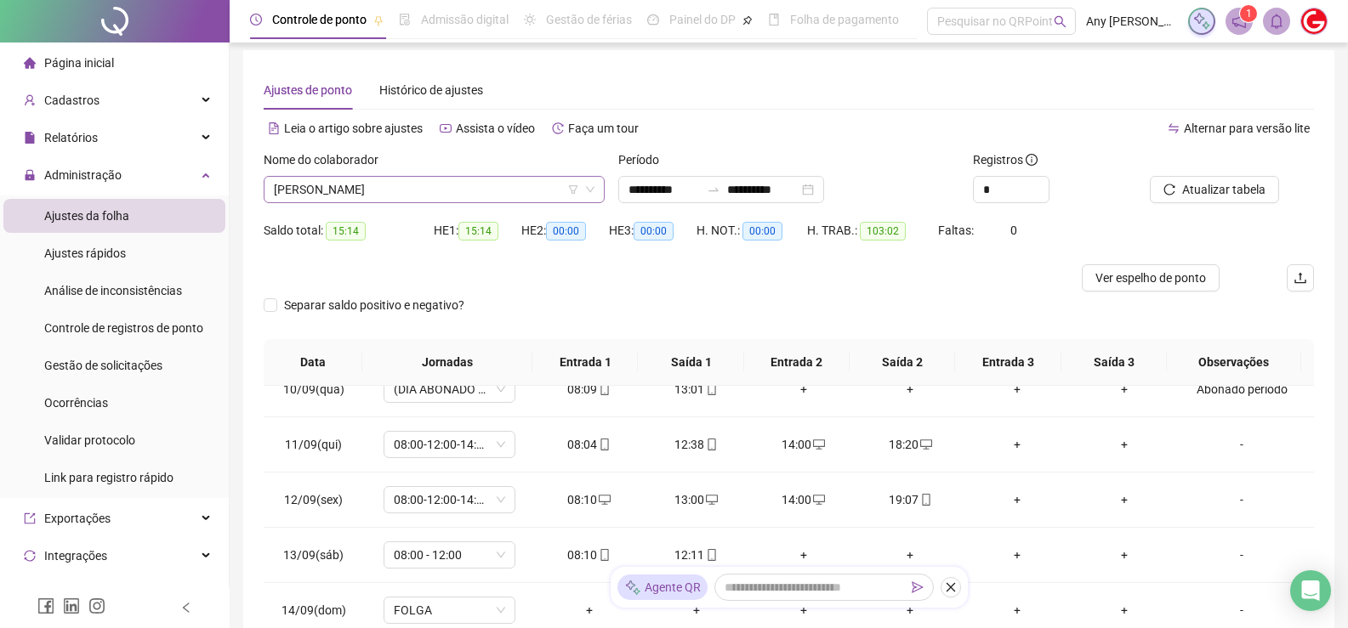
click at [376, 179] on span "[PERSON_NAME]" at bounding box center [434, 190] width 321 height 26
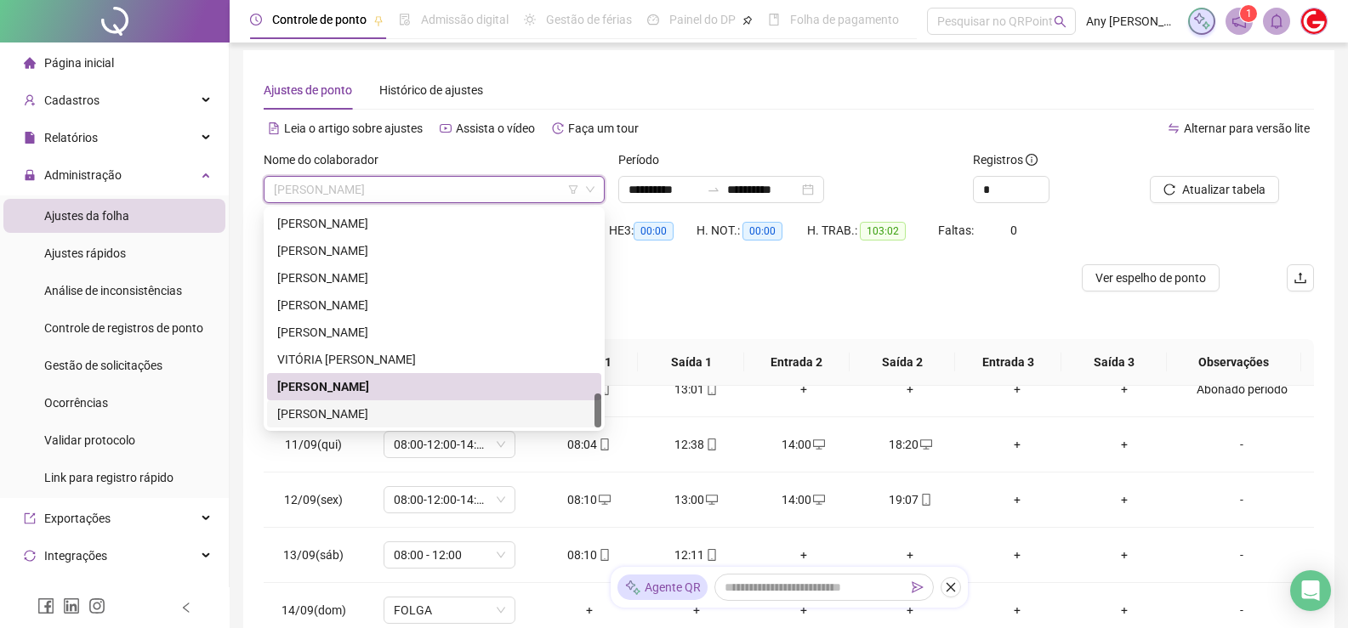
click at [360, 407] on div "[PERSON_NAME]" at bounding box center [434, 414] width 314 height 19
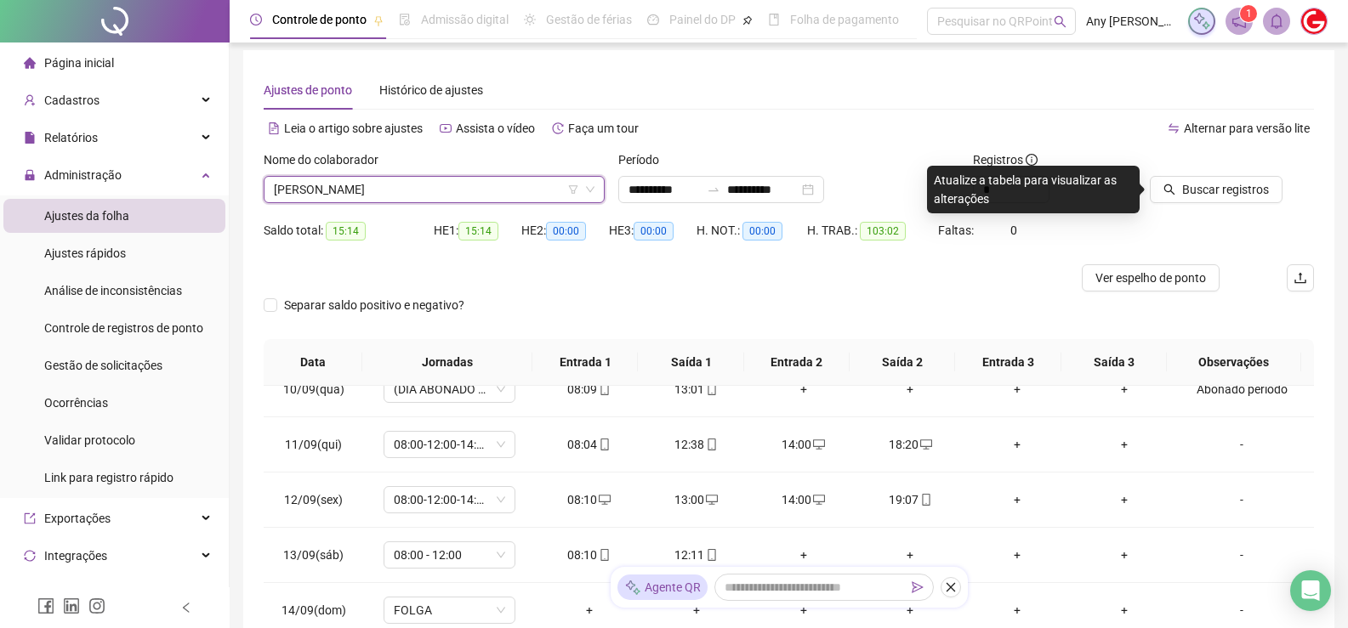
click at [1170, 205] on div "Buscar registros" at bounding box center [1232, 184] width 178 height 66
drag, startPoint x: 1171, startPoint y: 204, endPoint x: 1179, endPoint y: 202, distance: 8.9
click at [1179, 202] on div "Buscar registros" at bounding box center [1232, 184] width 178 height 66
click at [1177, 191] on button "Buscar registros" at bounding box center [1216, 189] width 133 height 27
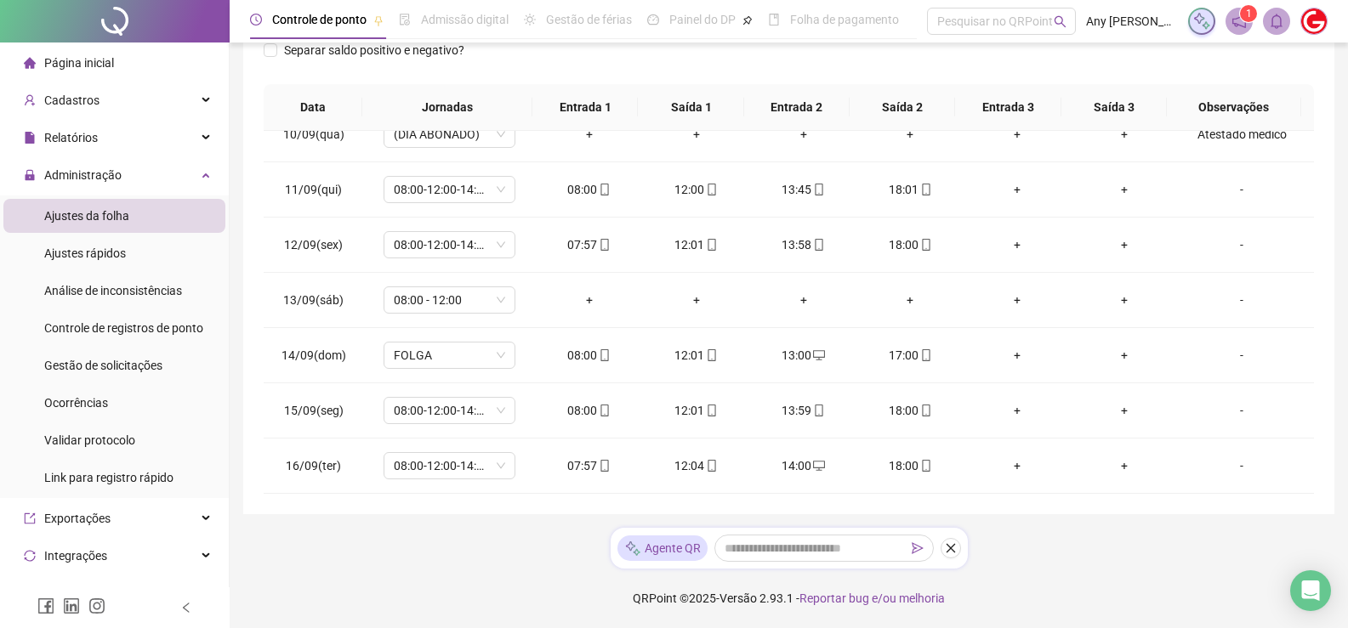
scroll to position [0, 0]
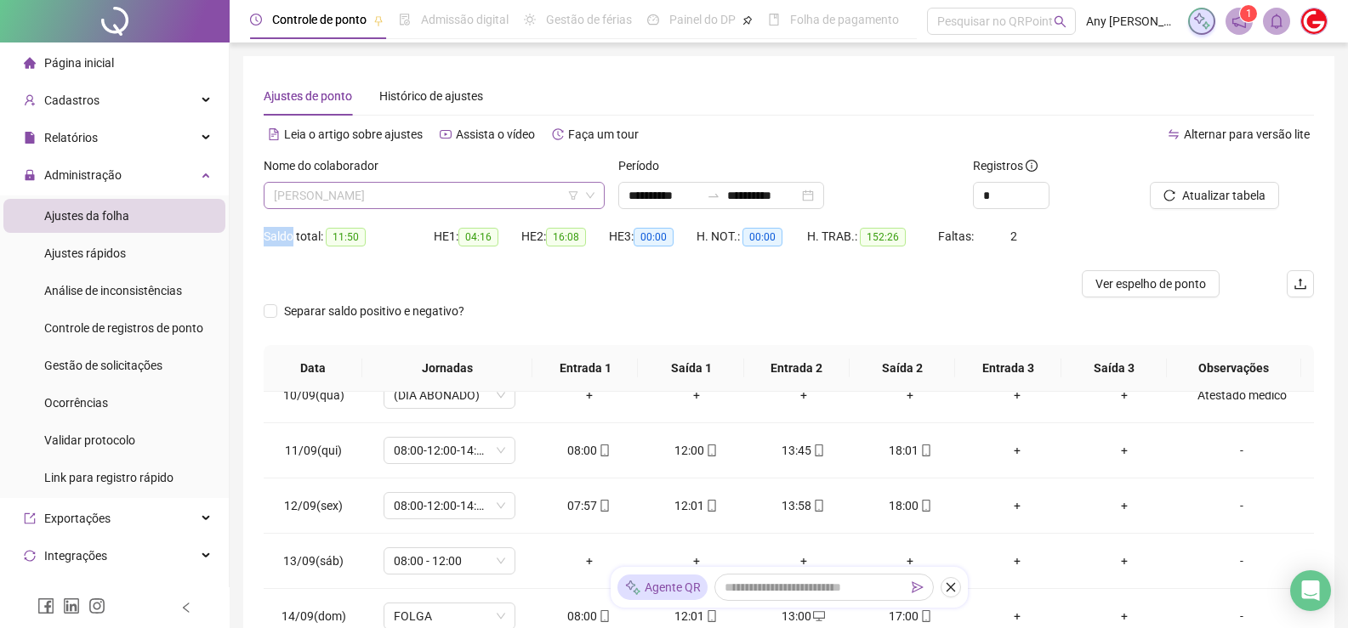
click at [347, 198] on span "[PERSON_NAME]" at bounding box center [434, 196] width 321 height 26
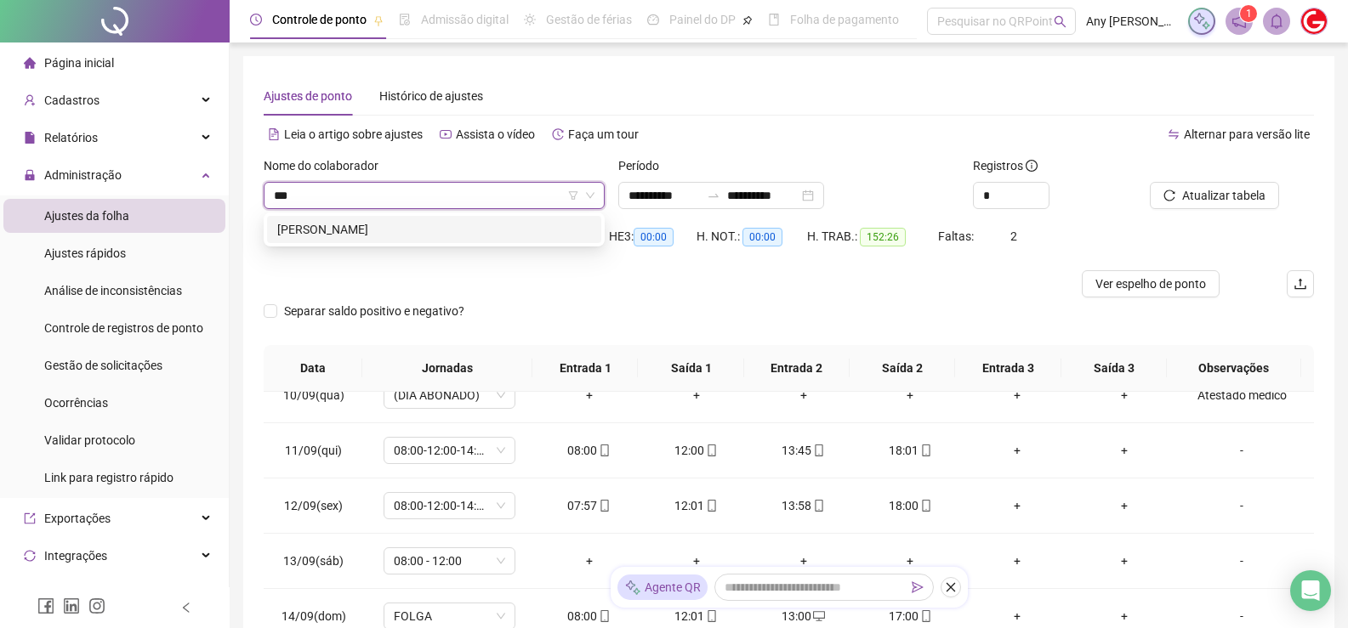
type input "****"
click at [350, 224] on div "[PERSON_NAME]" at bounding box center [434, 229] width 314 height 19
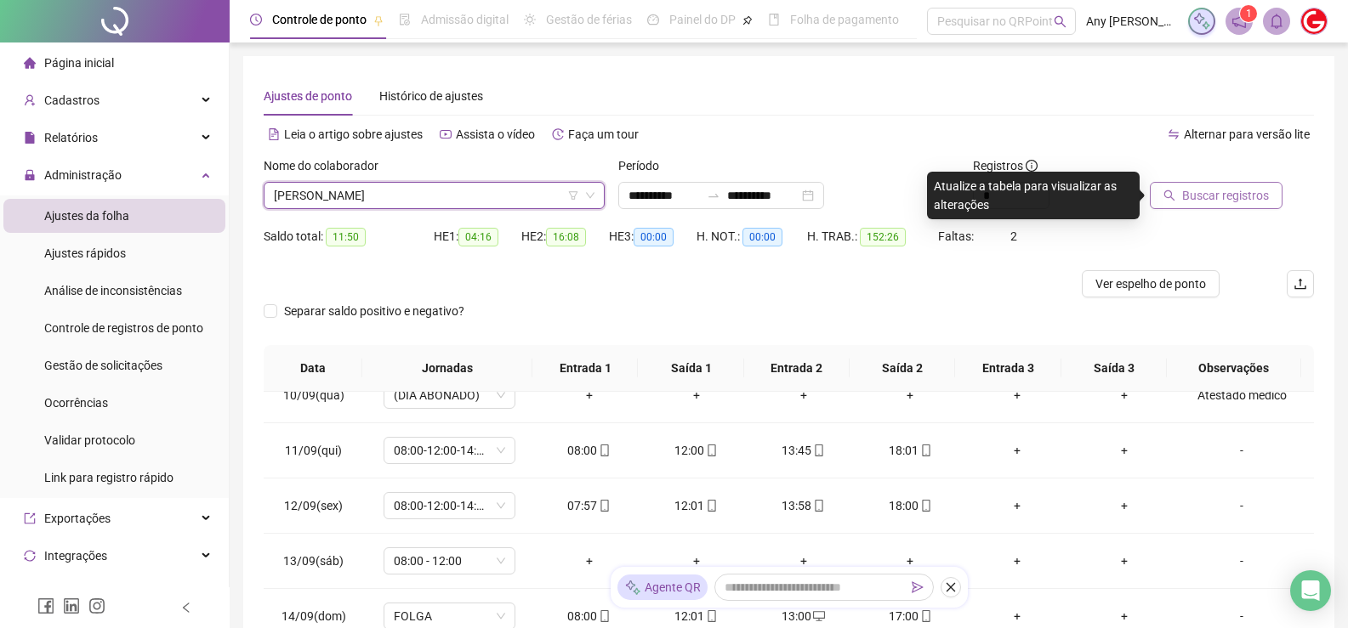
click at [1230, 198] on span "Buscar registros" at bounding box center [1225, 195] width 87 height 19
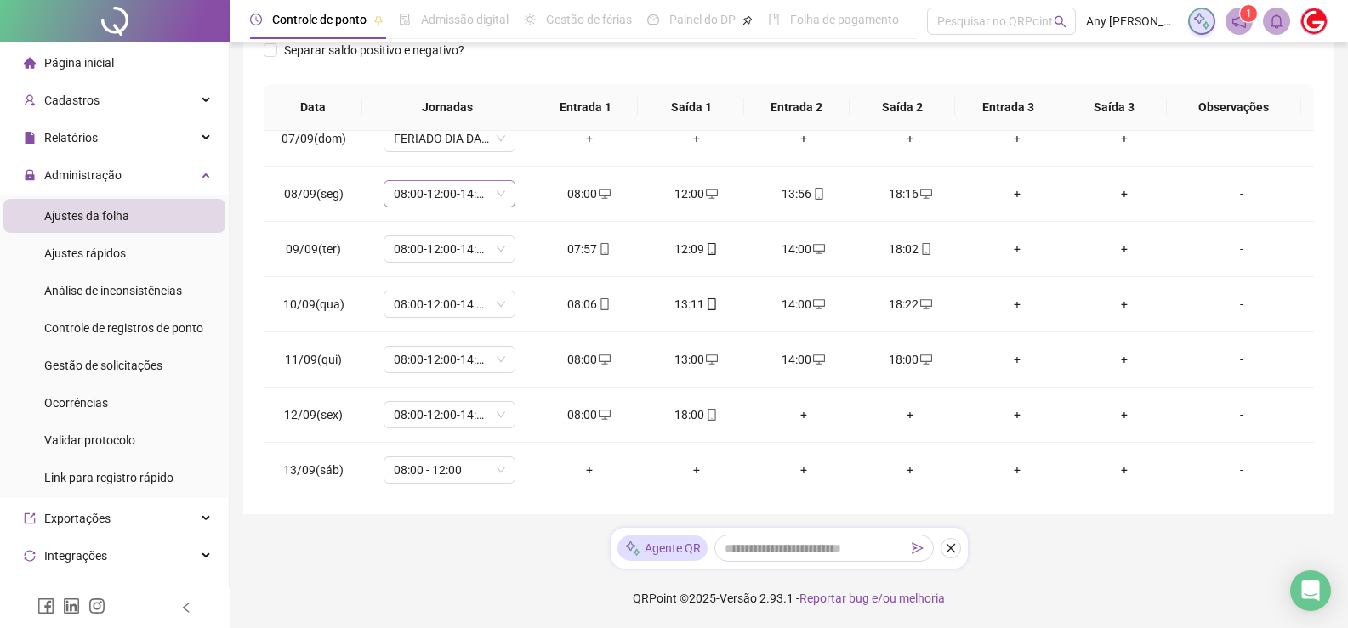
scroll to position [768, 0]
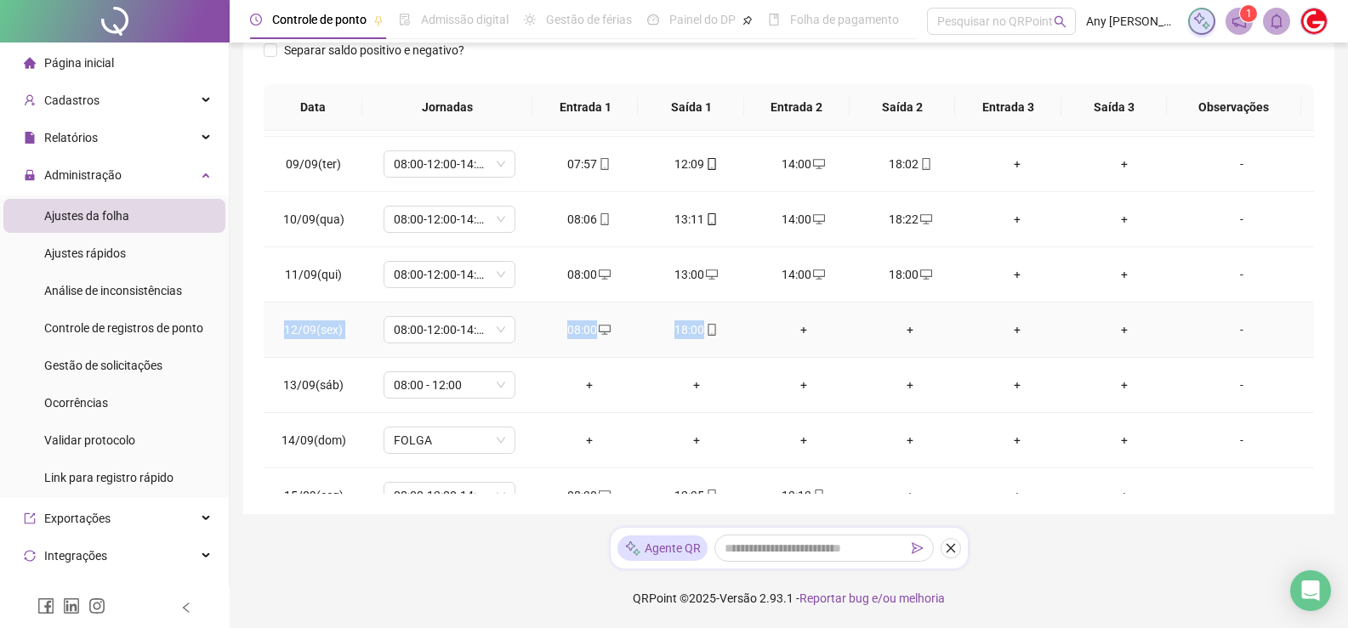
drag, startPoint x: 286, startPoint y: 329, endPoint x: 716, endPoint y: 323, distance: 430.3
click at [716, 323] on tr "12/09(sex) 08:00-12:00-14:00-18:00 08:00 18:00 + + + + -" at bounding box center [789, 330] width 1050 height 55
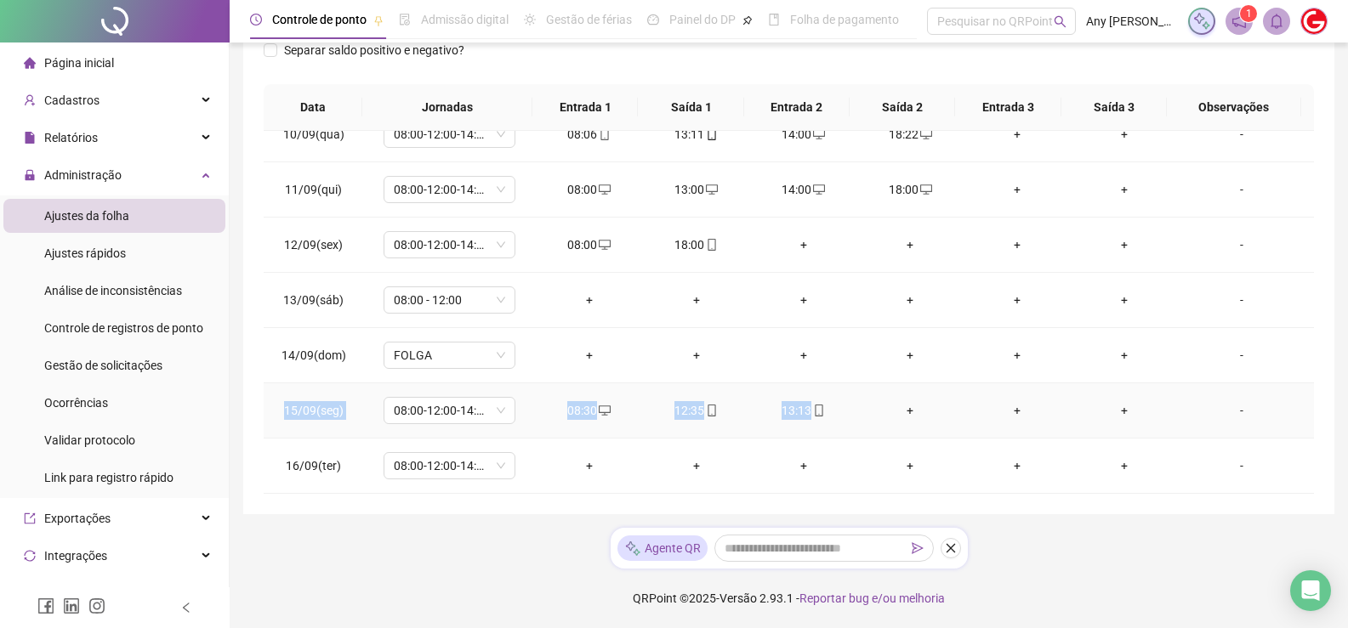
drag, startPoint x: 274, startPoint y: 408, endPoint x: 839, endPoint y: 421, distance: 565.6
click at [839, 421] on tr "15/09(seg) 08:00-12:00-14:00-18:00 08:30 12:35 13:13 + + + -" at bounding box center [789, 410] width 1050 height 55
drag, startPoint x: 291, startPoint y: 467, endPoint x: 581, endPoint y: 480, distance: 290.2
click at [581, 480] on tr "16/09(ter) 08:00-12:00-14:00-18:00 + + + + + + -" at bounding box center [789, 466] width 1050 height 55
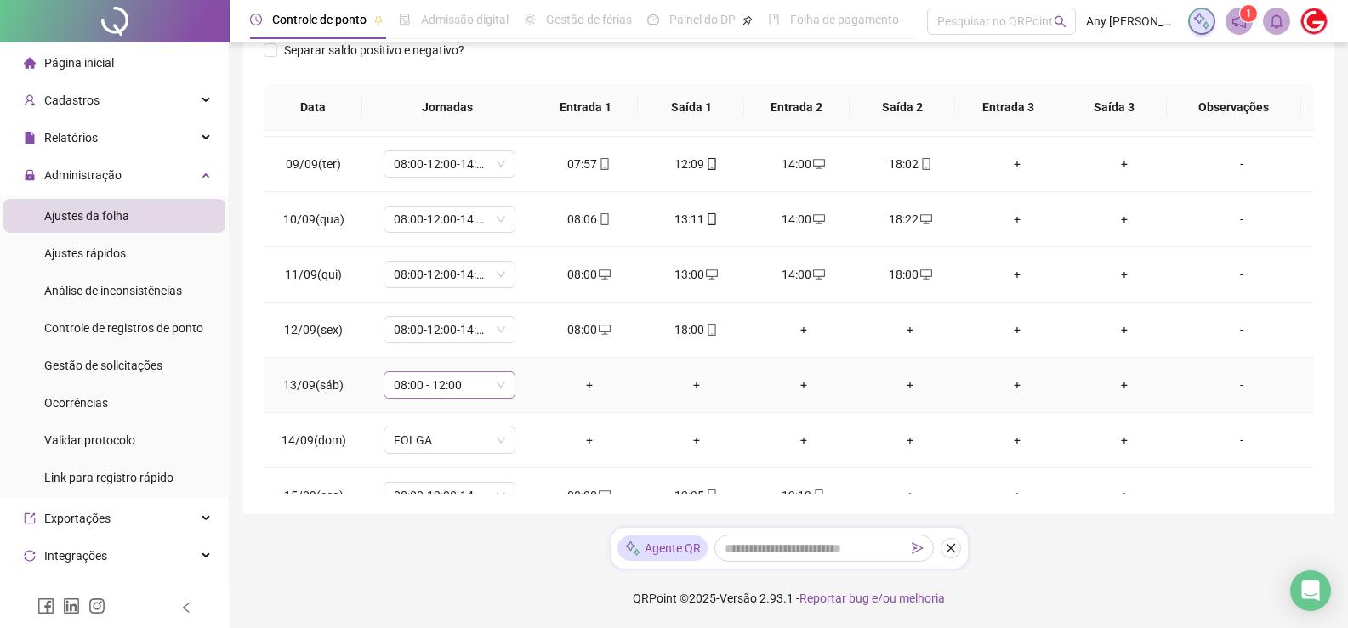
scroll to position [683, 0]
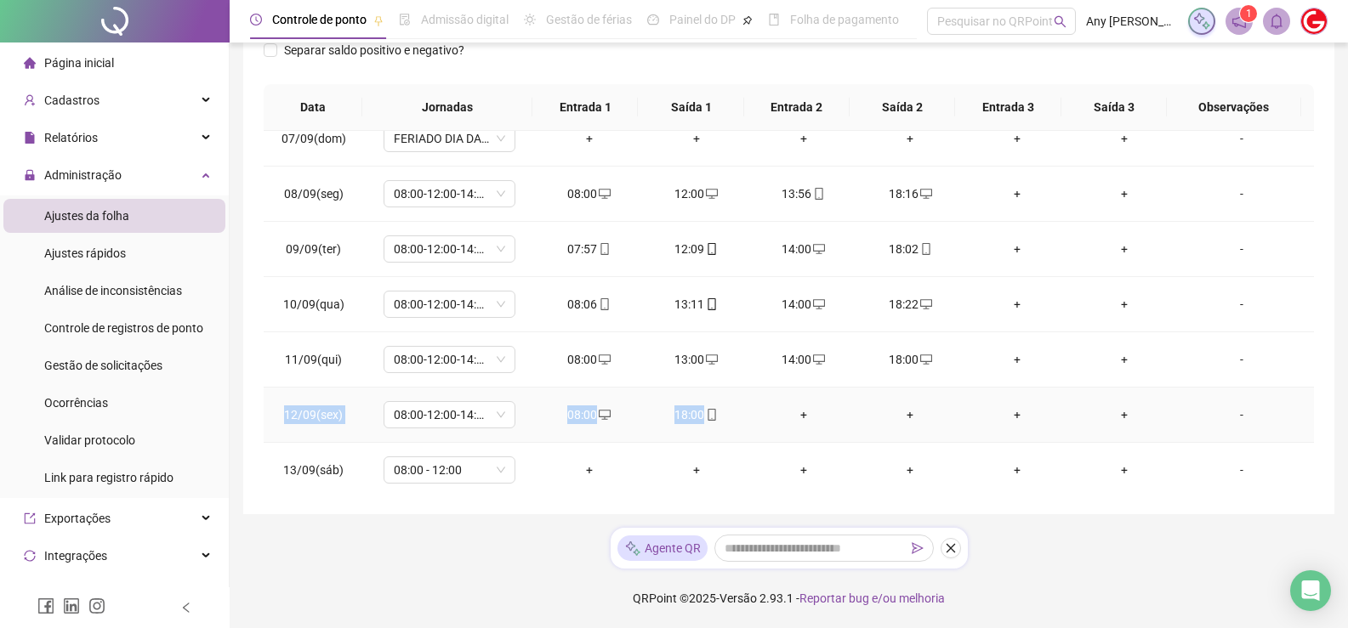
drag, startPoint x: 287, startPoint y: 412, endPoint x: 728, endPoint y: 413, distance: 441.3
click at [728, 413] on tr "12/09(sex) 08:00-12:00-14:00-18:00 08:00 18:00 + + + + -" at bounding box center [789, 415] width 1050 height 55
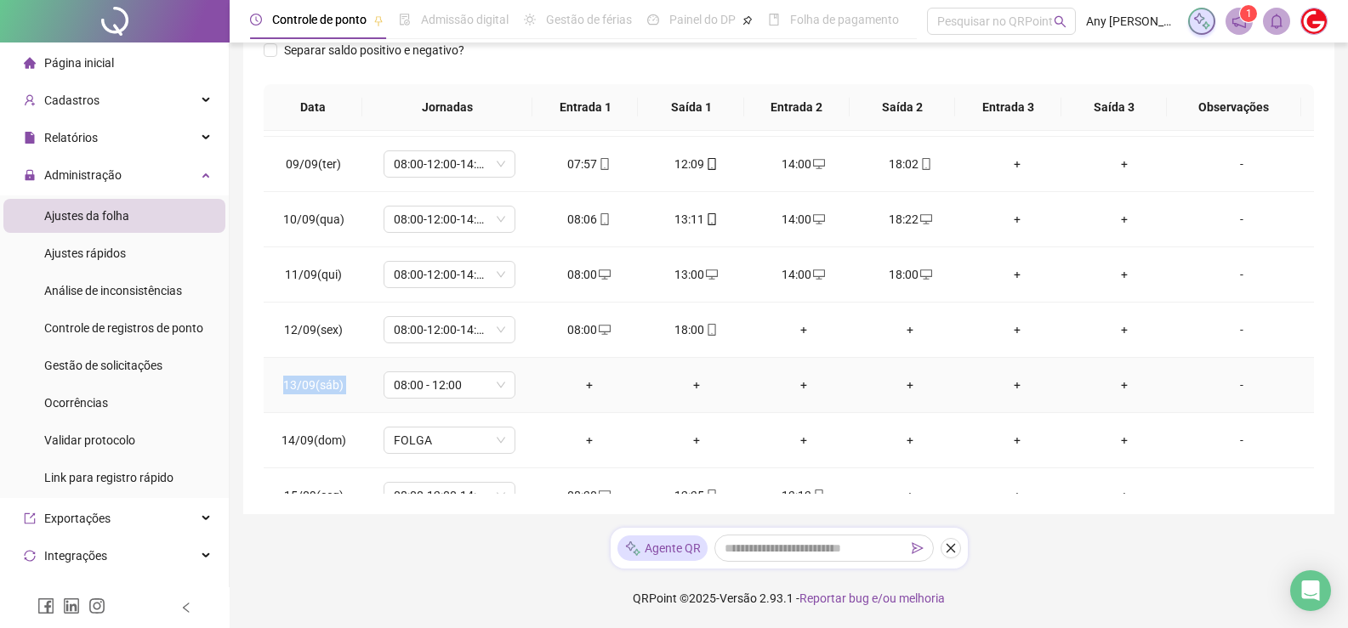
drag, startPoint x: 281, startPoint y: 379, endPoint x: 440, endPoint y: 370, distance: 159.3
click at [484, 385] on tr "13/09(sáb) 08:00 - 12:00 + + + + + + -" at bounding box center [789, 385] width 1050 height 55
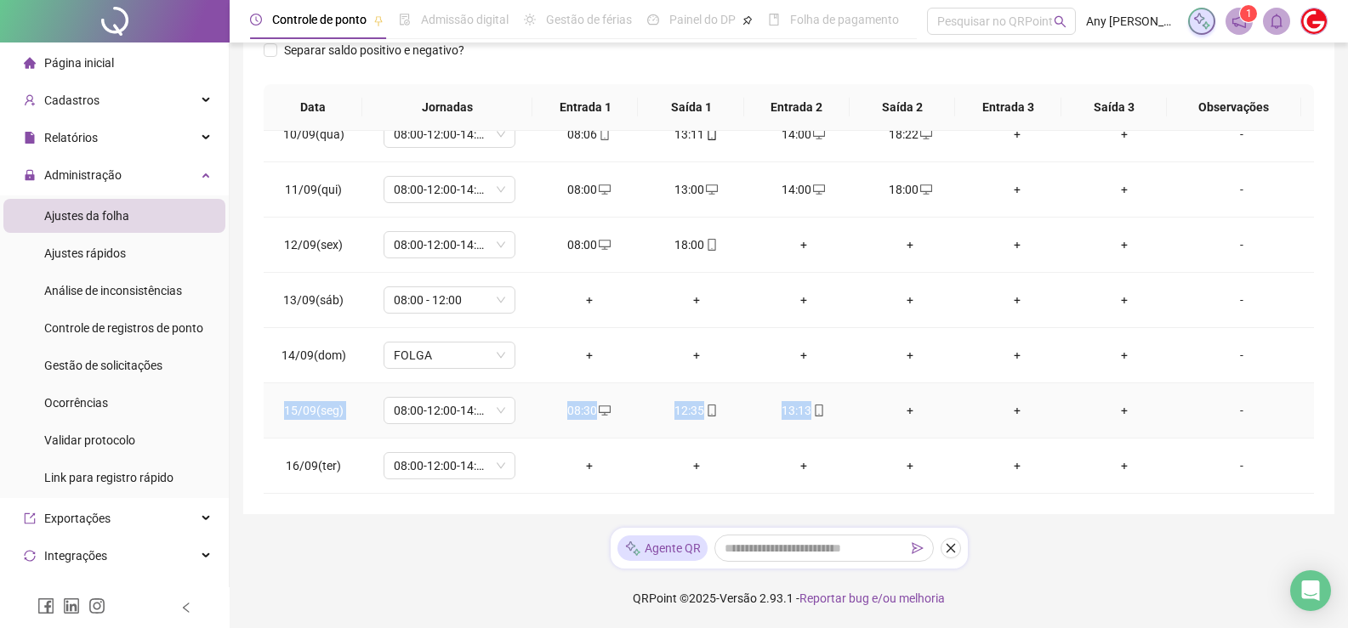
drag, startPoint x: 281, startPoint y: 400, endPoint x: 866, endPoint y: 410, distance: 585.1
click at [866, 410] on tr "15/09(seg) 08:00-12:00-14:00-18:00 08:30 12:35 13:13 + + + -" at bounding box center [789, 410] width 1050 height 55
